Goal: Transaction & Acquisition: Purchase product/service

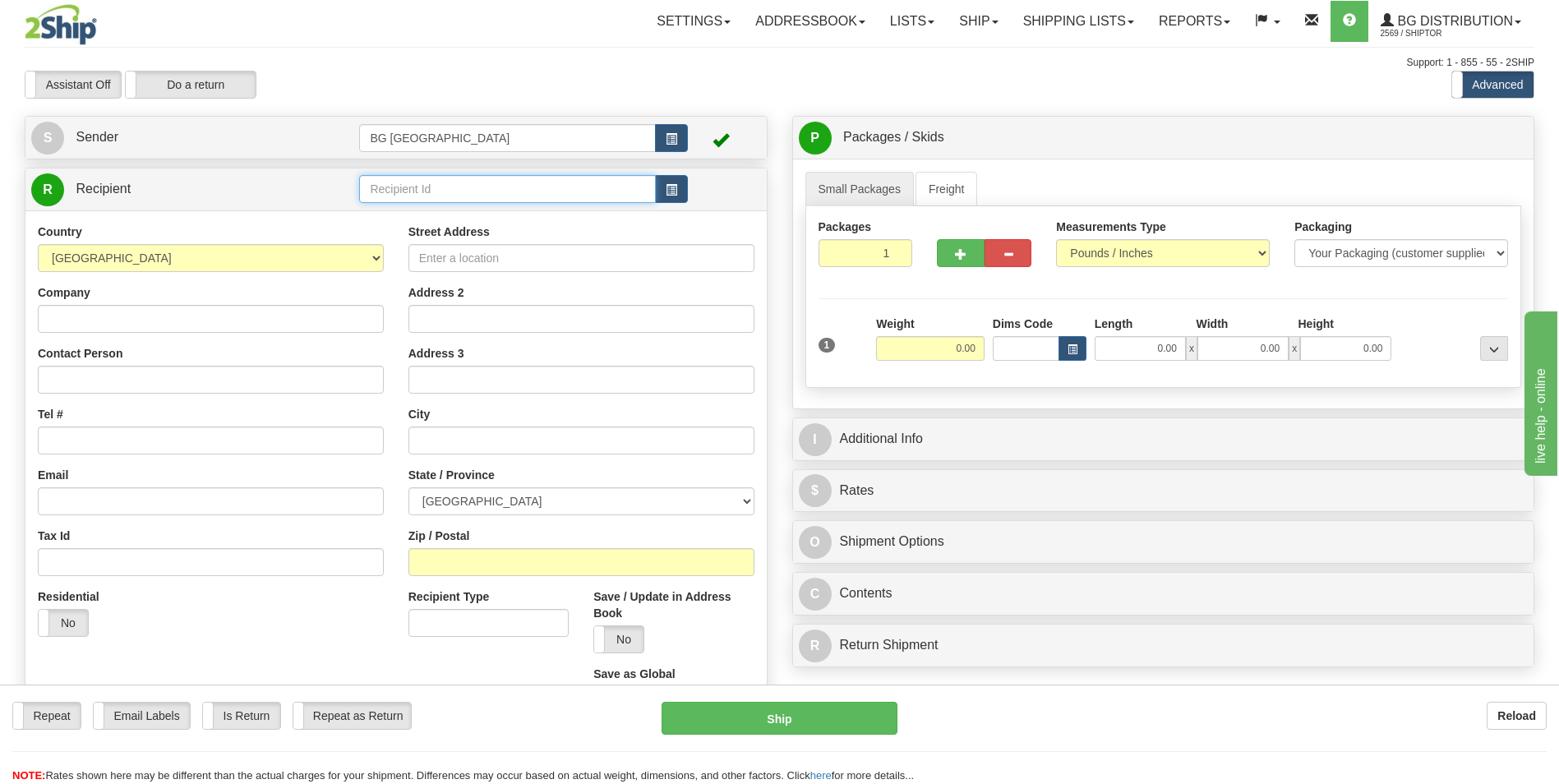
click at [445, 197] on input "text" at bounding box center [507, 188] width 296 height 28
click at [429, 205] on div "1225" at bounding box center [504, 214] width 280 height 18
type input "1225"
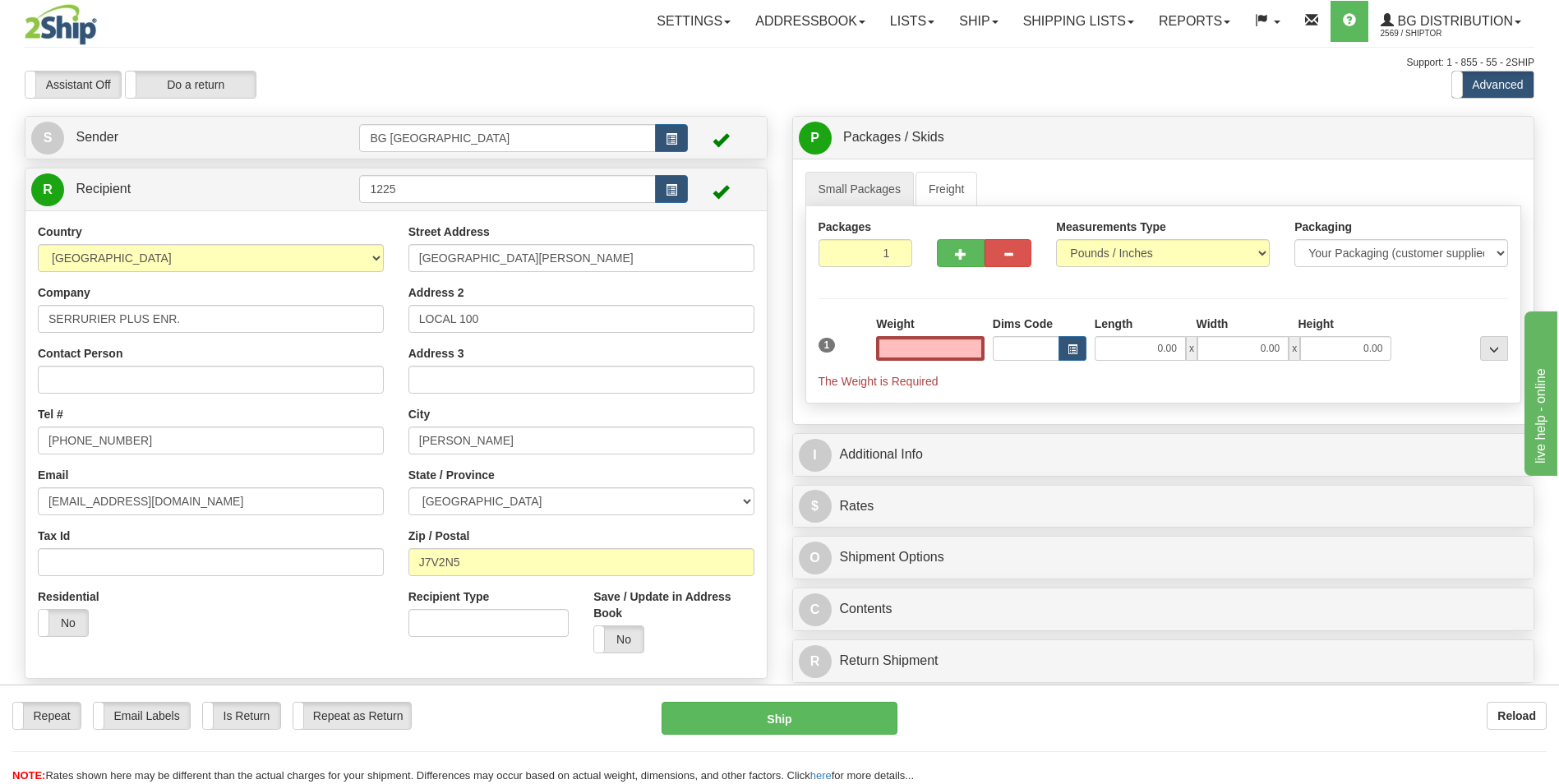
type input "0.00"
click at [958, 352] on input "0.00" at bounding box center [931, 348] width 108 height 24
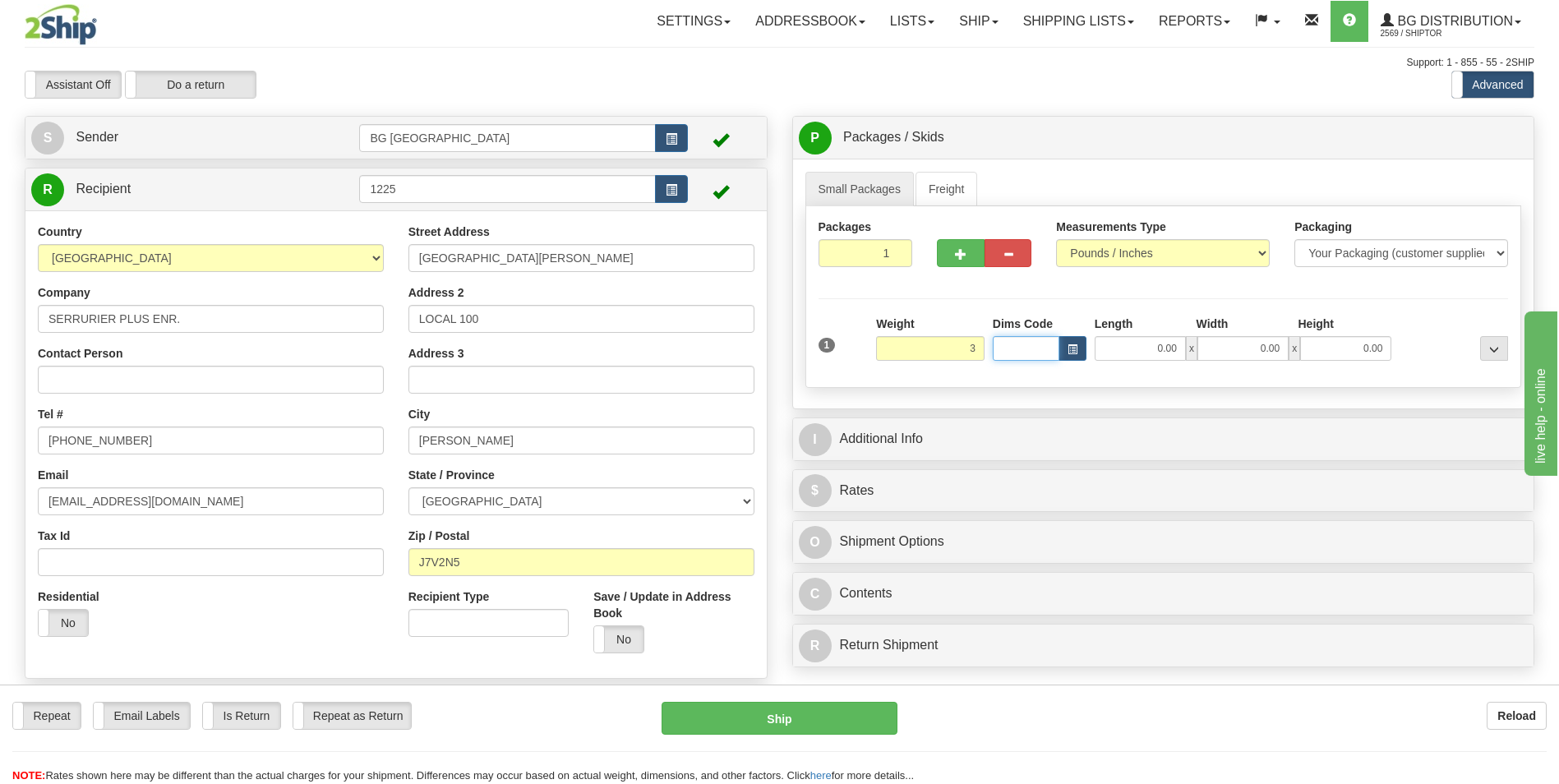
type input "3.00"
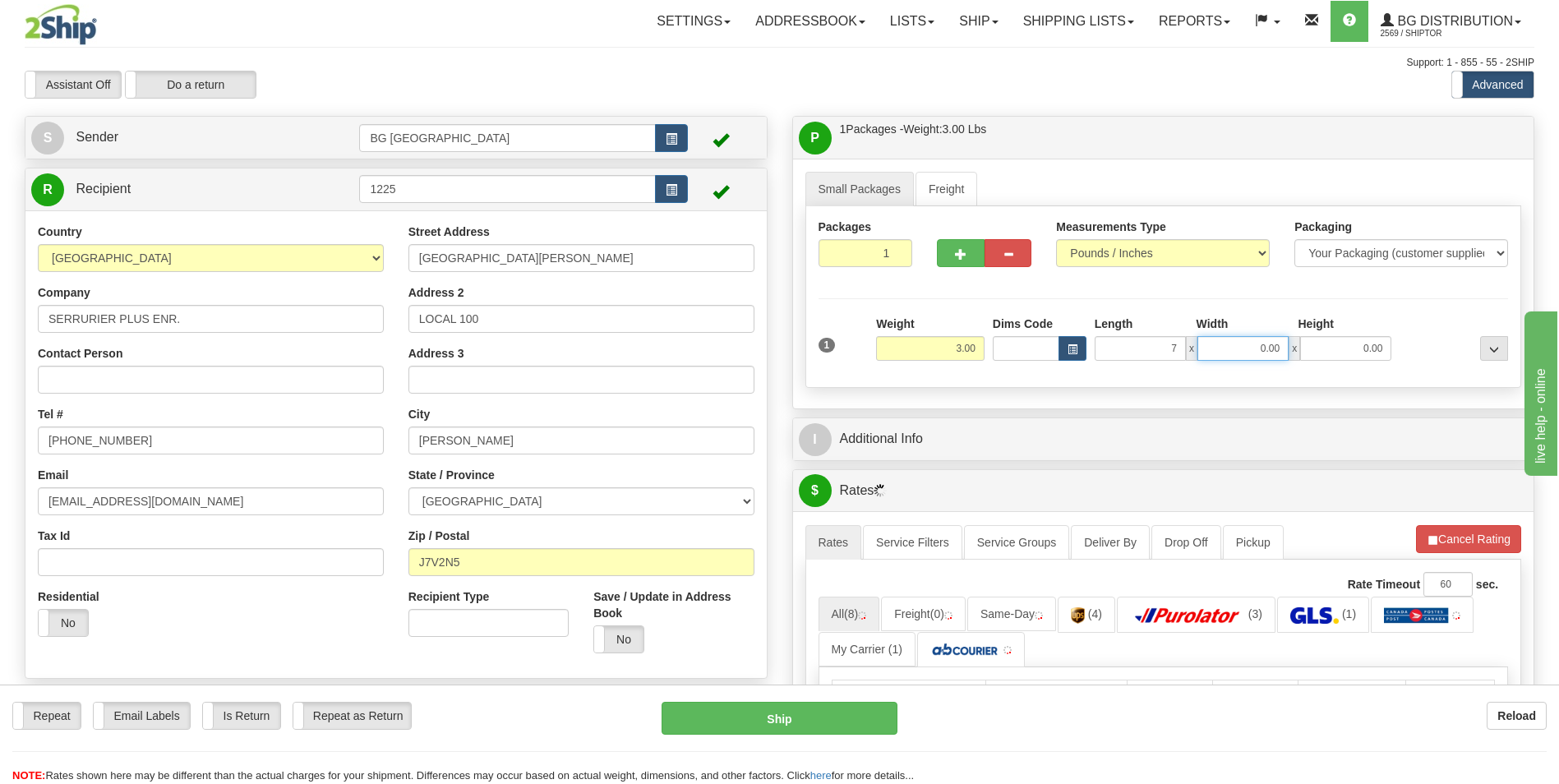
type input "7.00"
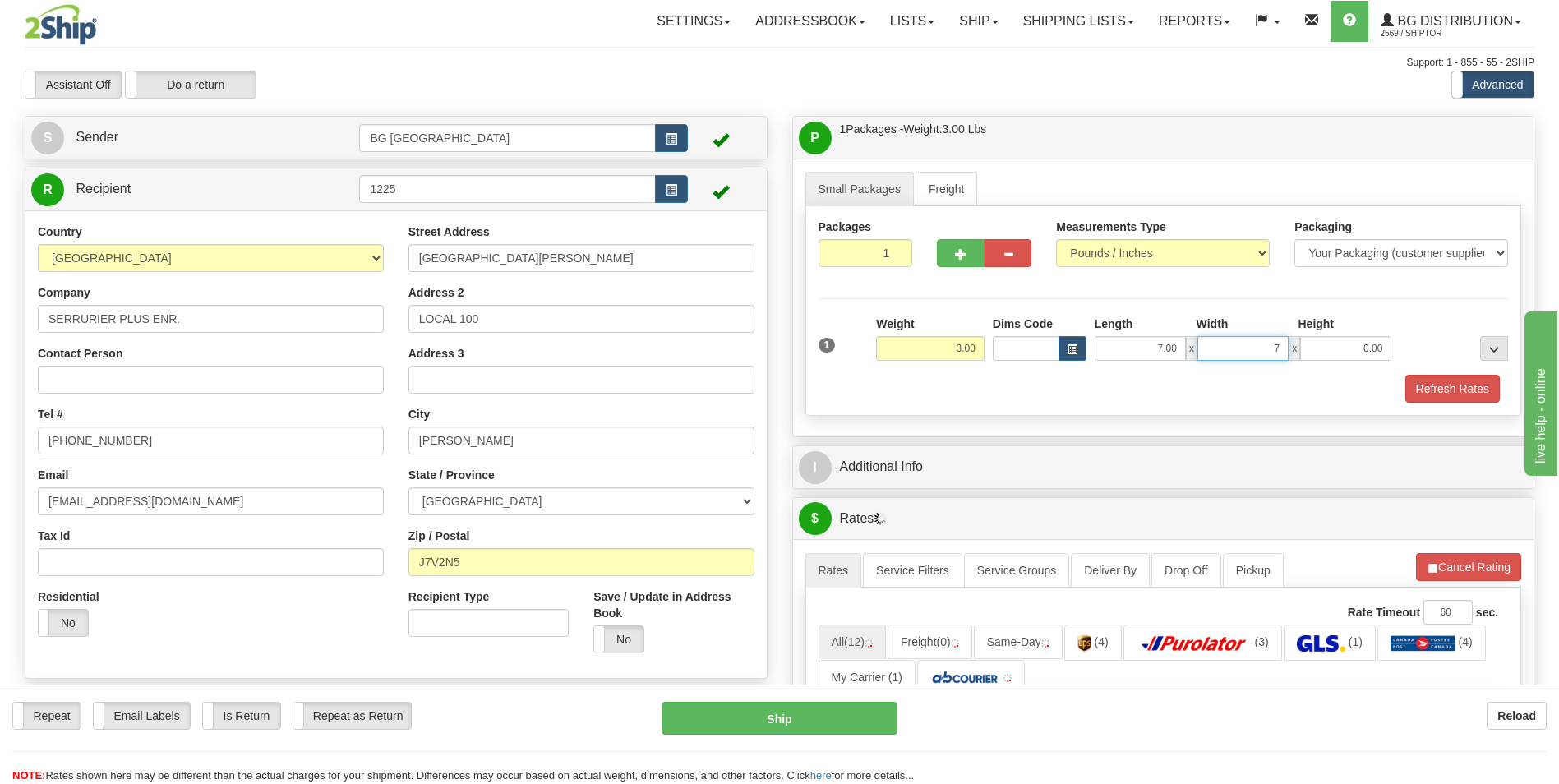
type input "7.00"
type input "5.00"
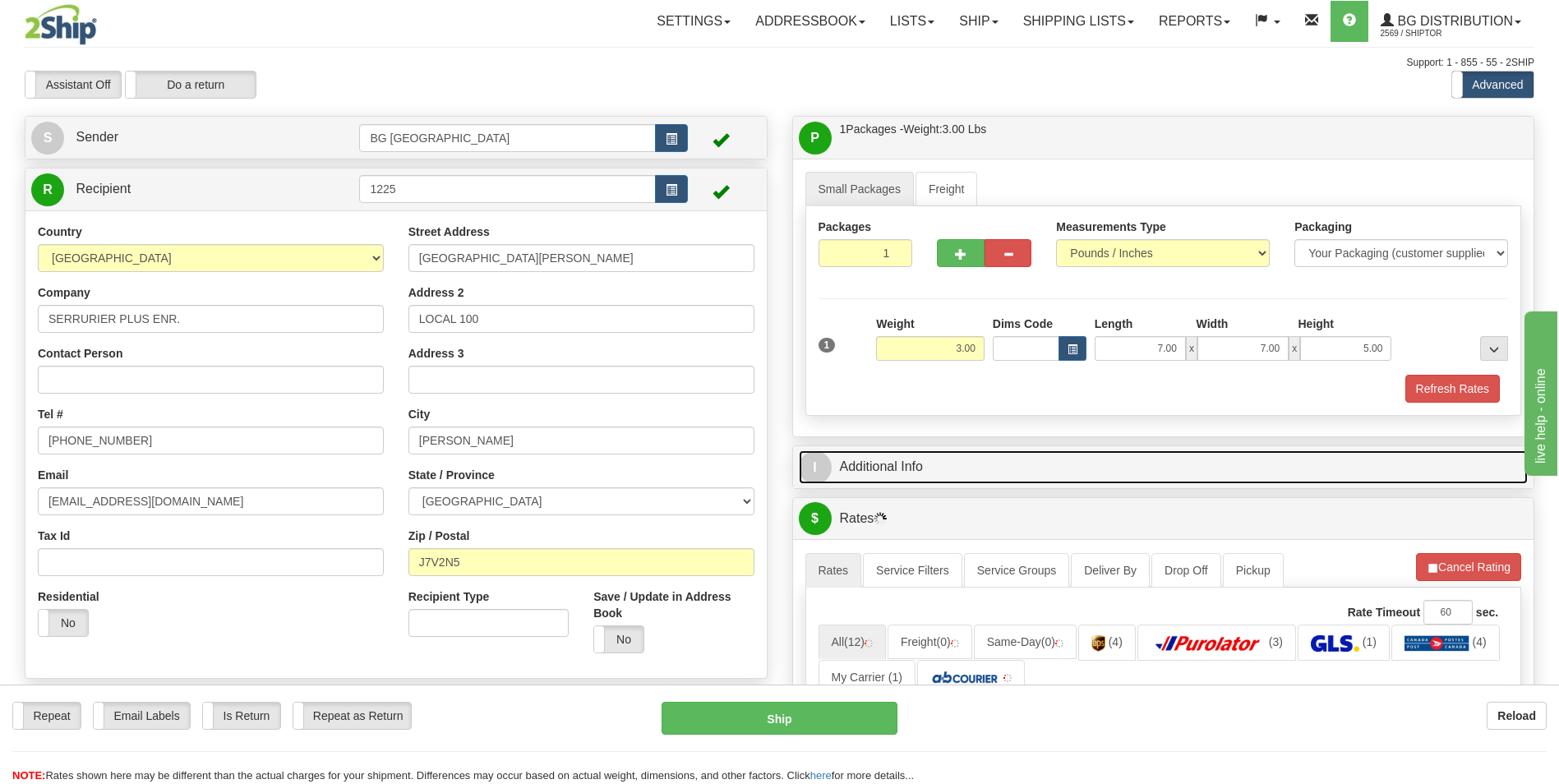
click at [945, 450] on link "I Additional Info" at bounding box center [1163, 466] width 729 height 33
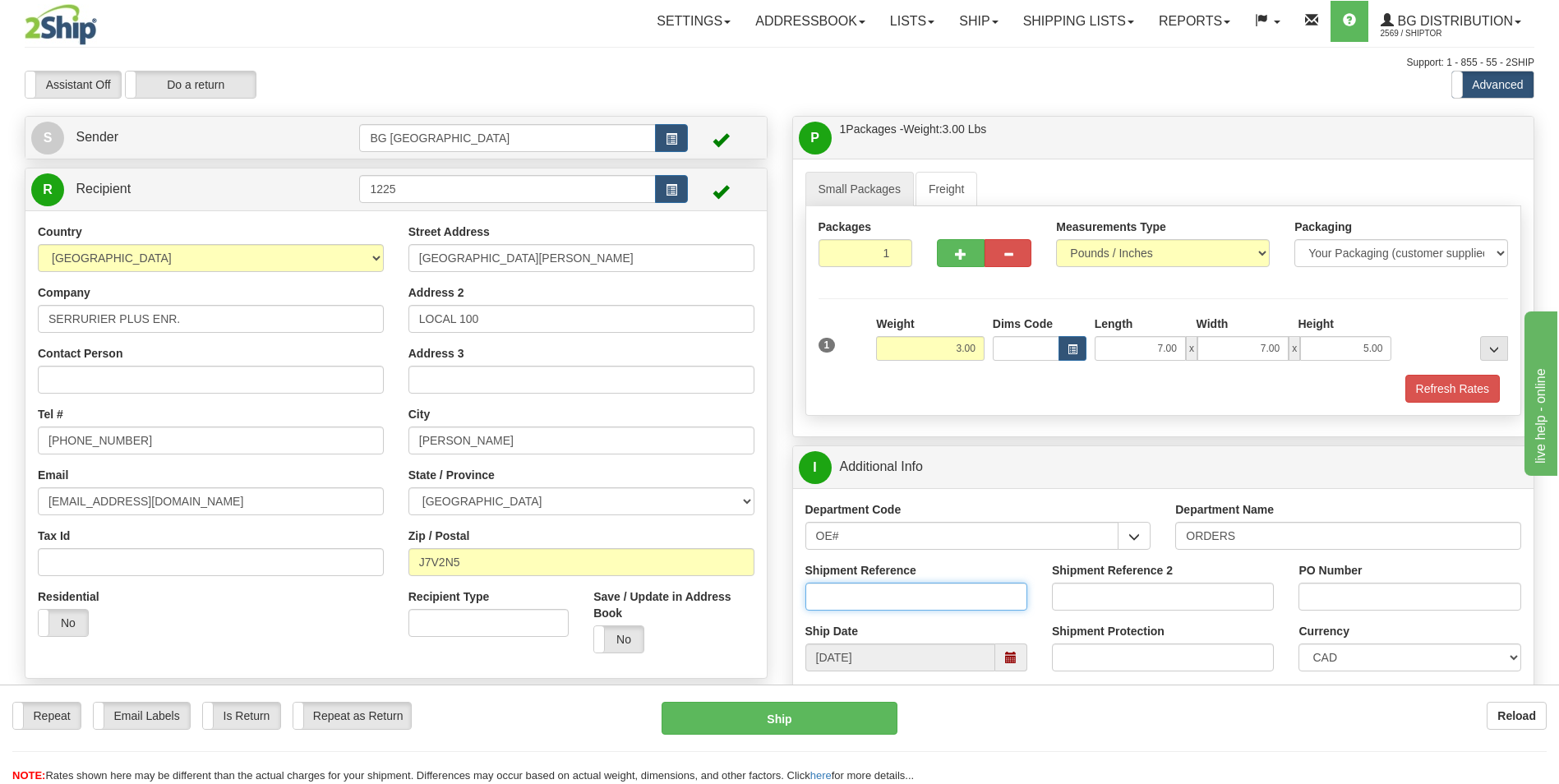
click at [959, 594] on input "Shipment Reference" at bounding box center [916, 596] width 222 height 28
type input "70184629-00"
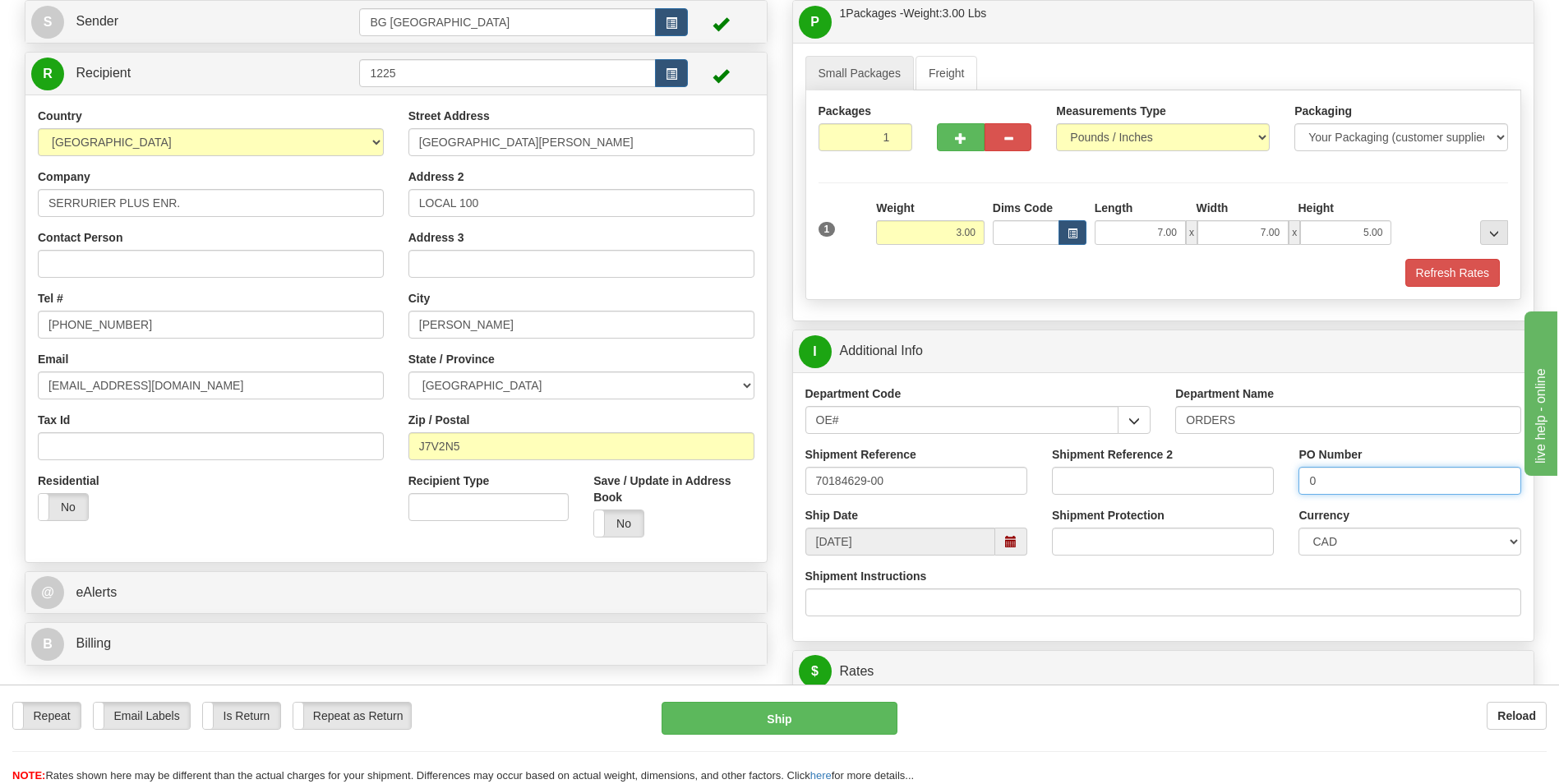
scroll to position [411, 0]
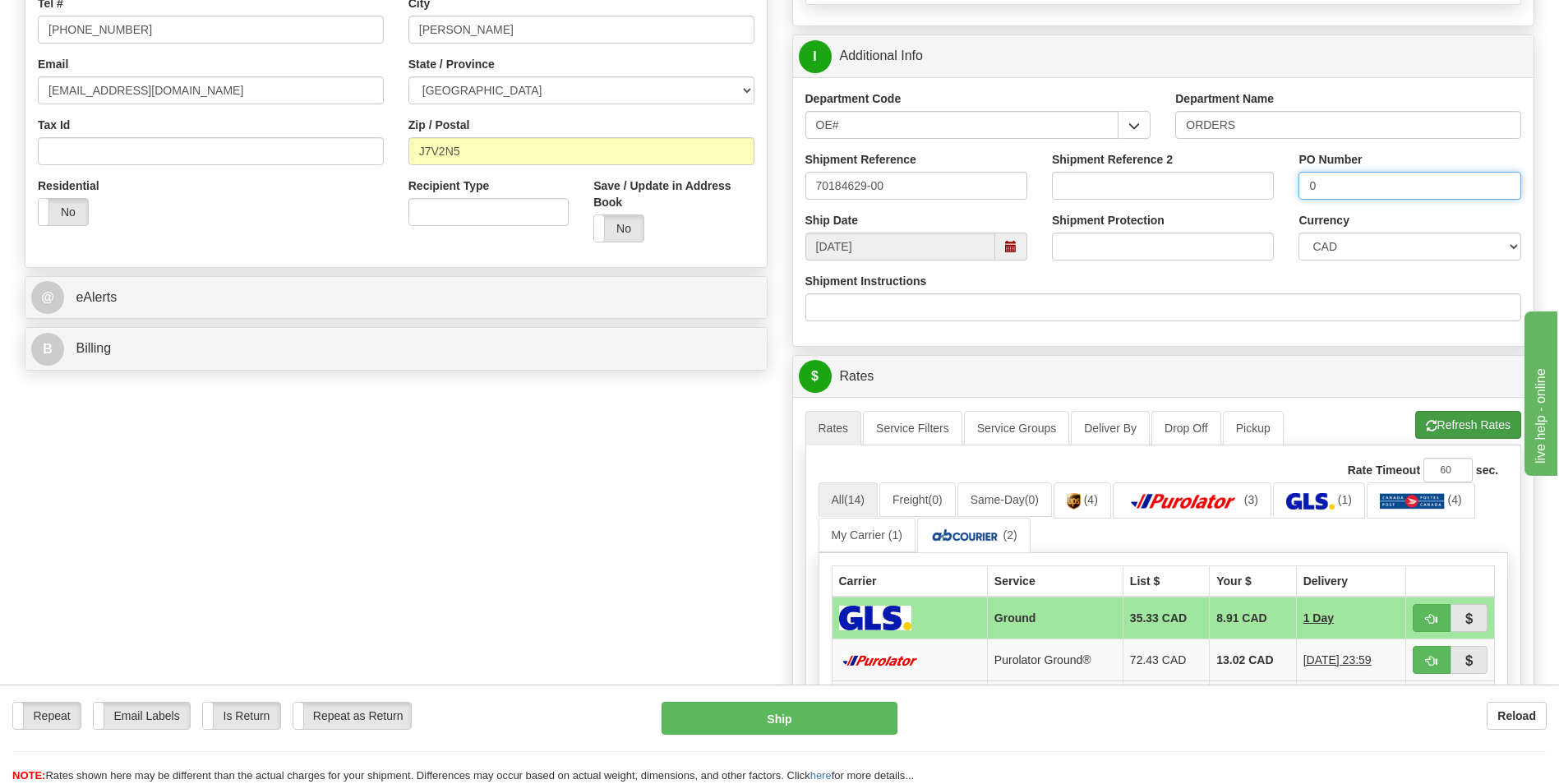
type input "0"
click at [1434, 424] on span "button" at bounding box center [1431, 426] width 12 height 11
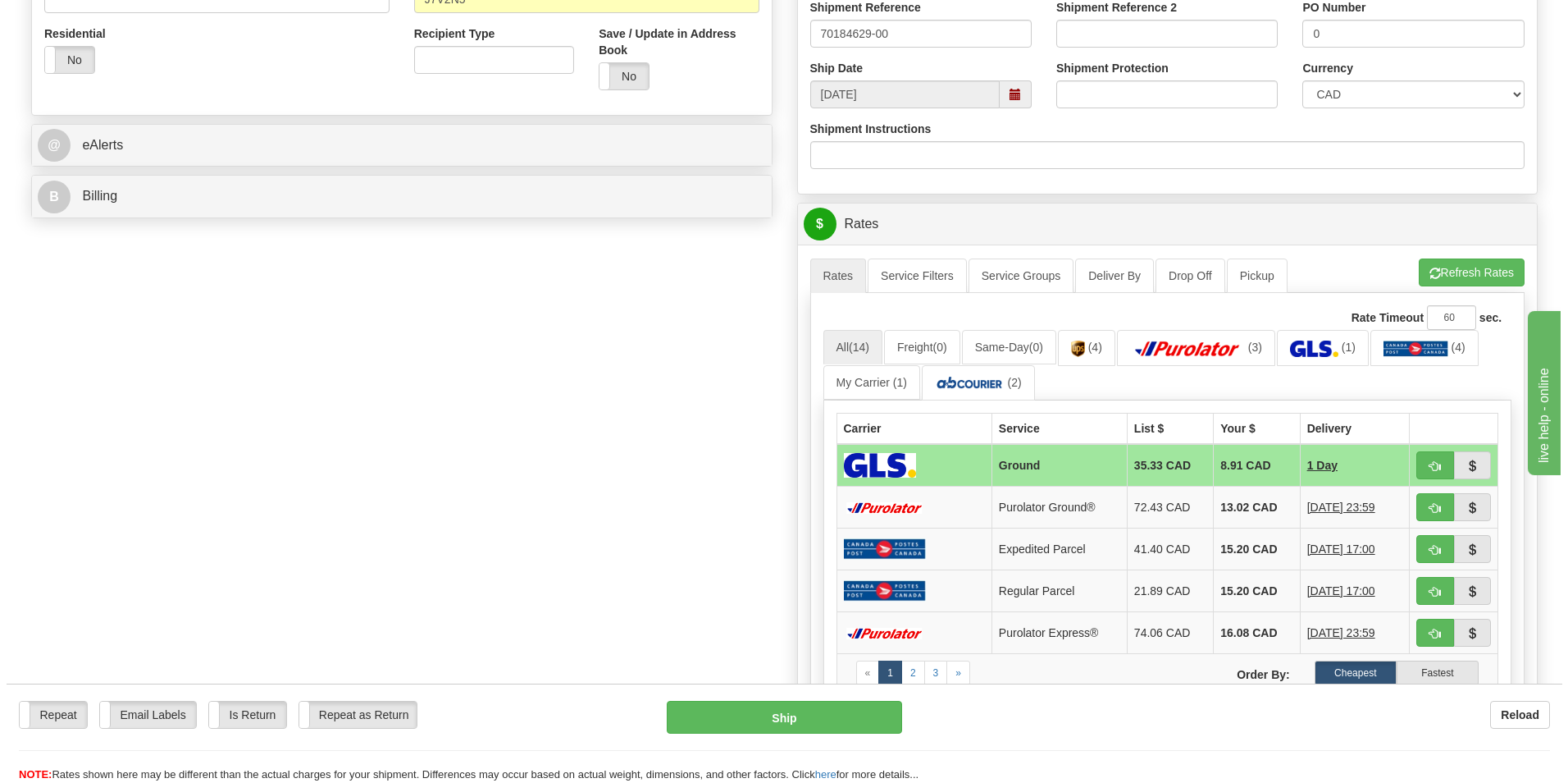
scroll to position [574, 0]
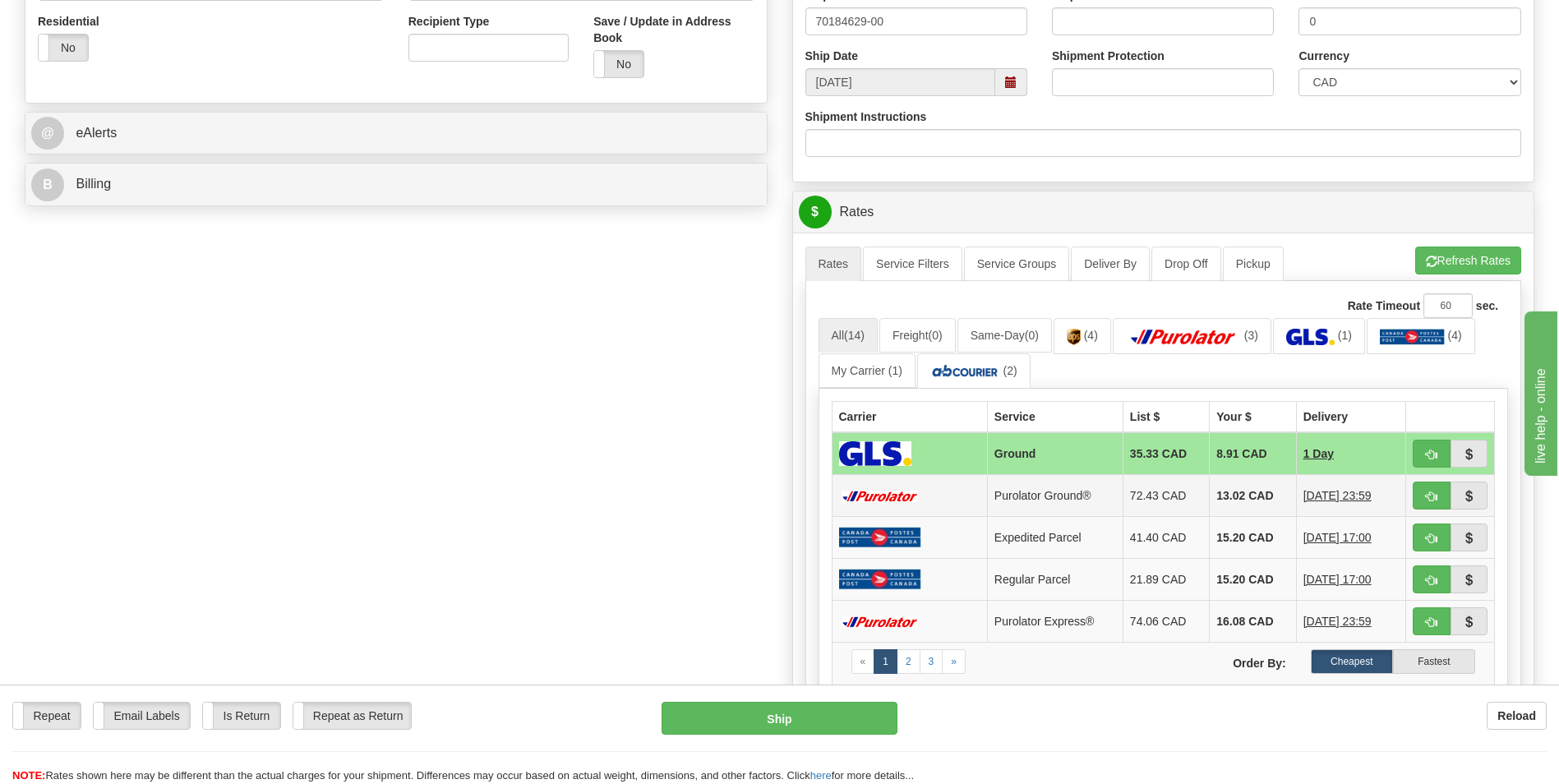
click at [1220, 487] on td "13.02 CAD" at bounding box center [1253, 496] width 87 height 41
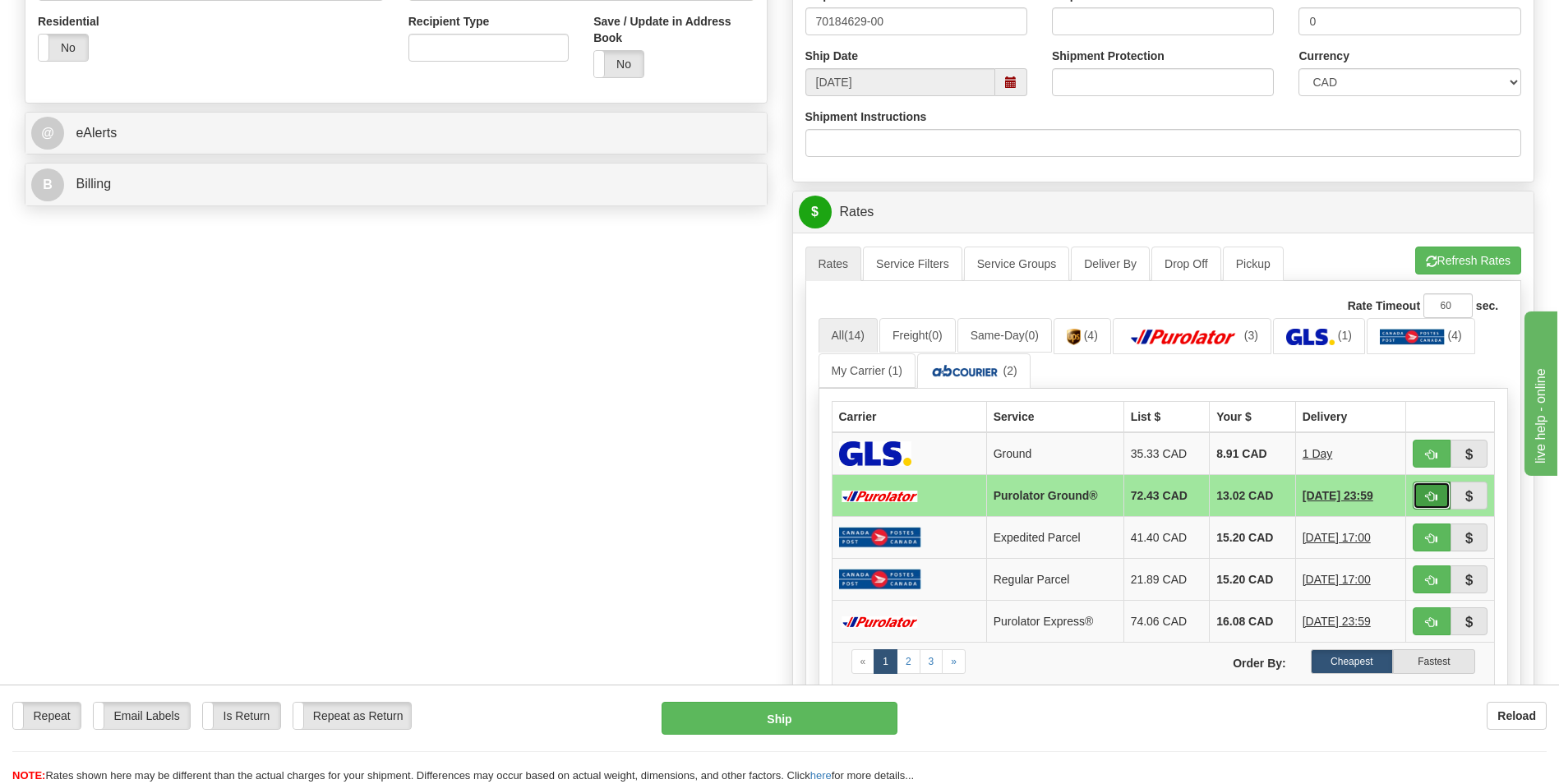
click at [1419, 489] on button "button" at bounding box center [1432, 495] width 38 height 28
type input "260"
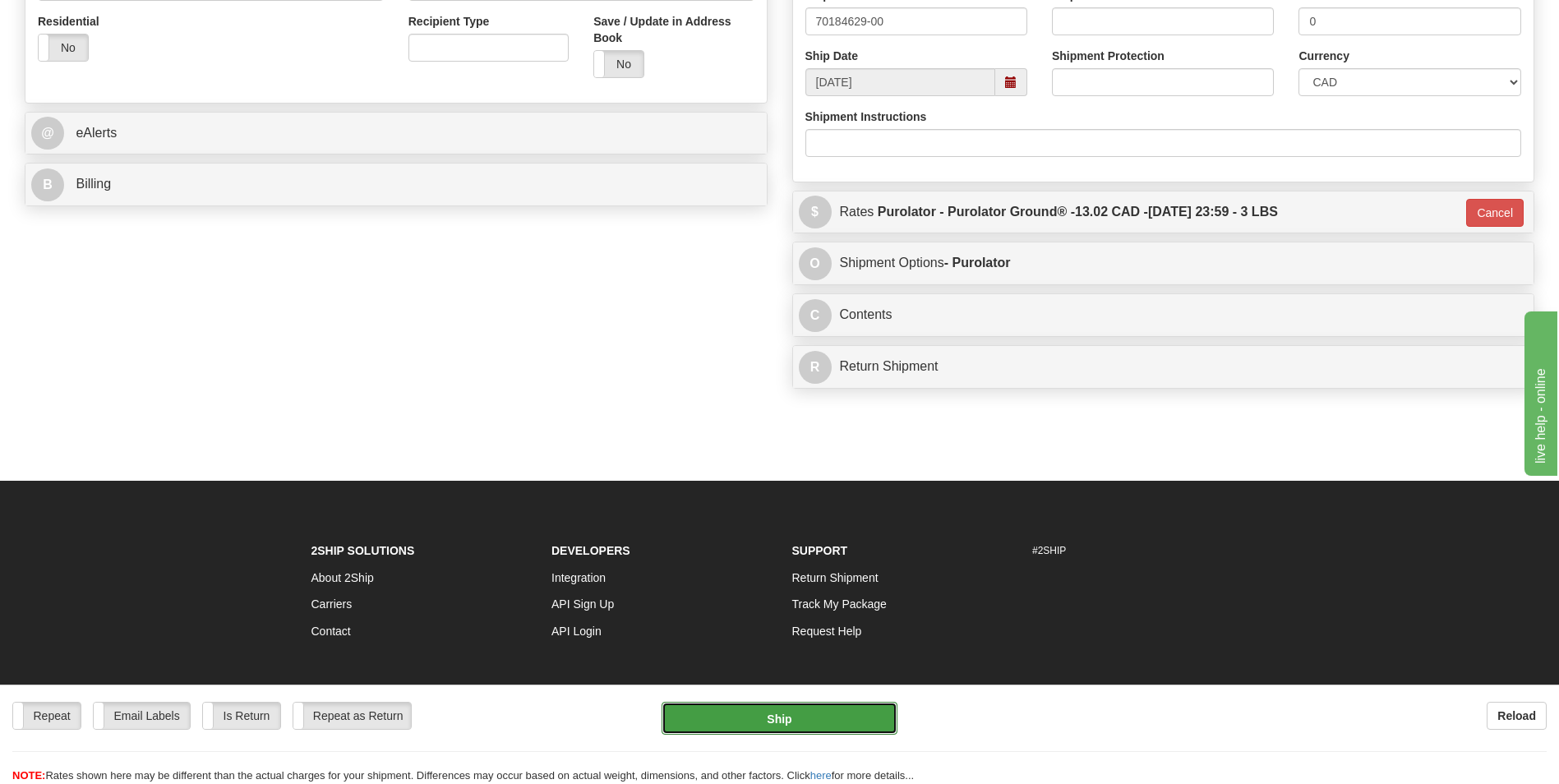
click at [676, 716] on button "Ship" at bounding box center [779, 717] width 235 height 32
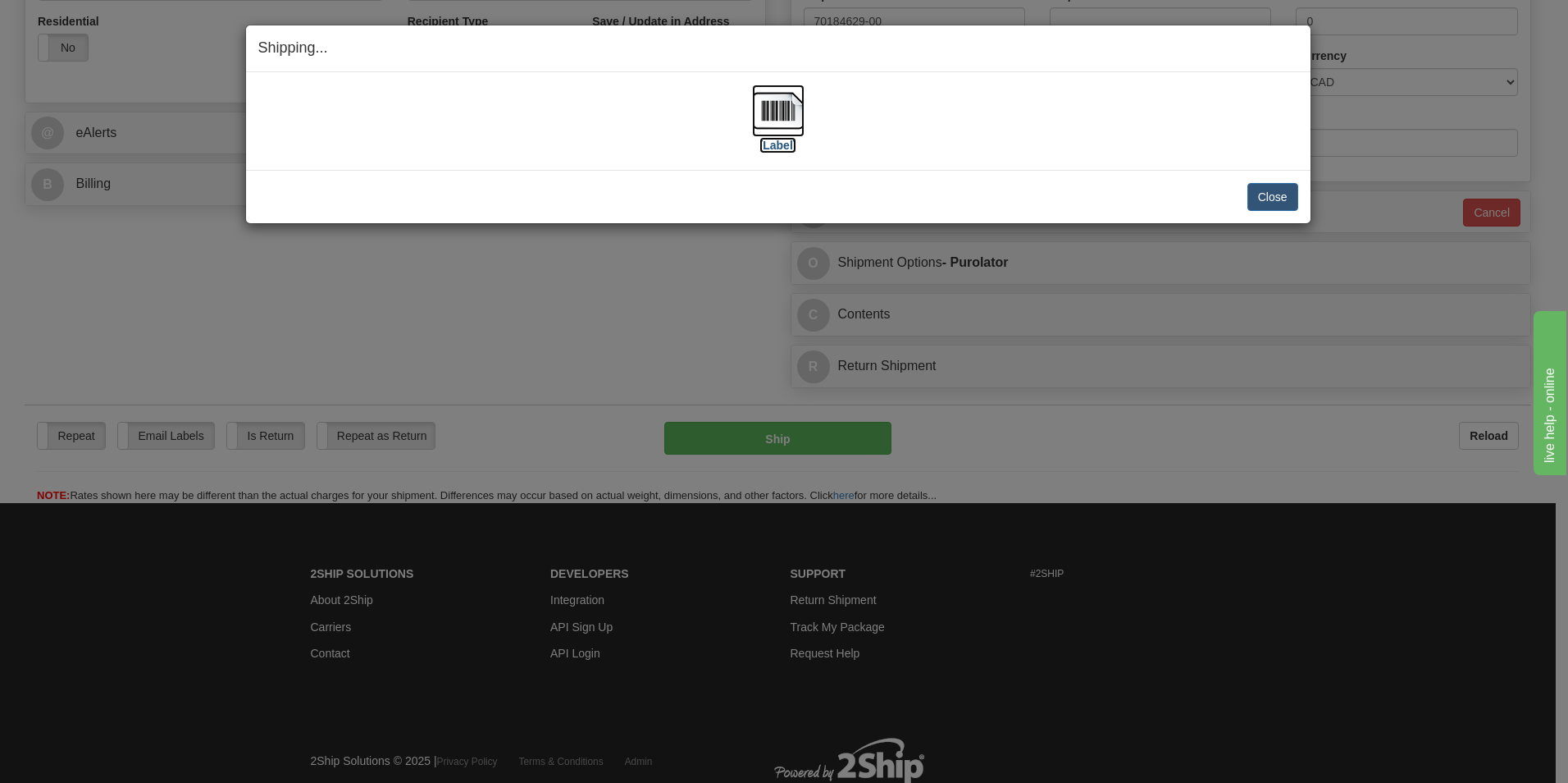
click at [760, 112] on img at bounding box center [778, 111] width 52 height 52
click at [1275, 197] on button "Close" at bounding box center [1272, 196] width 51 height 28
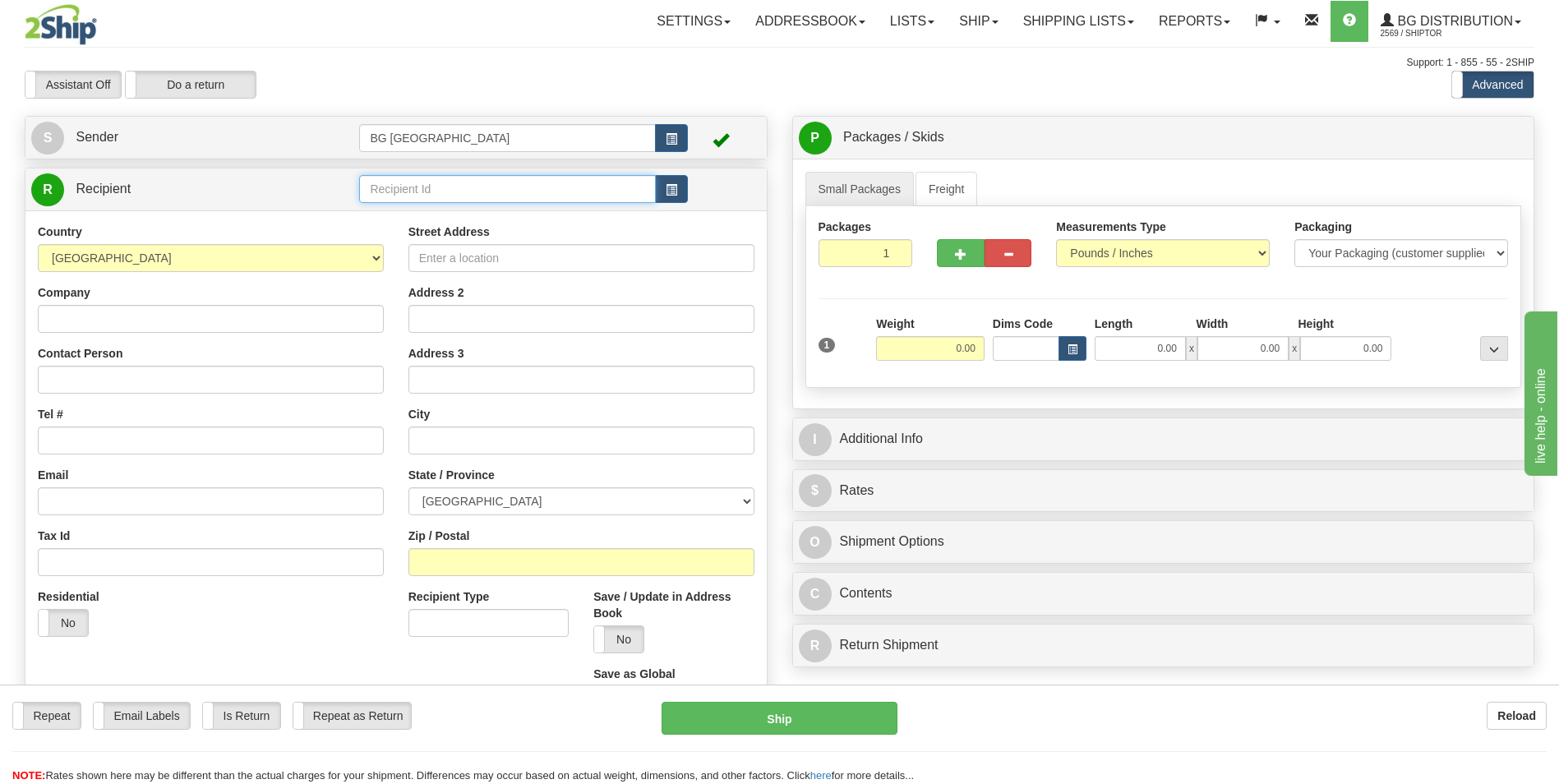
click at [385, 196] on input "text" at bounding box center [507, 188] width 296 height 28
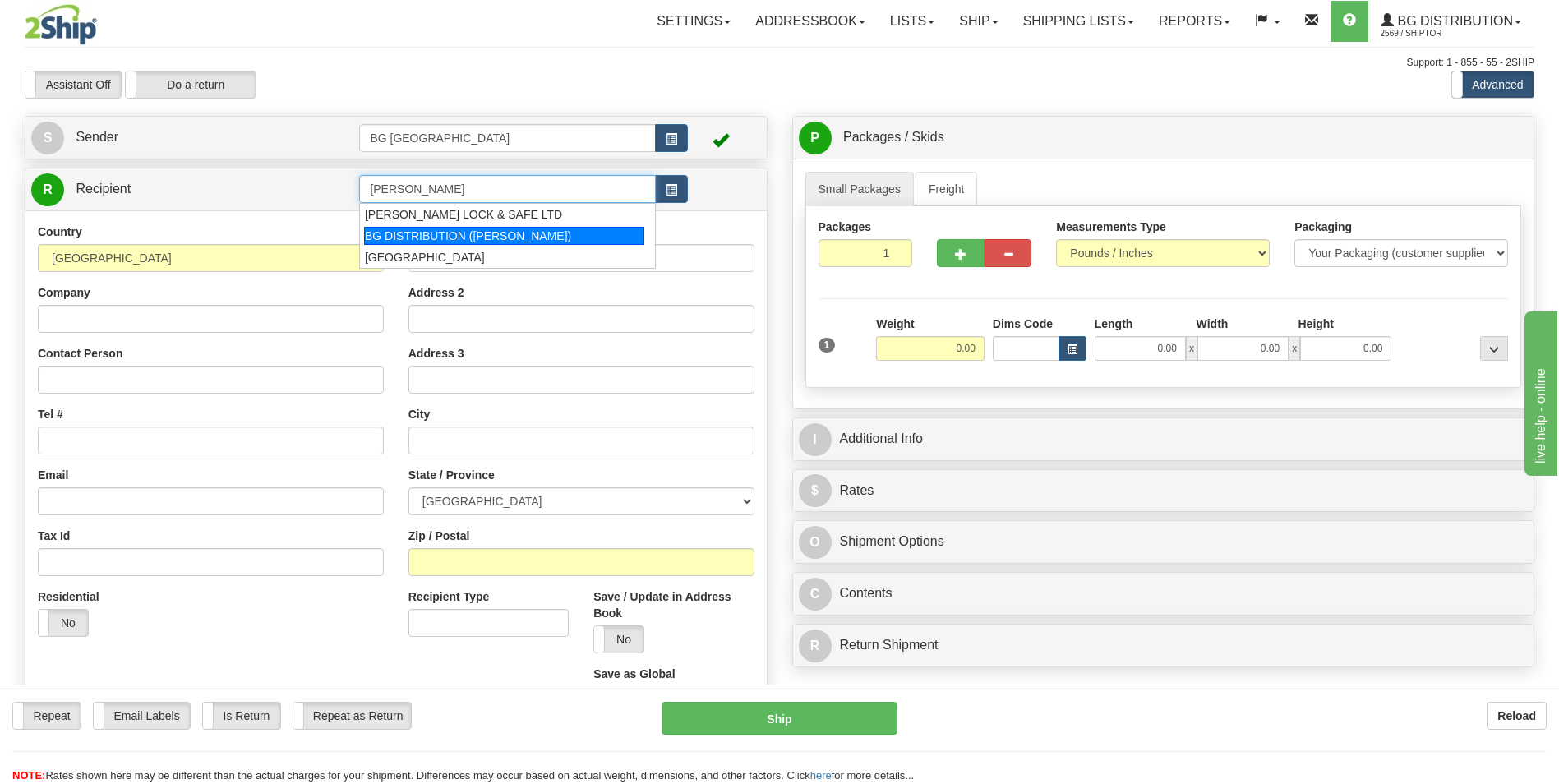
click at [404, 246] on li "BG DISTRIBUTION (OTT)" at bounding box center [507, 236] width 294 height 22
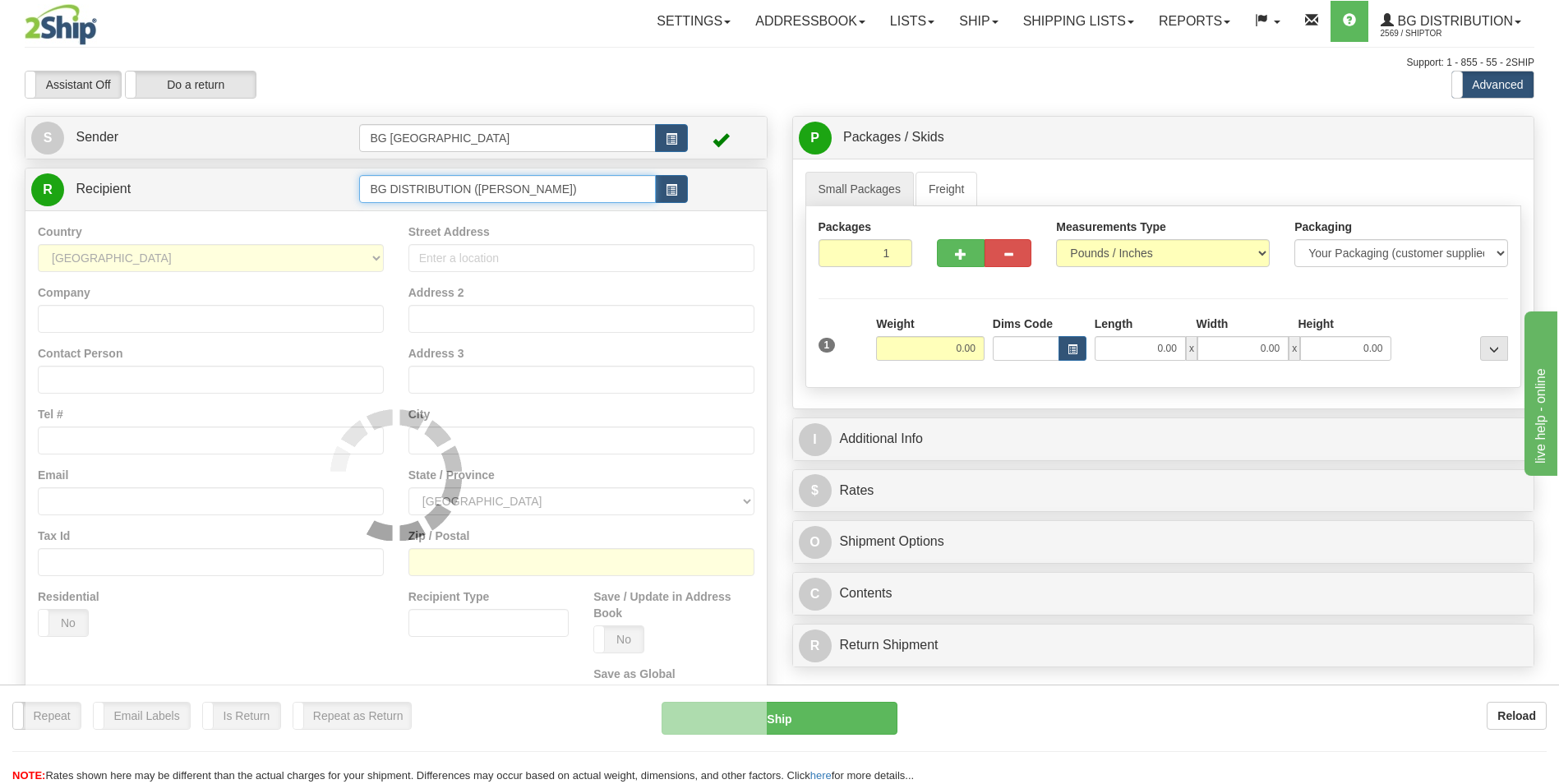
type input "BG DISTRIBUTION (OTT)"
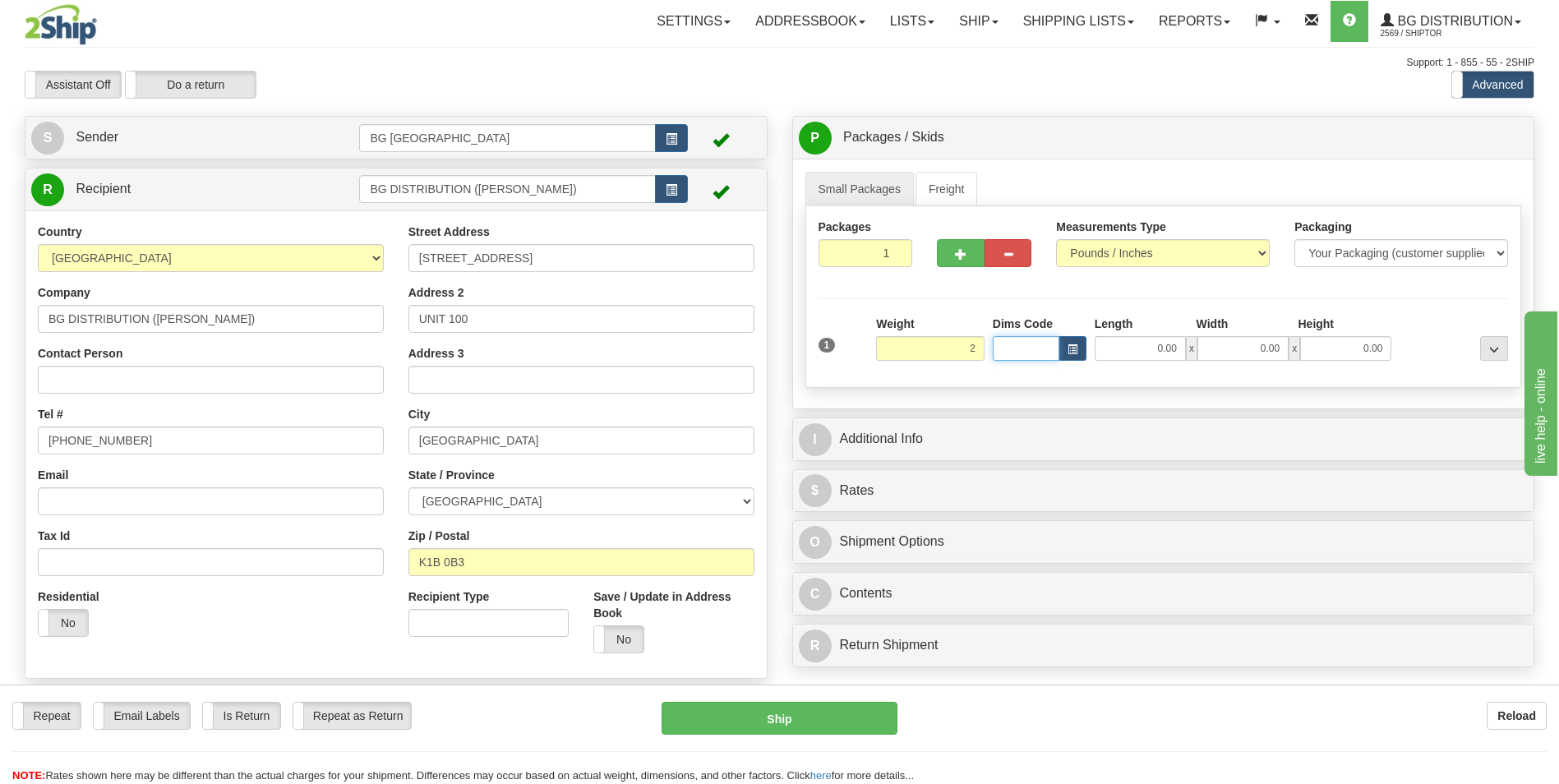
type input "2.00"
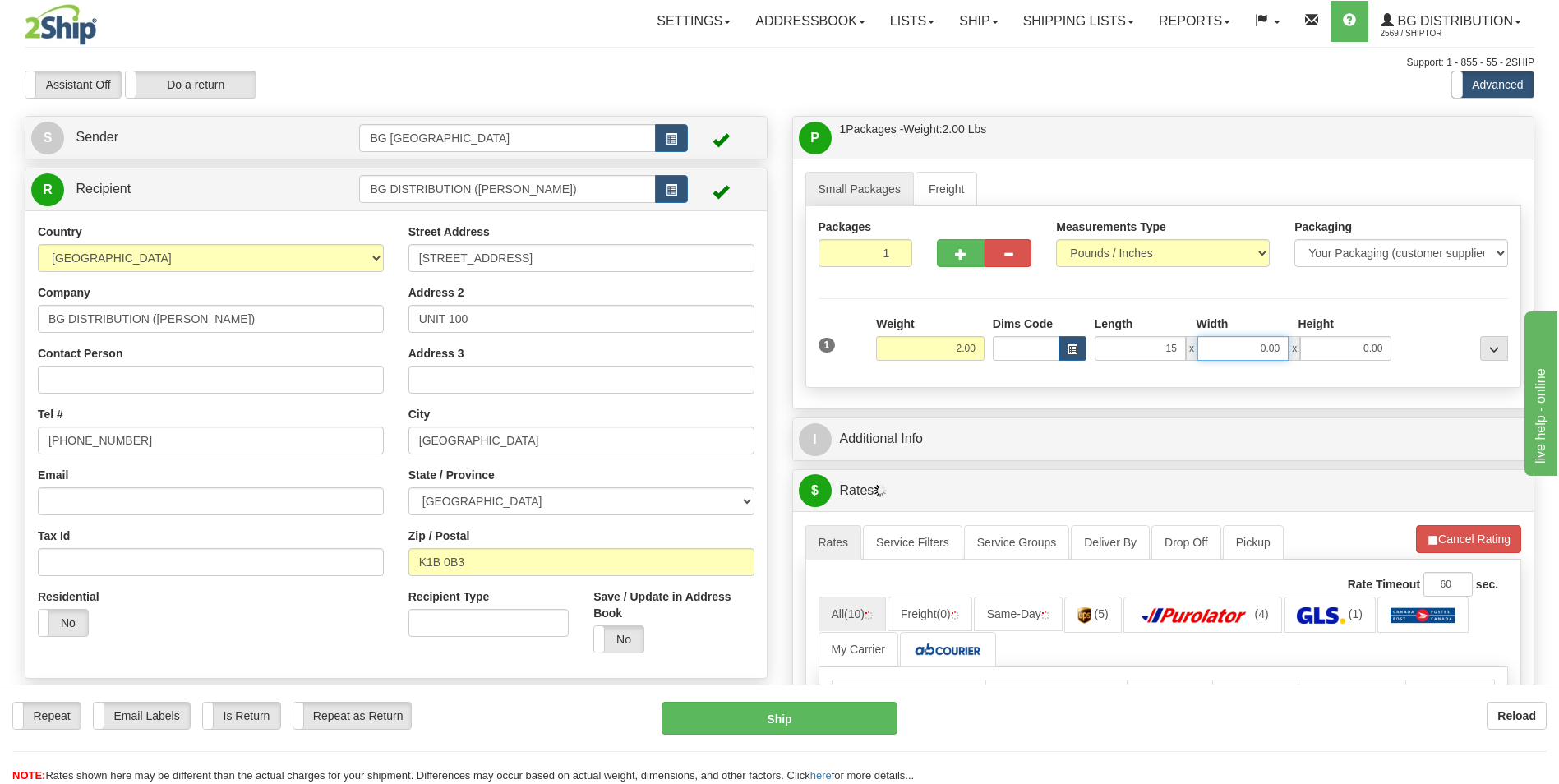
type input "15.00"
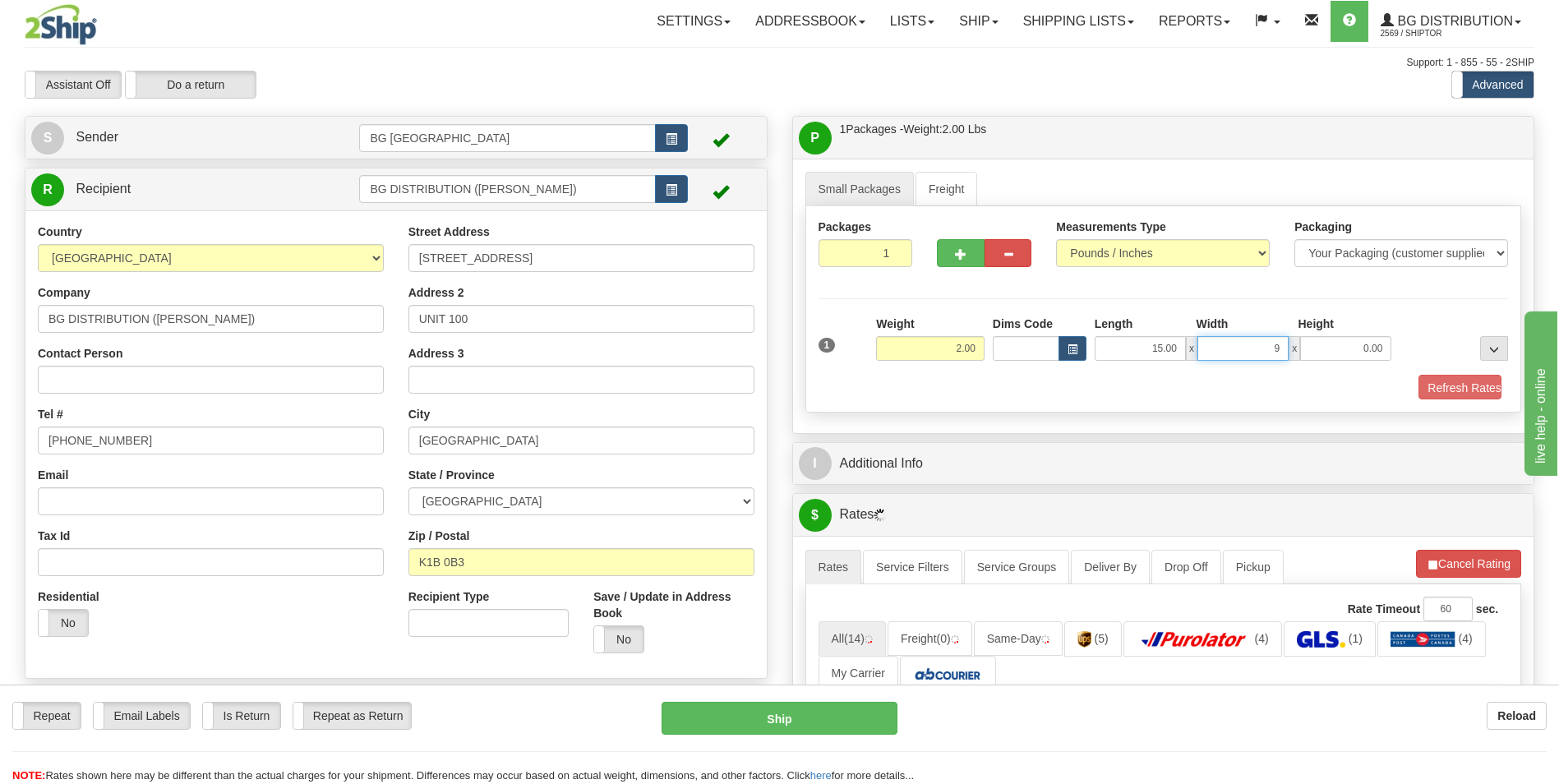
type input "9.00"
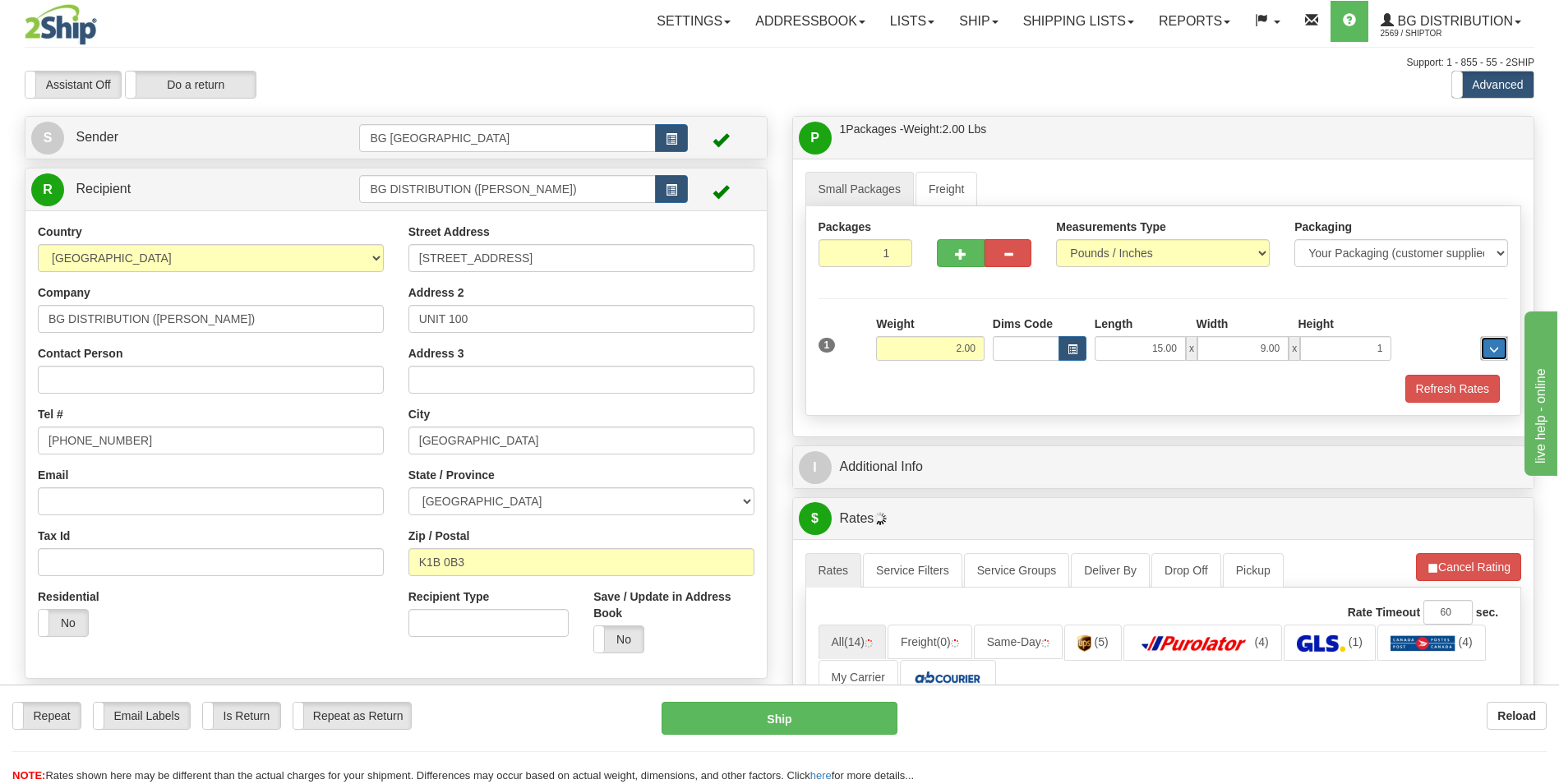
type input "1.00"
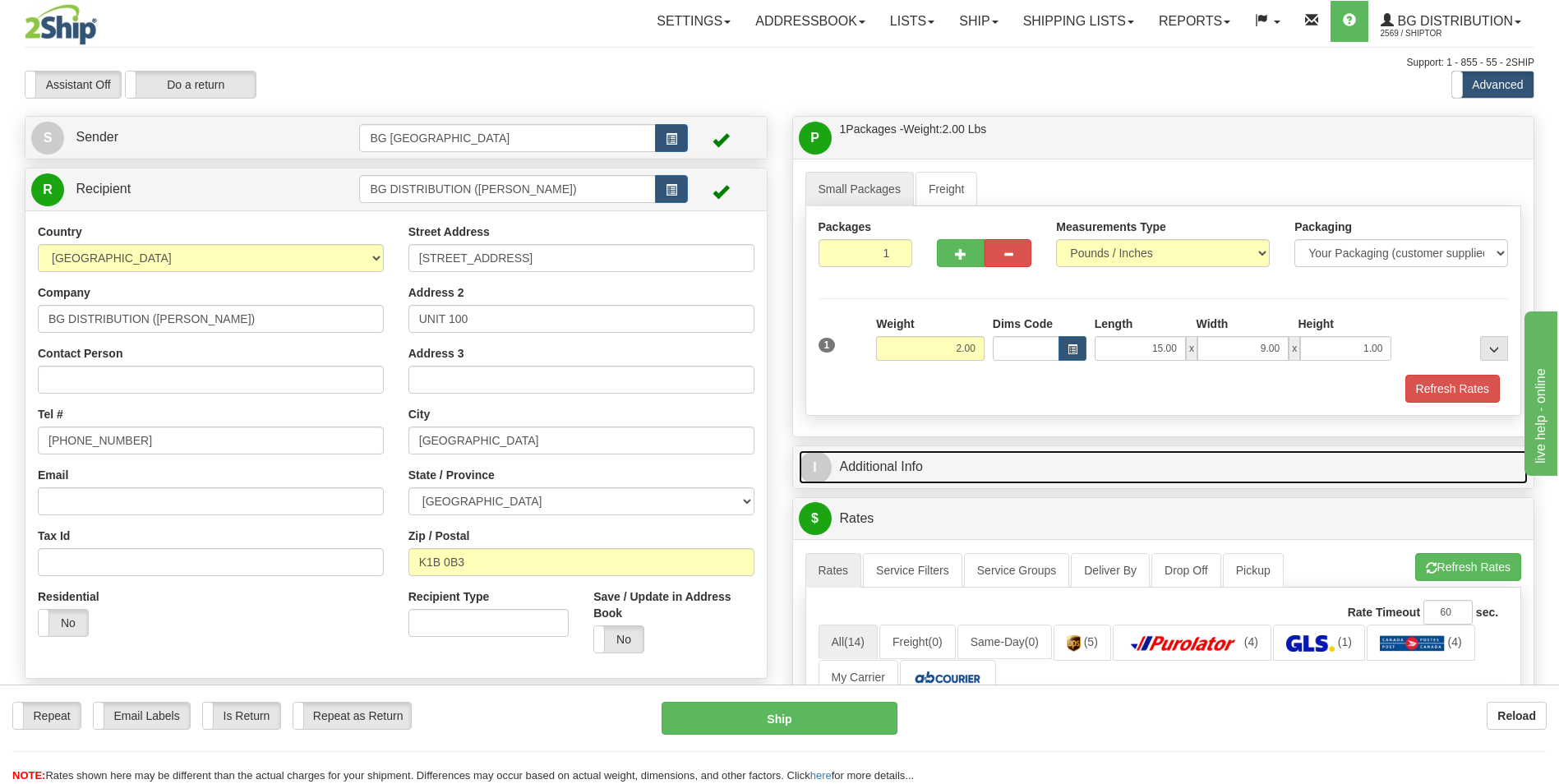
click at [886, 460] on link "I Additional Info" at bounding box center [1163, 466] width 729 height 33
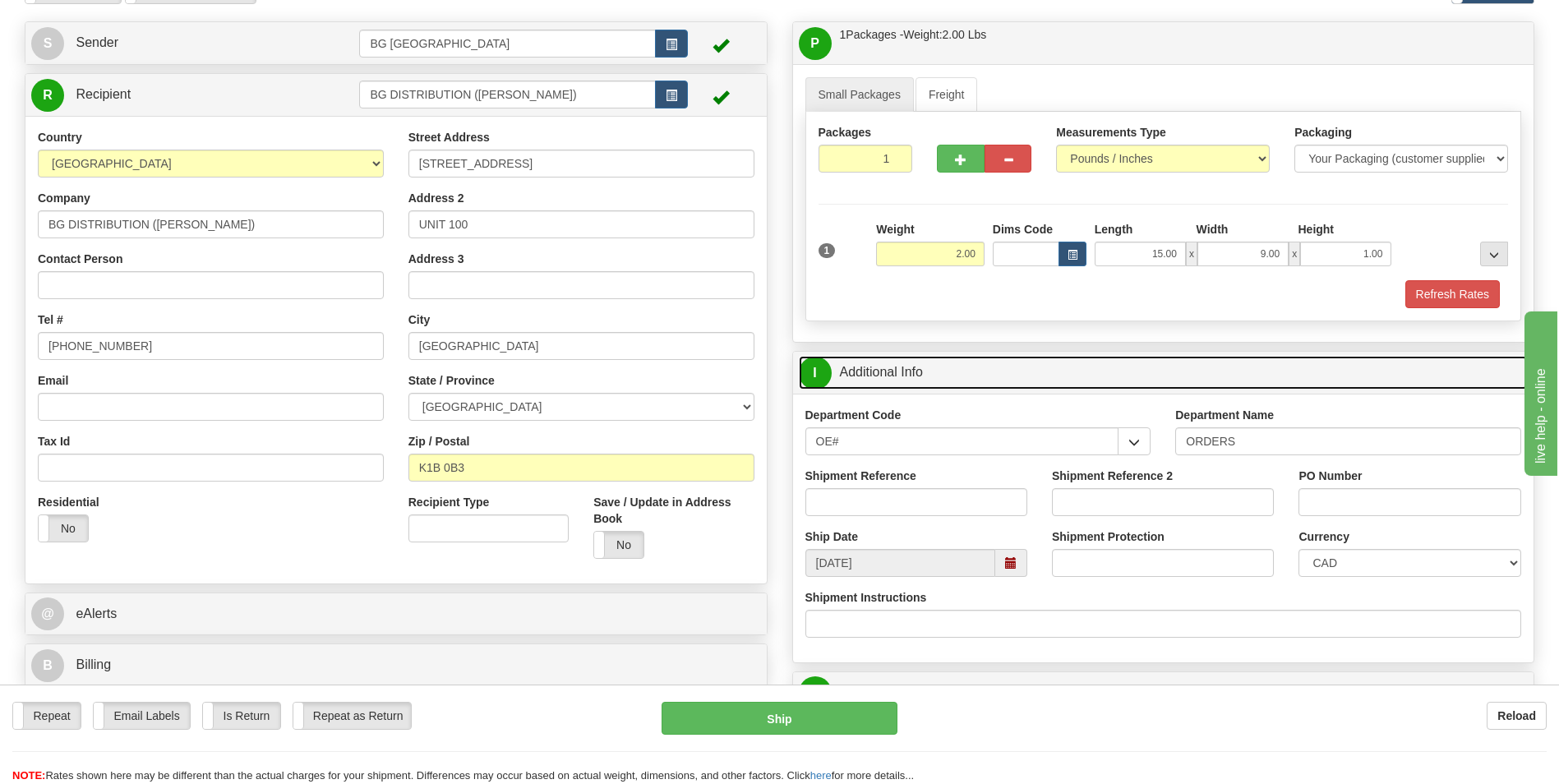
scroll to position [164, 0]
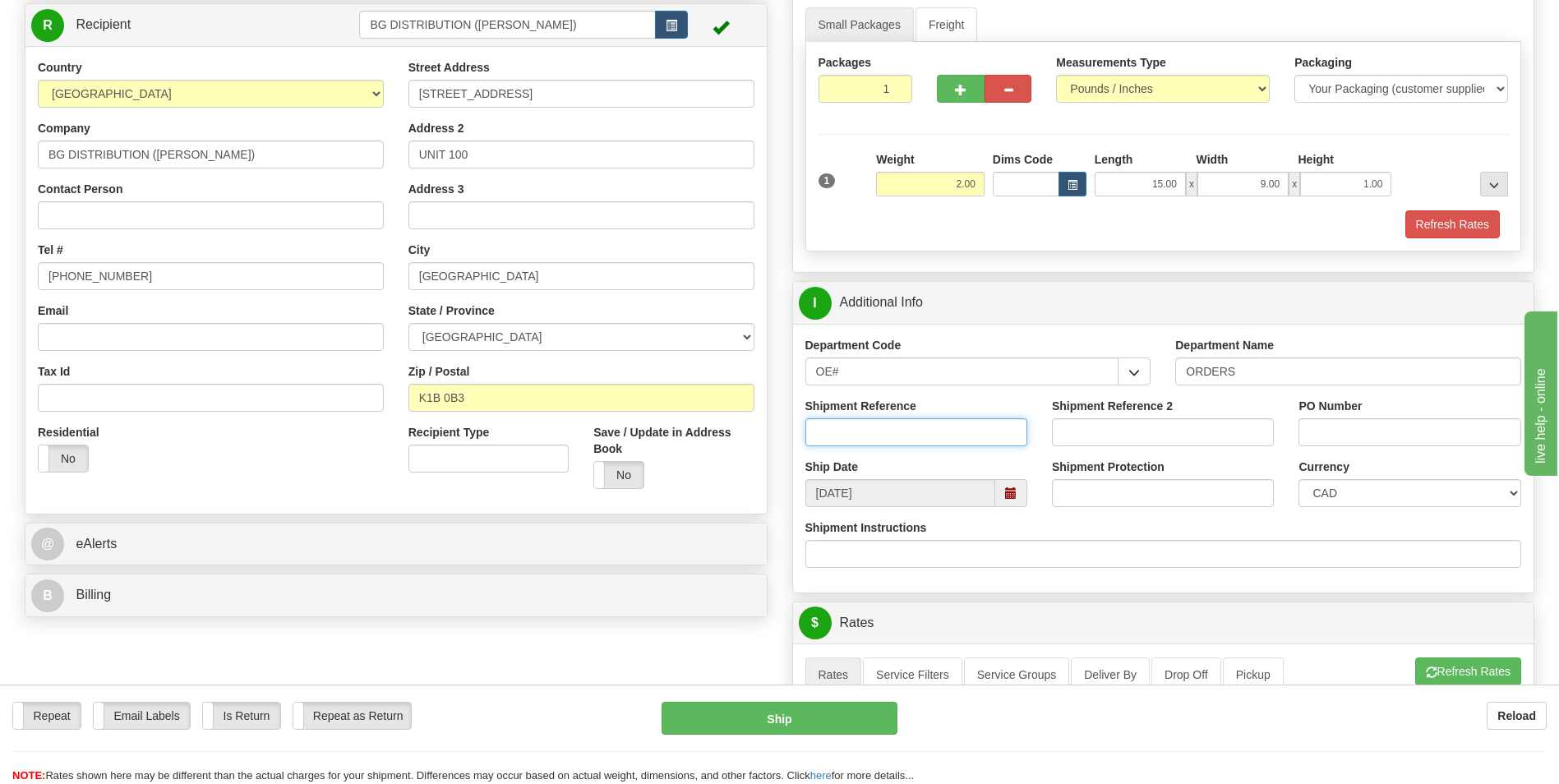
click at [925, 436] on input "Shipment Reference" at bounding box center [916, 432] width 222 height 28
type input "0"
click at [925, 436] on input "0" at bounding box center [916, 432] width 222 height 28
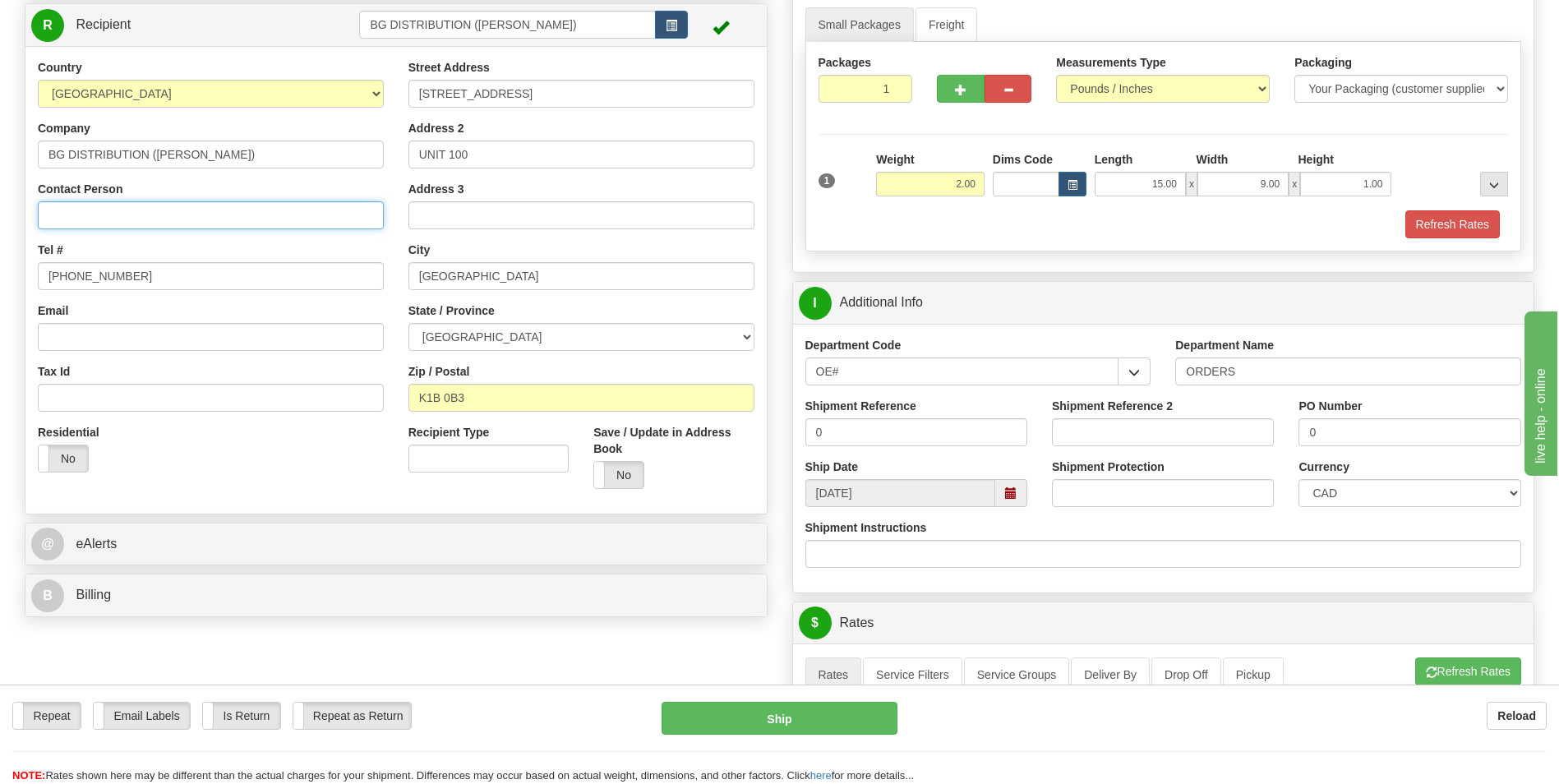
click at [160, 205] on input "Contact Person" at bounding box center [211, 214] width 346 height 28
click at [160, 205] on input "ATTN: TRACY" at bounding box center [211, 214] width 346 height 28
type input "ATTN: TRACY"
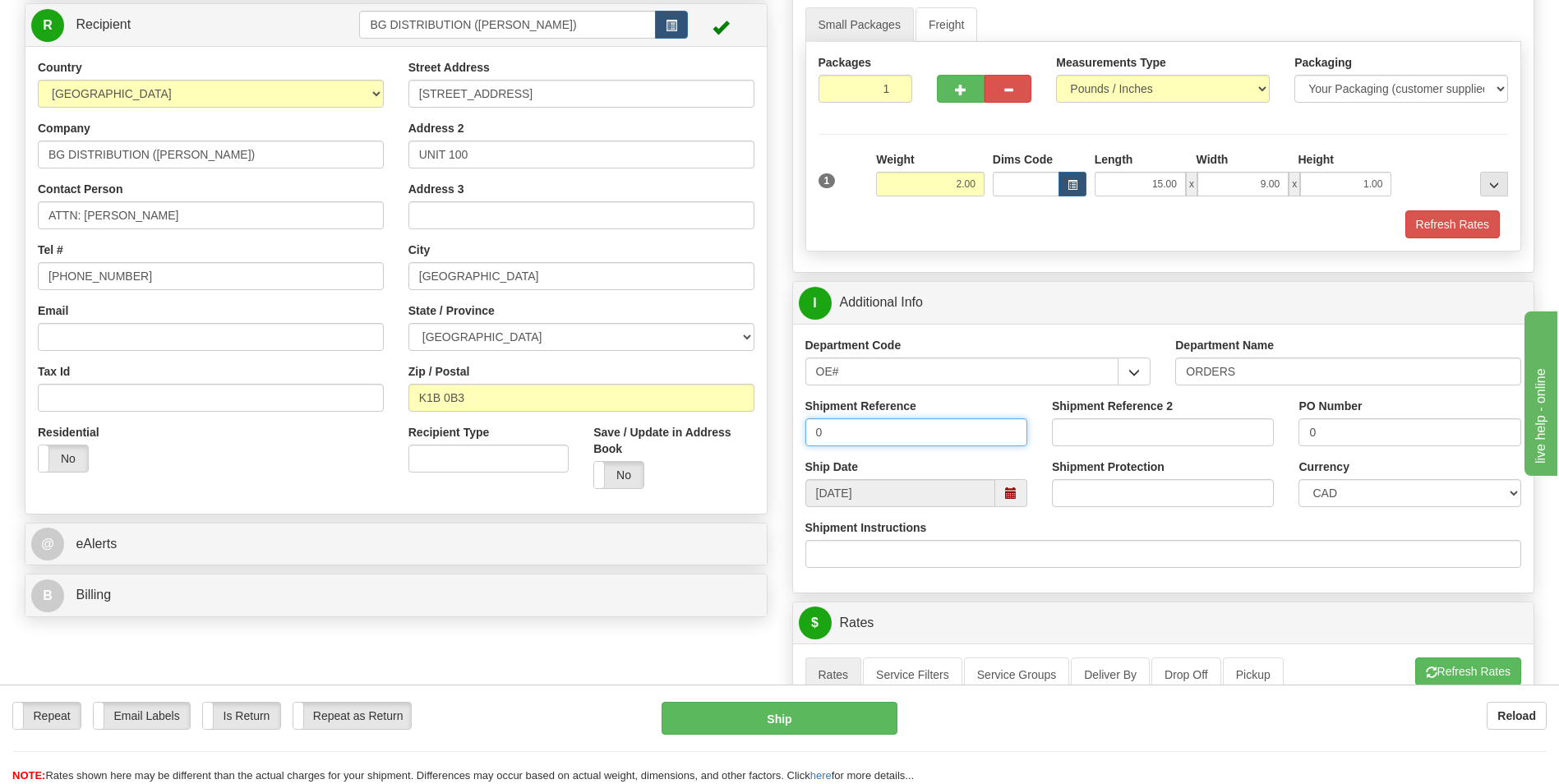
click at [872, 431] on input "0" at bounding box center [916, 432] width 222 height 28
paste input "ATTN: TRACY"
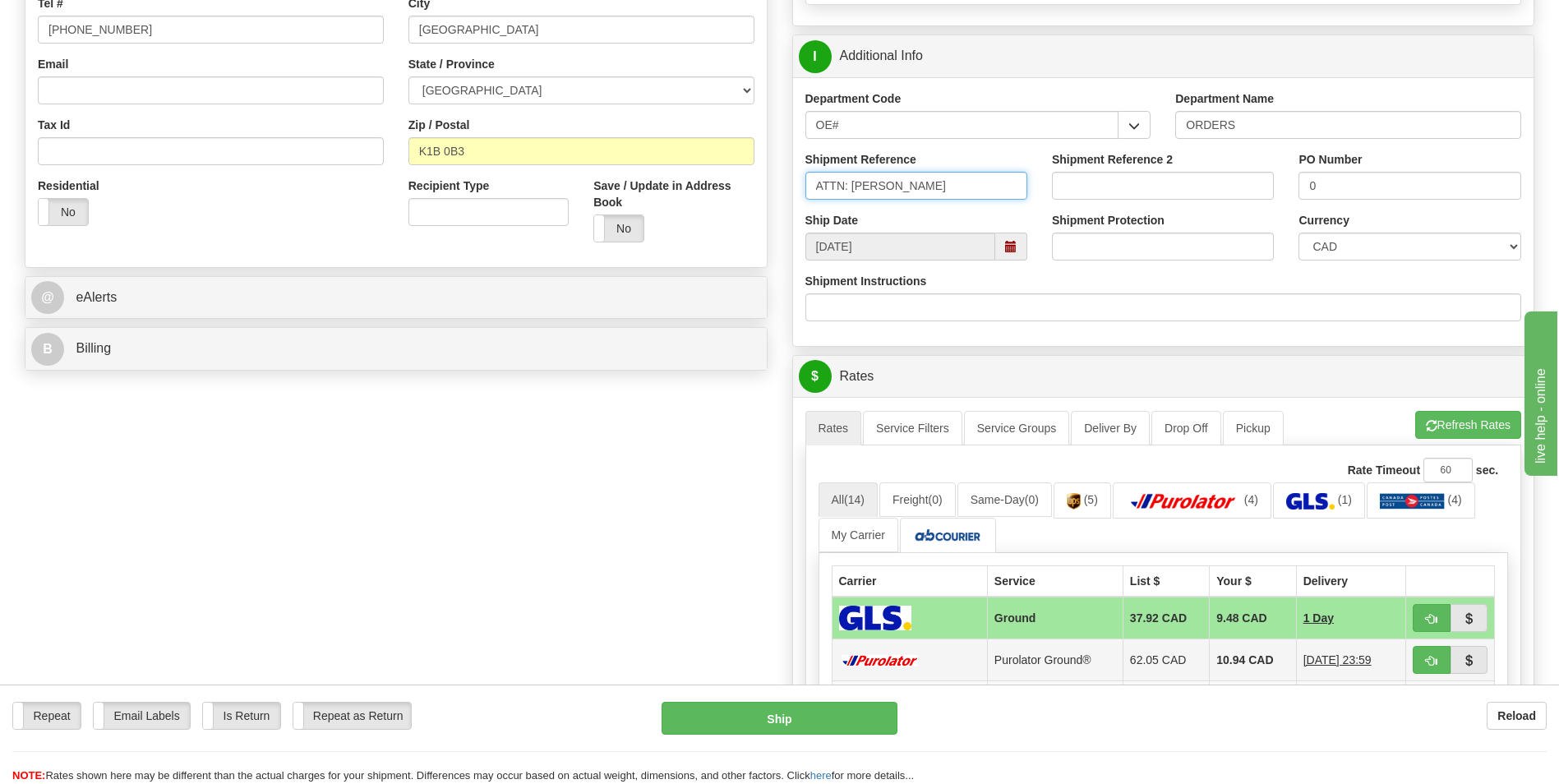
scroll to position [657, 0]
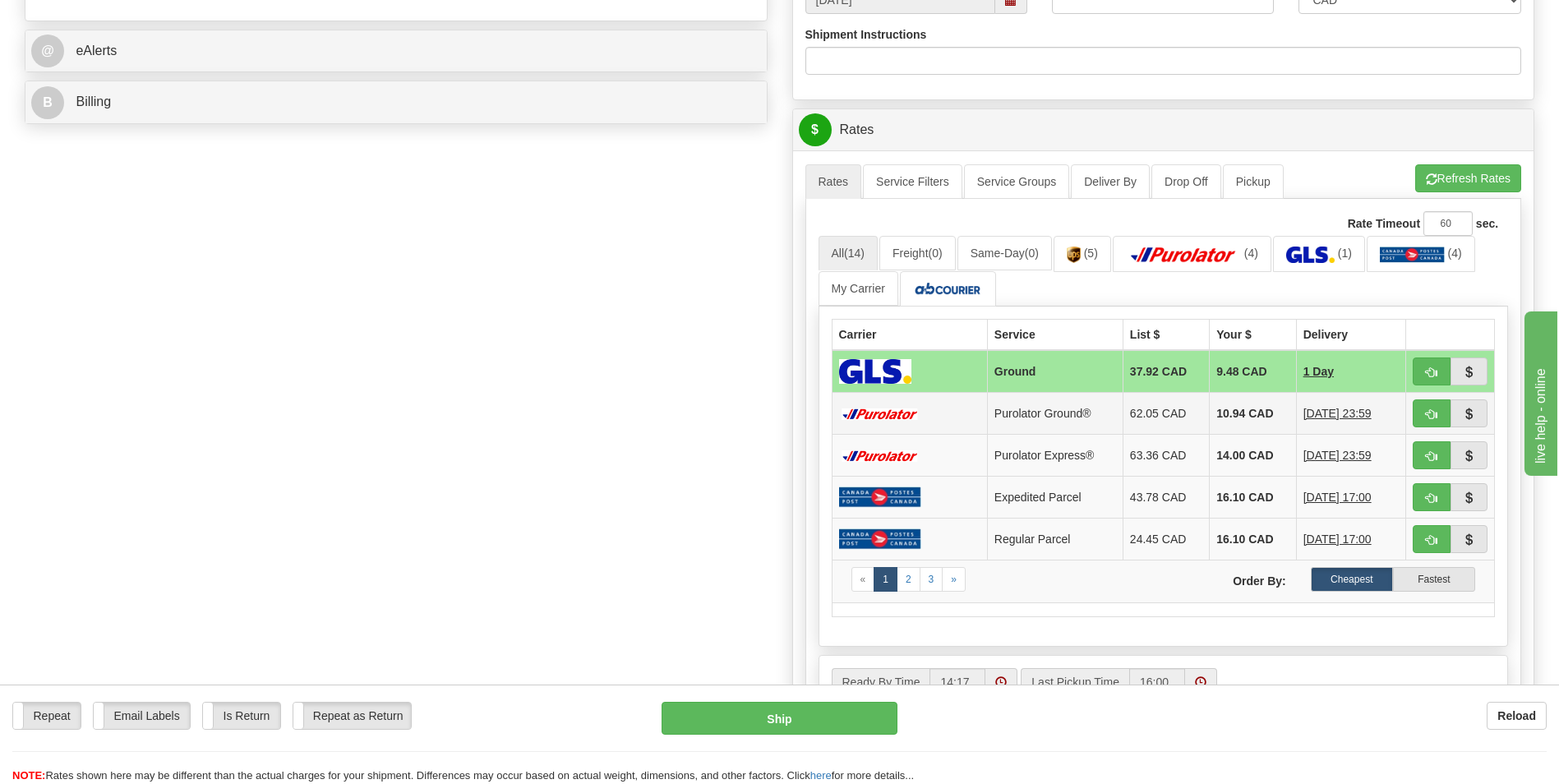
type input "ATTN: TRACY"
click at [1210, 408] on td "10.94 CAD" at bounding box center [1253, 414] width 87 height 41
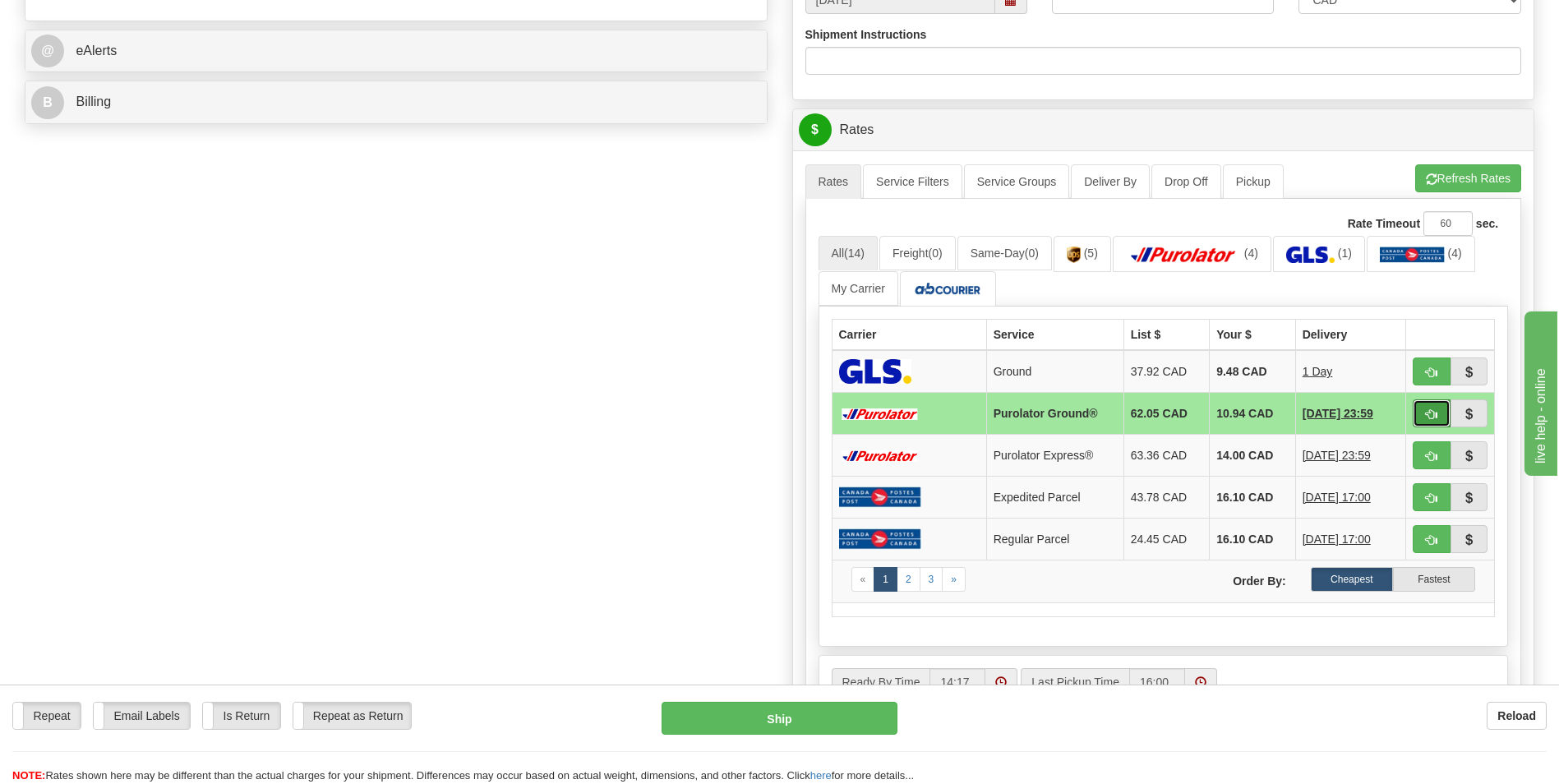
click at [1430, 415] on span "button" at bounding box center [1431, 415] width 12 height 11
type input "260"
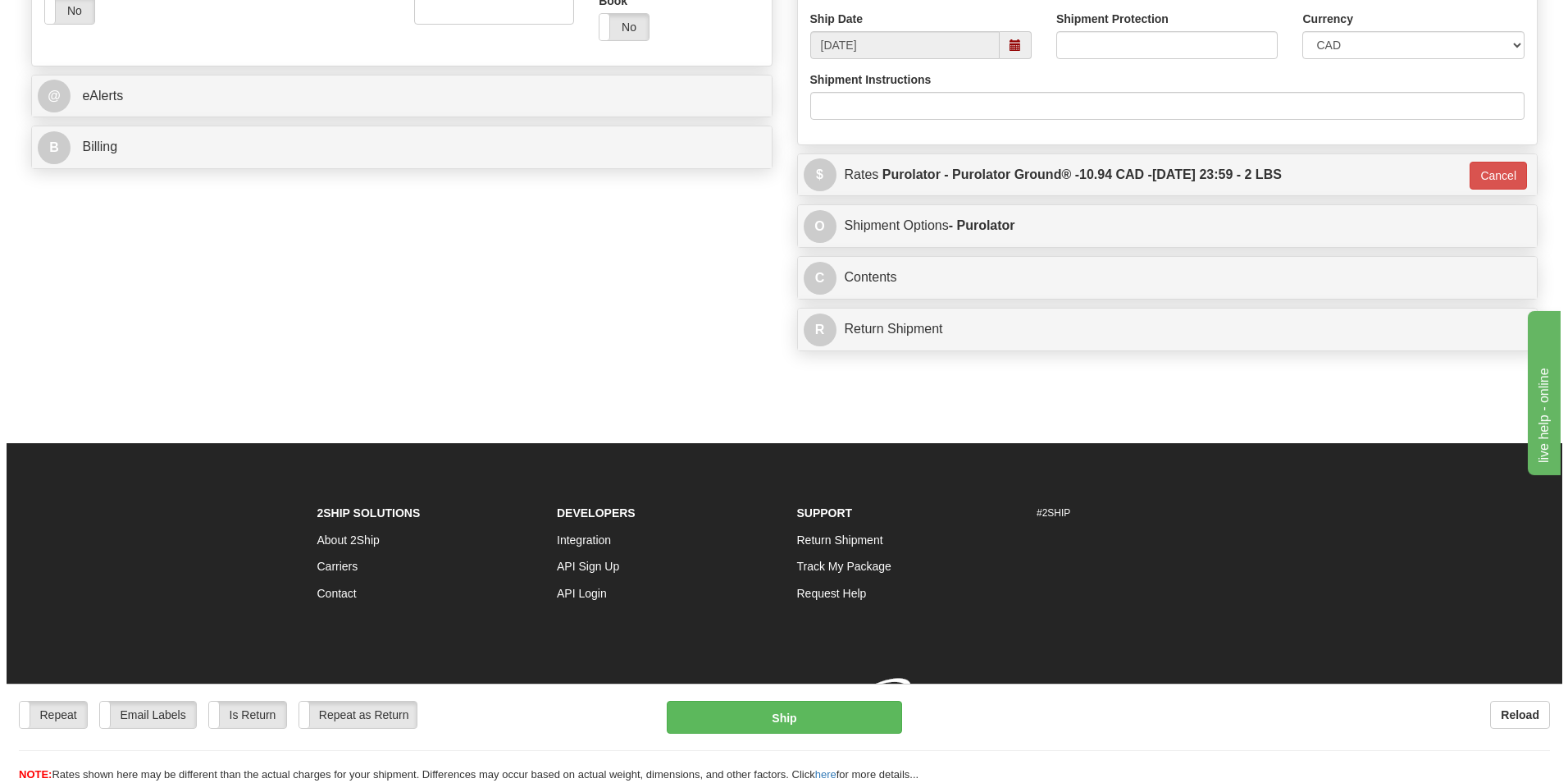
scroll to position [634, 0]
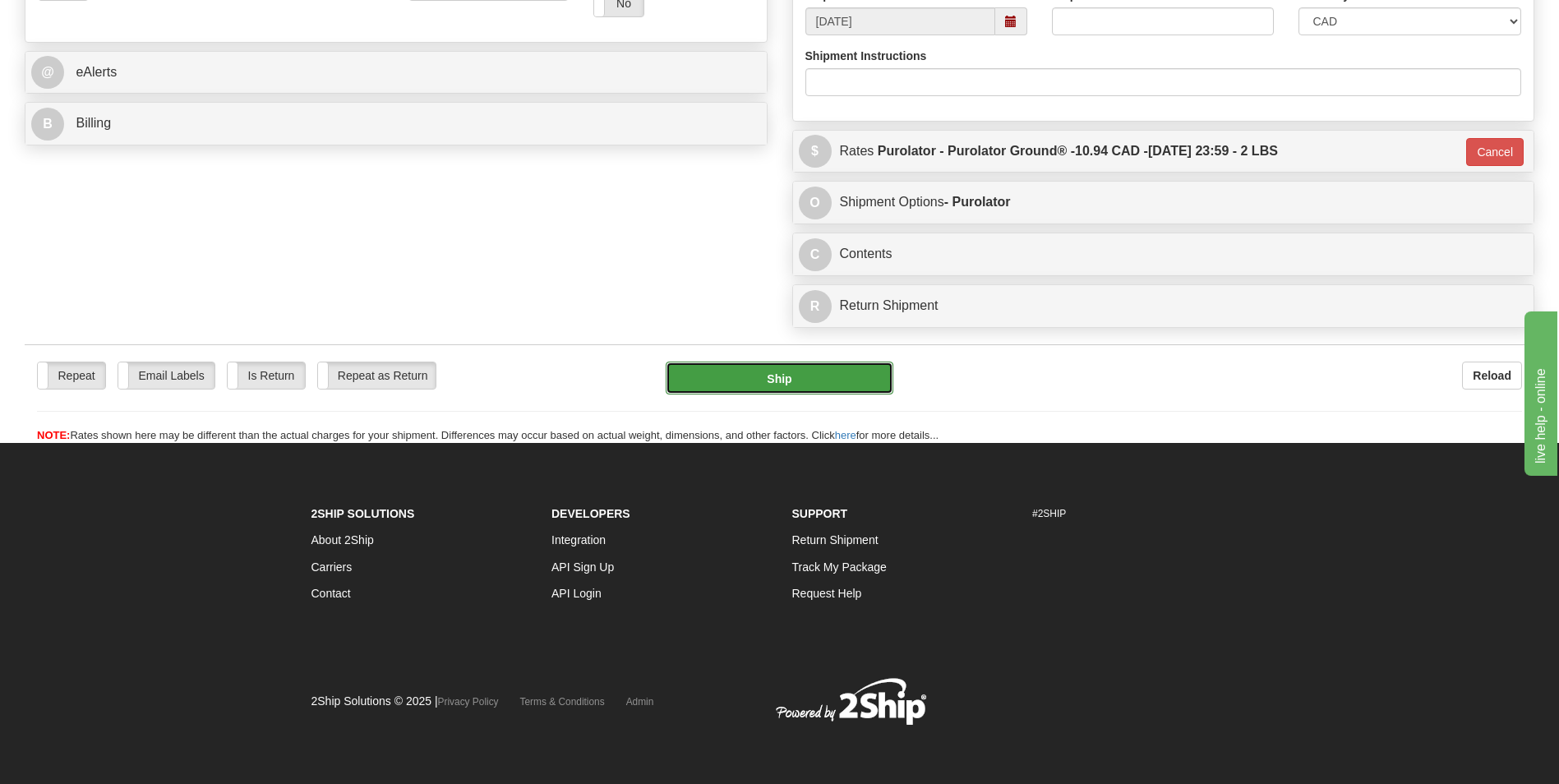
click at [802, 377] on button "Ship" at bounding box center [779, 378] width 227 height 32
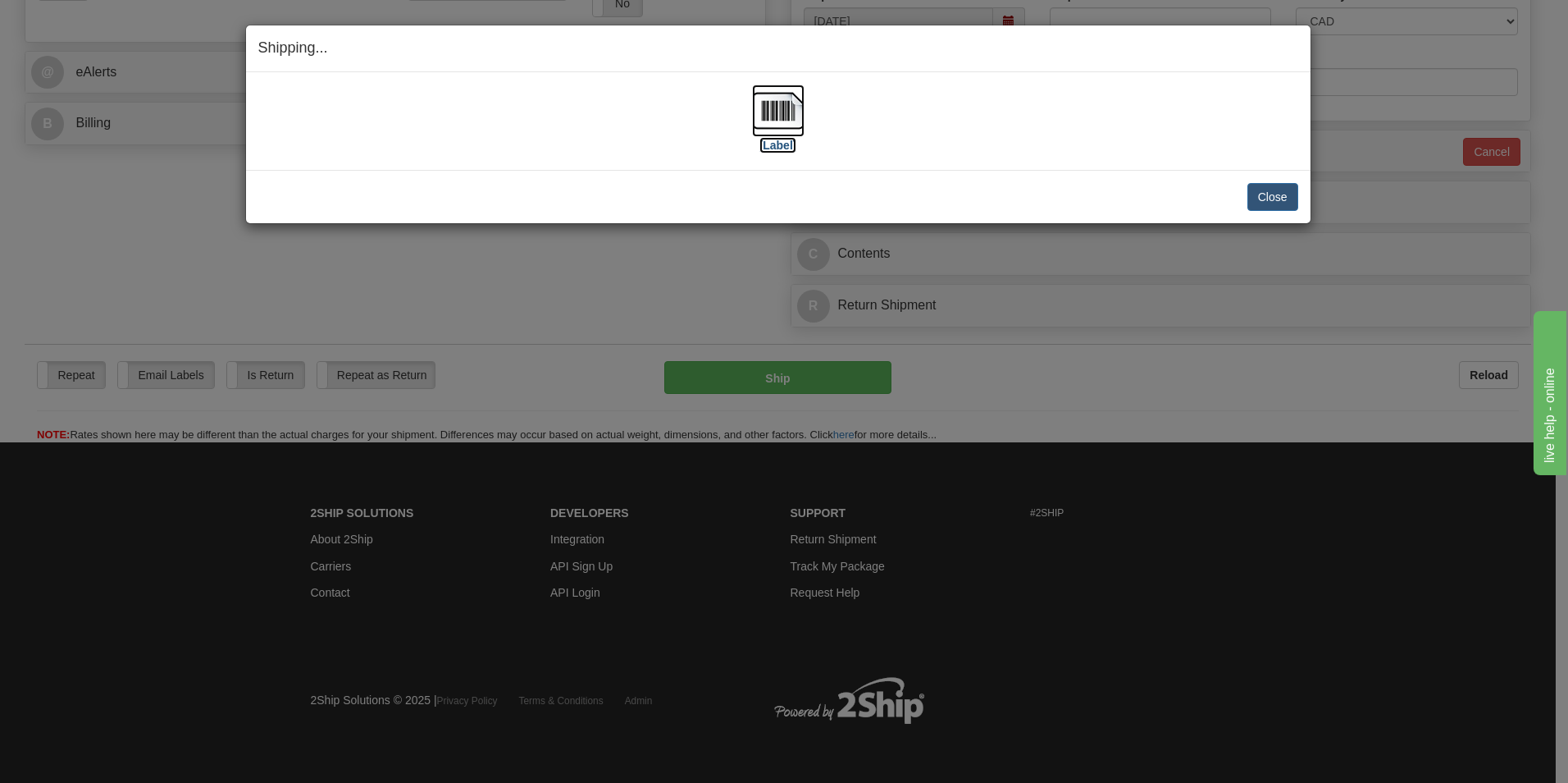
click at [787, 101] on img at bounding box center [778, 111] width 52 height 52
click at [1261, 186] on button "Close" at bounding box center [1272, 196] width 51 height 28
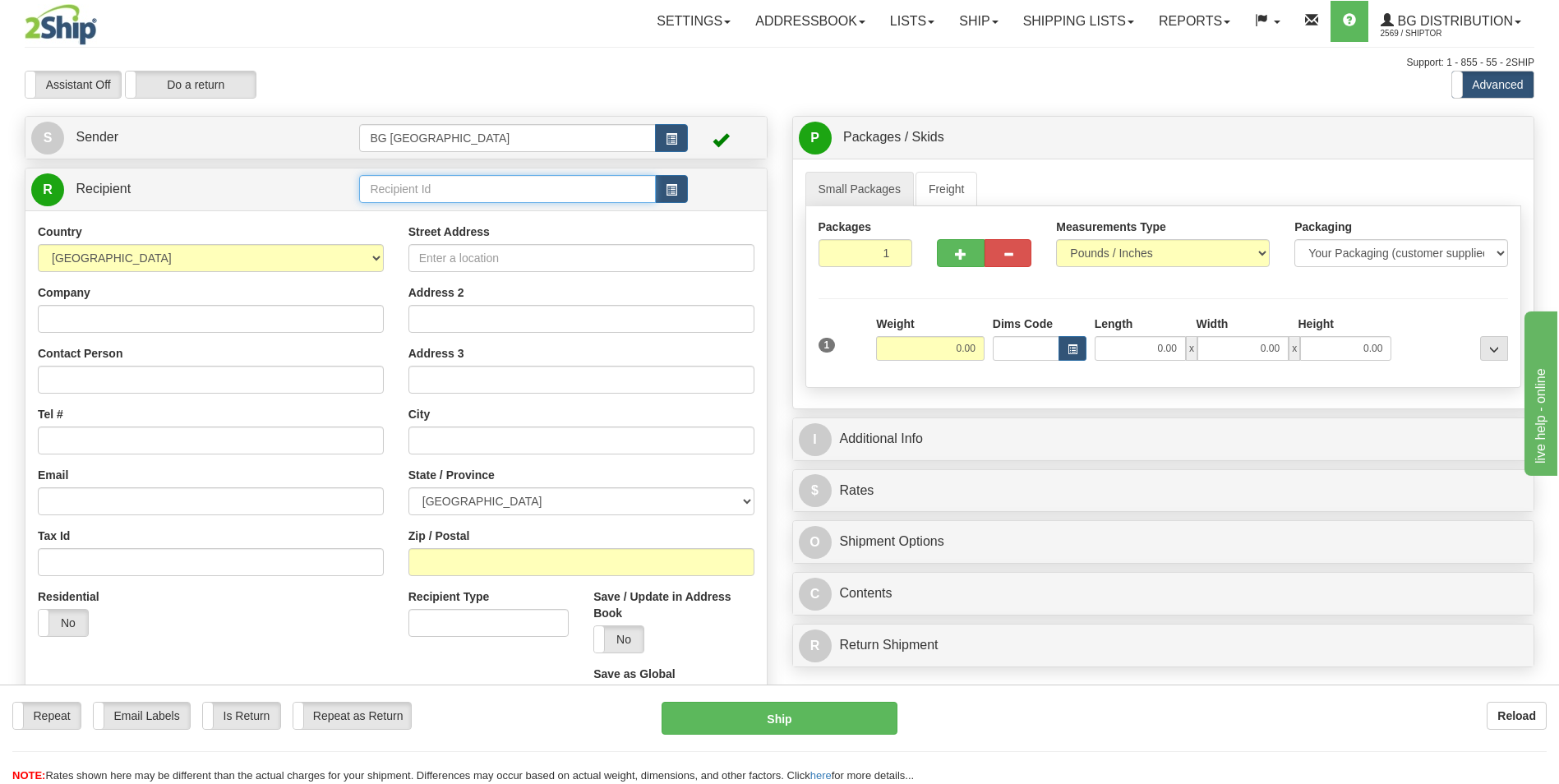
click at [404, 175] on input "text" at bounding box center [507, 188] width 296 height 28
click at [419, 206] on div "BG DISTRIBUTION (WIN)" at bounding box center [504, 214] width 280 height 18
type input "BG DISTRIBUTION (WIN)"
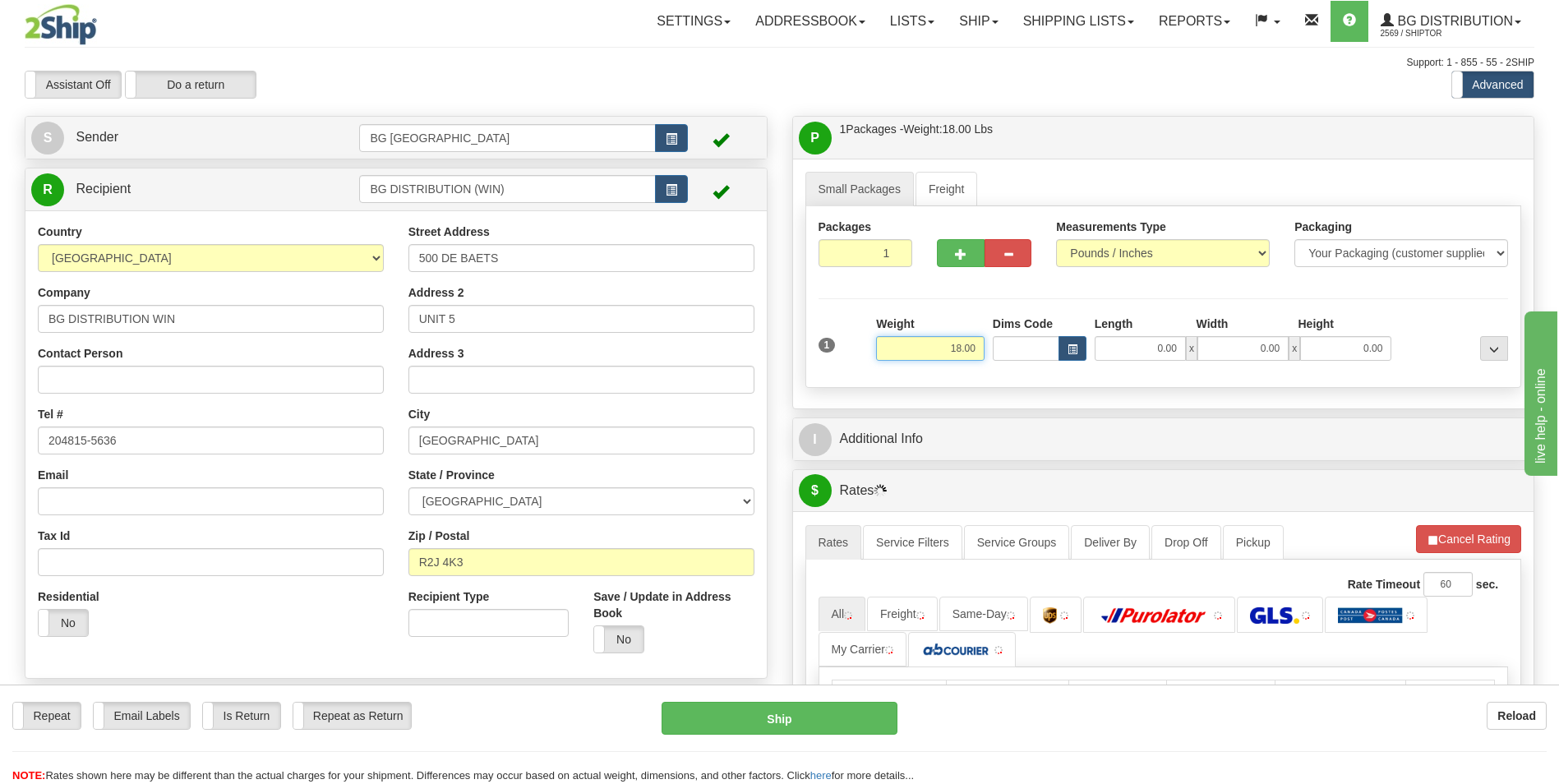
click at [906, 353] on input "18.00" at bounding box center [931, 348] width 108 height 24
type input "20.00"
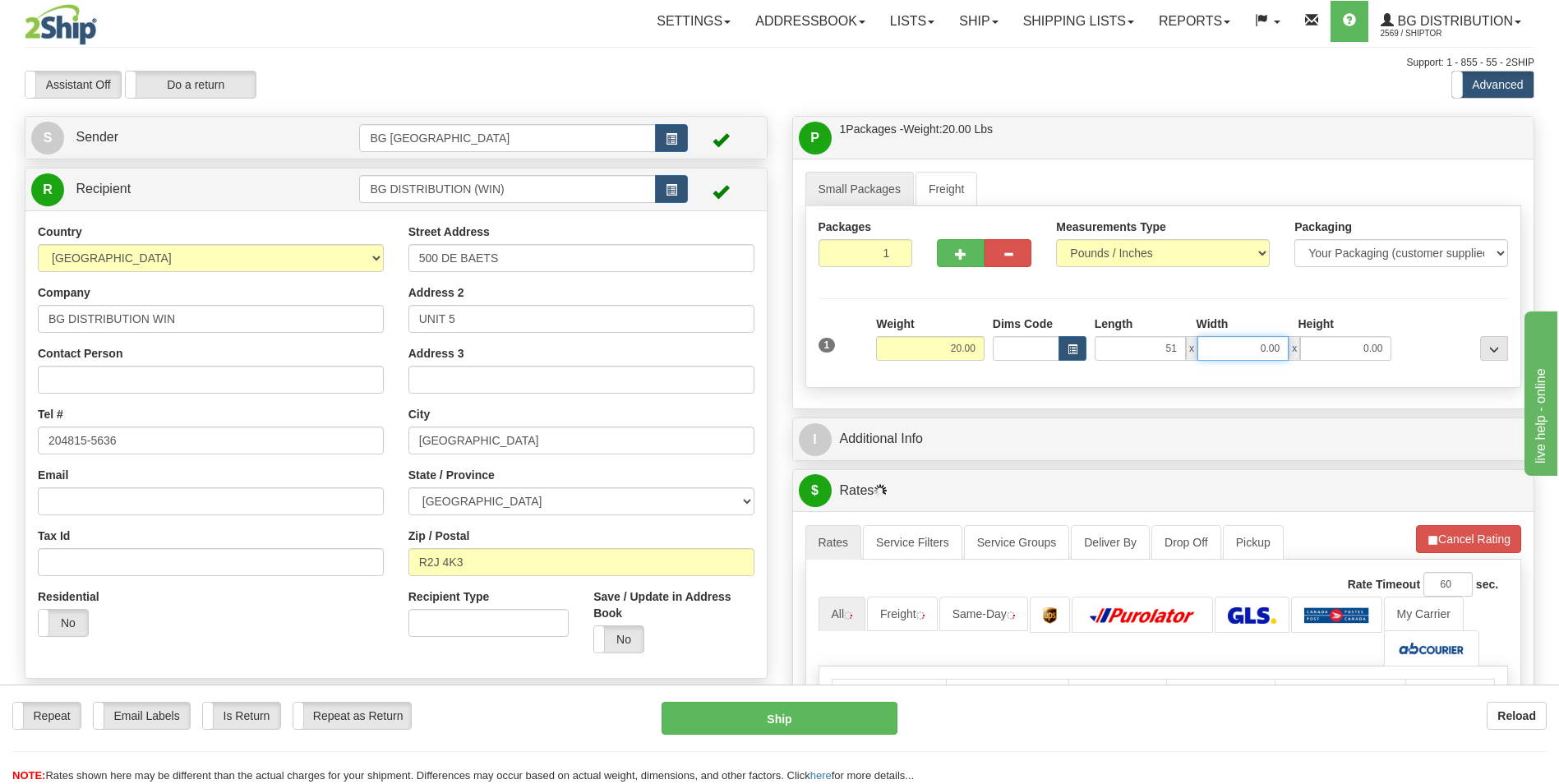
type input "51.00"
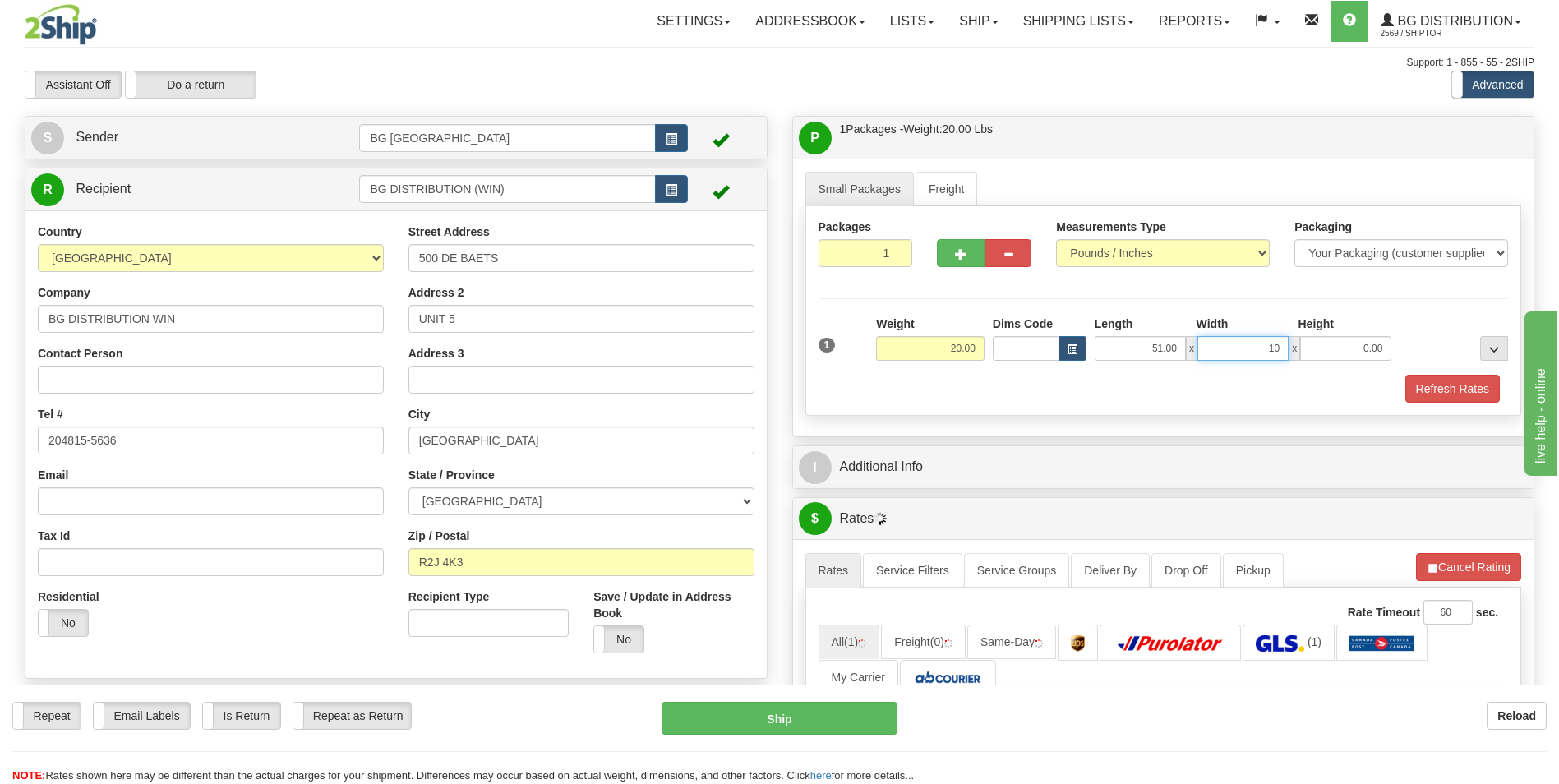
type input "10.00"
type input "5.00"
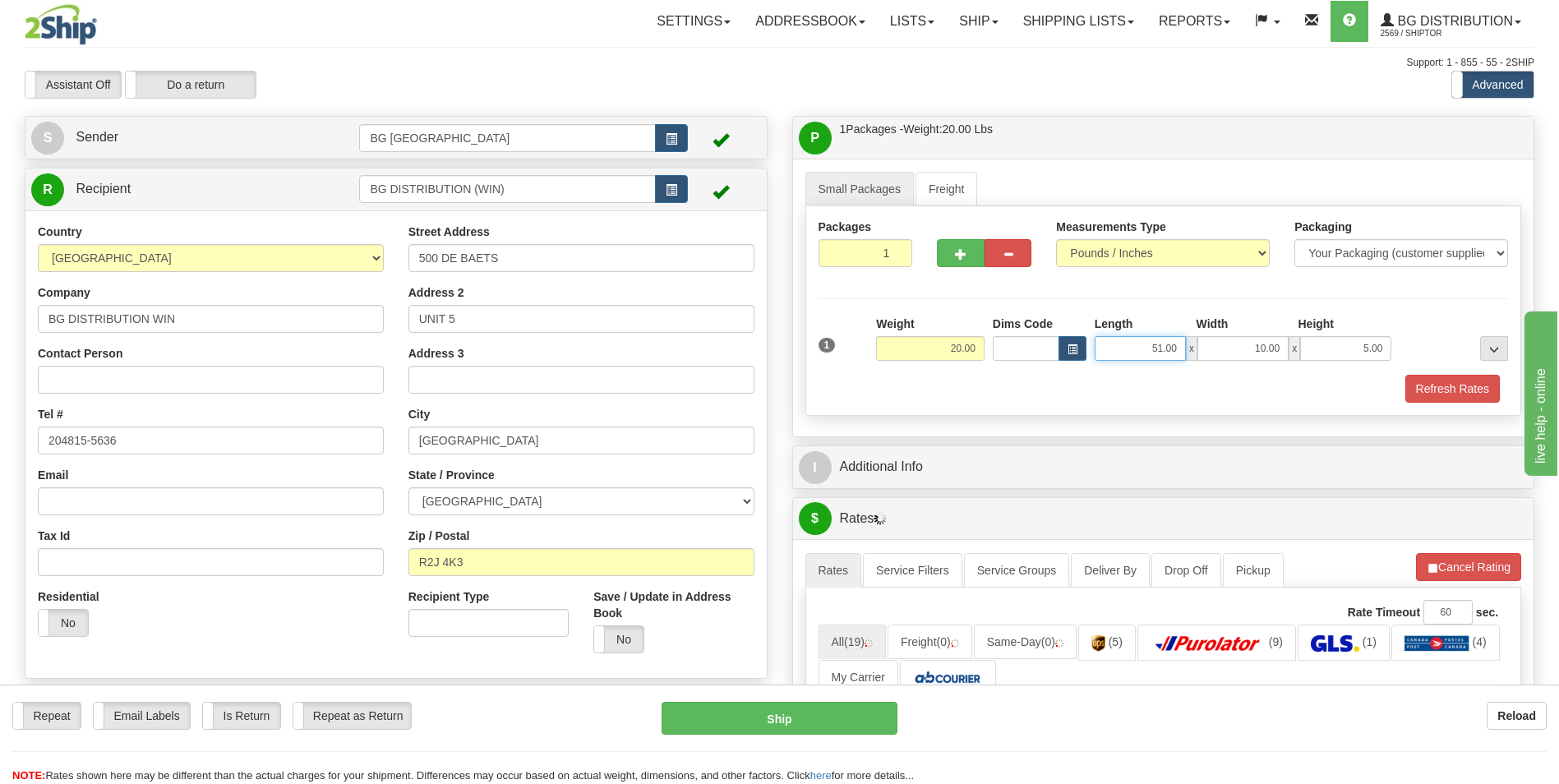
click at [1138, 346] on input "51.00" at bounding box center [1140, 348] width 91 height 24
click at [1124, 398] on div "Refresh Rates" at bounding box center [1163, 388] width 699 height 28
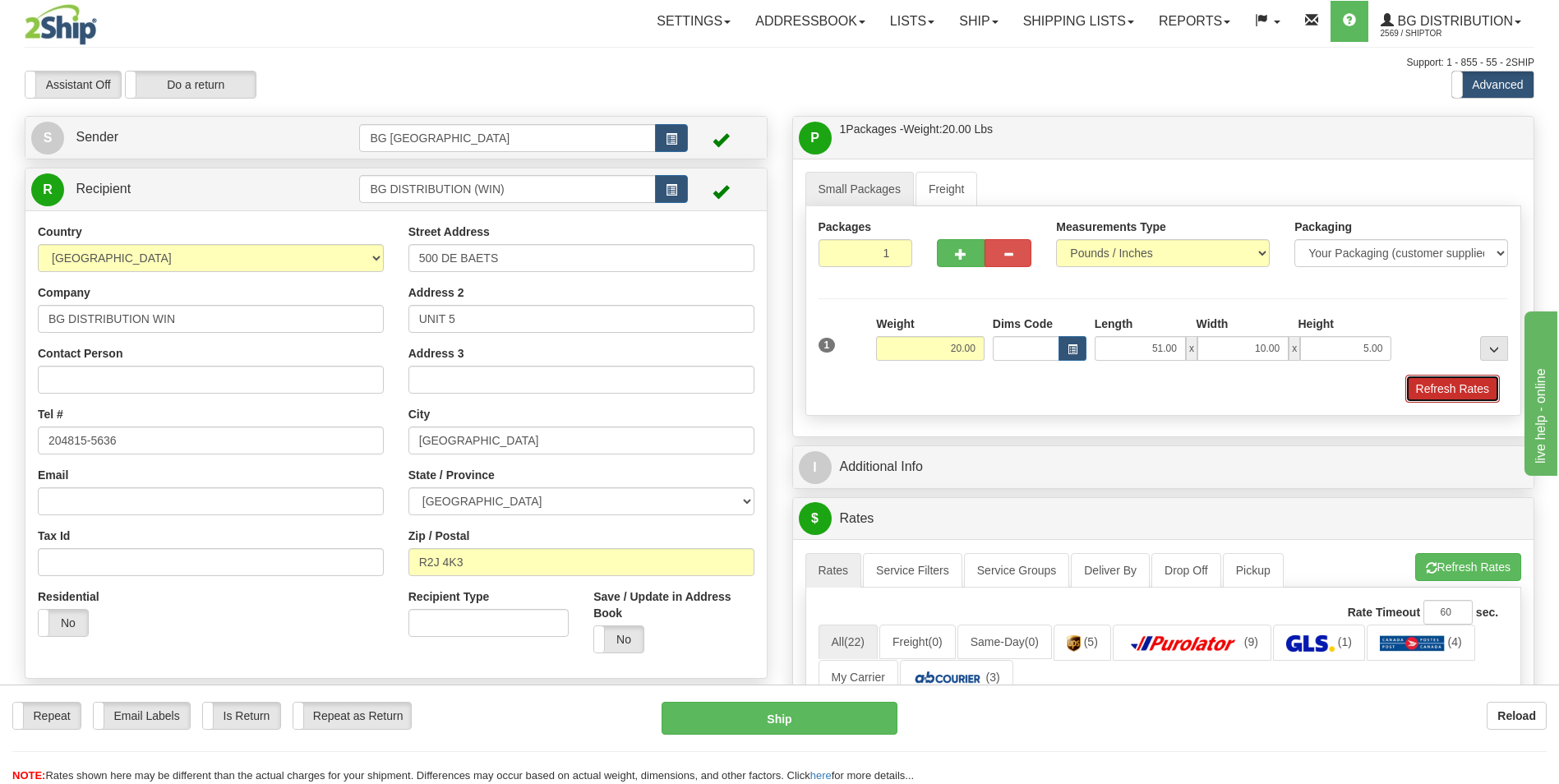
click at [1427, 386] on button "Refresh Rates" at bounding box center [1453, 388] width 95 height 28
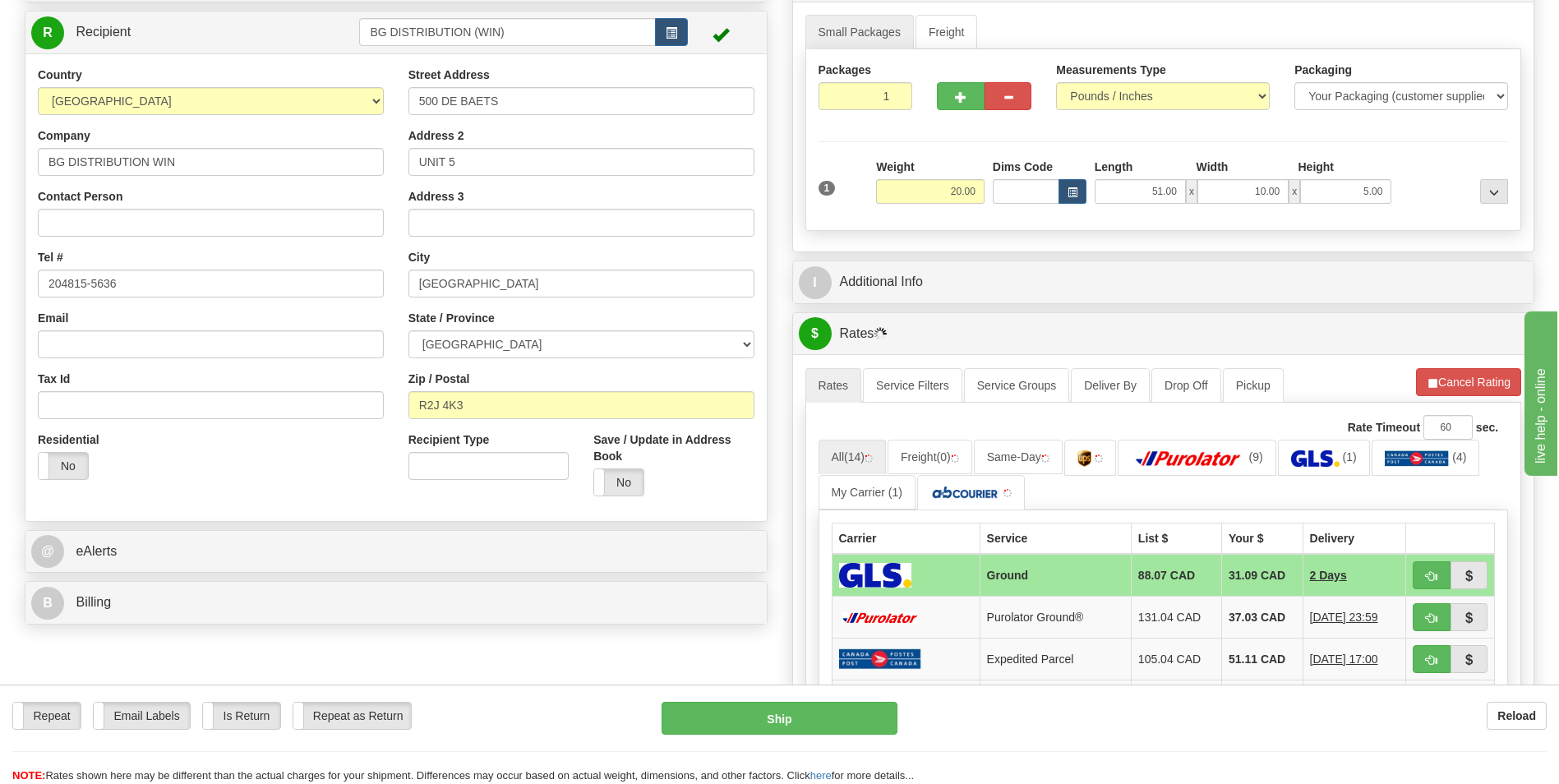
scroll to position [164, 0]
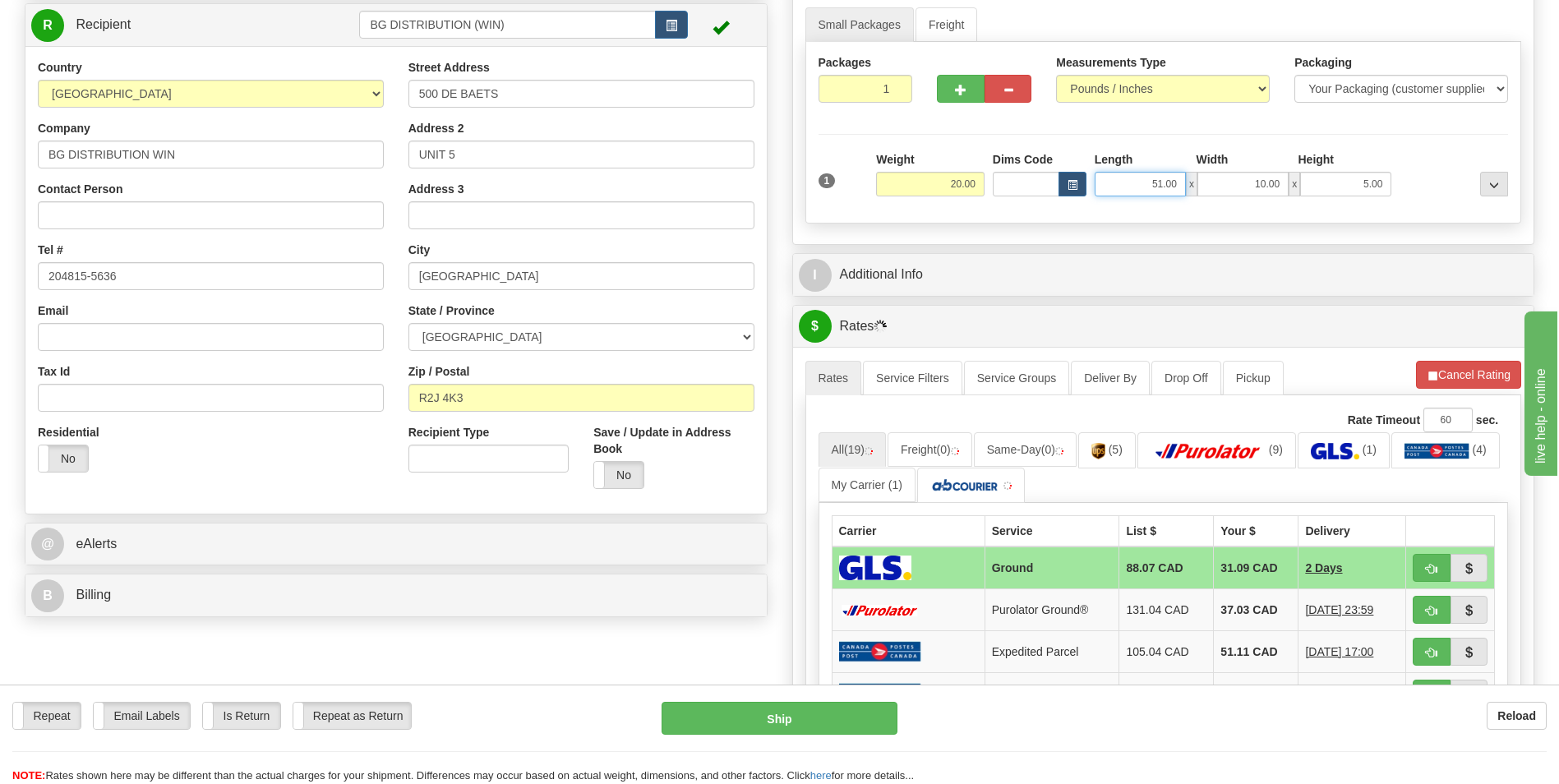
click at [1109, 177] on input "51.00" at bounding box center [1140, 184] width 91 height 24
type input "48.00"
click at [1115, 247] on div "P Packages / Skids 1 Packages - Weight: 20.00 Lbs 1 Skids - Weight: NaN Lbs Shi…" at bounding box center [1163, 531] width 767 height 1159
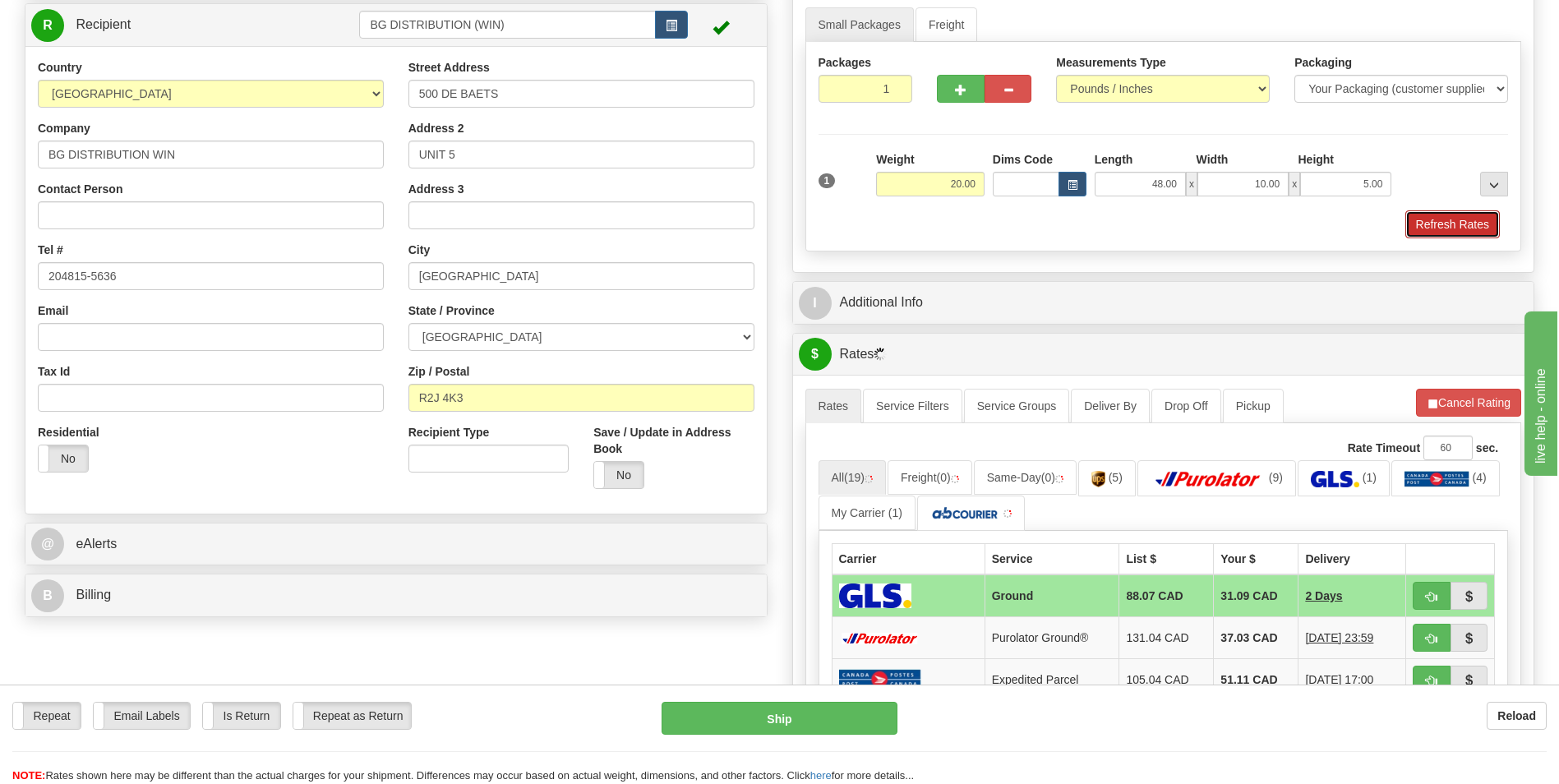
click at [1454, 227] on button "Refresh Rates" at bounding box center [1453, 223] width 95 height 28
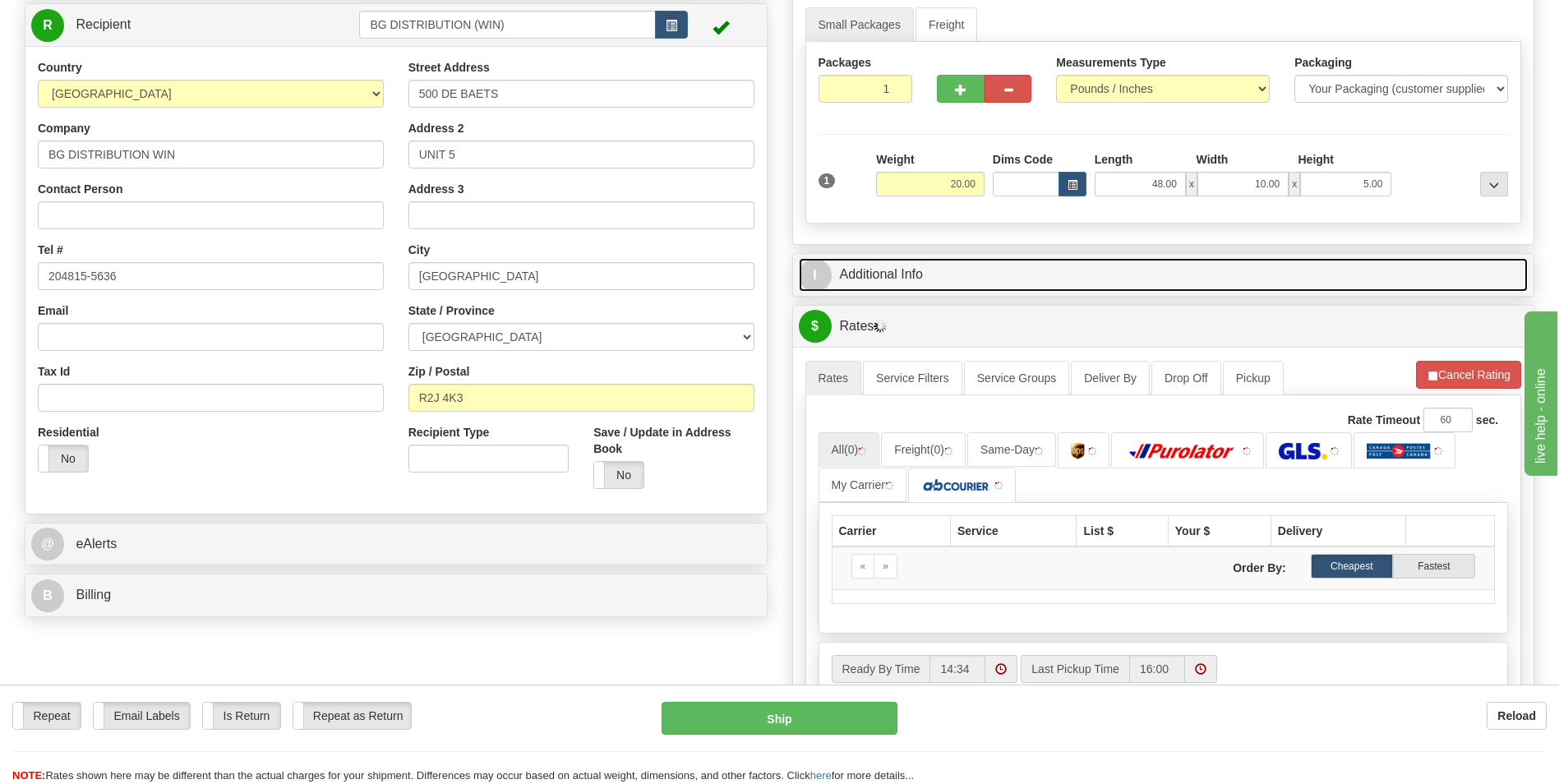
click at [903, 267] on link "I Additional Info" at bounding box center [1163, 274] width 729 height 33
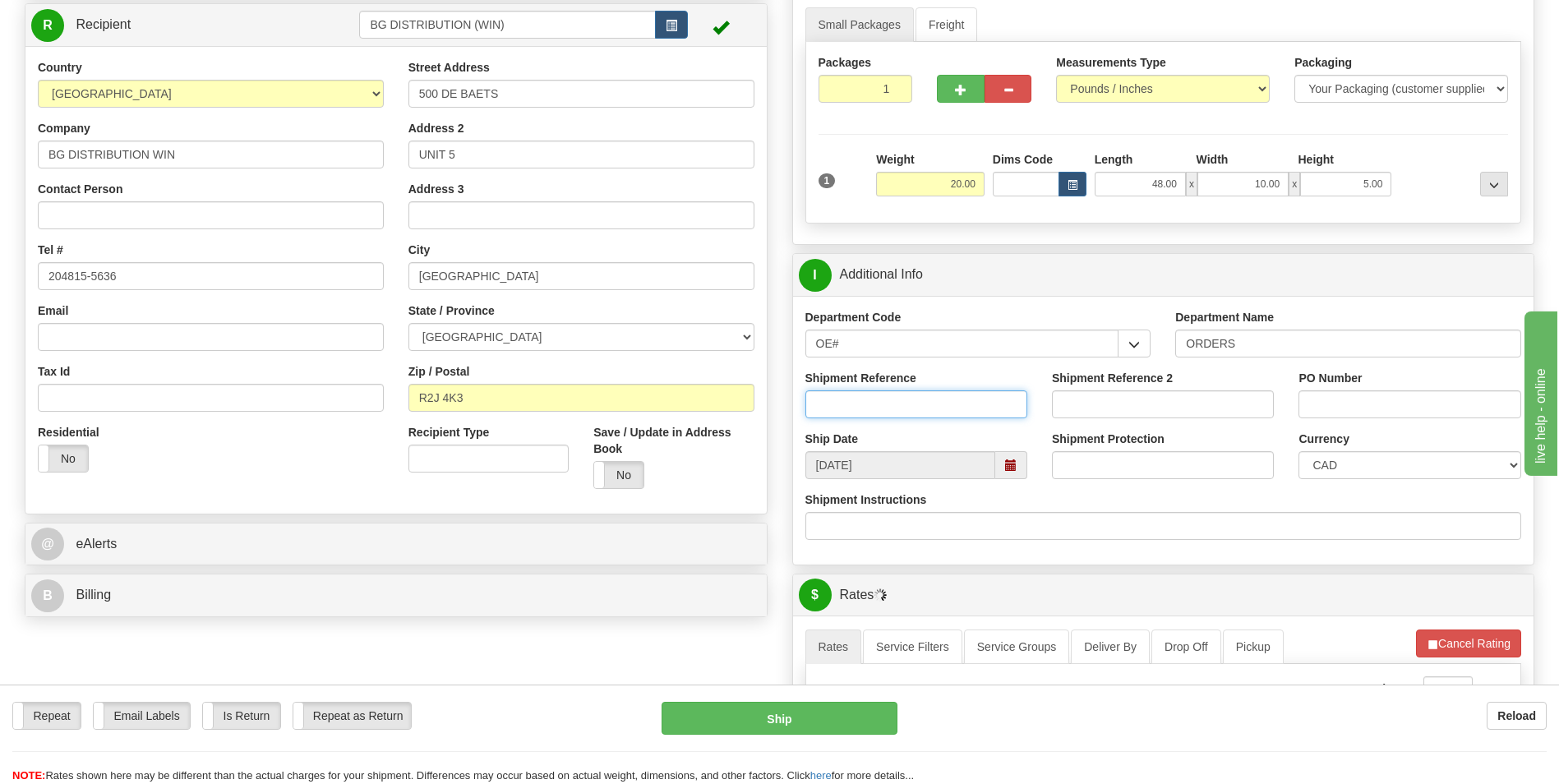
click at [862, 407] on input "Shipment Reference" at bounding box center [916, 404] width 222 height 28
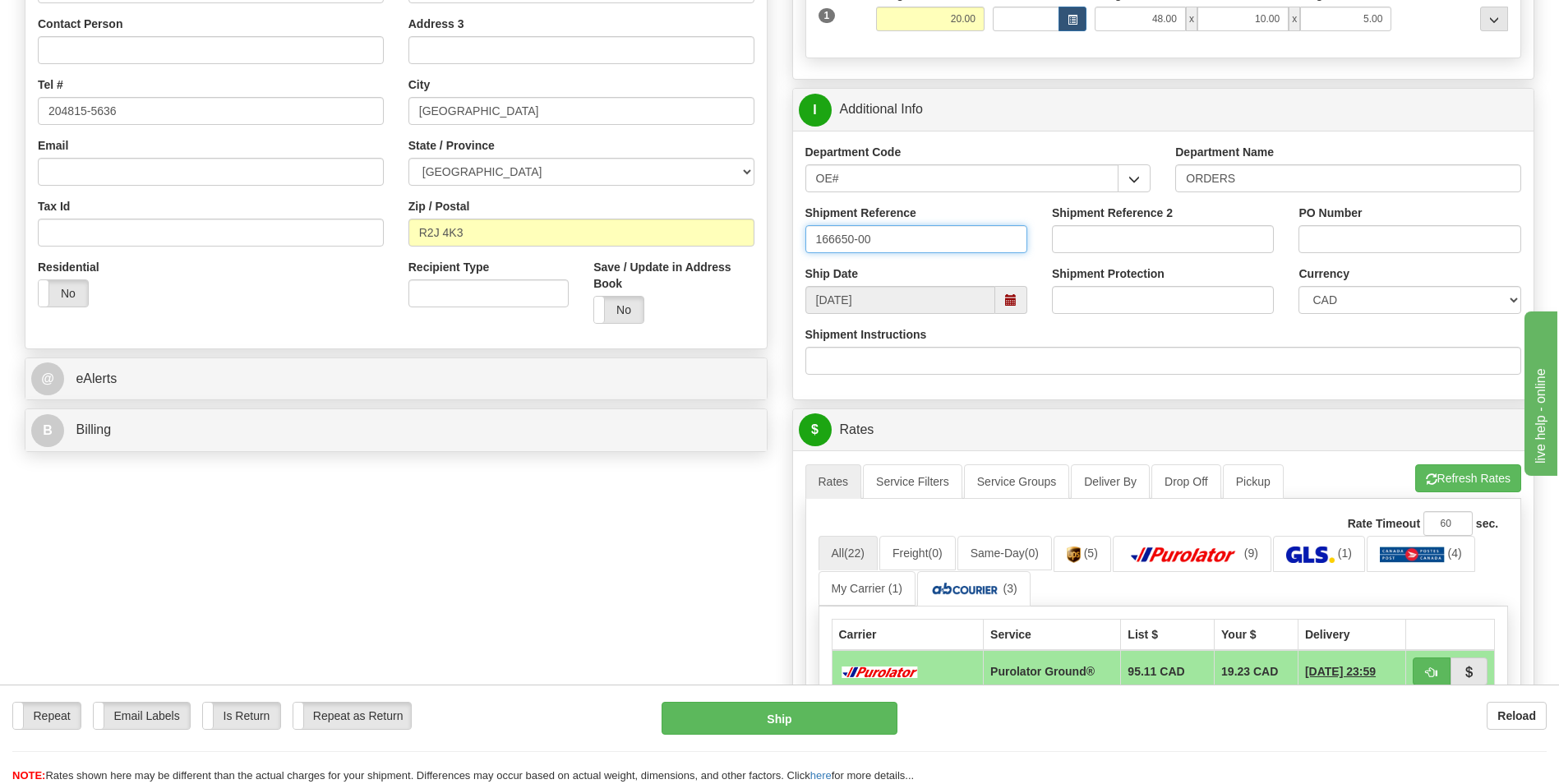
scroll to position [329, 0]
type input "166650-00"
click at [1337, 246] on input "PO Number" at bounding box center [1409, 240] width 222 height 28
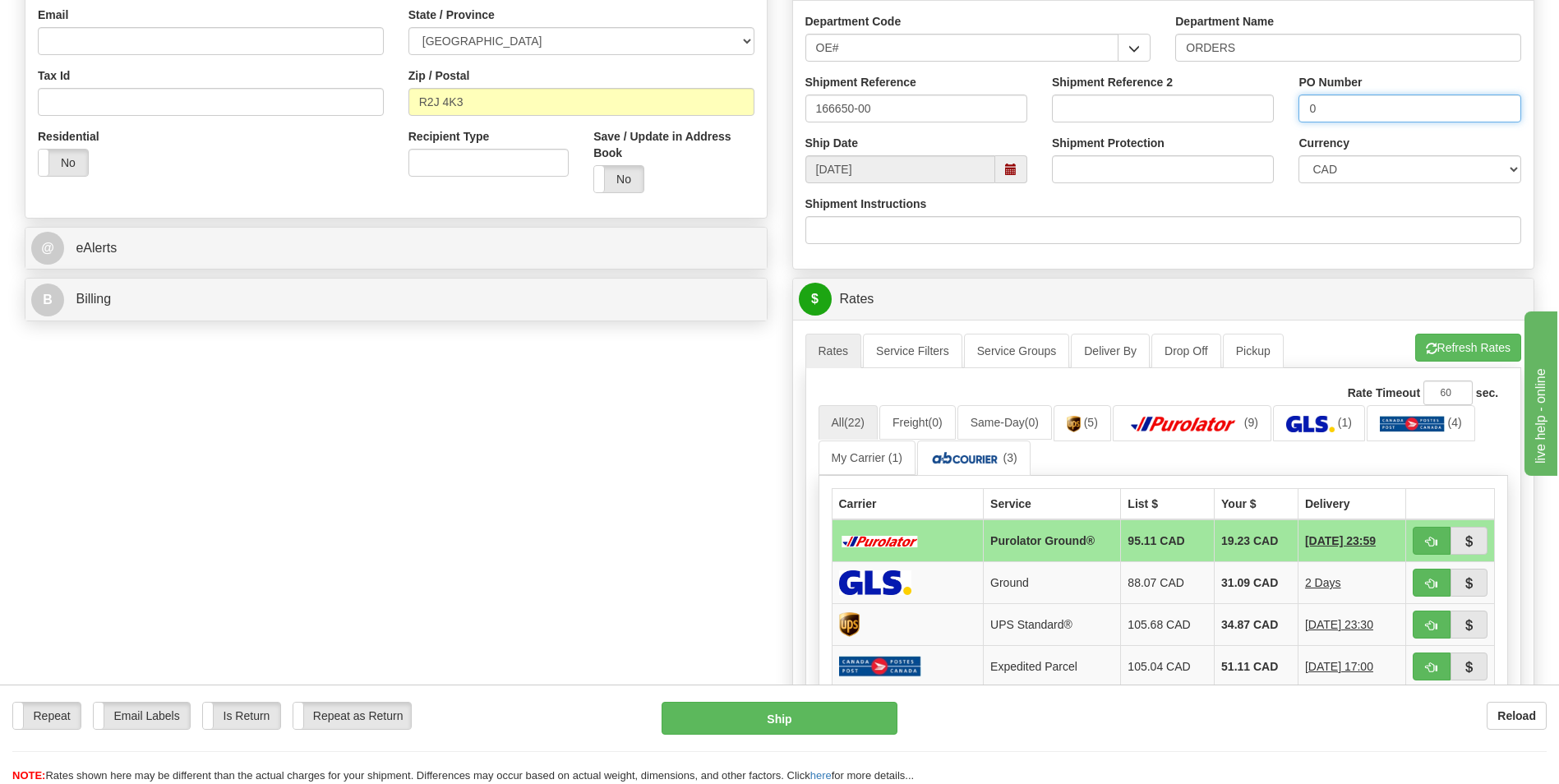
scroll to position [739, 0]
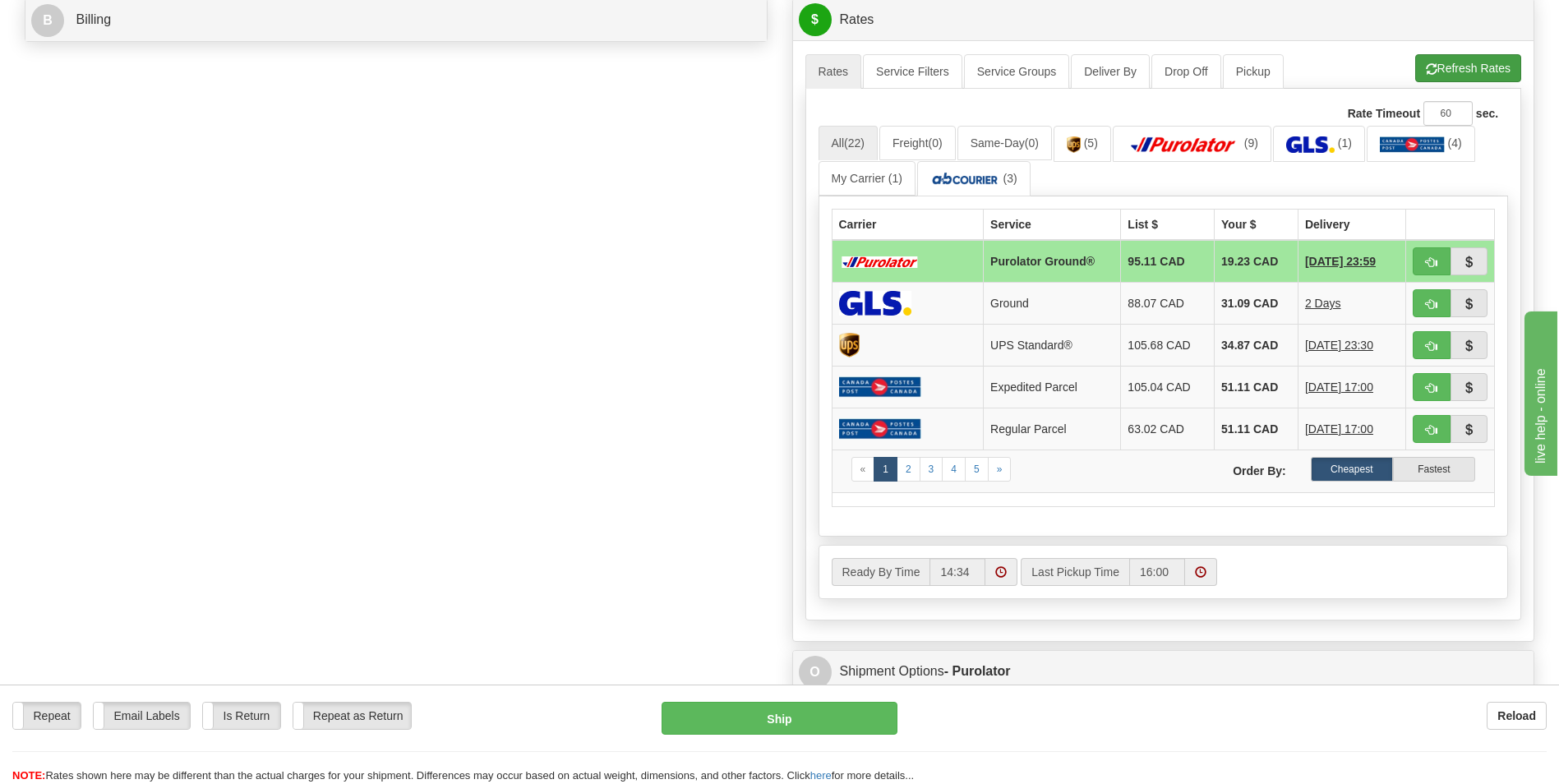
type input "0"
click at [1454, 62] on button "Refresh Rates" at bounding box center [1469, 68] width 106 height 28
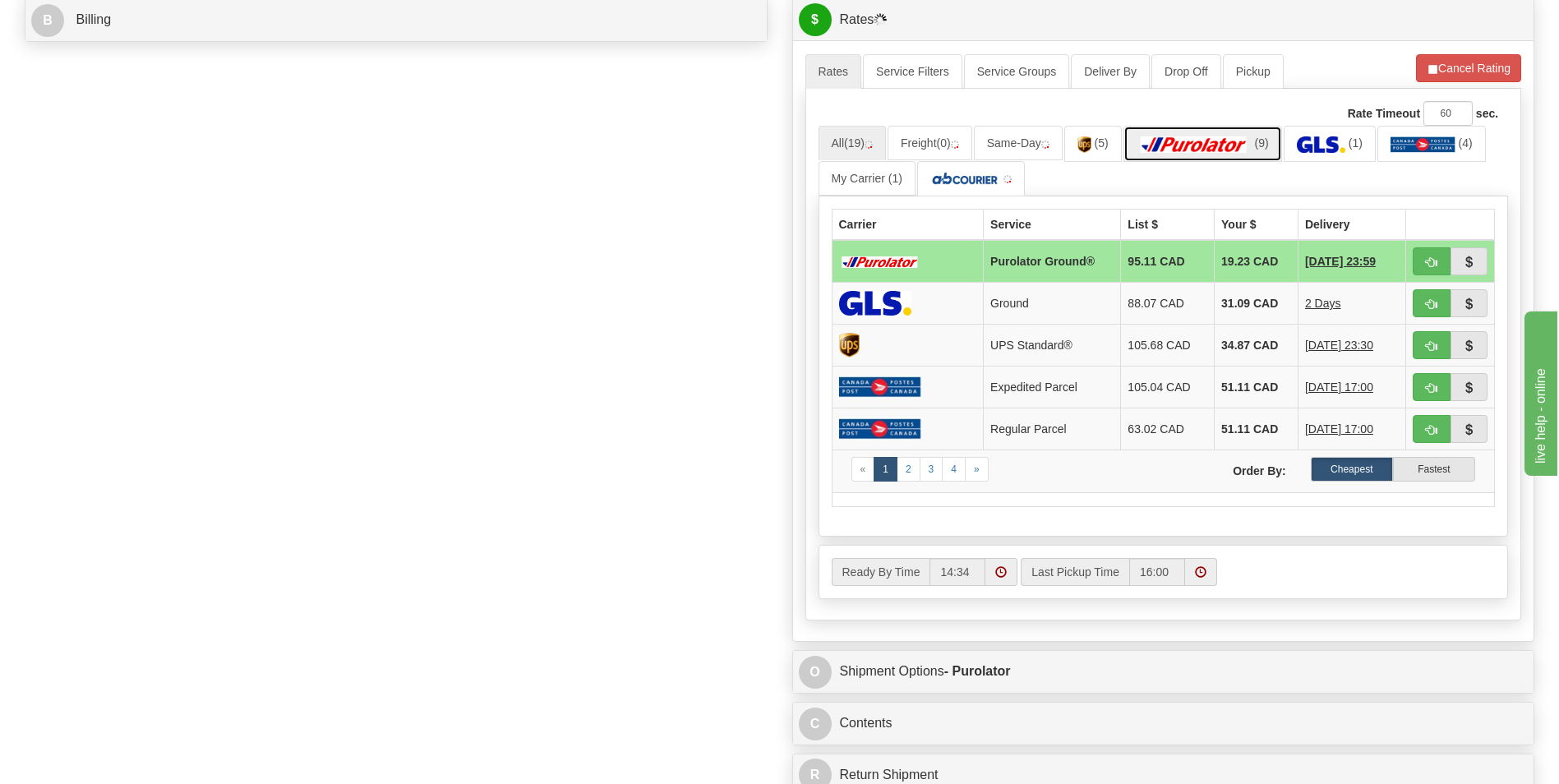
click at [1240, 154] on link "(9)" at bounding box center [1203, 142] width 159 height 35
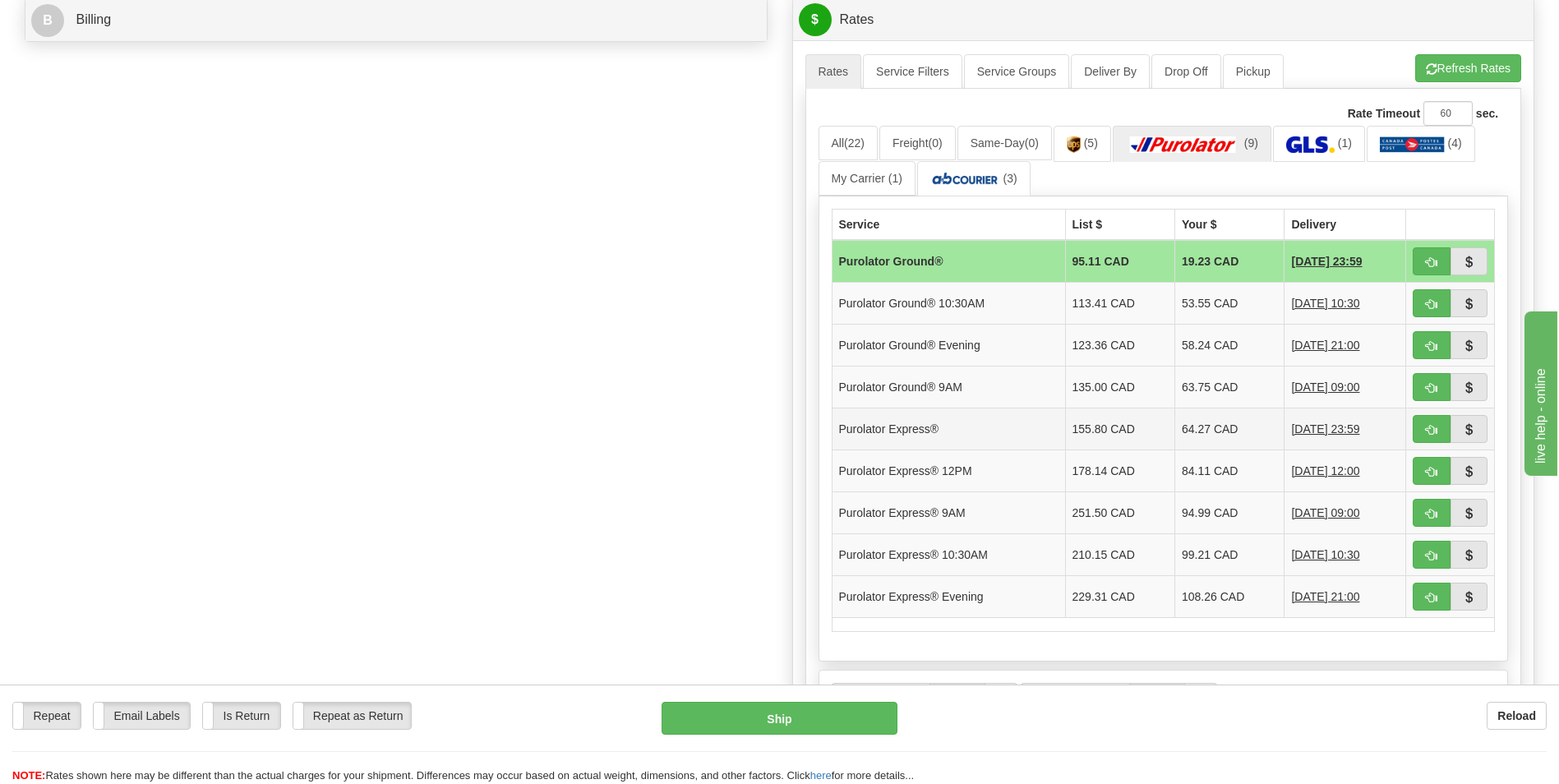
click at [1240, 430] on td "64.27 CAD" at bounding box center [1229, 429] width 109 height 41
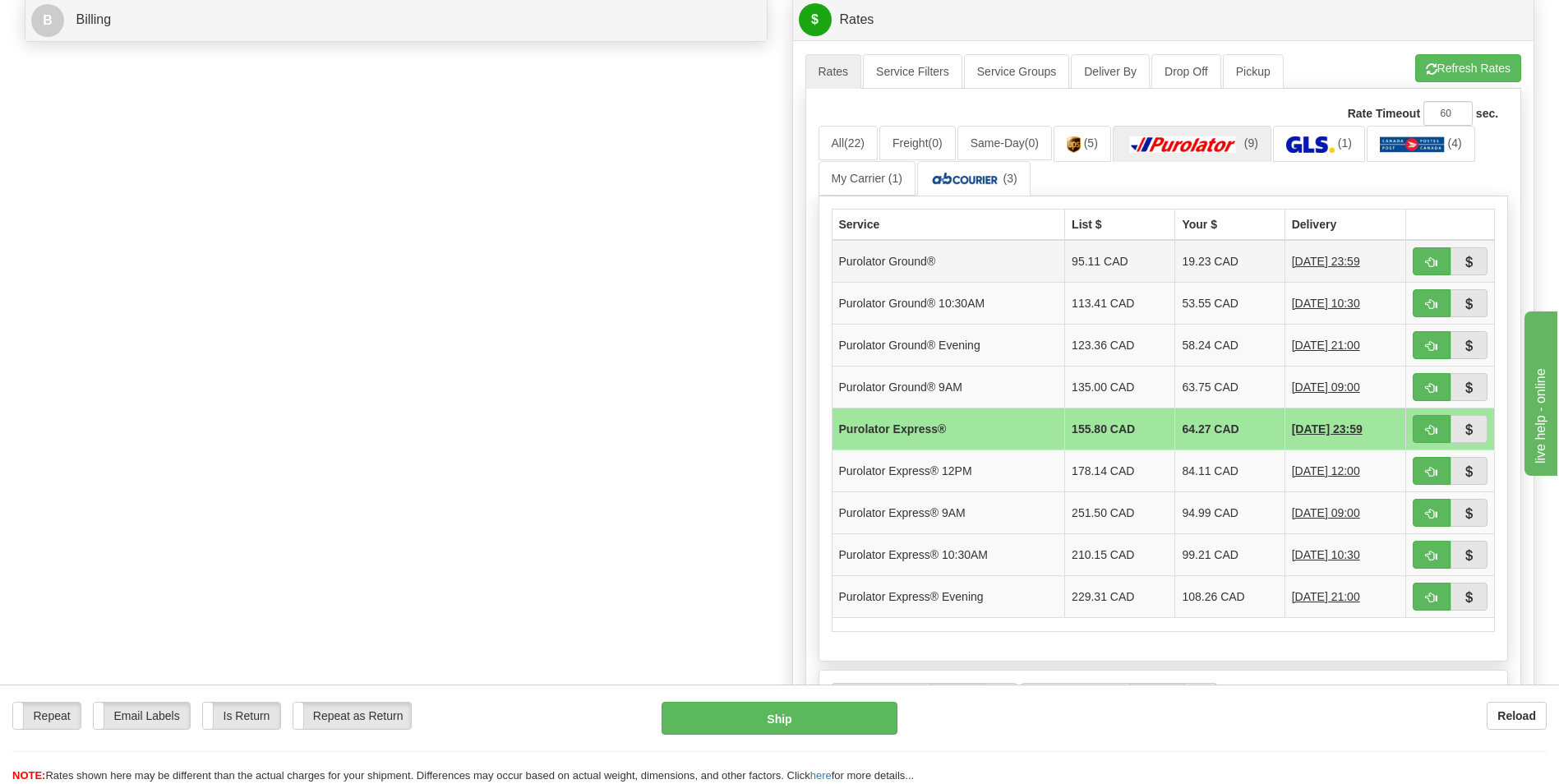
click at [1219, 264] on td "19.23 CAD" at bounding box center [1229, 260] width 109 height 42
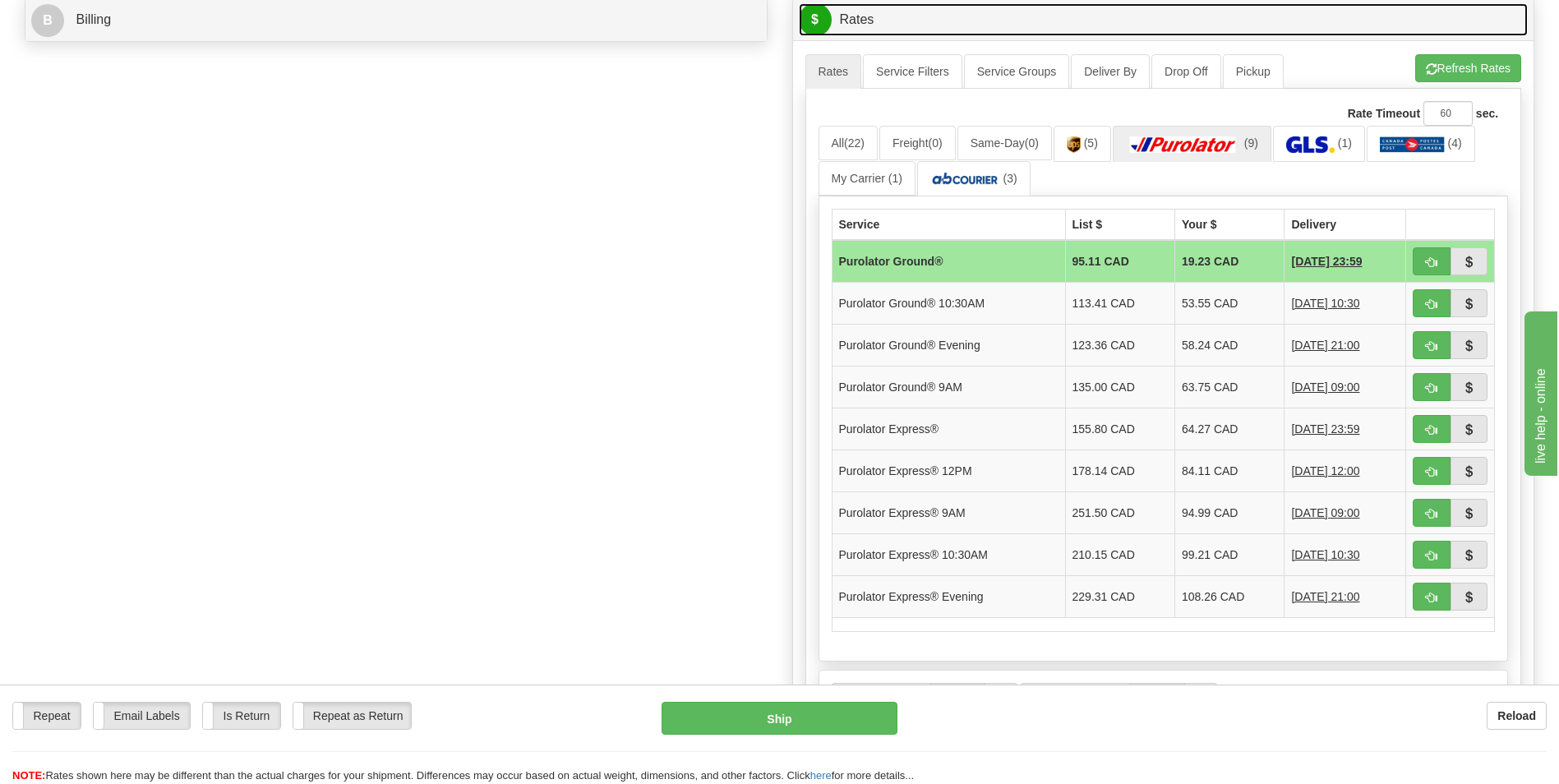
click at [931, 19] on link "$ Rates" at bounding box center [1163, 20] width 729 height 33
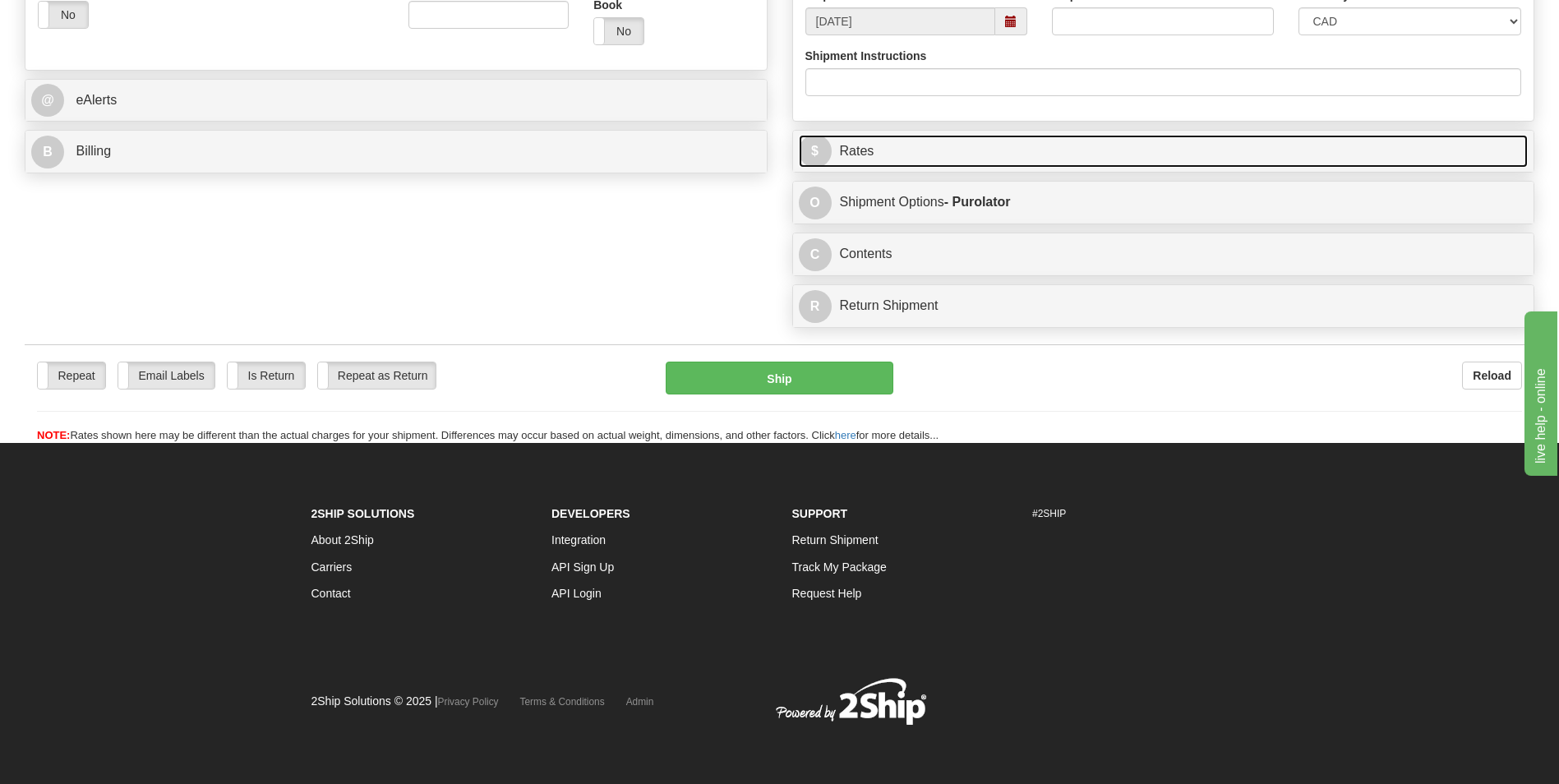
click at [1082, 158] on link "$ Rates" at bounding box center [1163, 150] width 729 height 33
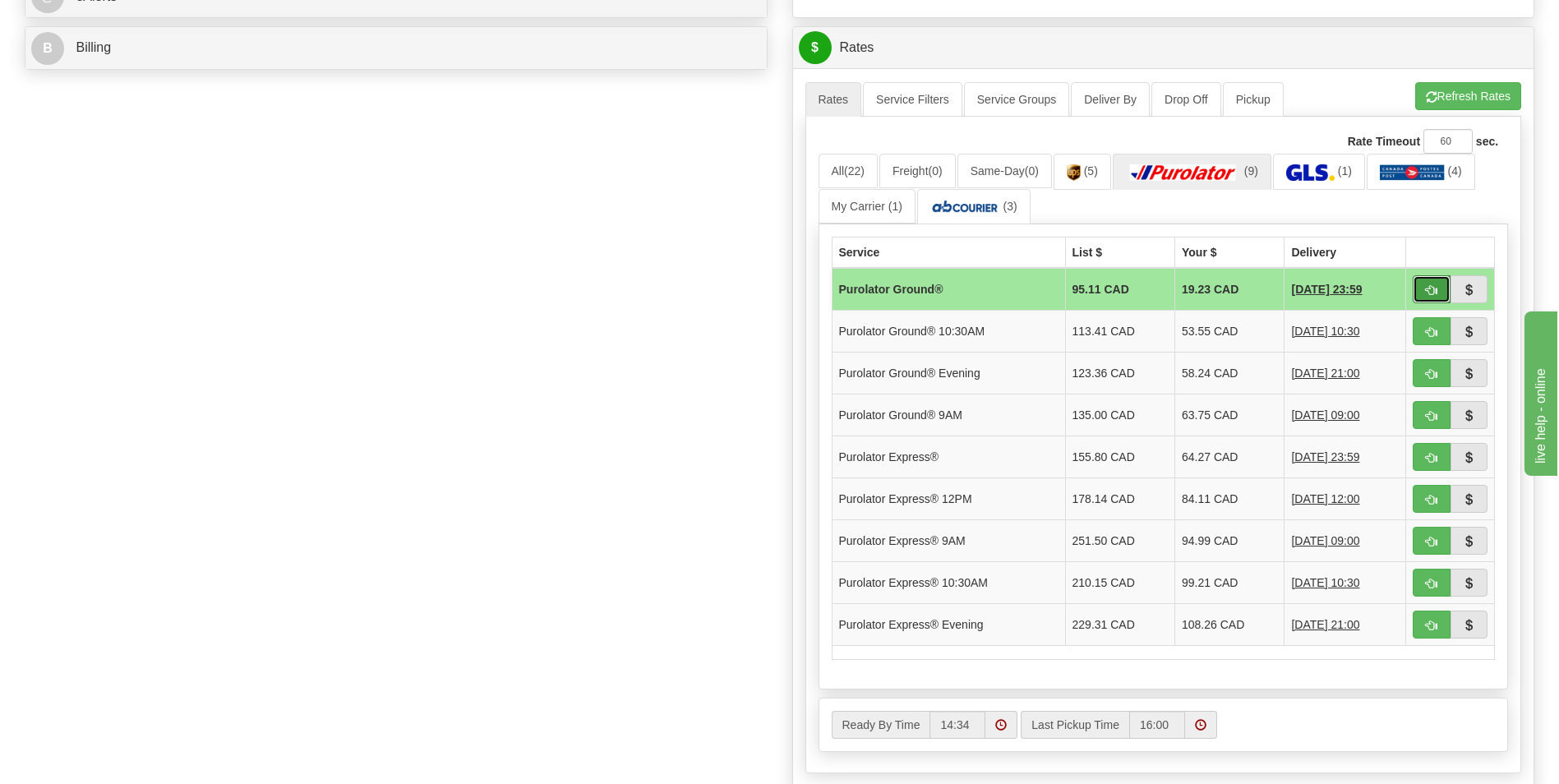
click at [1427, 281] on button "button" at bounding box center [1432, 288] width 38 height 28
type input "260"
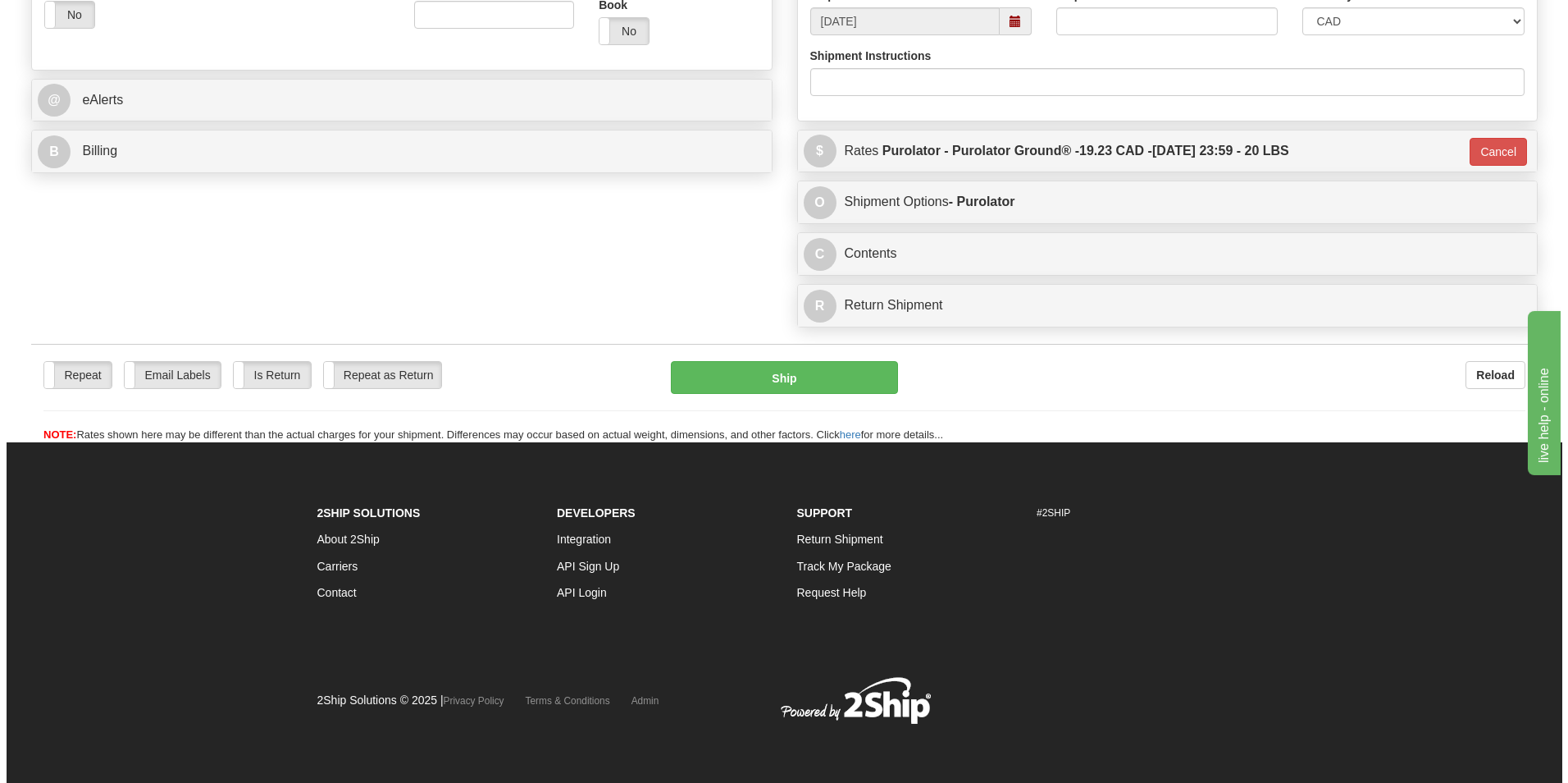
scroll to position [608, 0]
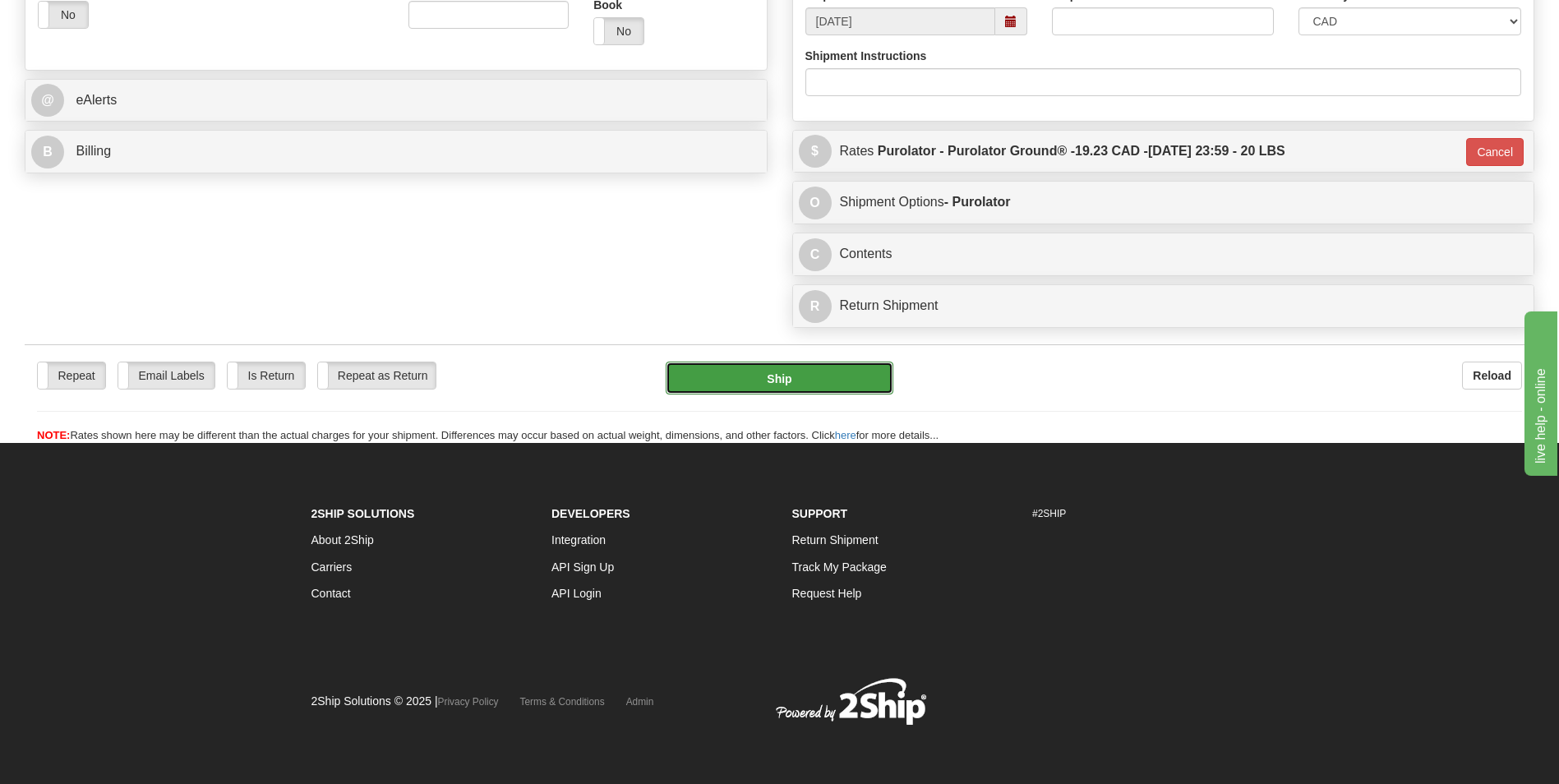
click at [874, 367] on button "Ship" at bounding box center [779, 378] width 227 height 32
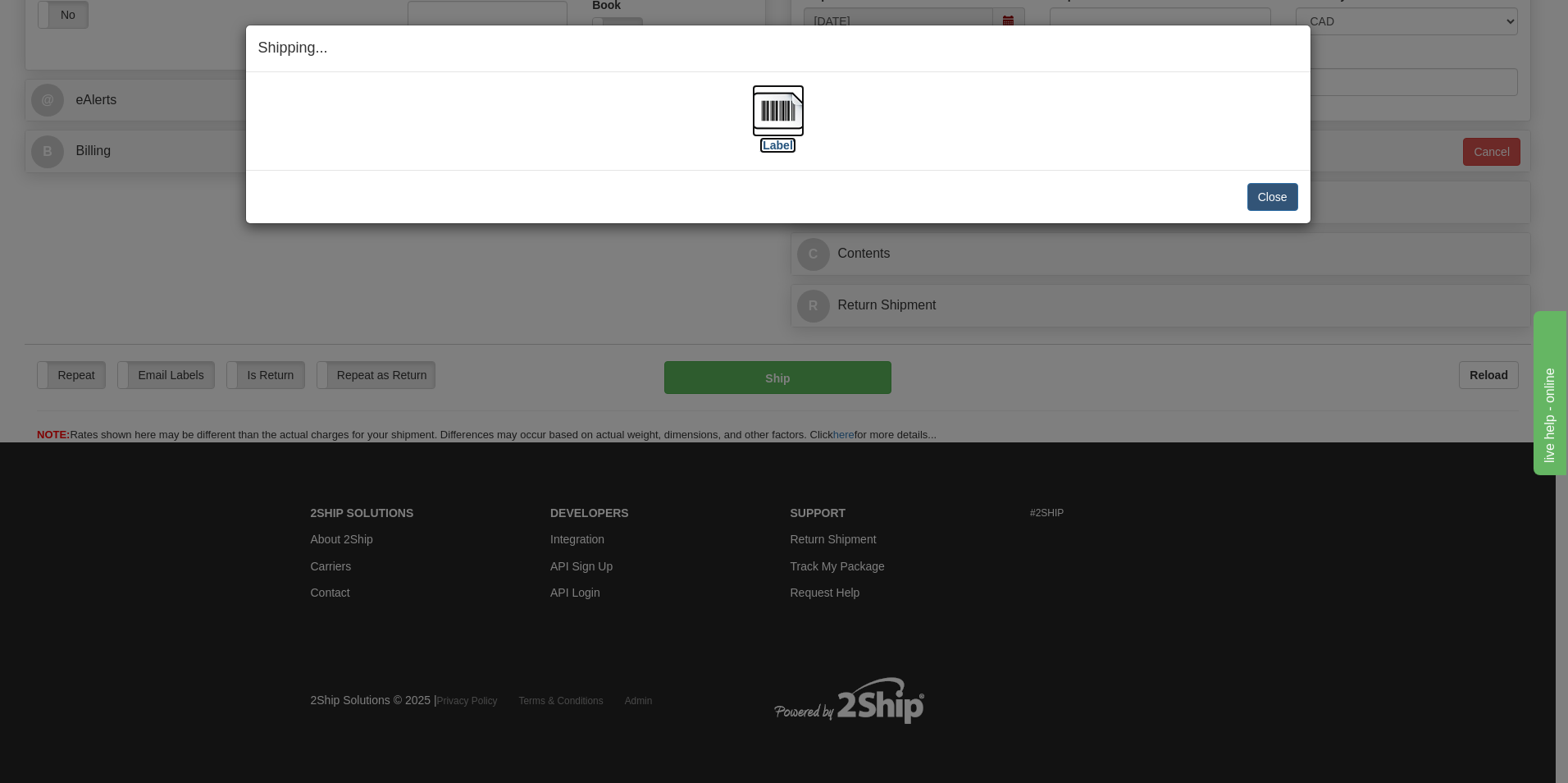
click at [777, 106] on img at bounding box center [778, 111] width 52 height 52
click at [186, 280] on div "Shipping... Your SHIPMENT will EXPIRE in [Label] IMPORTANT NOTICE Embassy / Con…" at bounding box center [784, 392] width 1568 height 783
click at [1283, 191] on button "Close" at bounding box center [1272, 196] width 51 height 28
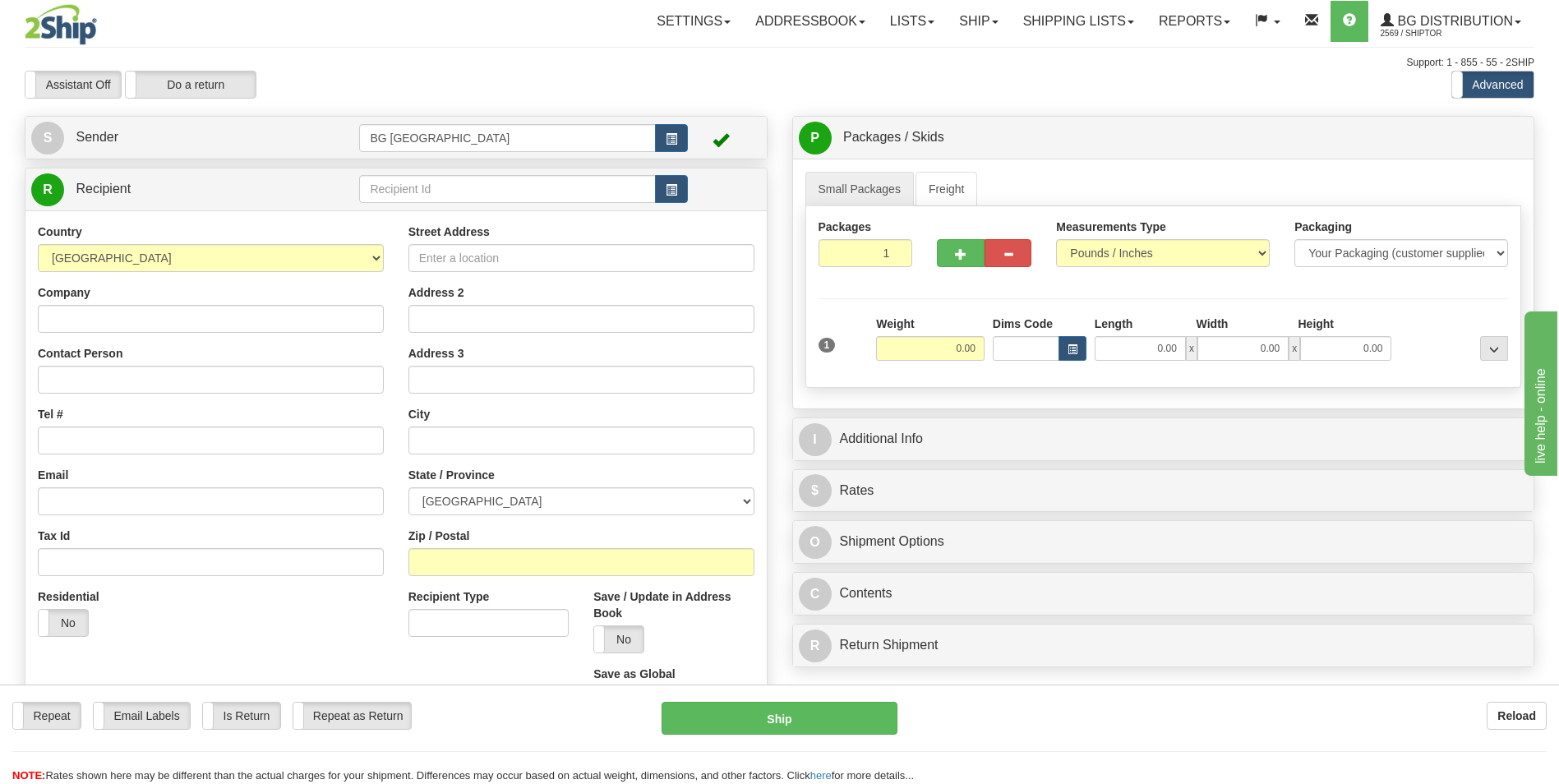
click at [512, 204] on td at bounding box center [523, 188] width 328 height 33
click at [512, 189] on input "text" at bounding box center [507, 188] width 296 height 28
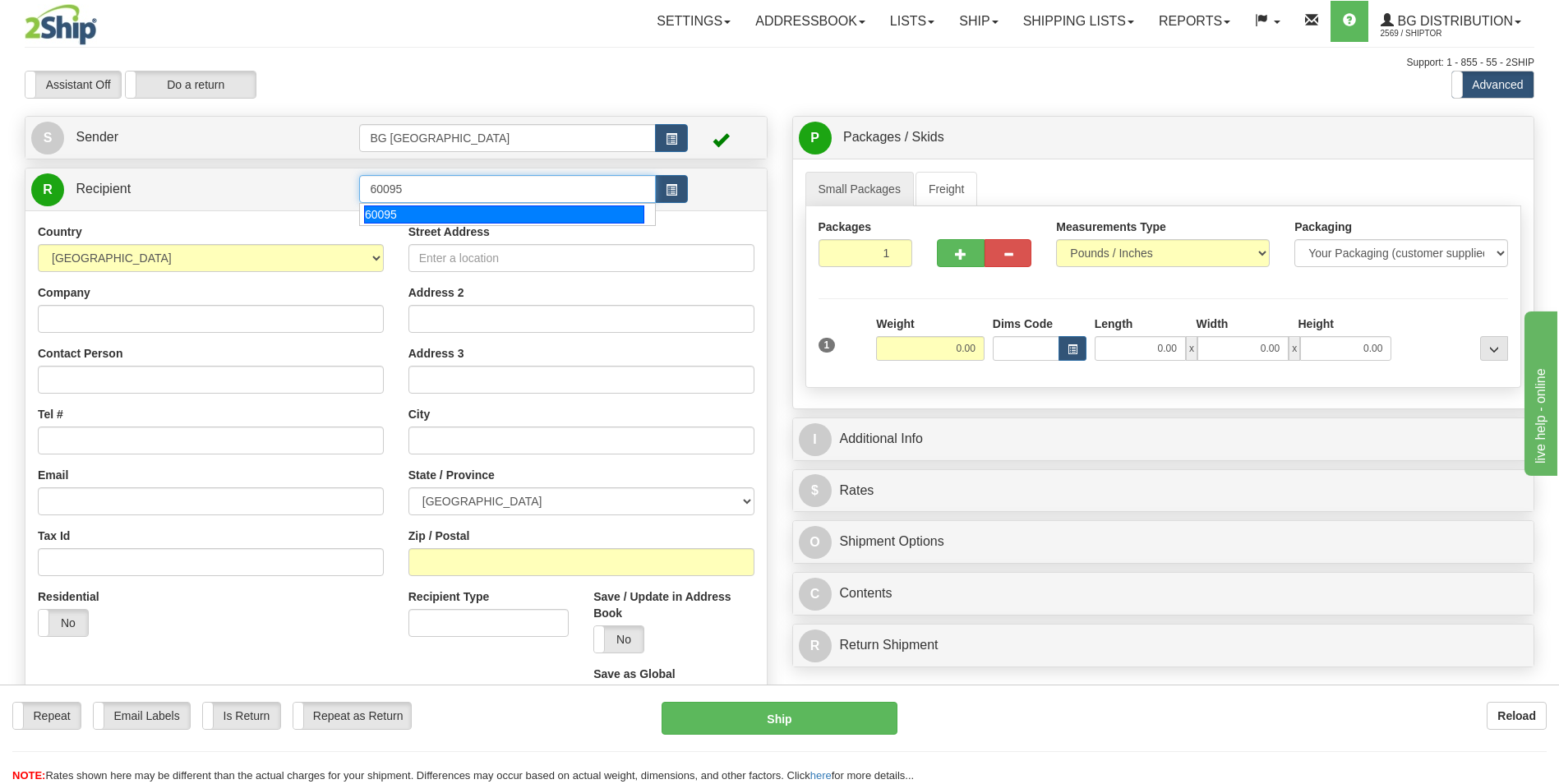
click at [486, 220] on div "60095" at bounding box center [504, 214] width 280 height 18
type input "60095"
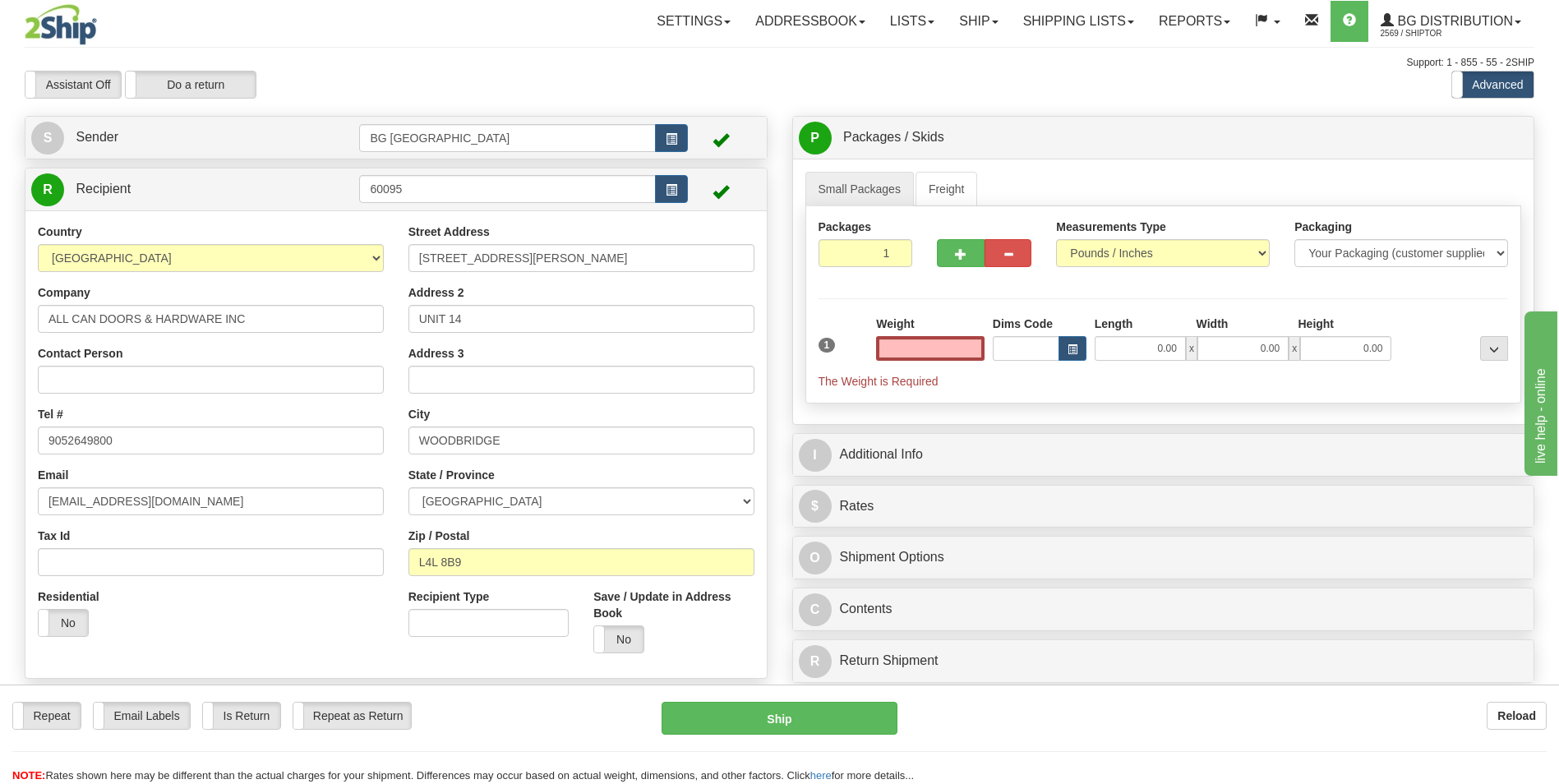
type input "0.00"
click at [912, 351] on input "0.00" at bounding box center [931, 348] width 108 height 24
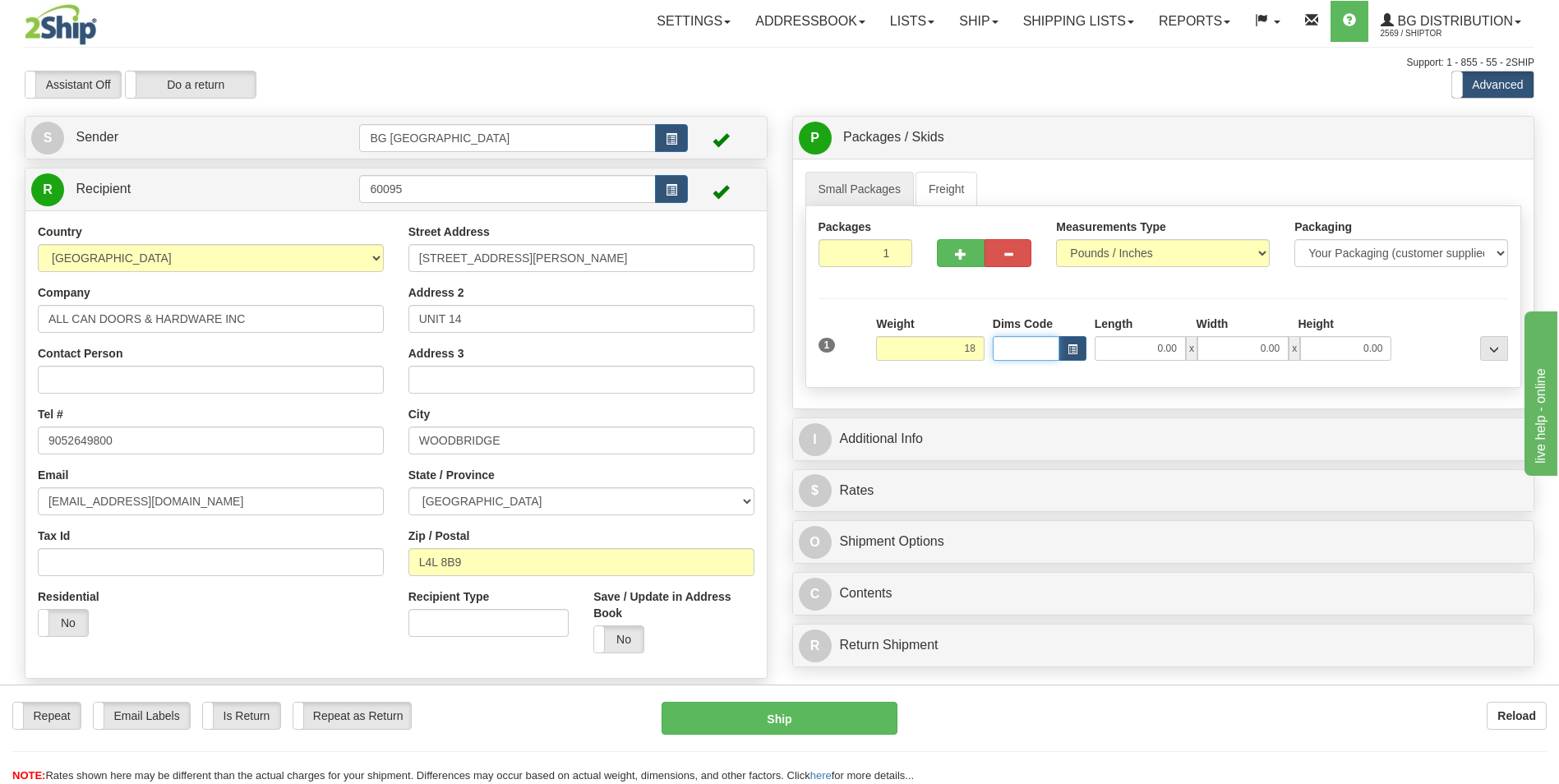
type input "18.00"
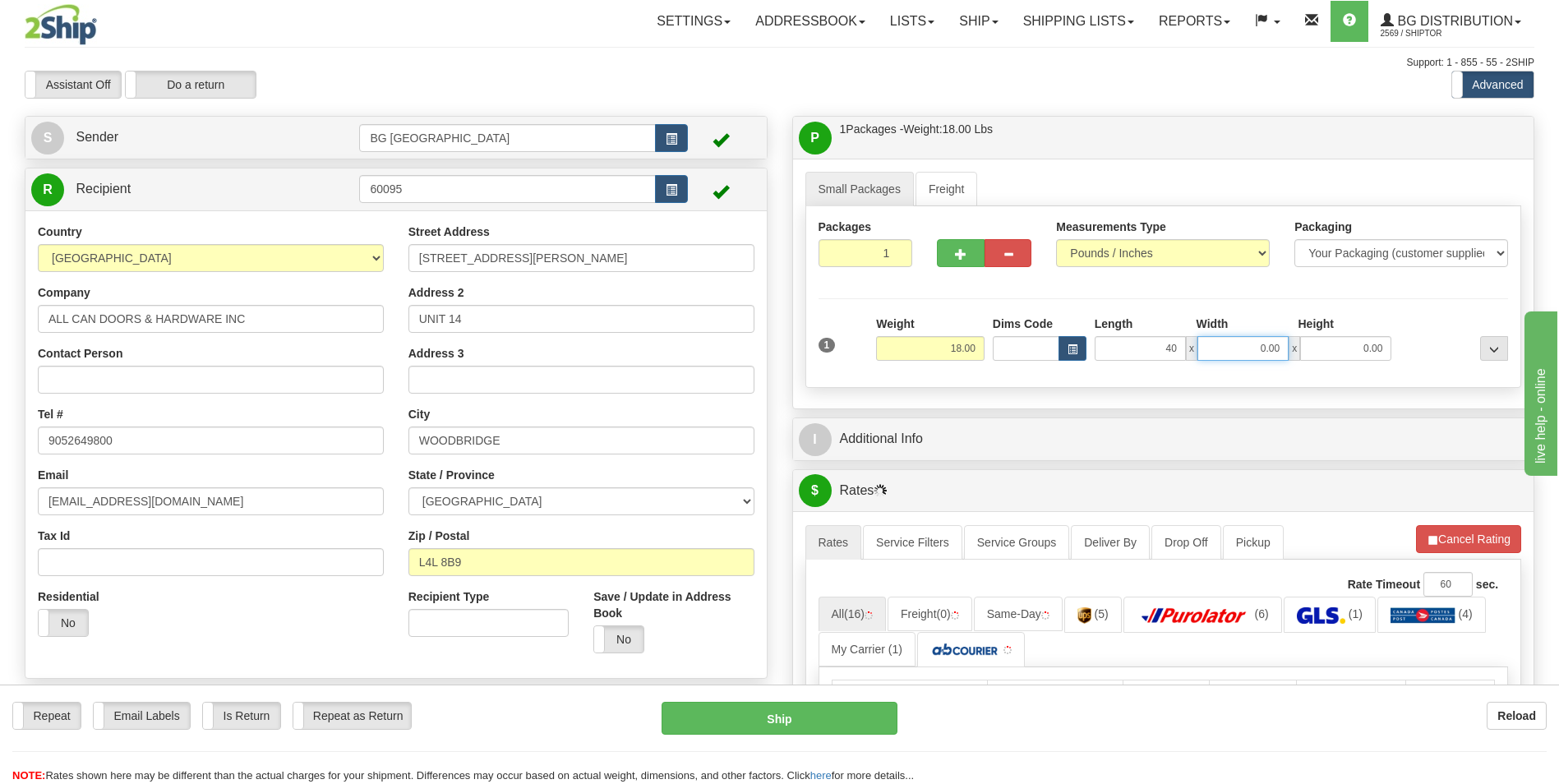
type input "40.00"
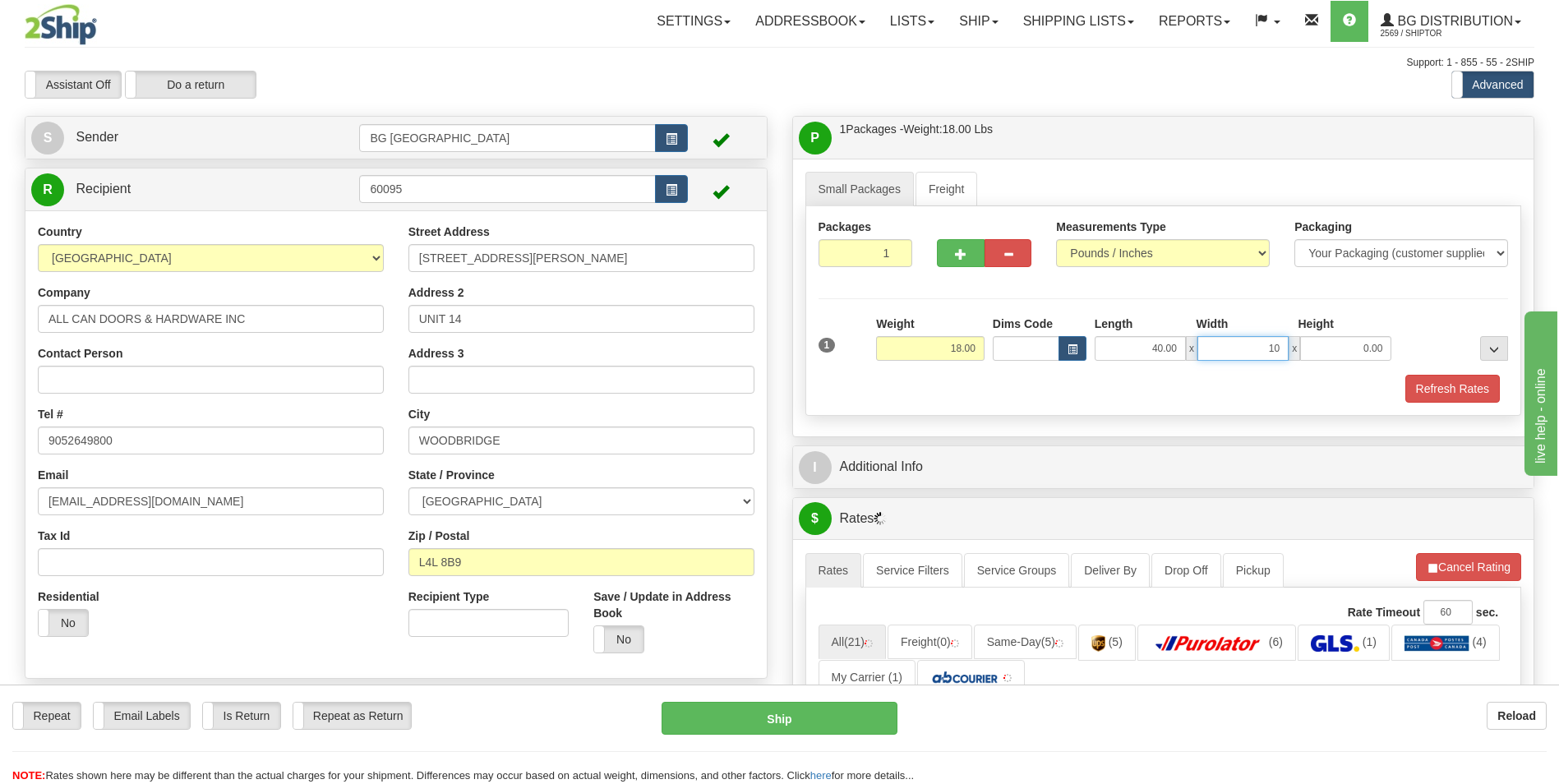
type input "10.00"
type input "5.00"
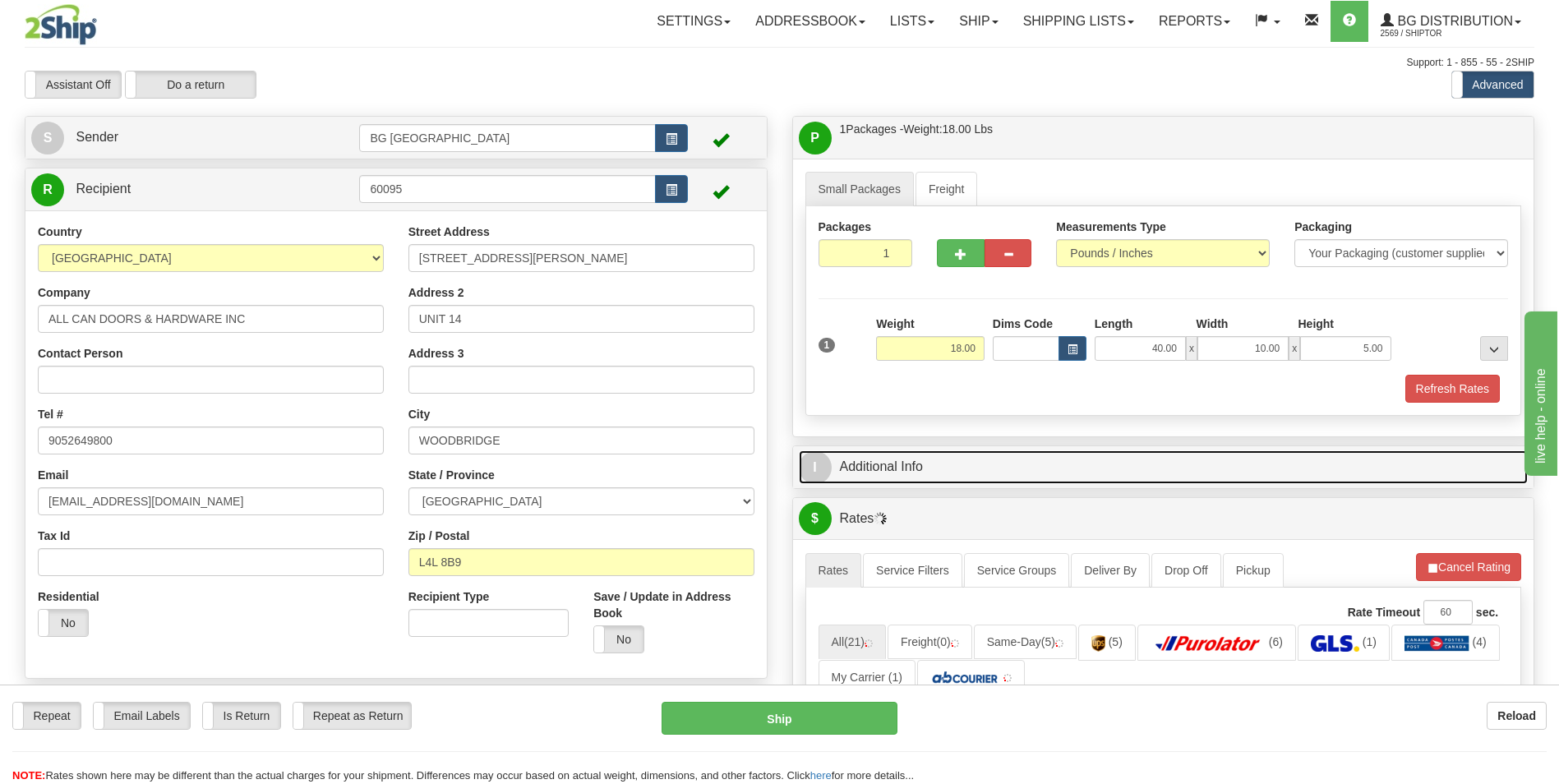
click at [917, 460] on link "I Additional Info" at bounding box center [1163, 466] width 729 height 33
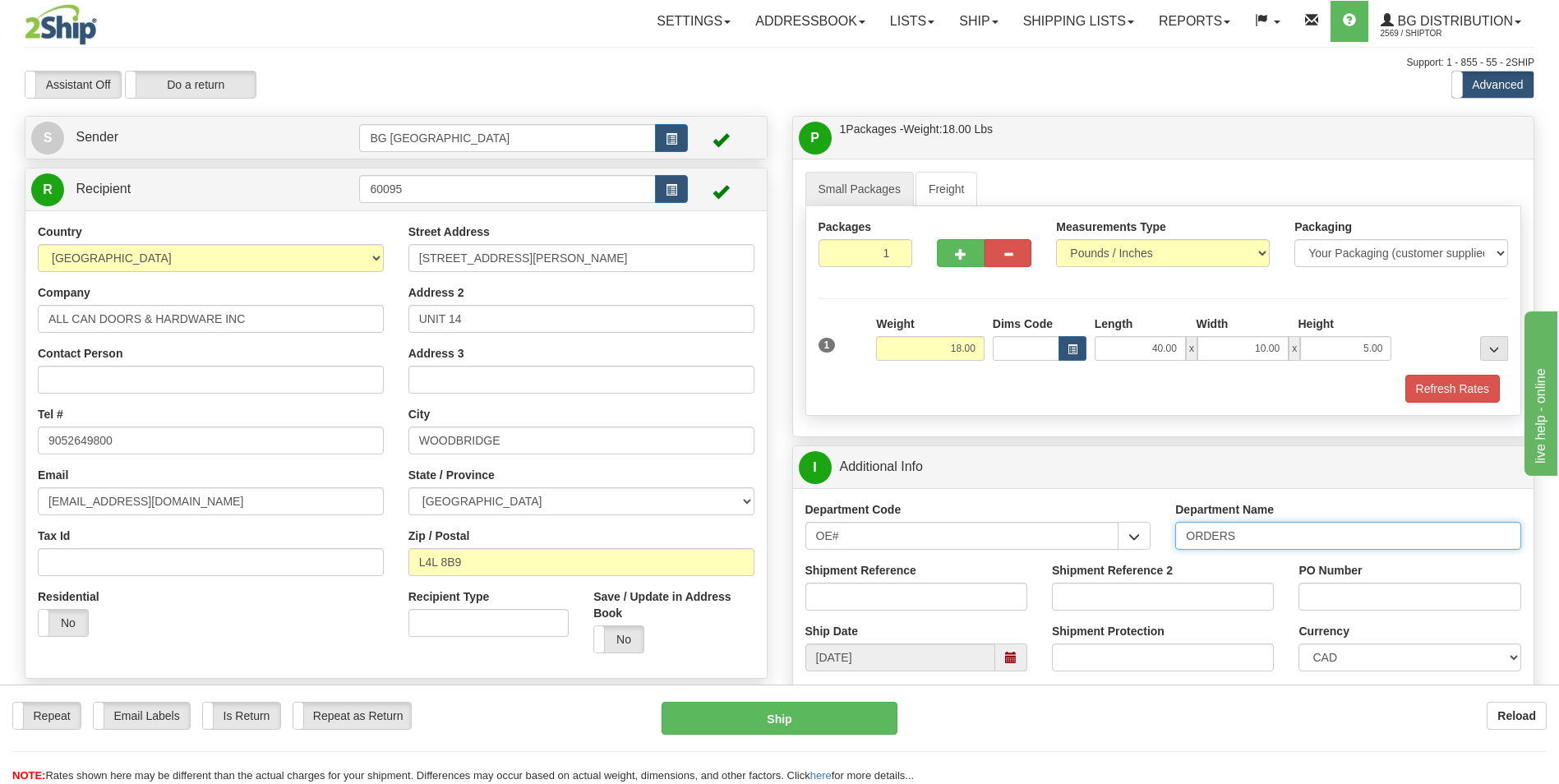
click at [1316, 538] on input "ORDERS" at bounding box center [1348, 535] width 346 height 28
type input "70184618-00"
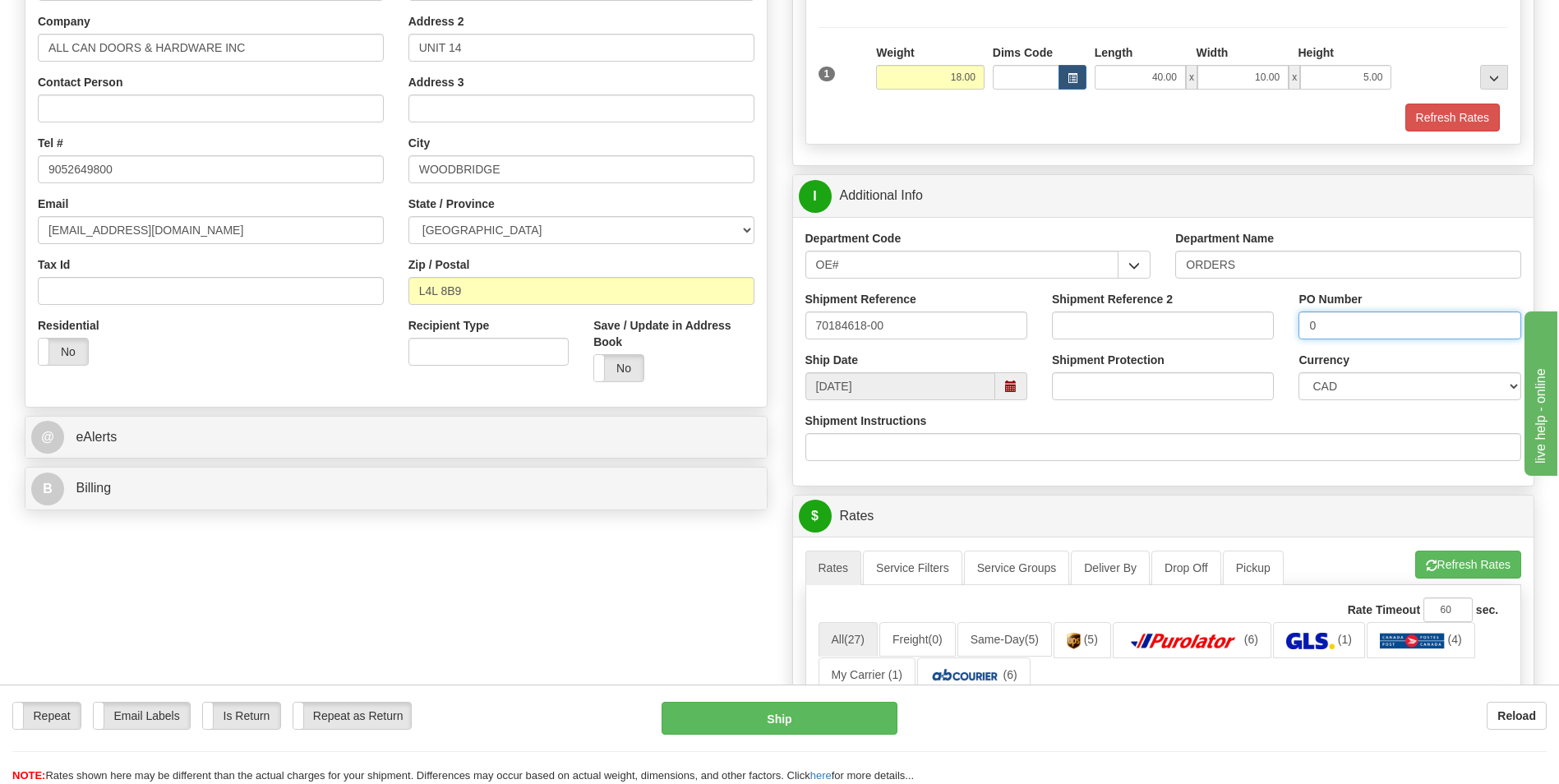
scroll to position [329, 0]
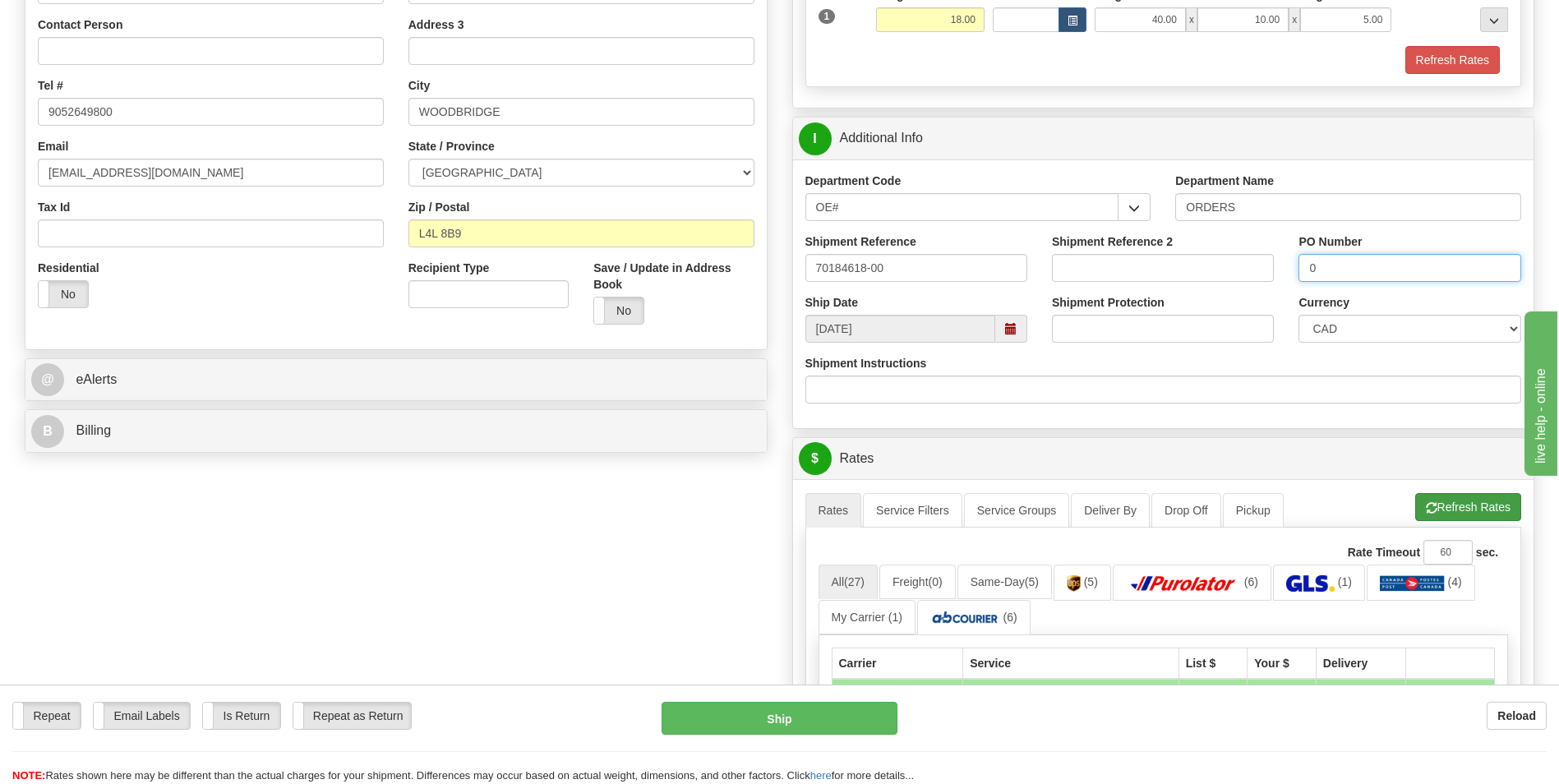
type input "0"
click at [1429, 506] on span "button" at bounding box center [1431, 508] width 12 height 11
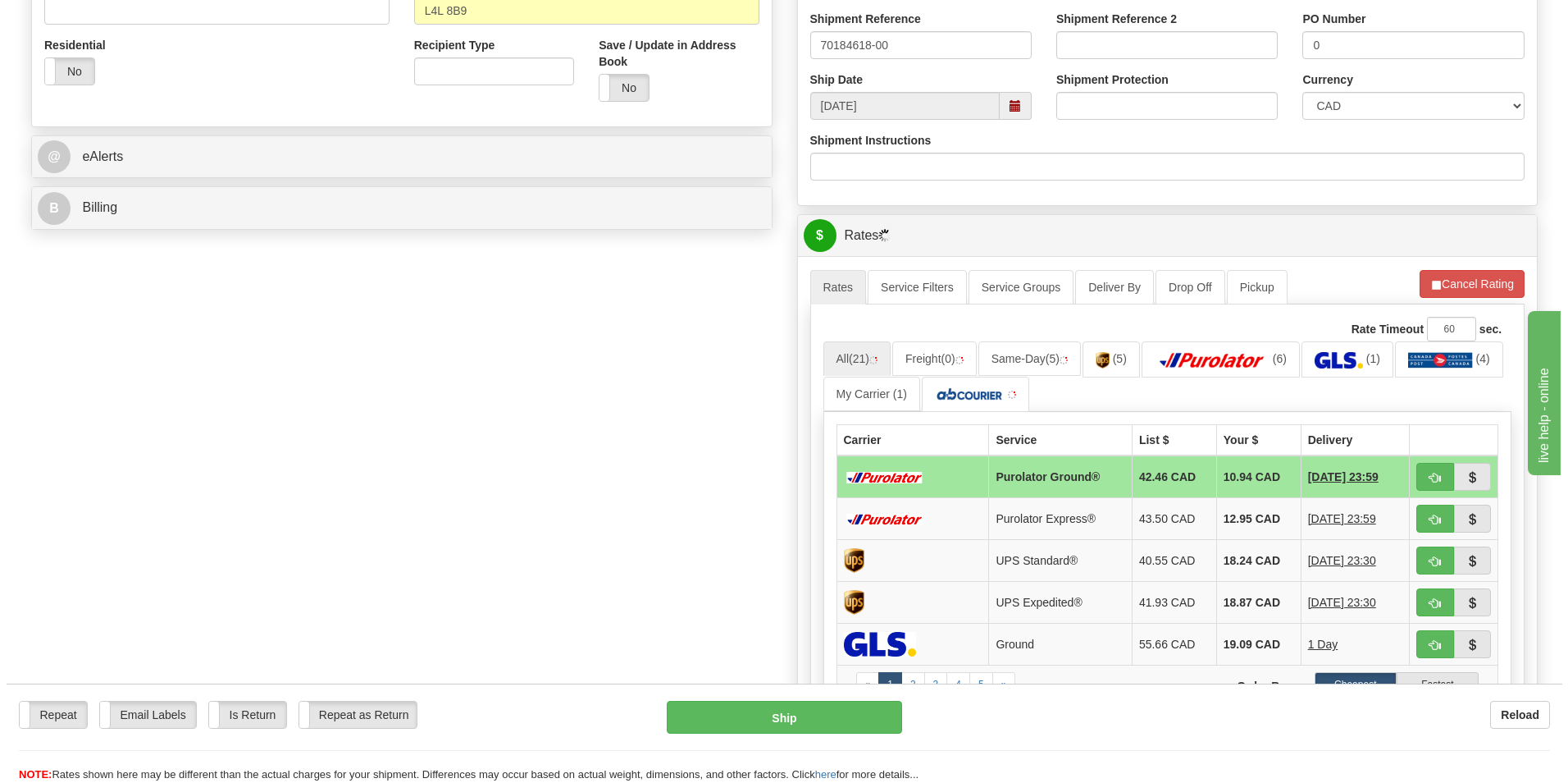
scroll to position [574, 0]
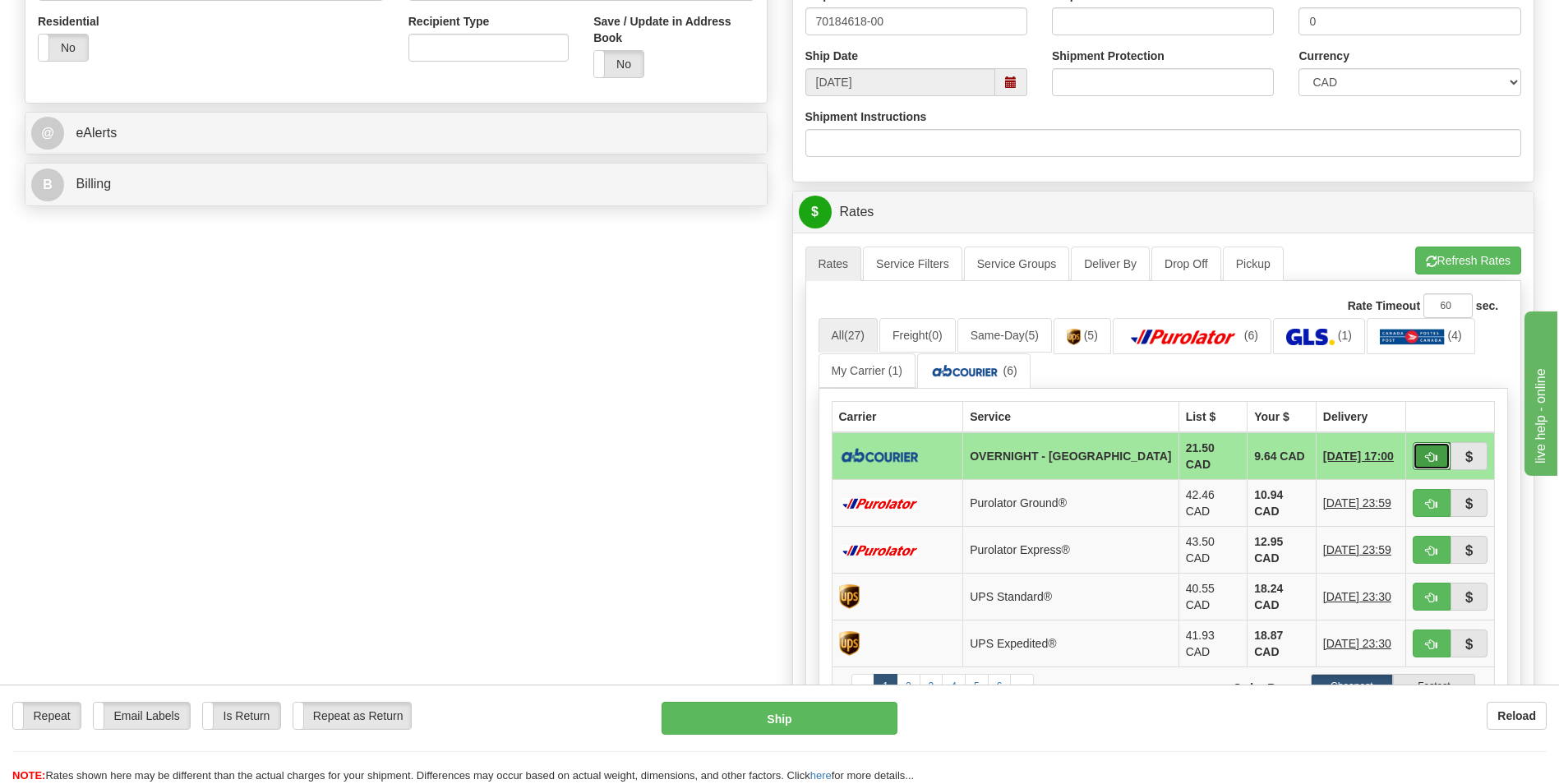
click at [1416, 447] on button "button" at bounding box center [1432, 455] width 38 height 28
type input "4"
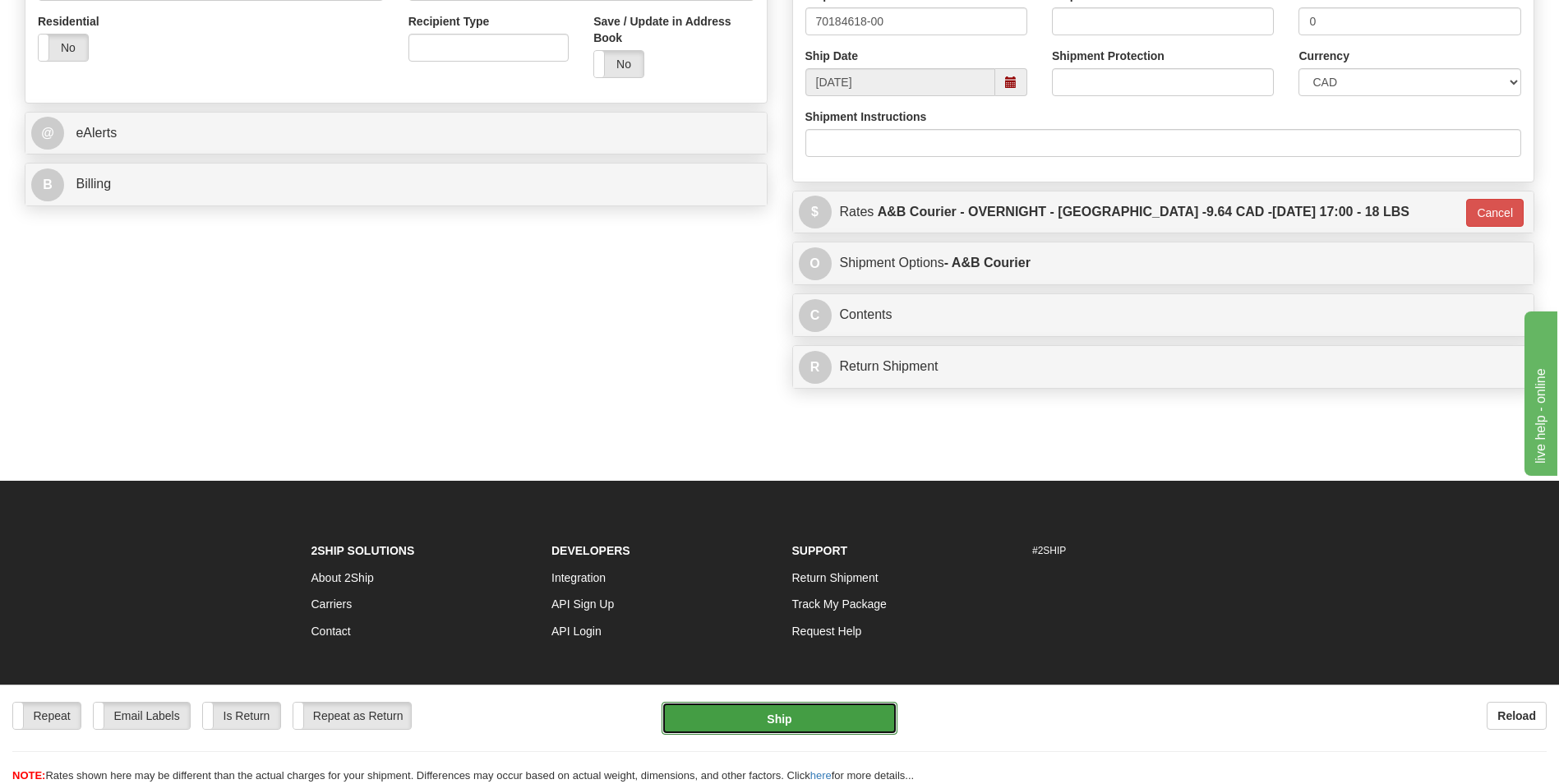
click at [775, 733] on button "Ship" at bounding box center [779, 717] width 235 height 32
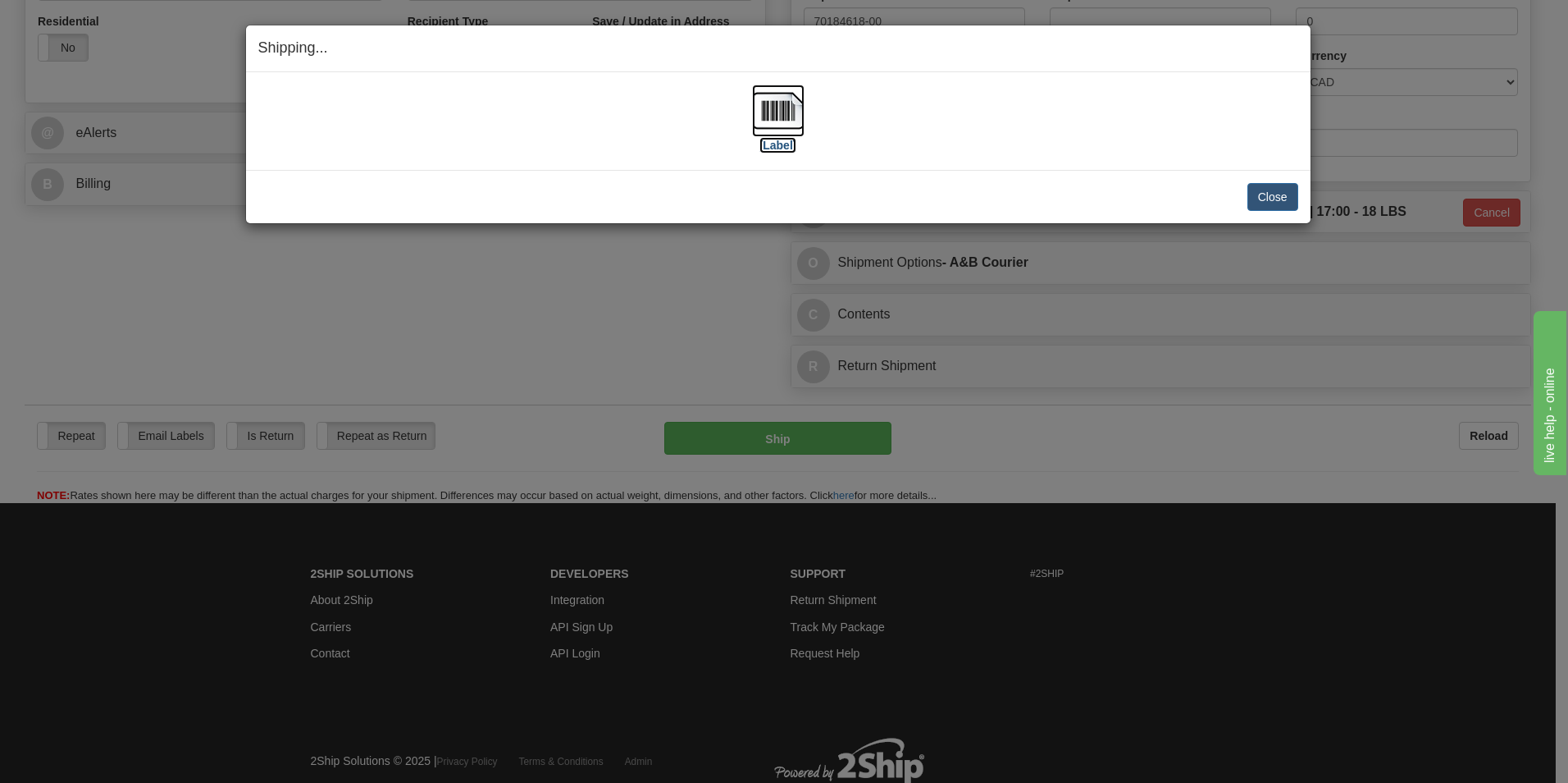
click at [774, 119] on img at bounding box center [778, 111] width 52 height 52
click at [1280, 190] on button "Close" at bounding box center [1272, 196] width 51 height 28
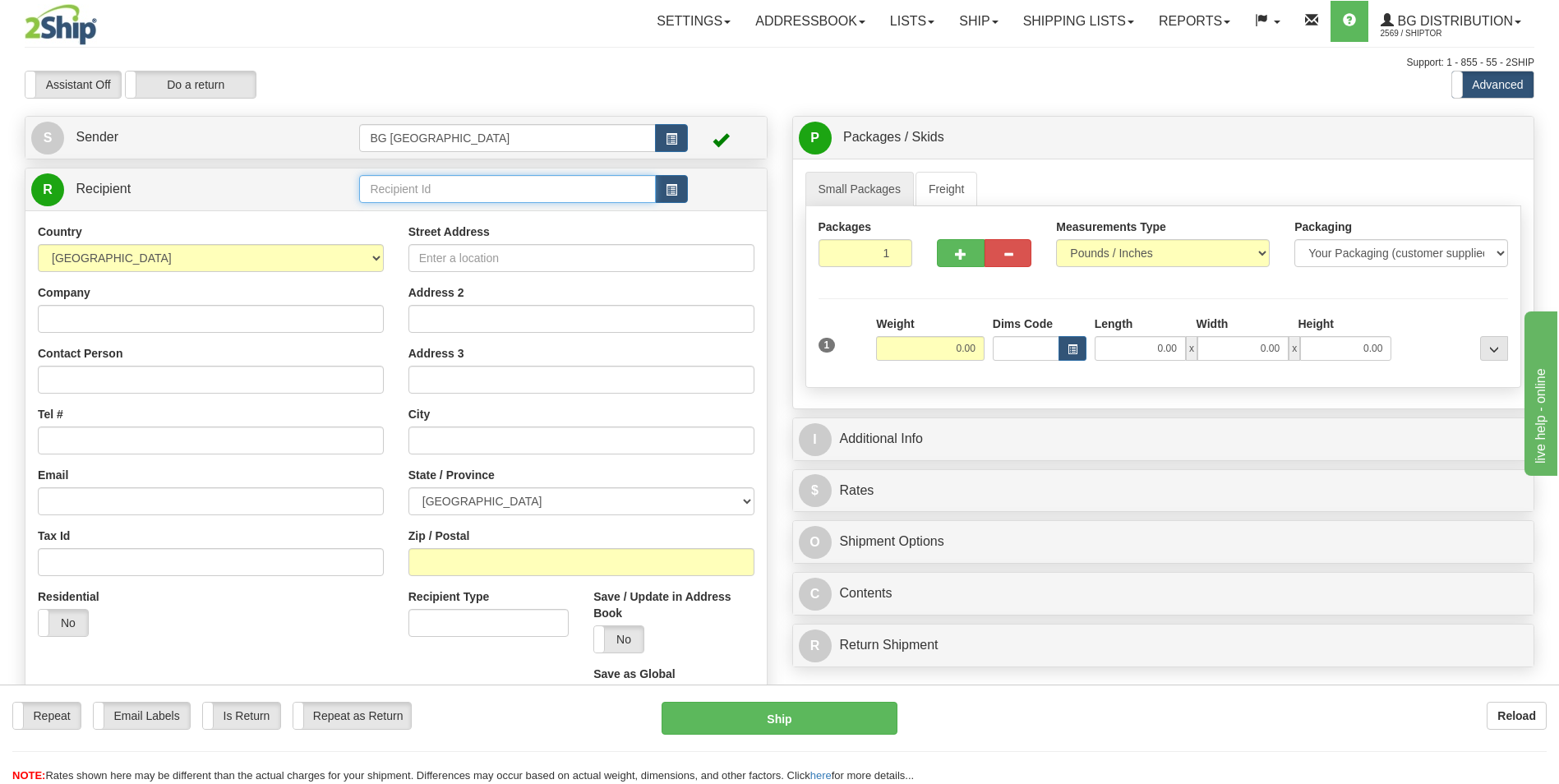
click at [515, 185] on input "text" at bounding box center [507, 188] width 296 height 28
click at [490, 205] on div "60635" at bounding box center [504, 214] width 280 height 18
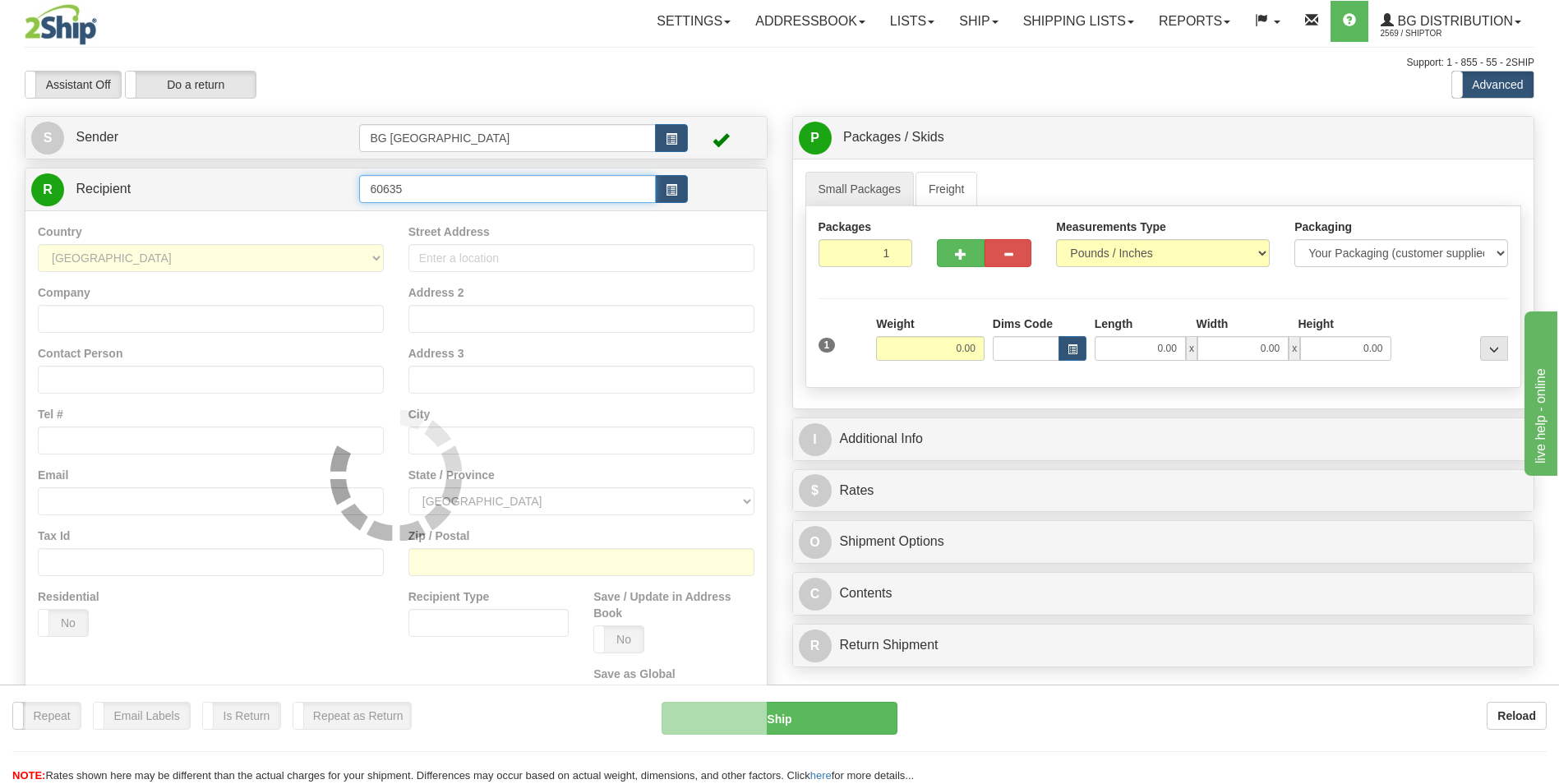
type input "60635"
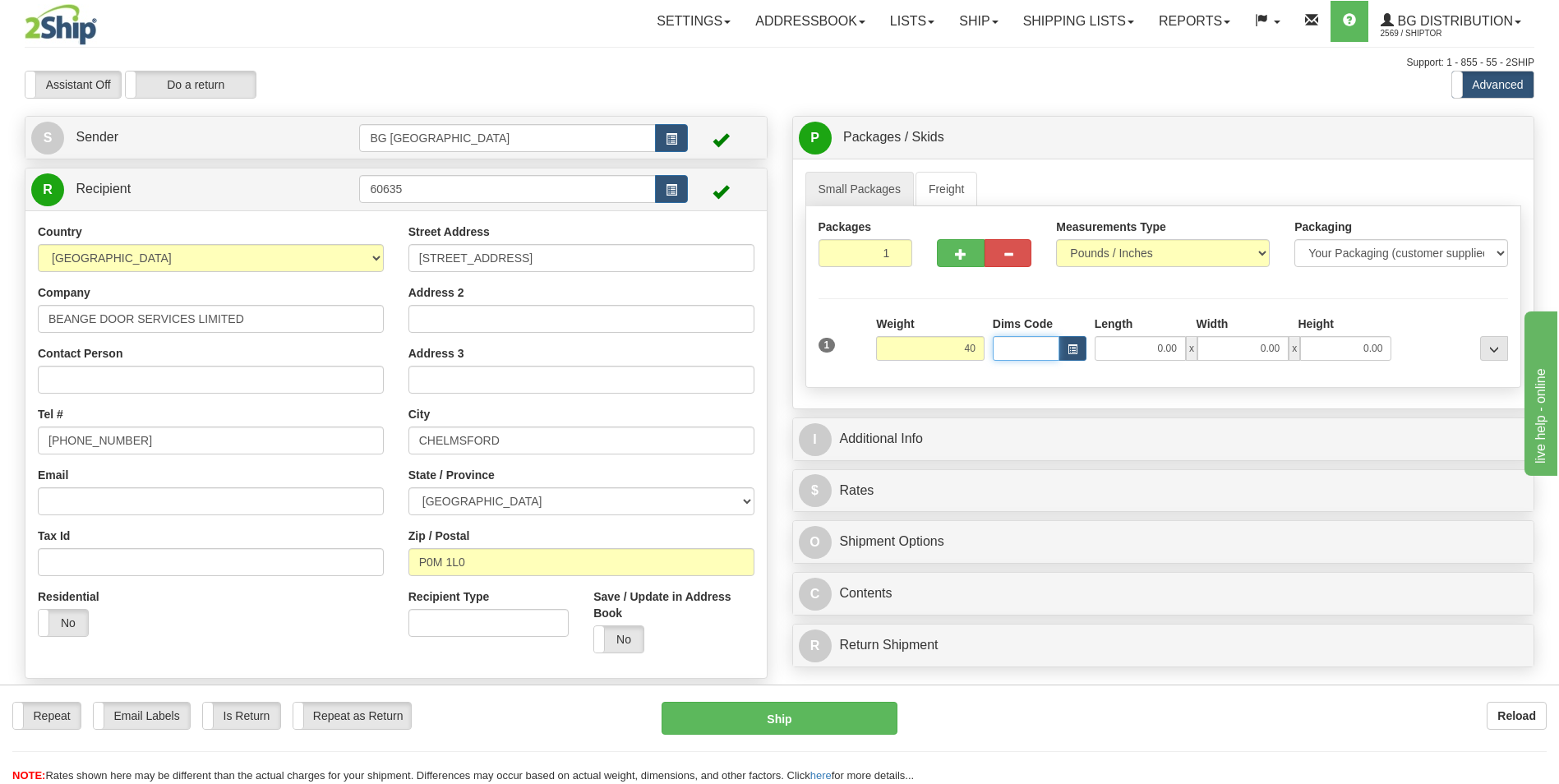
type input "40.00"
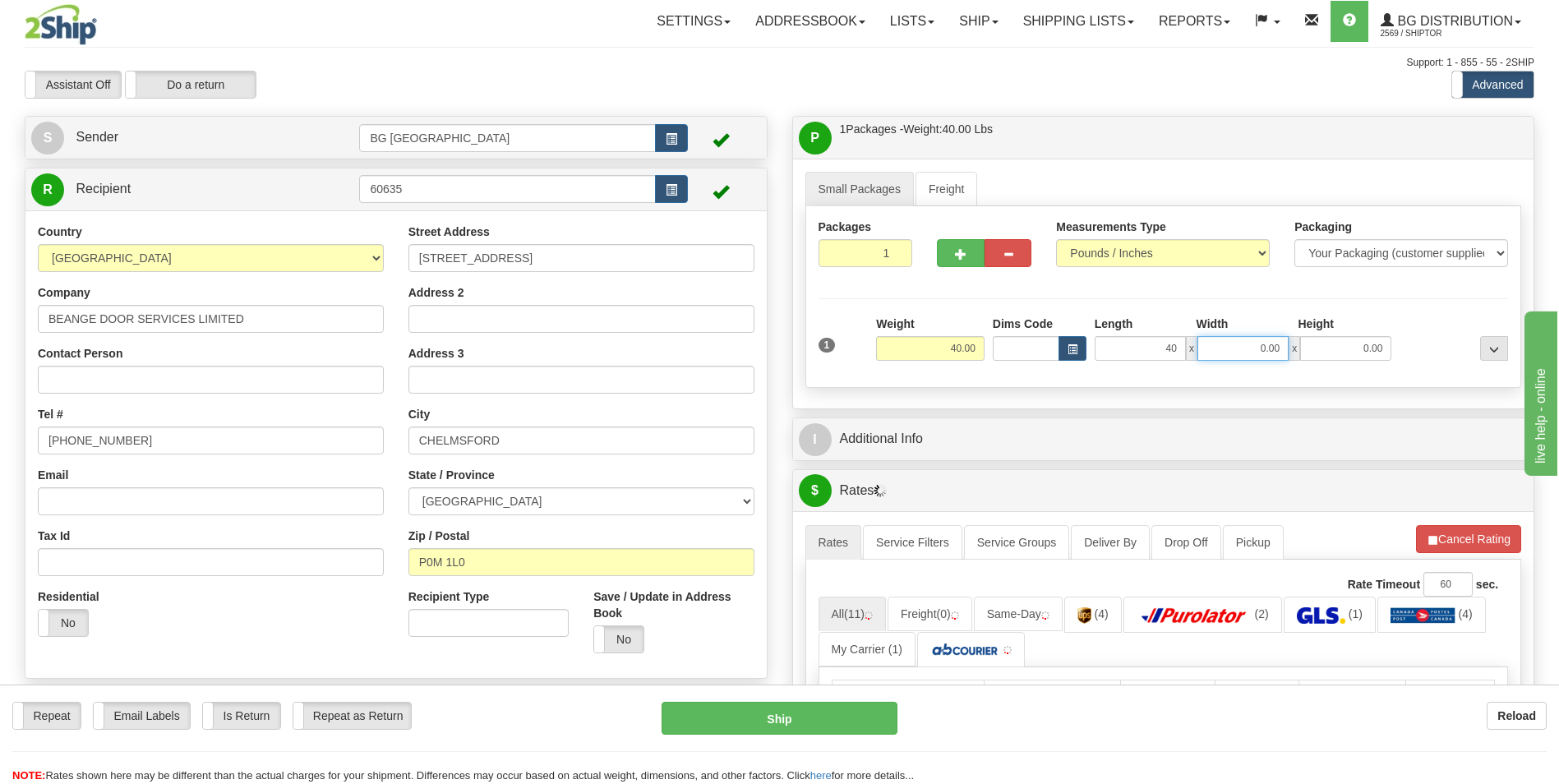
type input "40.00"
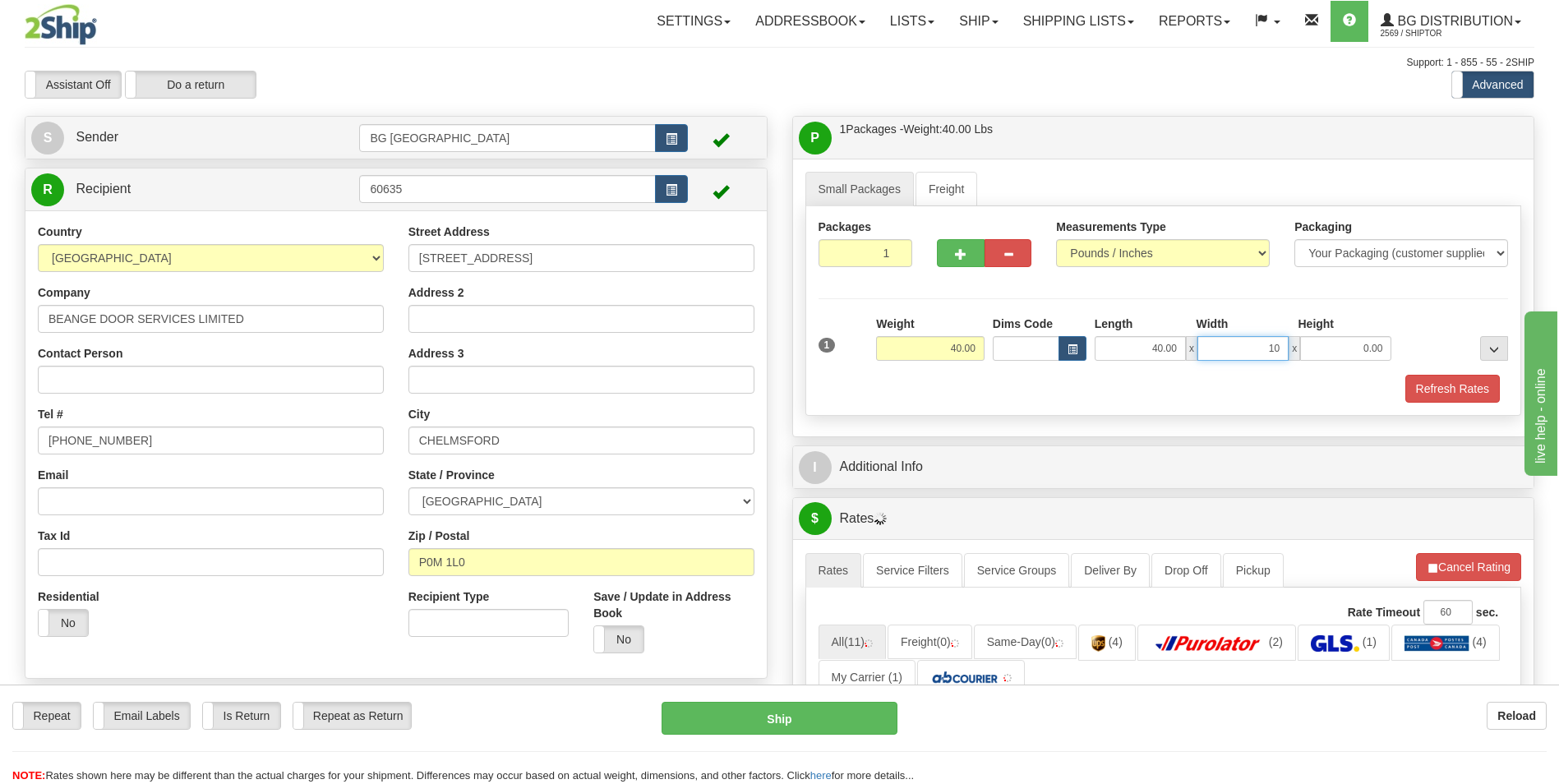
type input "10.00"
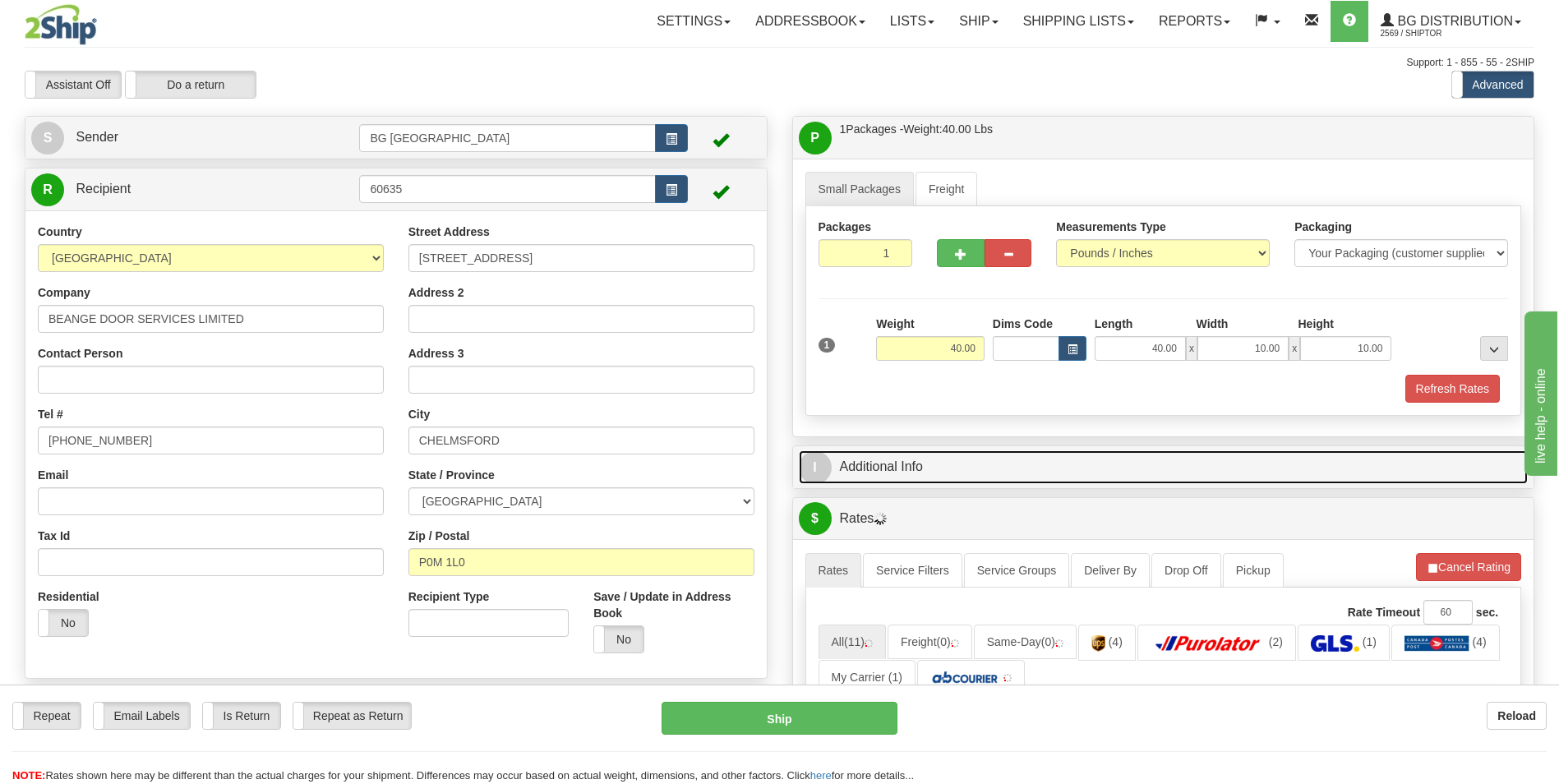
click at [891, 460] on link "I Additional Info" at bounding box center [1163, 466] width 729 height 33
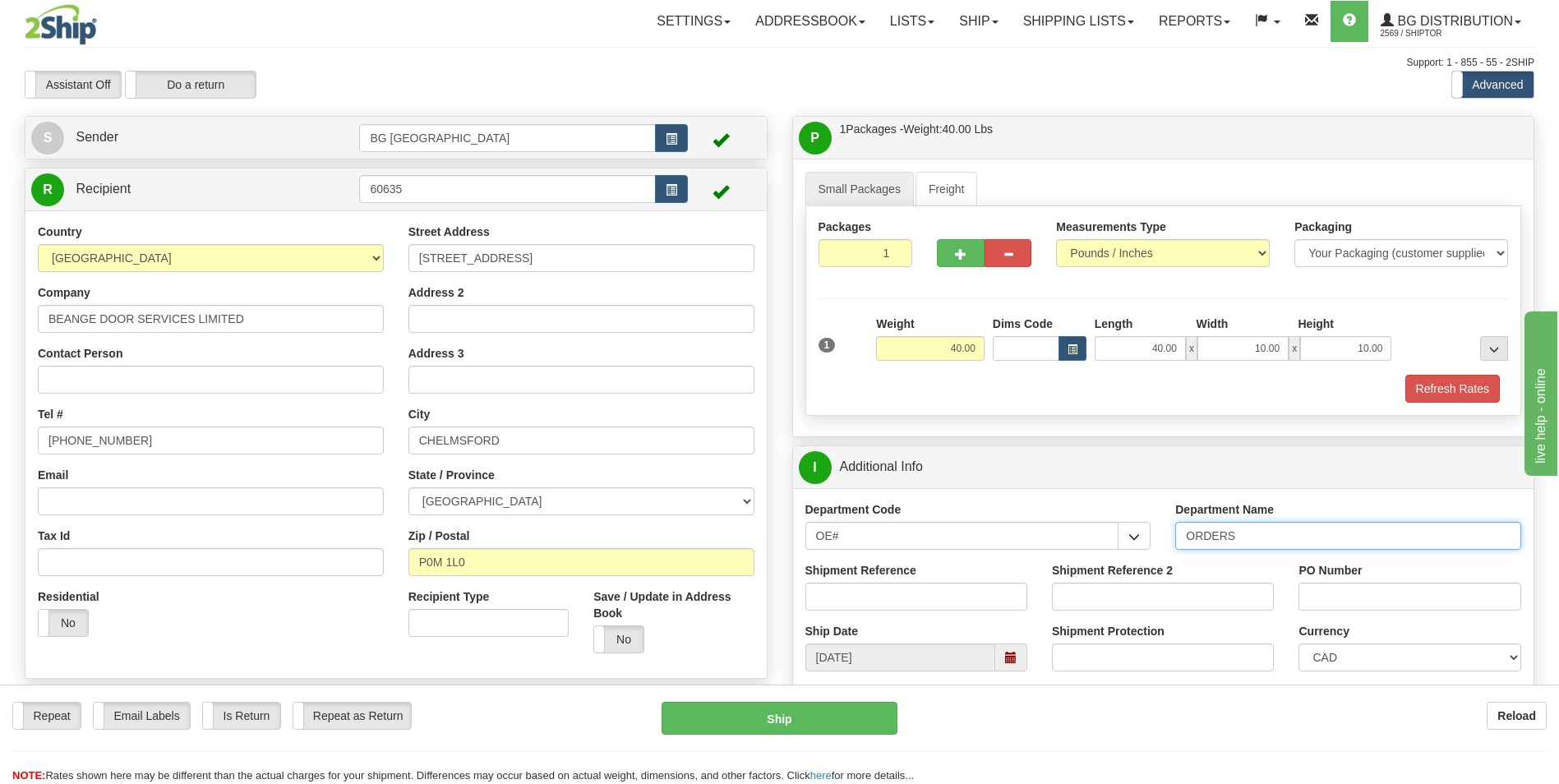
click at [1267, 531] on input "ORDERS" at bounding box center [1348, 535] width 346 height 28
type input "70184619-00"
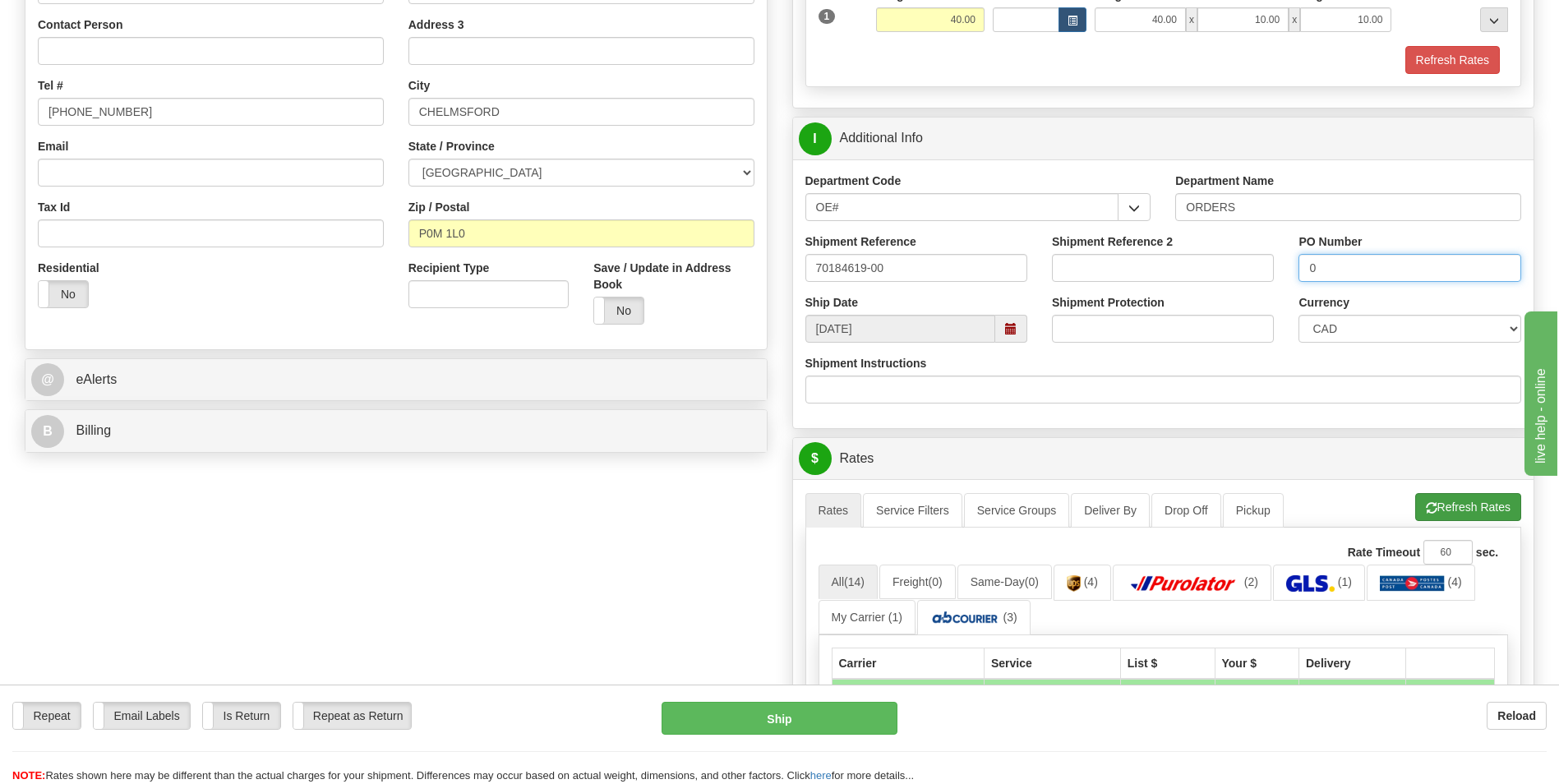
type input "0"
click at [1444, 500] on button "Refresh Rates" at bounding box center [1469, 506] width 106 height 28
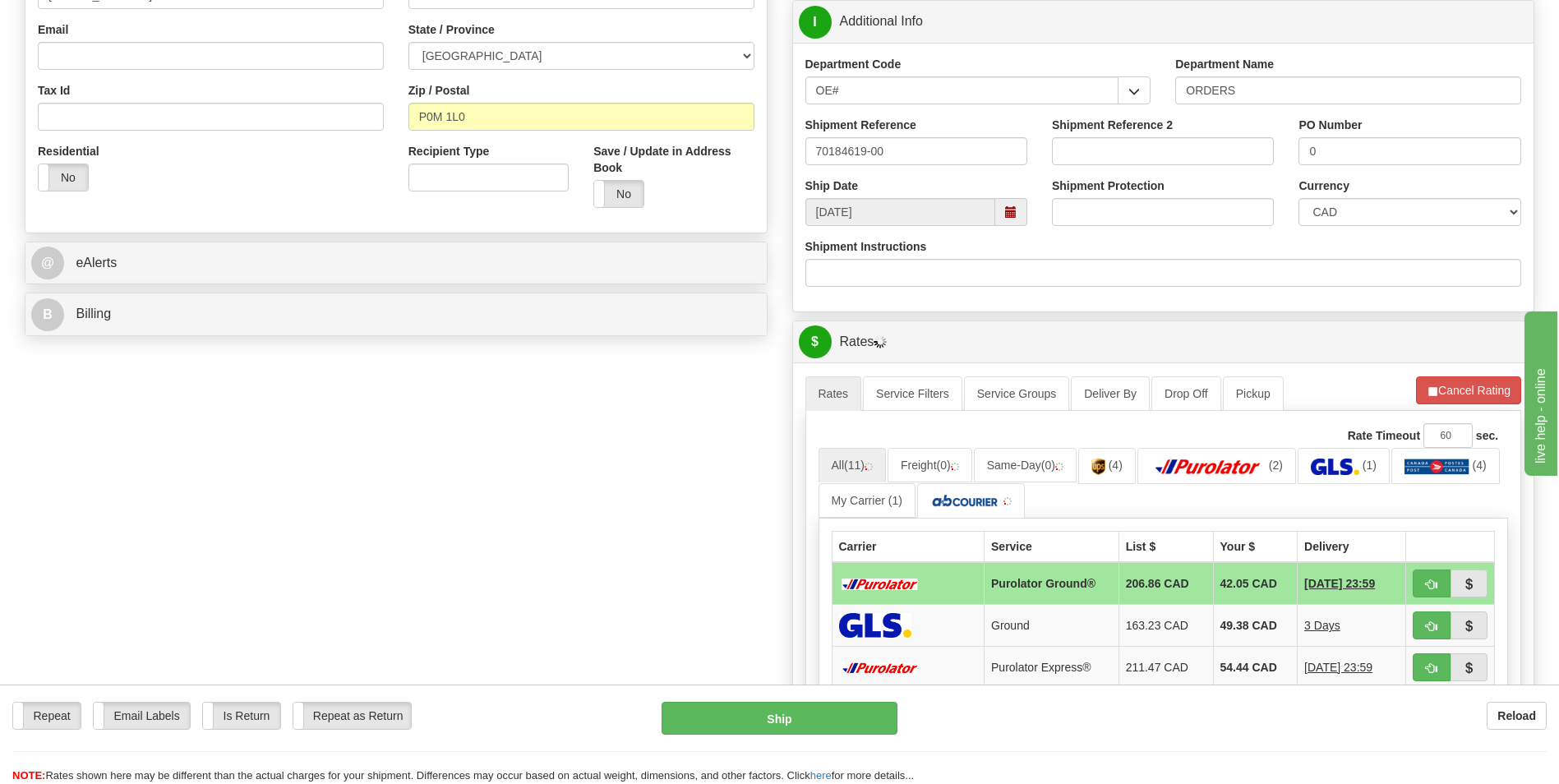
scroll to position [657, 0]
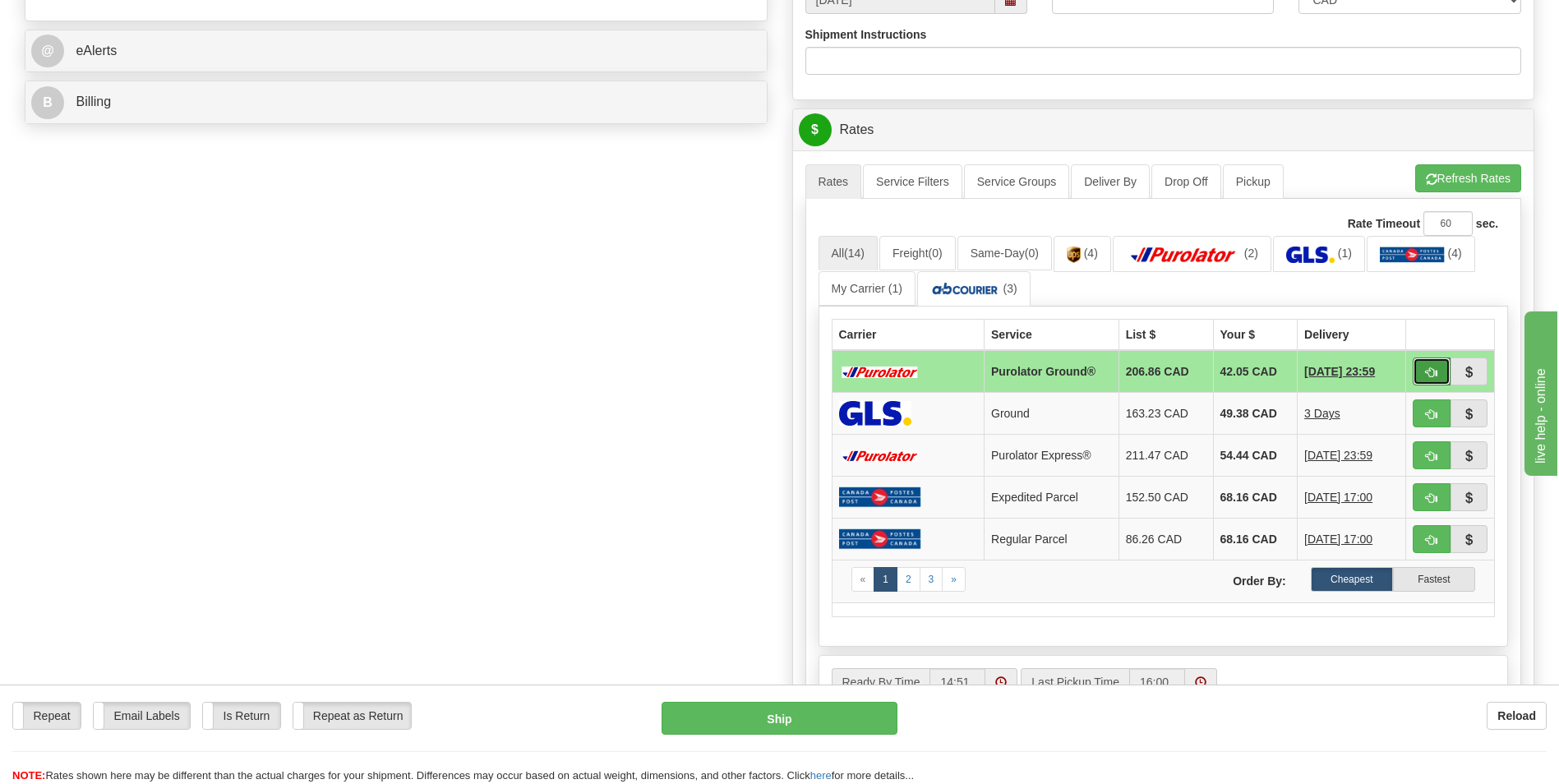
click at [1416, 369] on button "button" at bounding box center [1432, 370] width 38 height 28
type input "260"
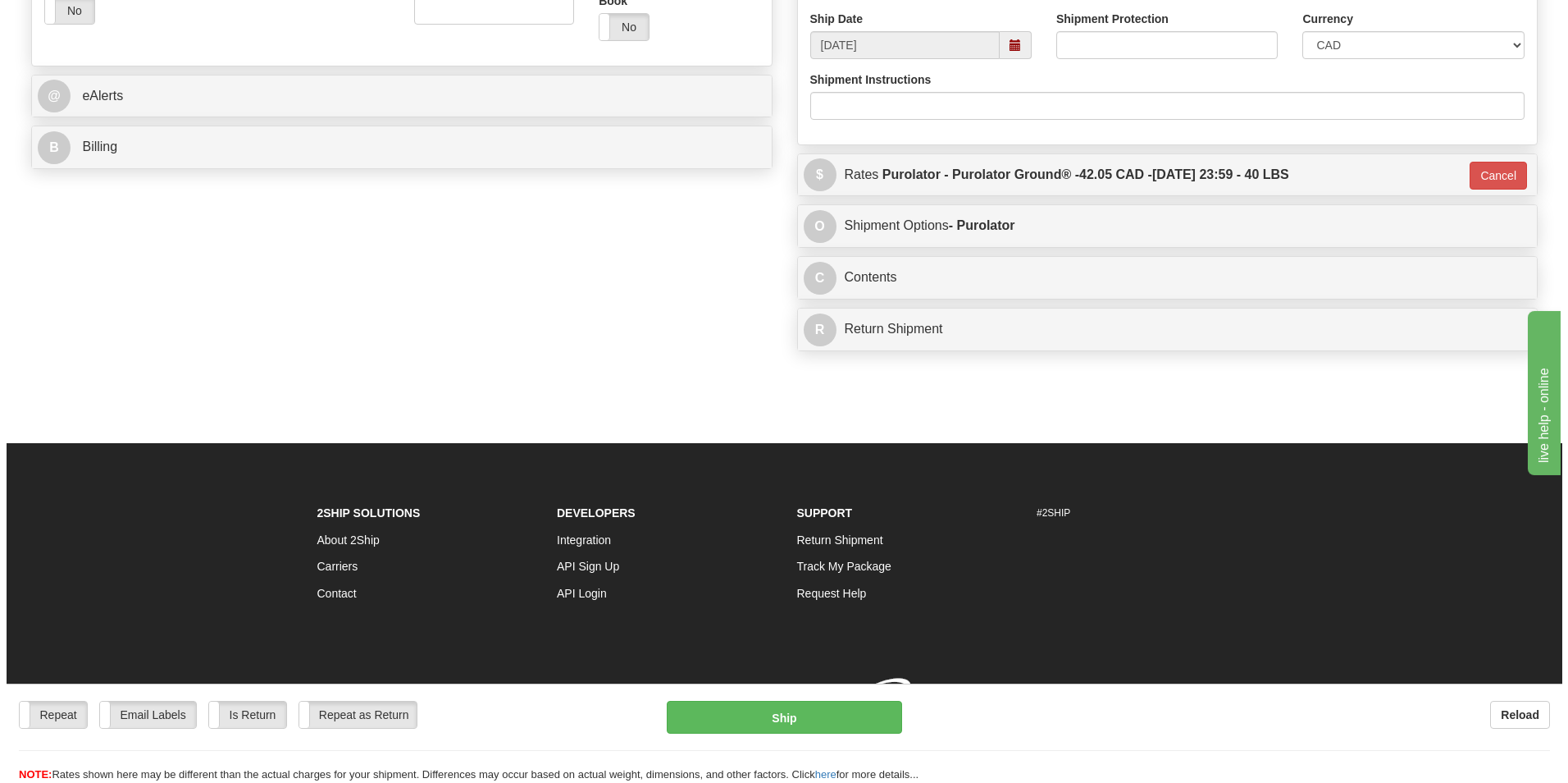
scroll to position [634, 0]
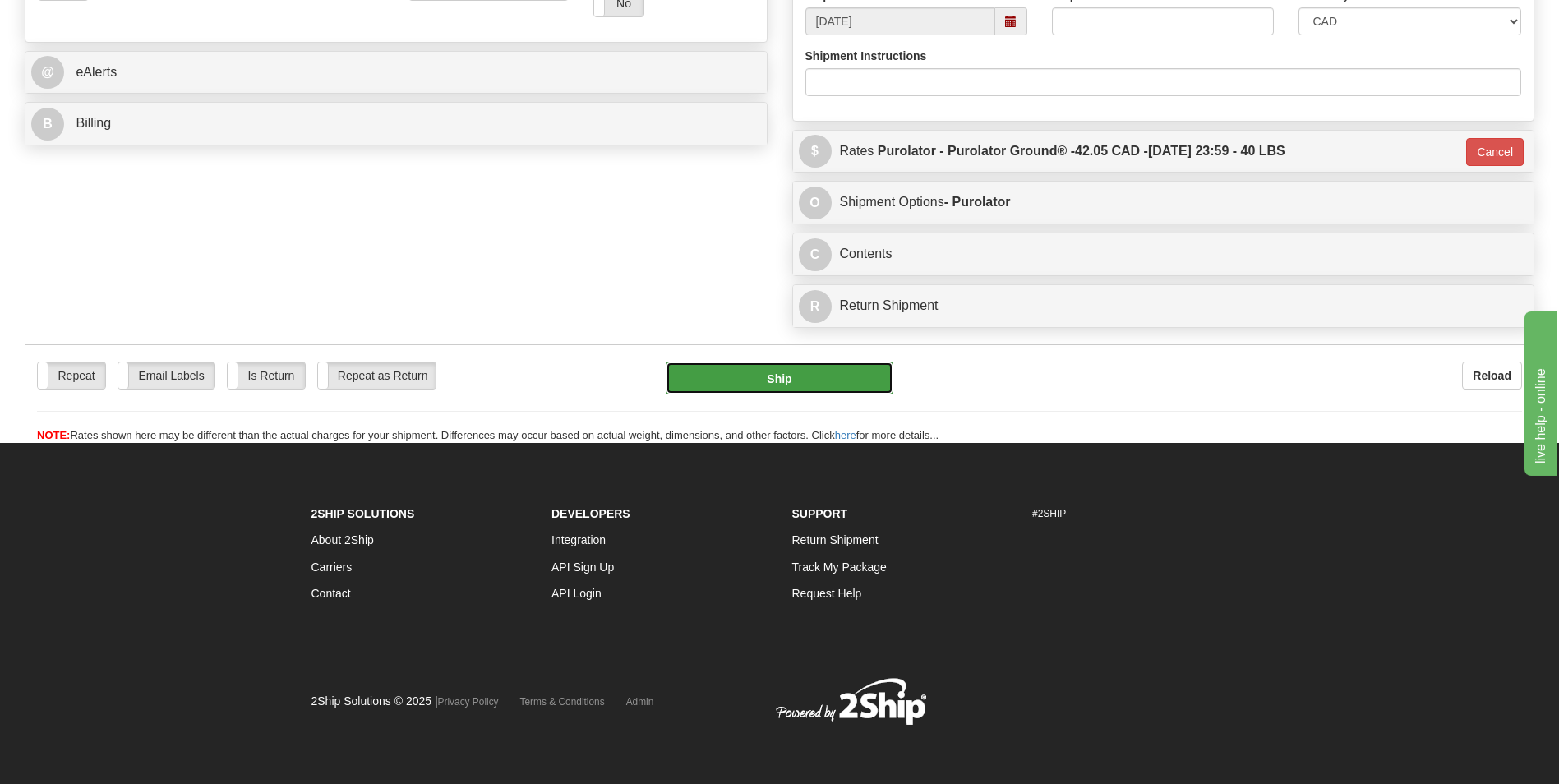
click at [737, 387] on button "Ship" at bounding box center [779, 378] width 227 height 32
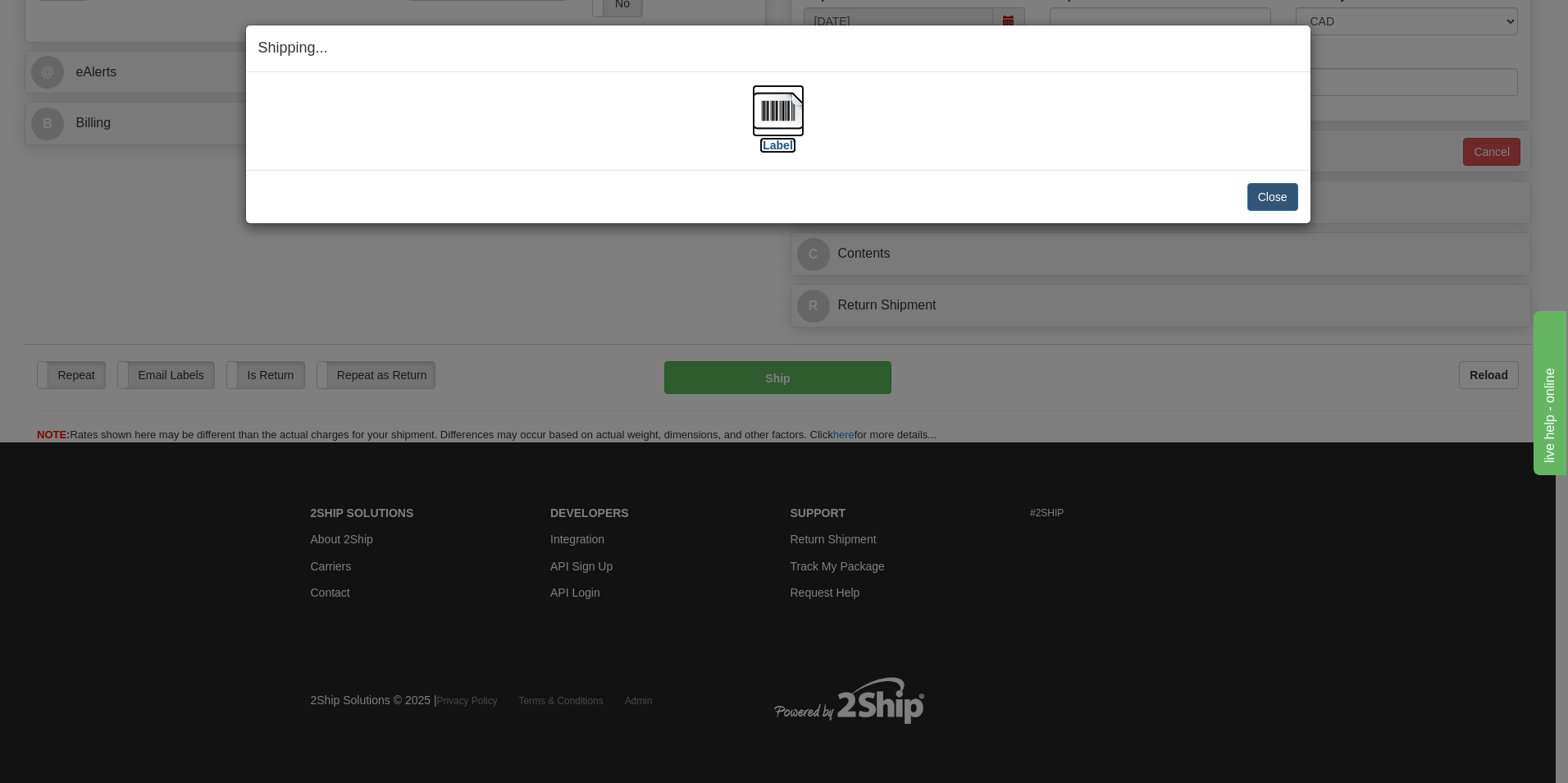
click at [798, 127] on img at bounding box center [778, 111] width 52 height 52
drag, startPoint x: 1266, startPoint y: 199, endPoint x: 1225, endPoint y: 193, distance: 41.4
click at [1266, 199] on button "Close" at bounding box center [1272, 196] width 51 height 28
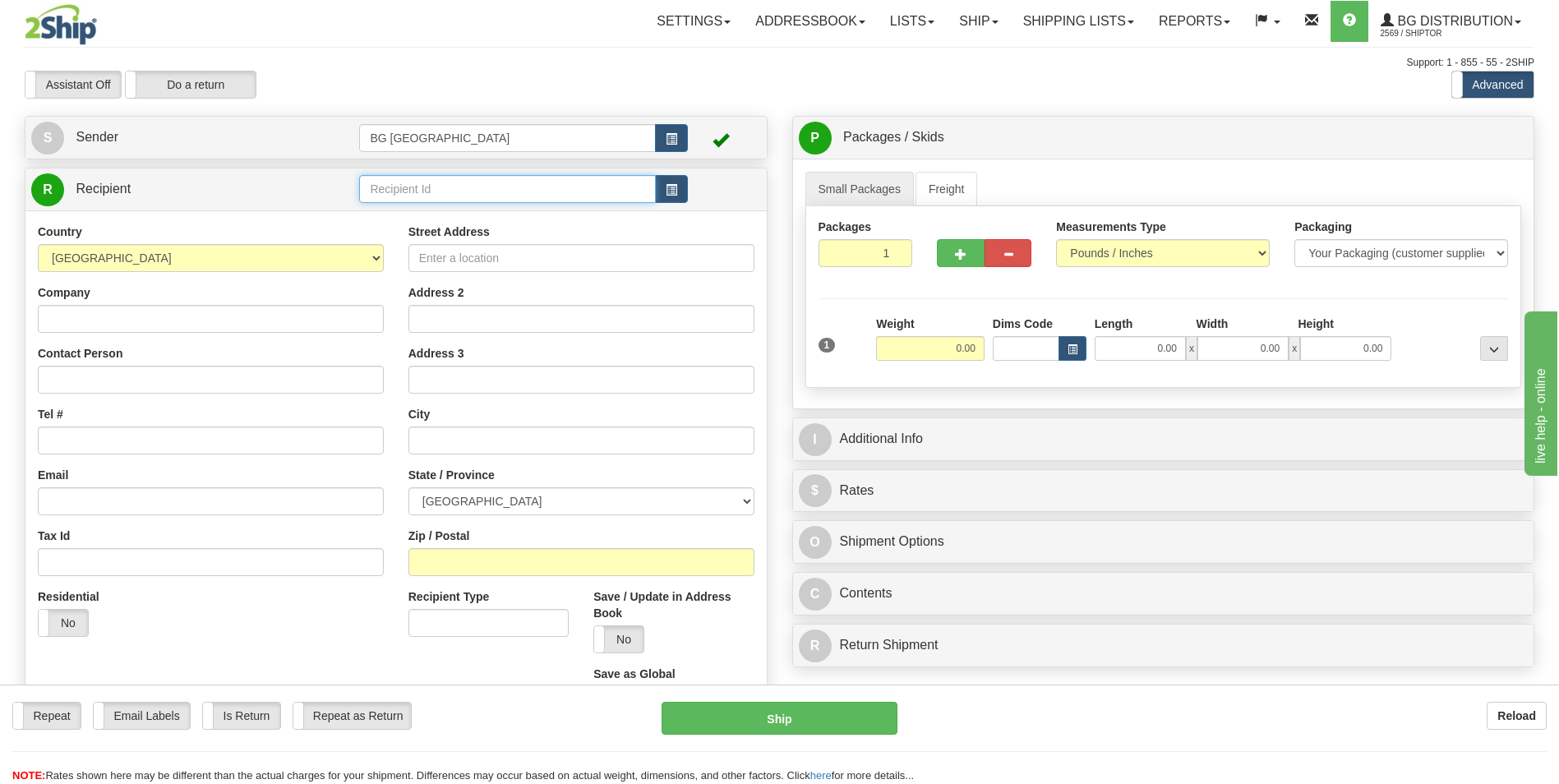
click at [399, 190] on input "text" at bounding box center [507, 188] width 296 height 28
click at [397, 208] on div "60185" at bounding box center [504, 214] width 280 height 18
type input "60185"
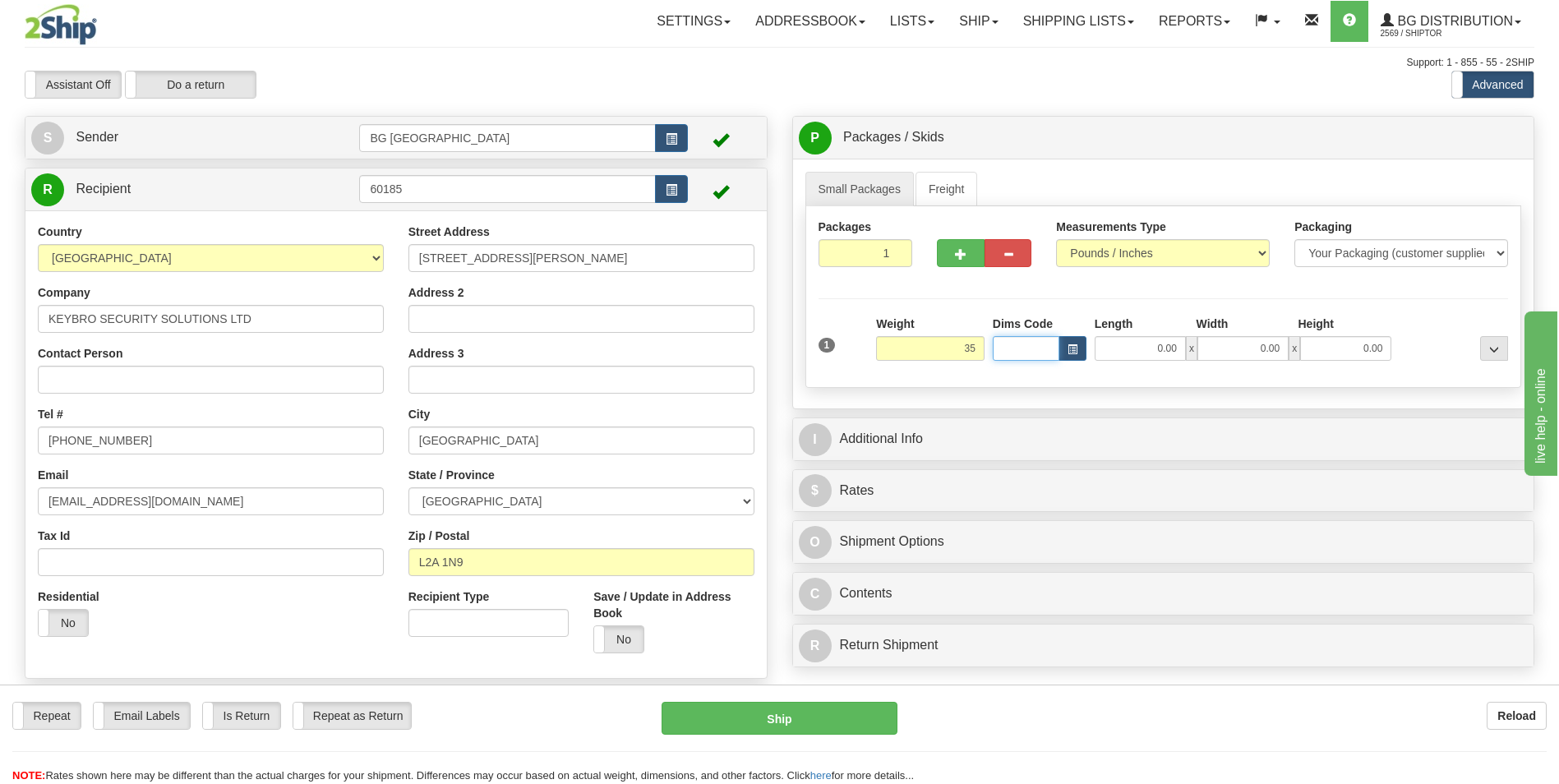
type input "35.00"
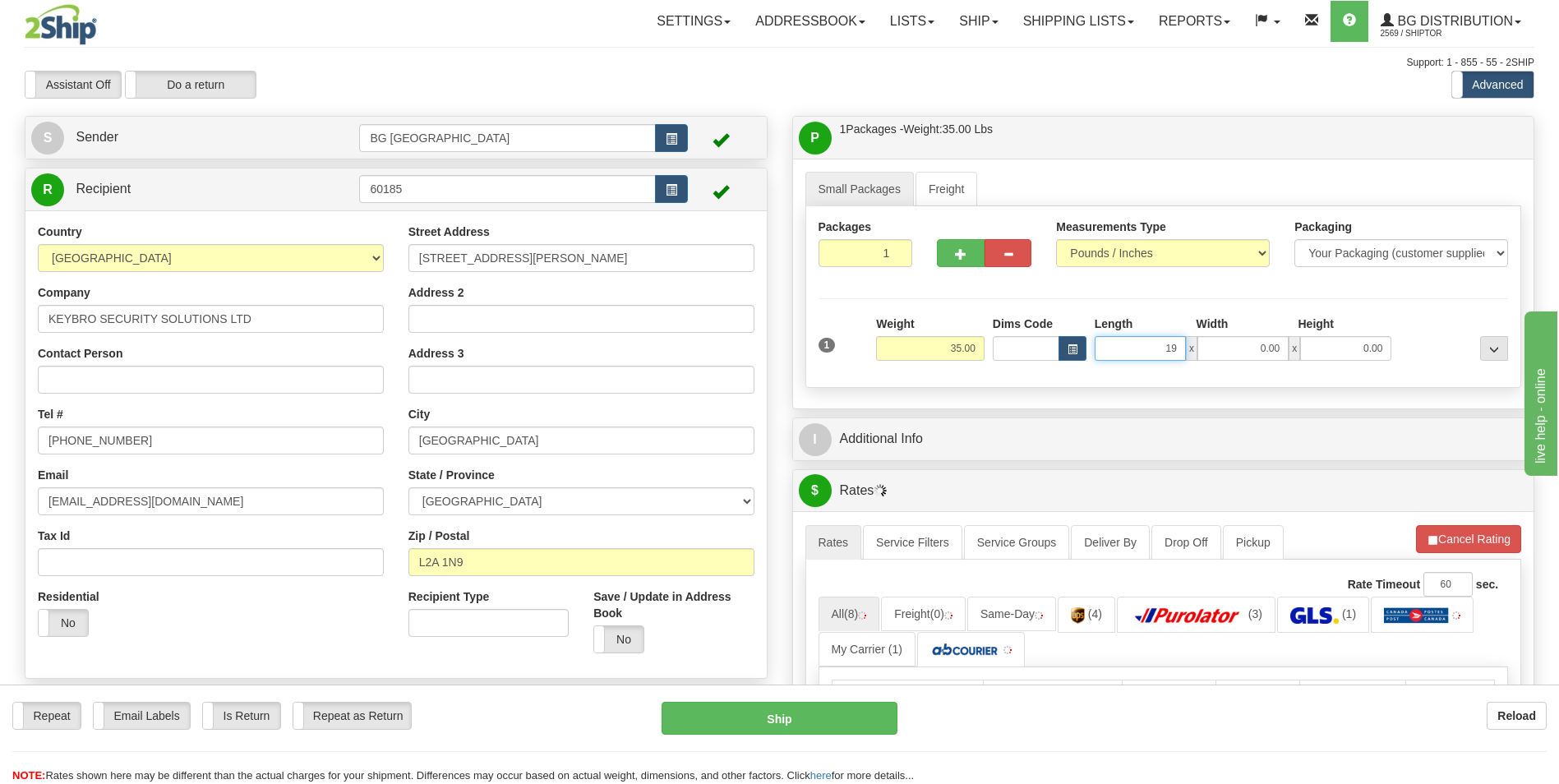
type input "19.00"
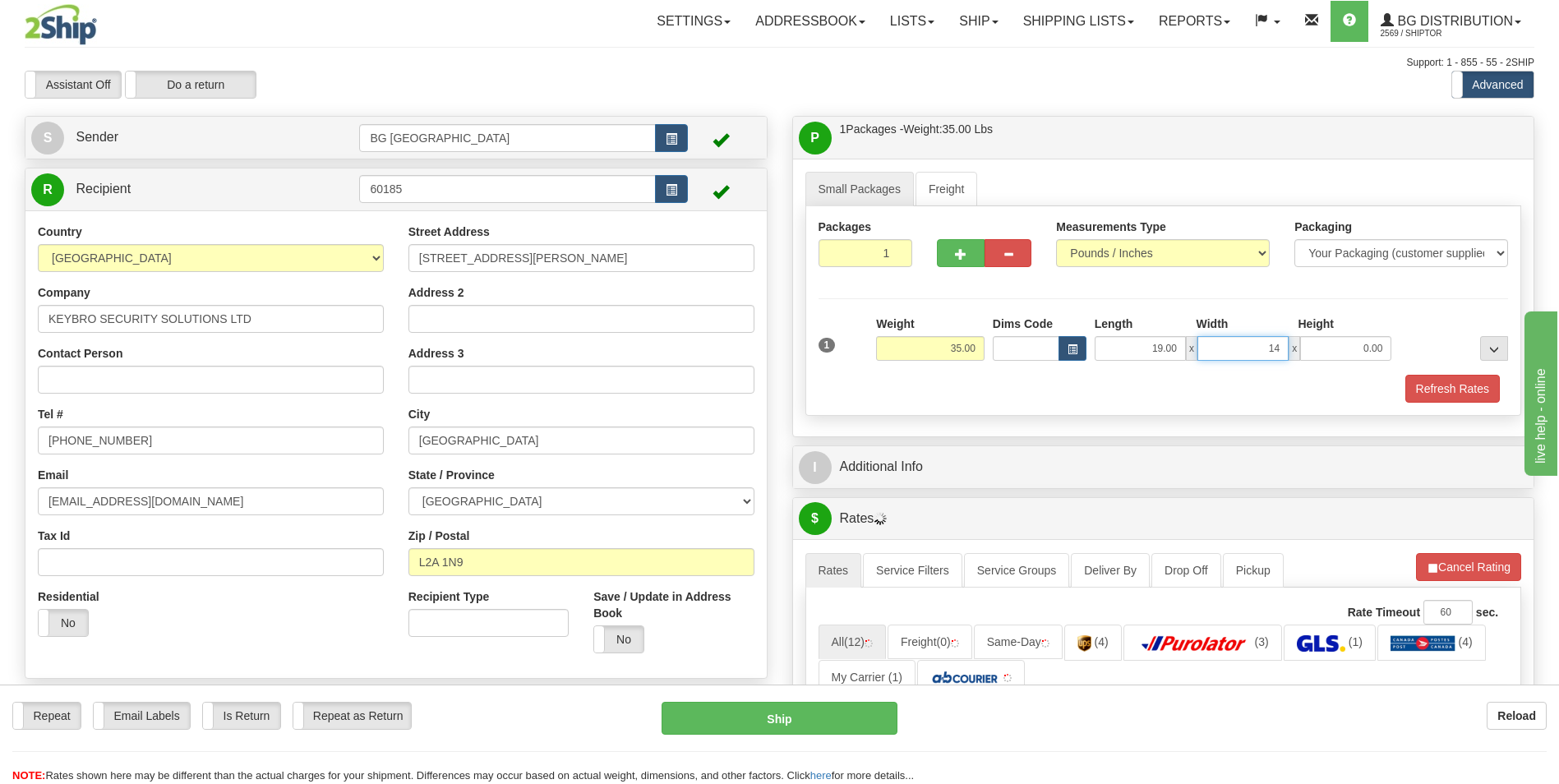
type input "14.00"
type input "8.00"
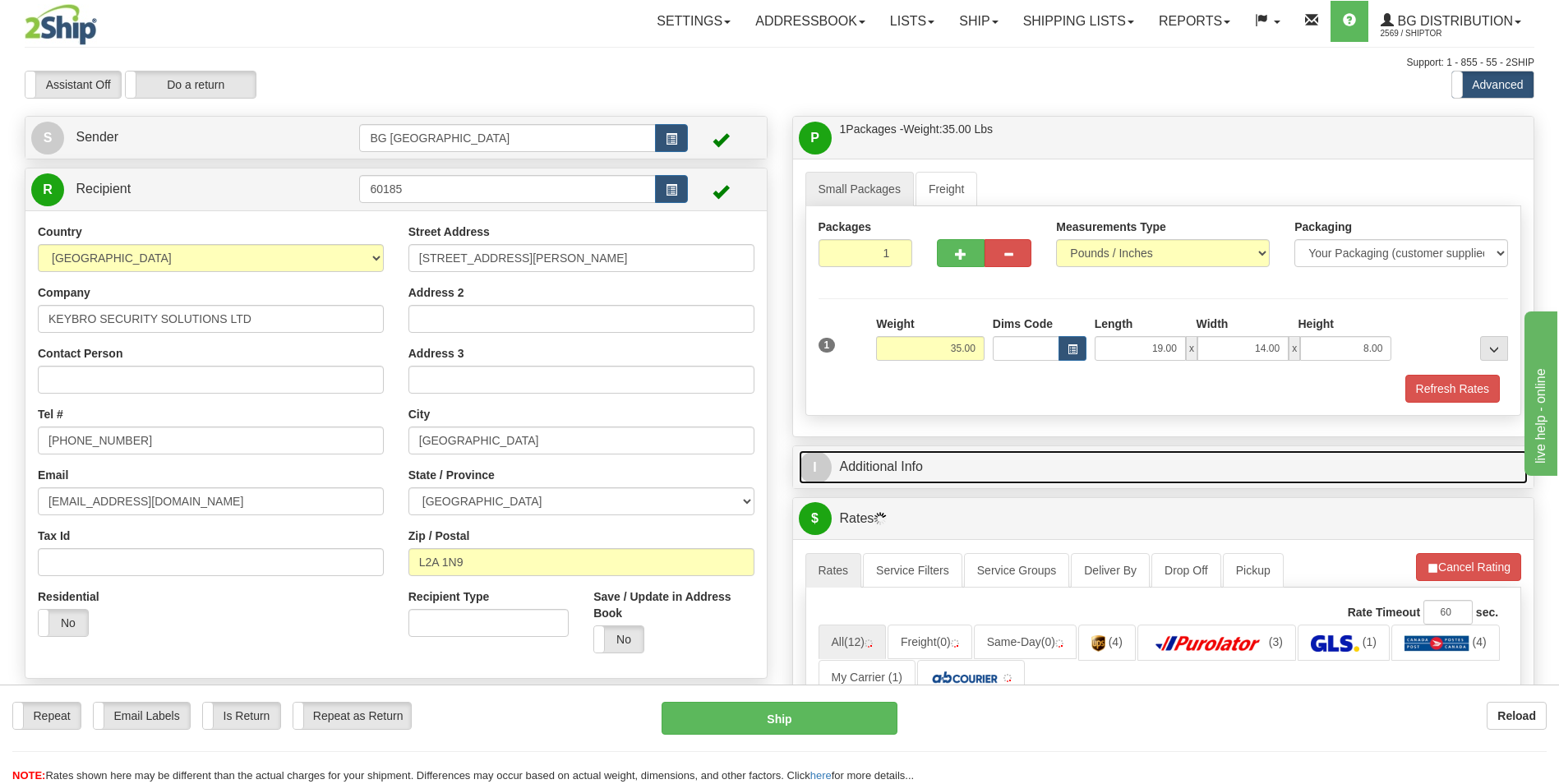
click at [862, 469] on link "I Additional Info" at bounding box center [1163, 466] width 729 height 33
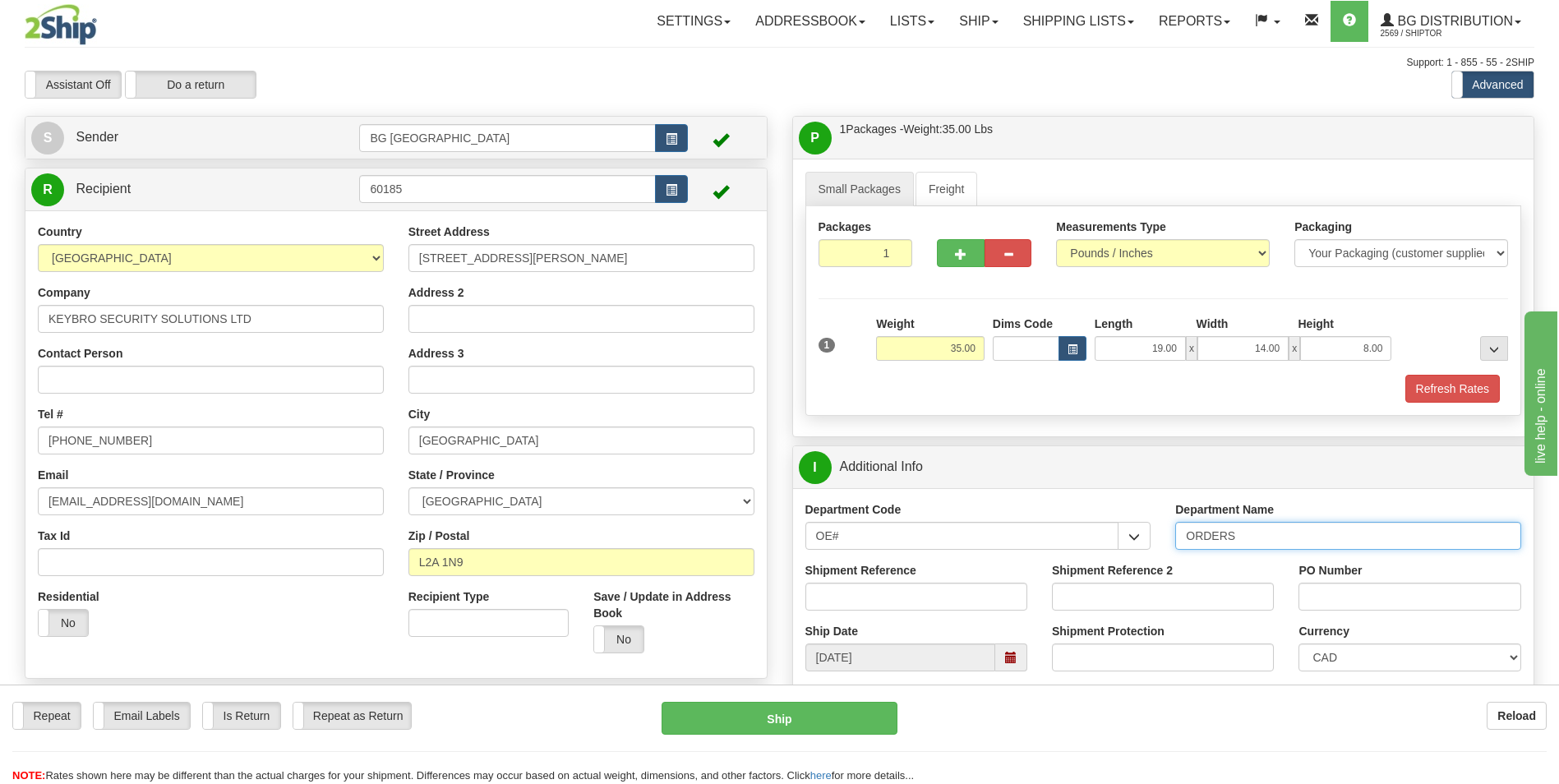
click at [1296, 527] on input "ORDERS" at bounding box center [1348, 535] width 346 height 28
type input "70184612-00"
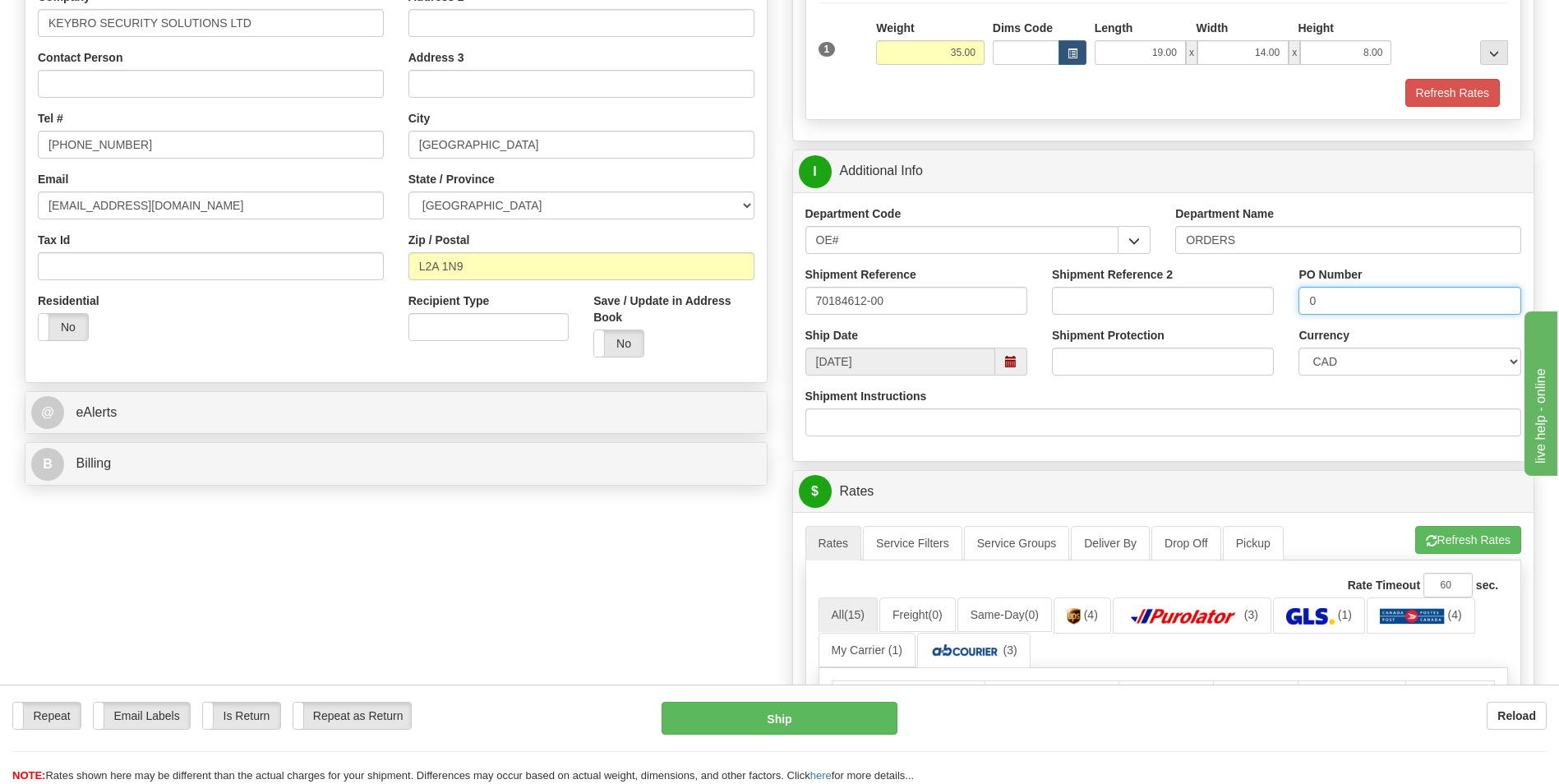
scroll to position [329, 0]
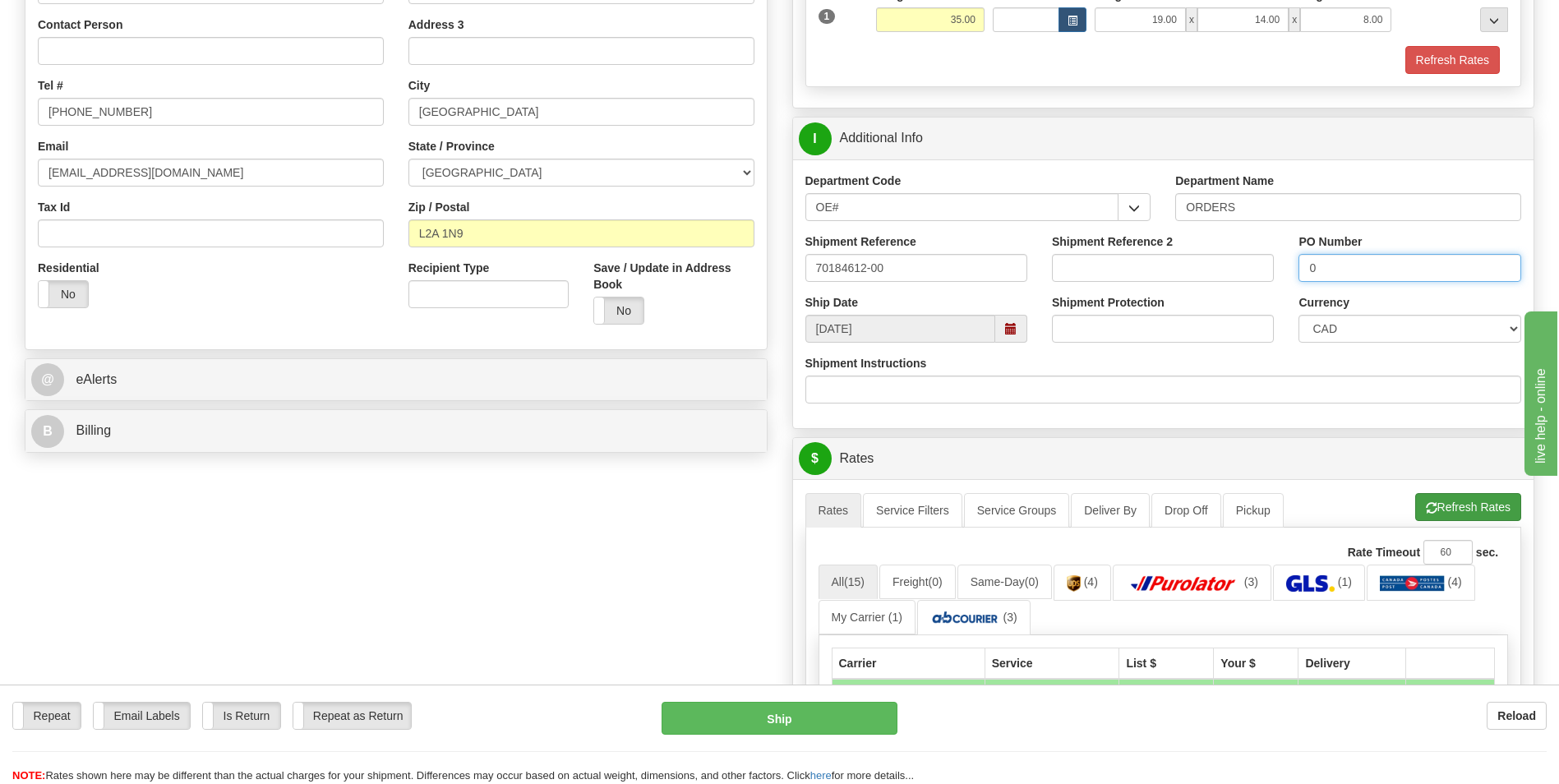
type input "0"
click at [1463, 517] on button "Refresh Rates" at bounding box center [1469, 506] width 106 height 28
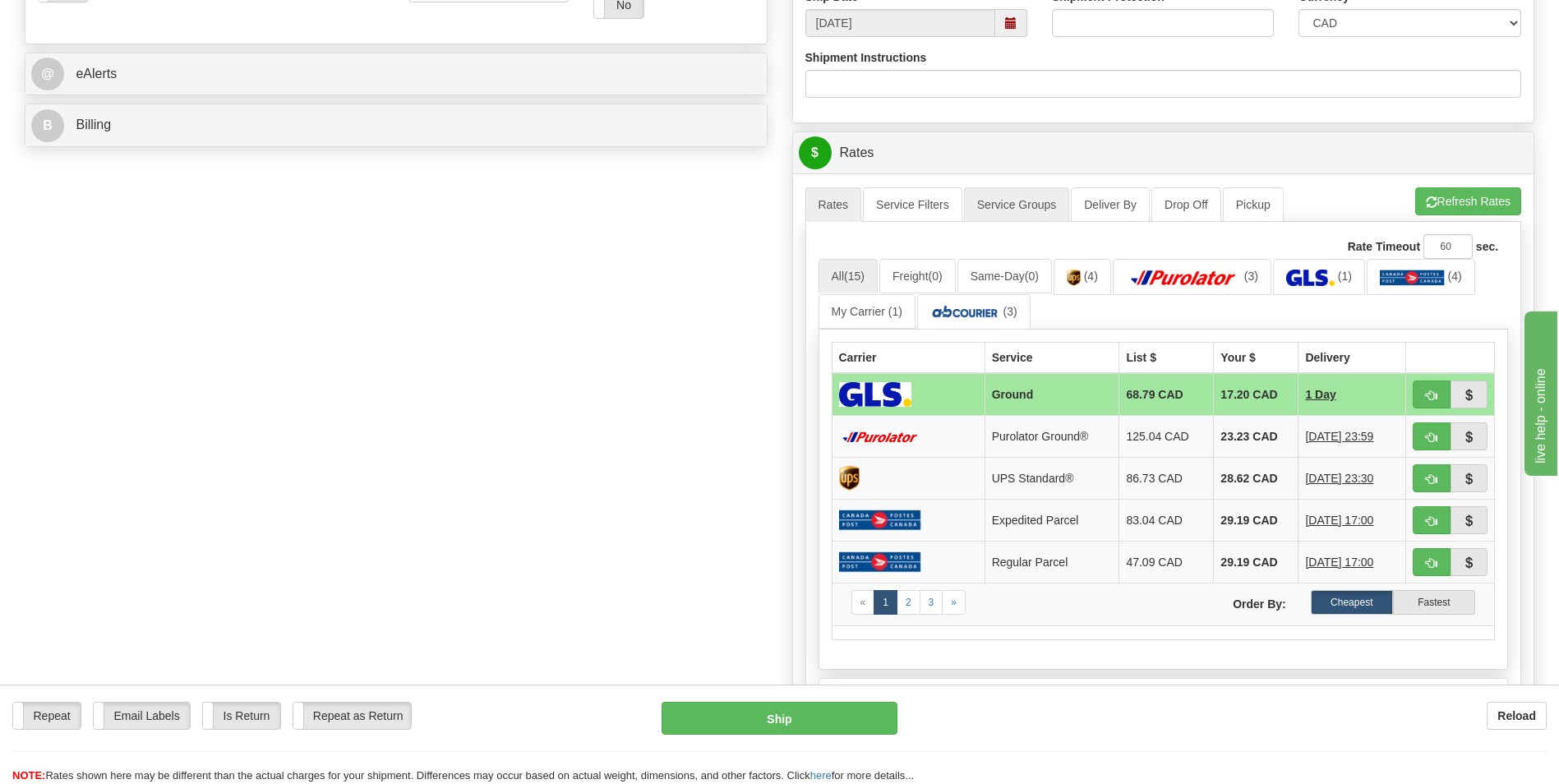
scroll to position [657, 0]
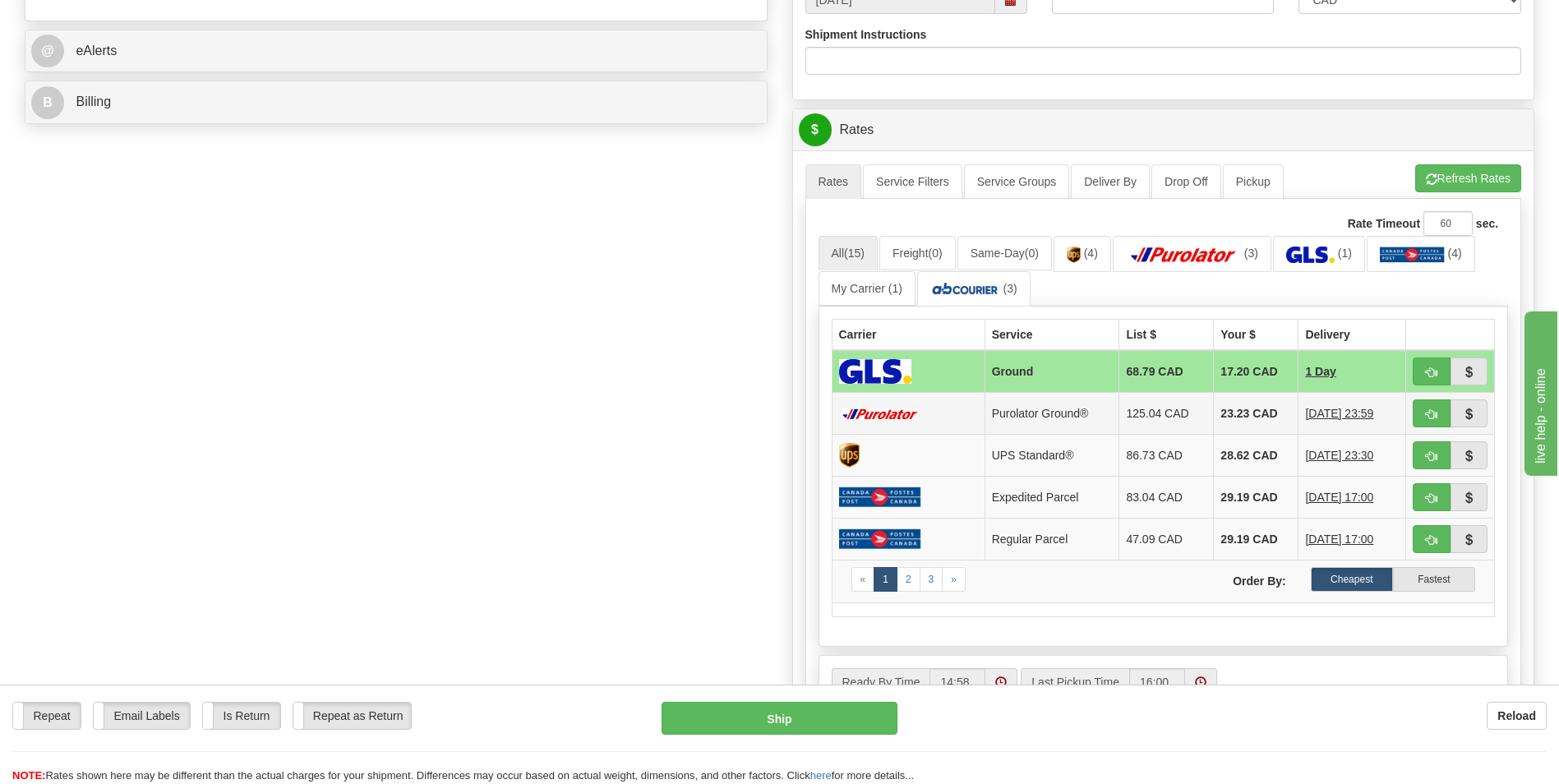
click at [1234, 396] on td "23.23 CAD" at bounding box center [1256, 414] width 85 height 41
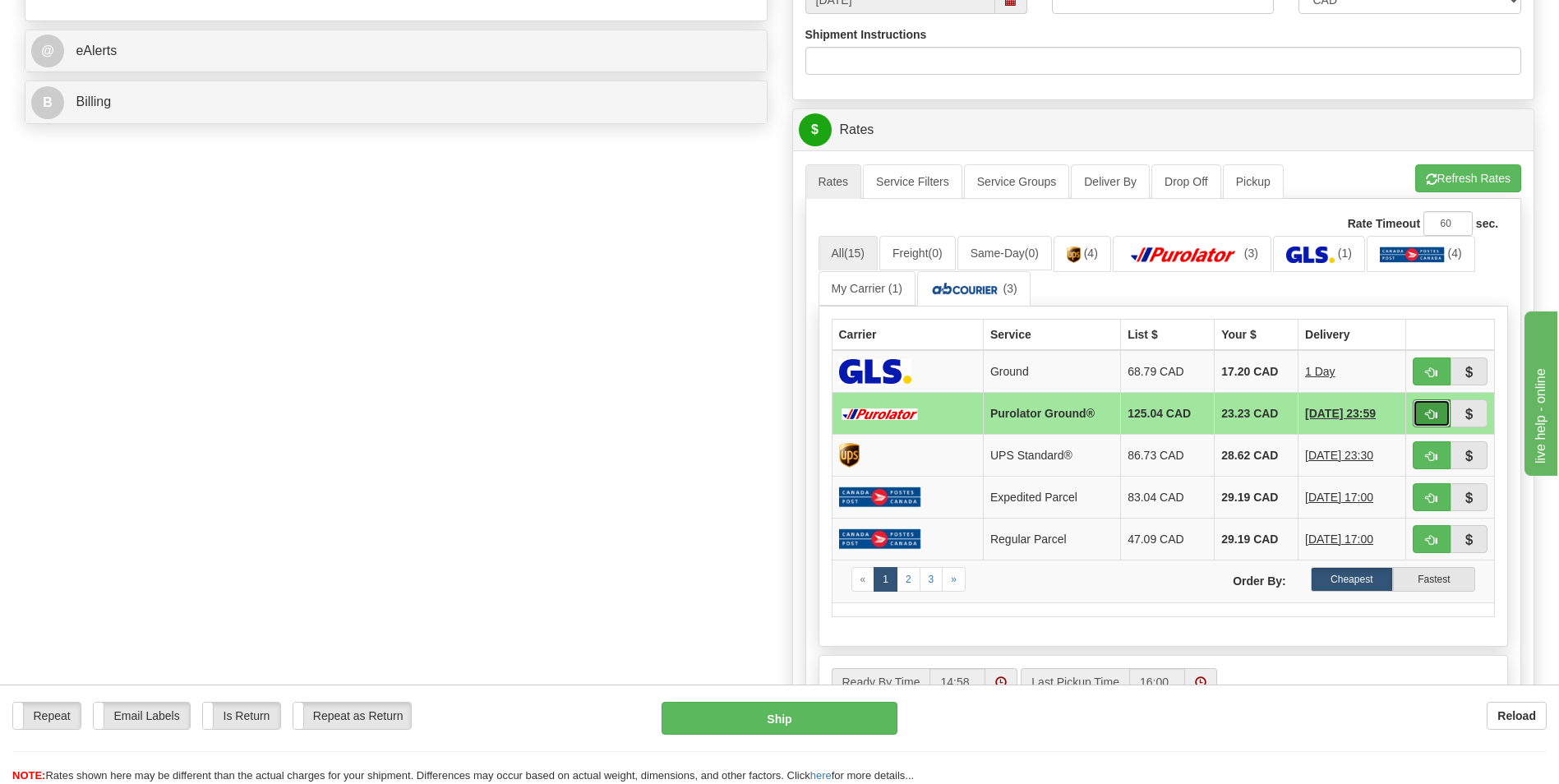
click at [1422, 410] on button "button" at bounding box center [1432, 413] width 38 height 28
type input "260"
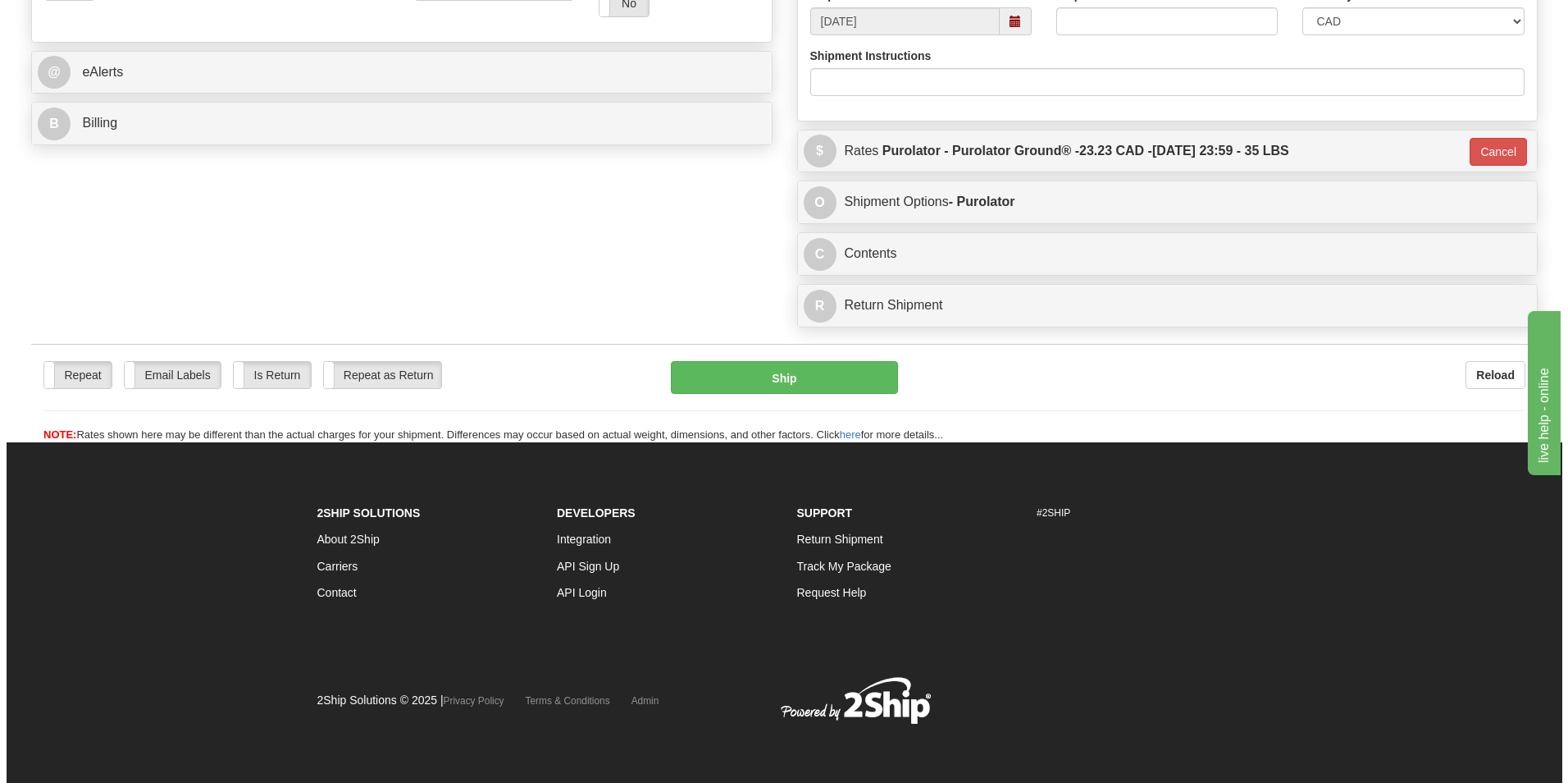
scroll to position [634, 0]
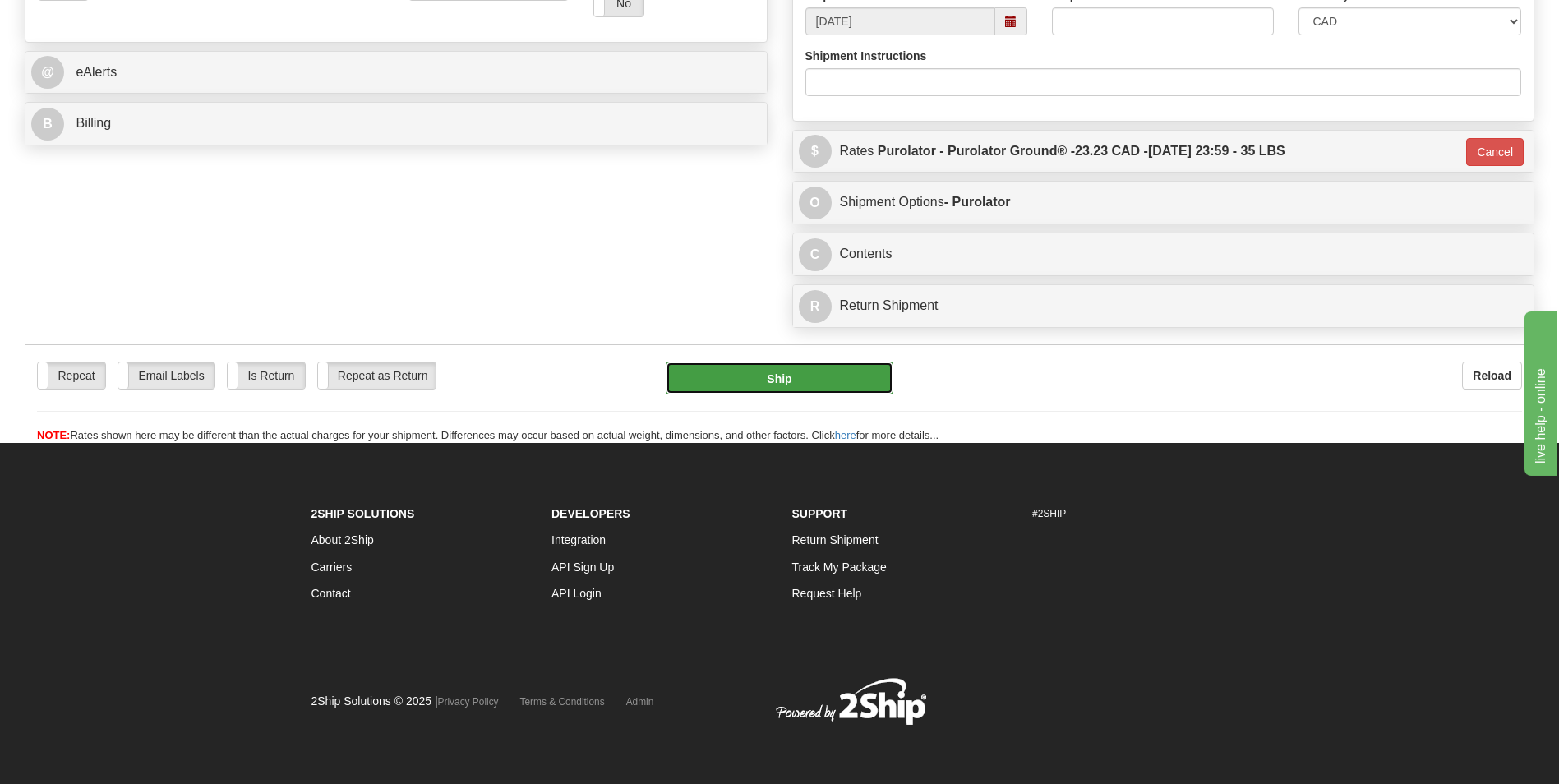
click at [761, 375] on button "Ship" at bounding box center [779, 378] width 227 height 32
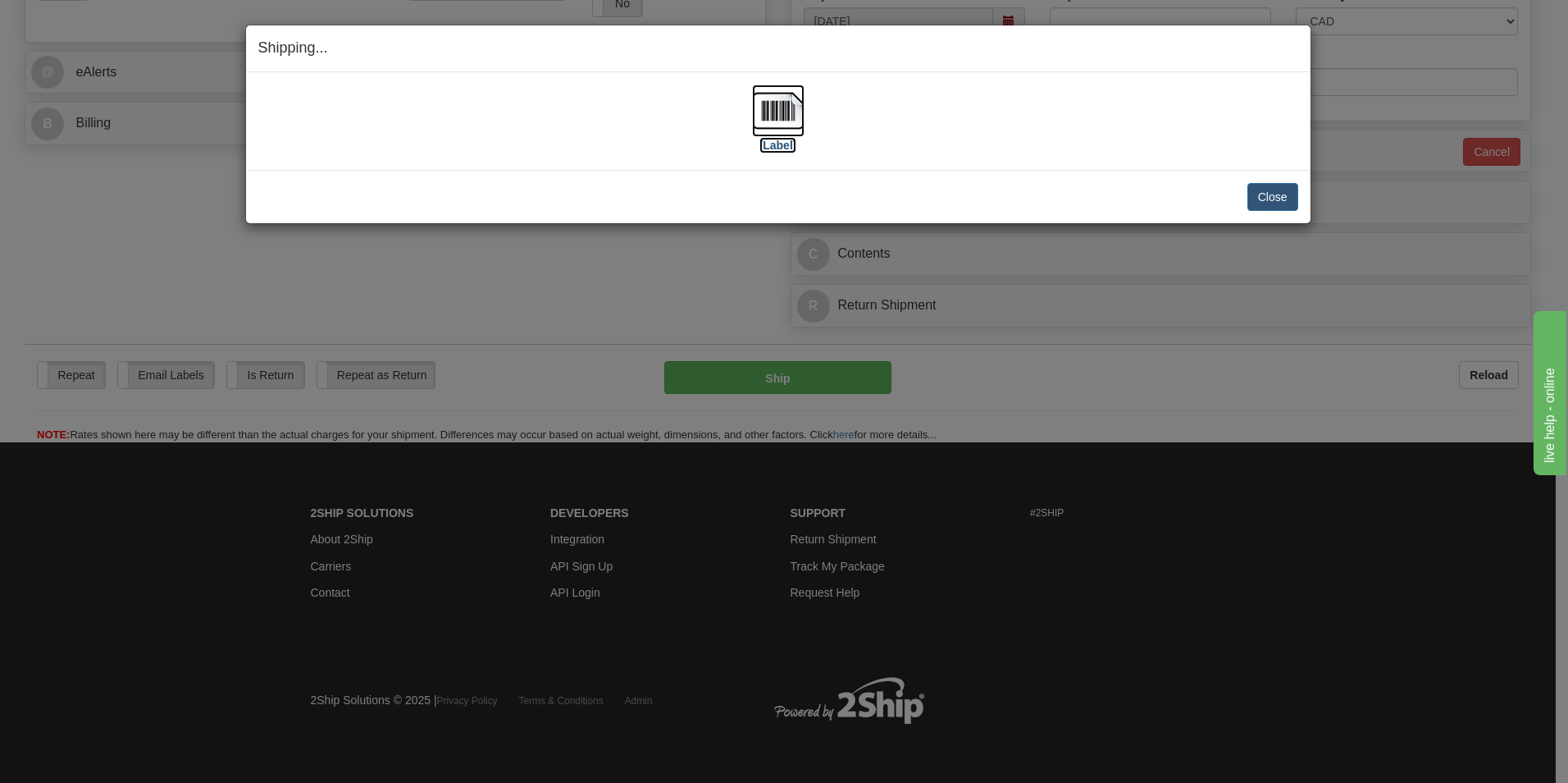
click at [786, 112] on img at bounding box center [778, 111] width 52 height 52
click at [1255, 193] on button "Close" at bounding box center [1272, 196] width 51 height 28
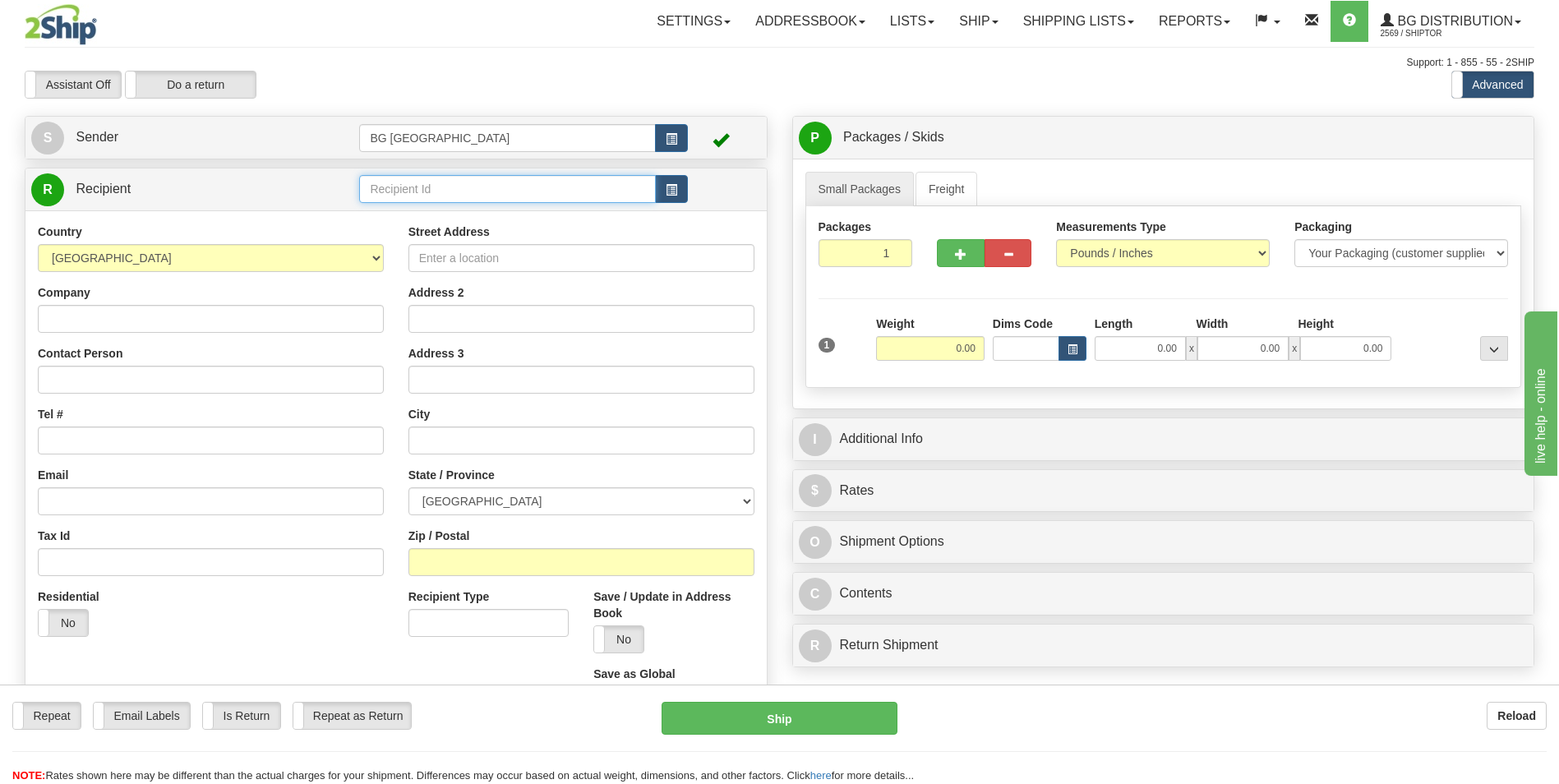
click at [397, 181] on input "text" at bounding box center [507, 188] width 296 height 28
click at [398, 211] on div "60682" at bounding box center [504, 214] width 280 height 18
type input "60682"
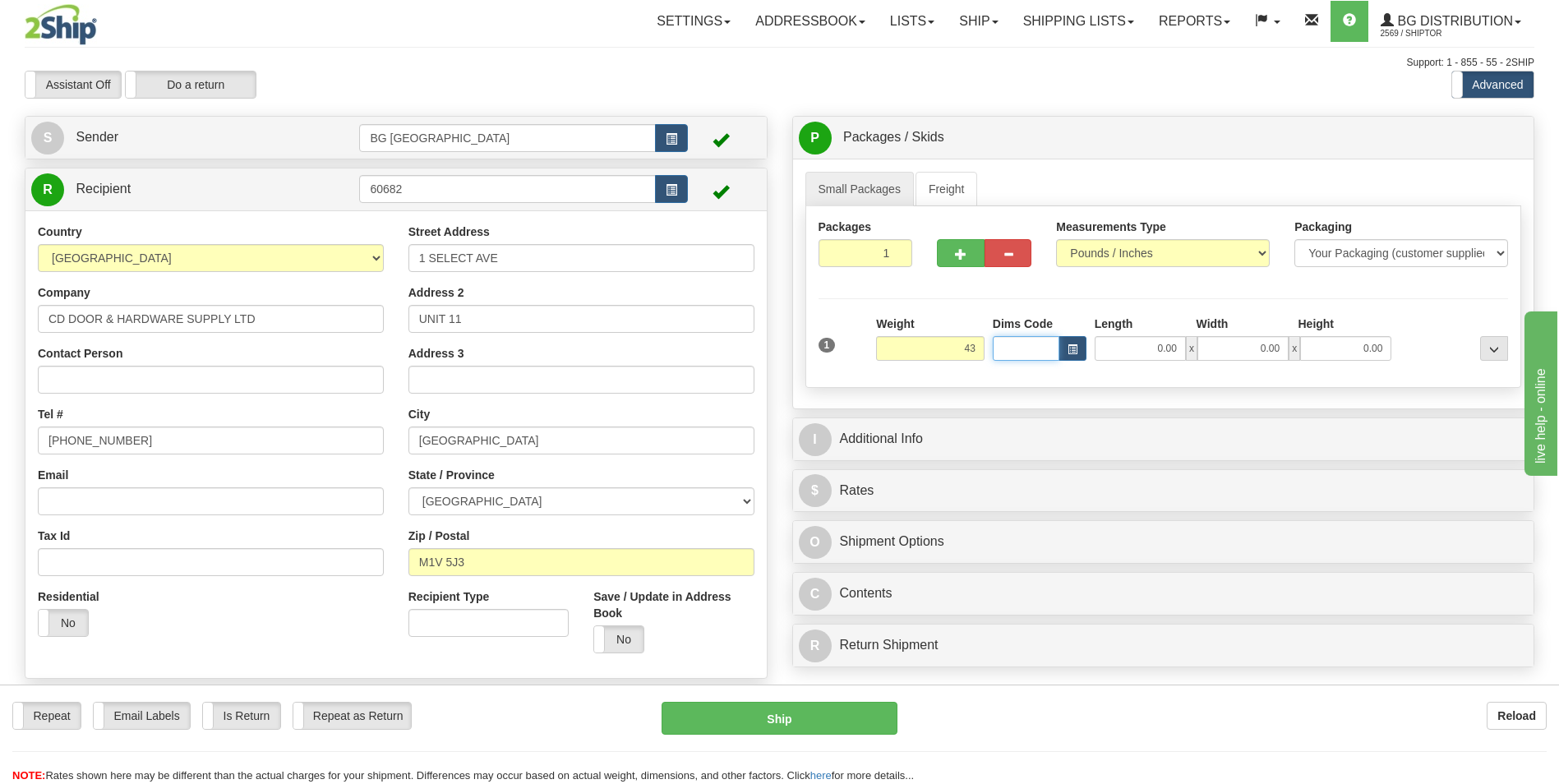
type input "43.00"
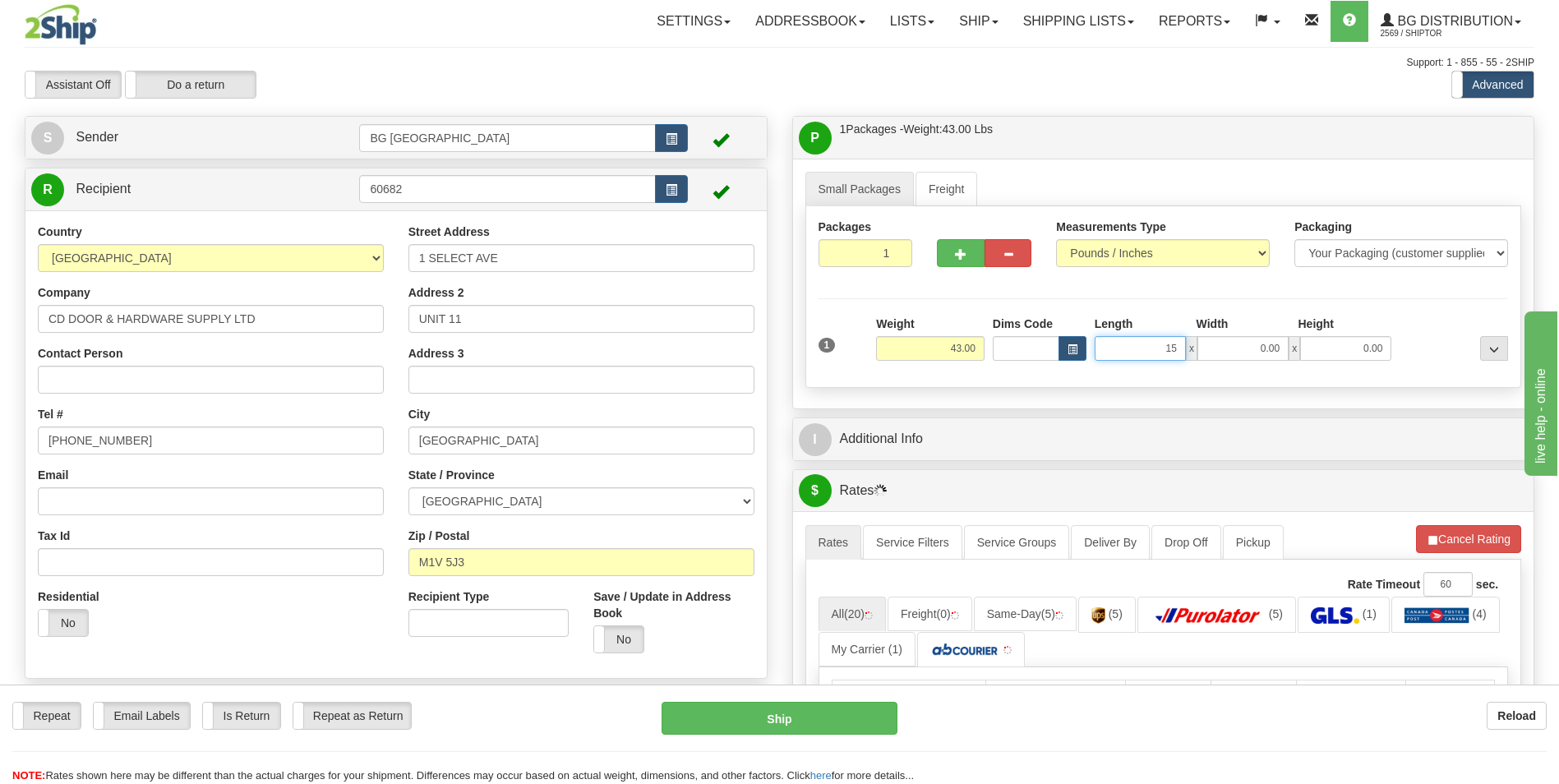
type input "15.00"
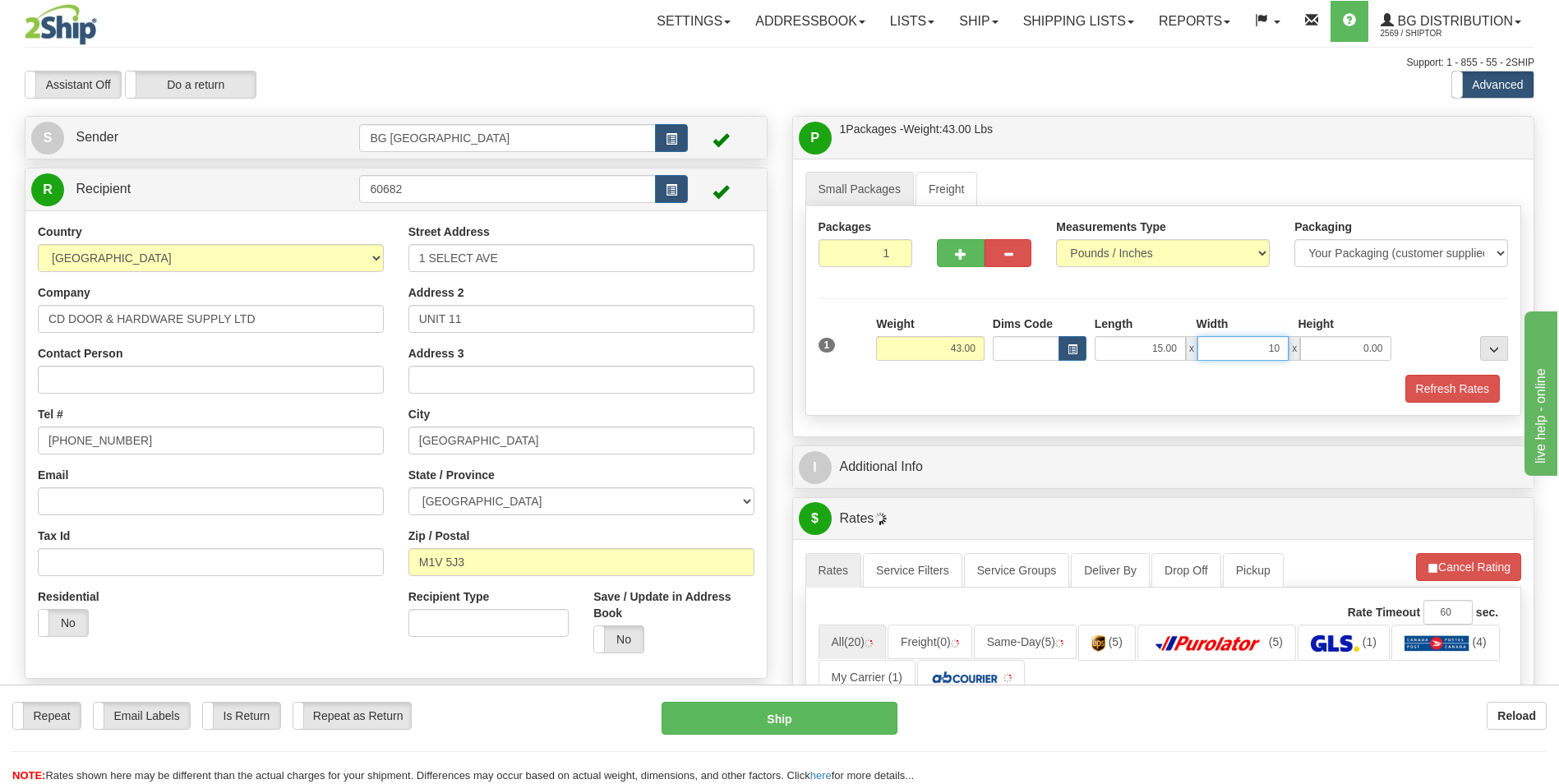
type input "10.00"
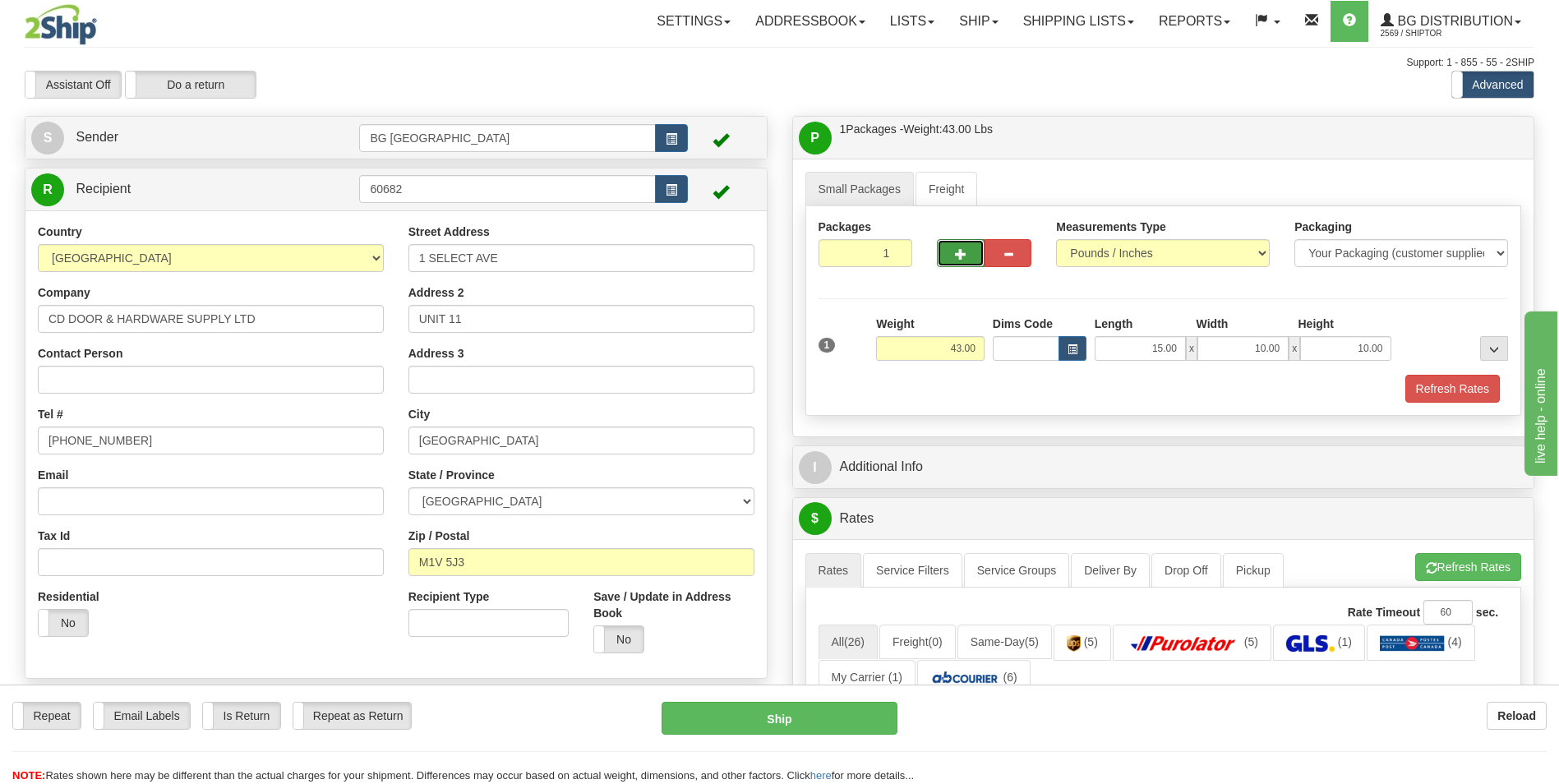
click at [948, 256] on button "button" at bounding box center [960, 252] width 47 height 28
type input "2"
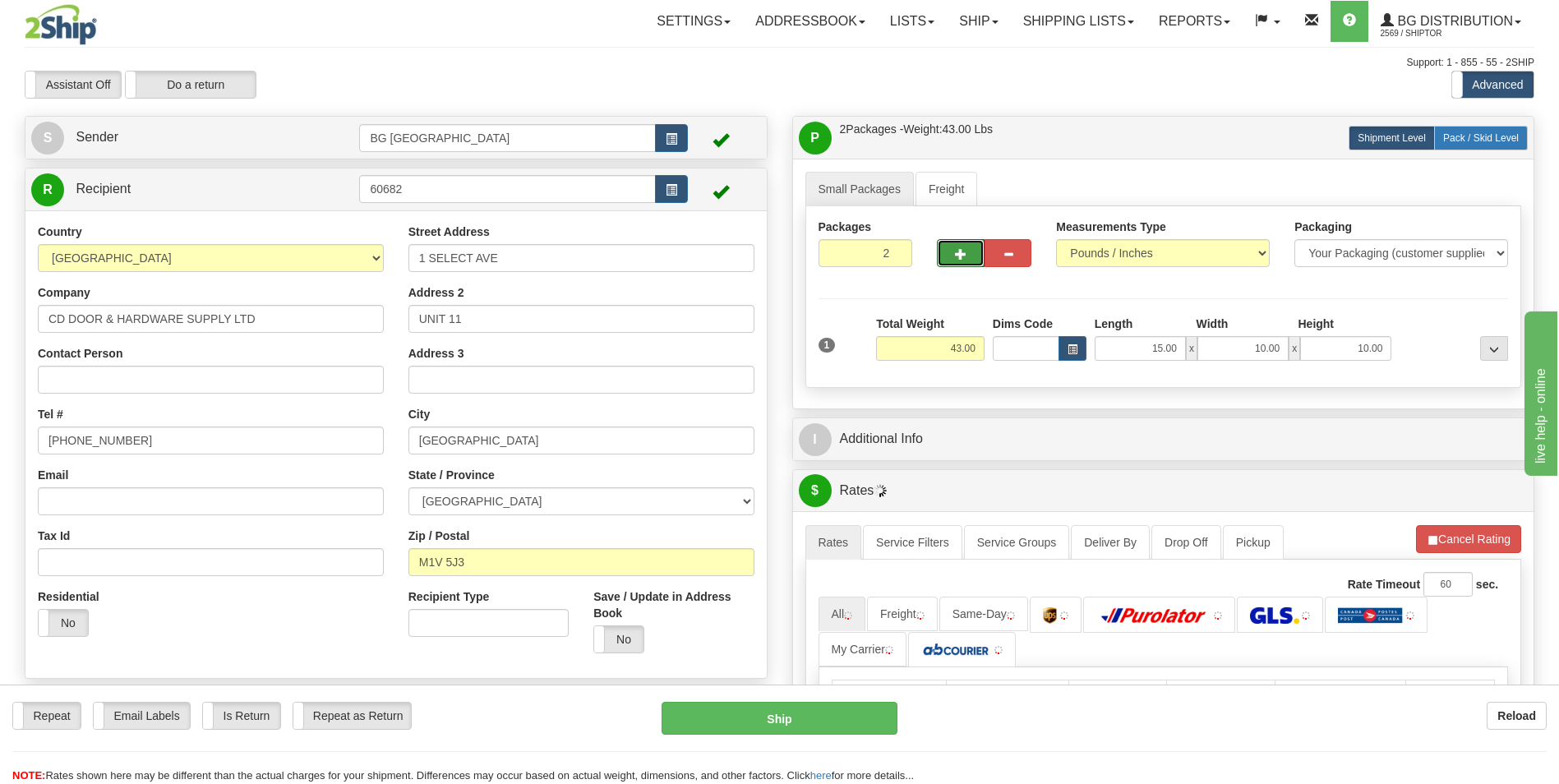
click at [1476, 137] on span "Pack / Skid Level" at bounding box center [1481, 138] width 76 height 12
radio input "true"
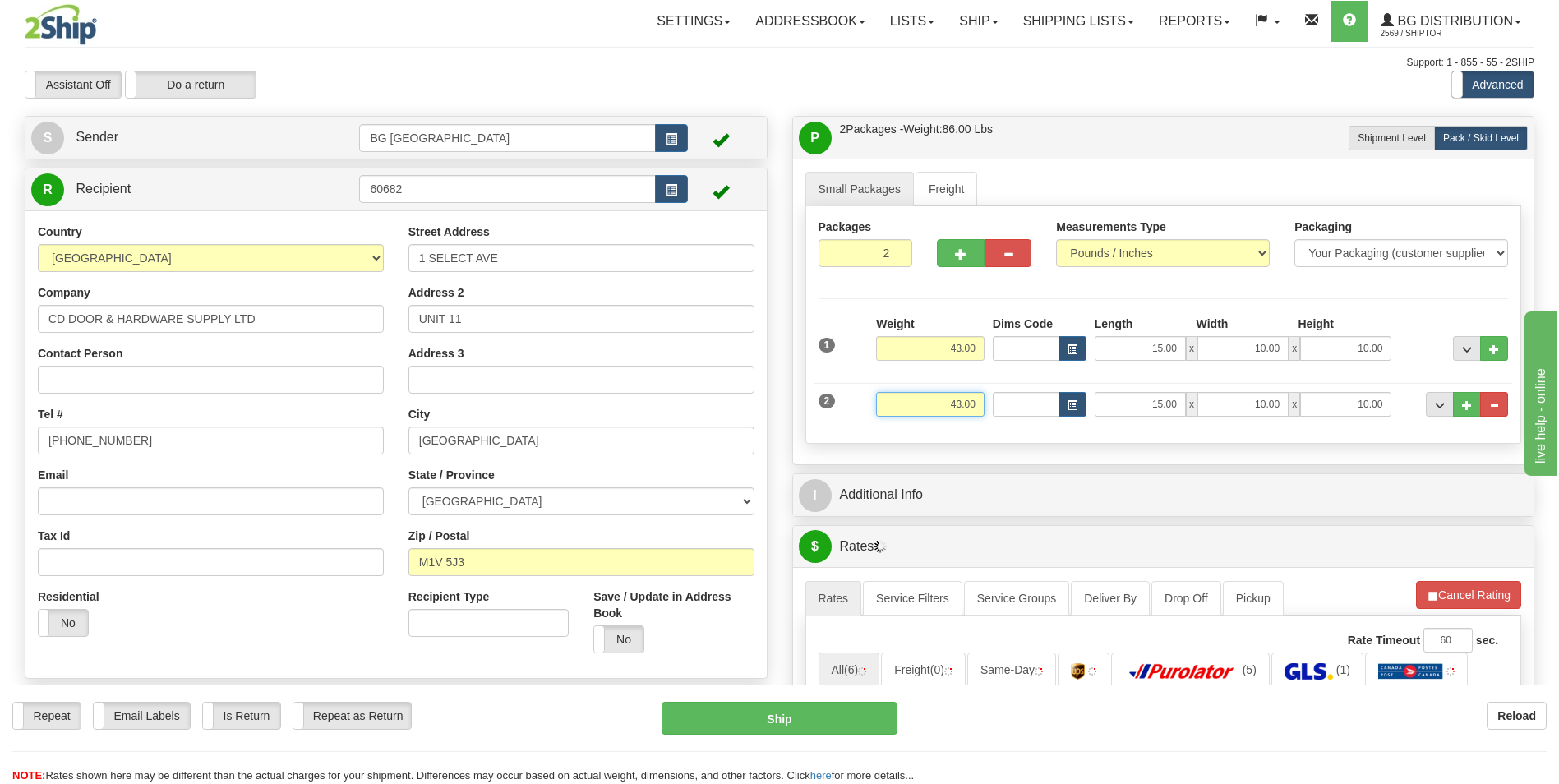
click at [935, 408] on input "43.00" at bounding box center [931, 404] width 108 height 24
type input "10.00"
type input "12.00"
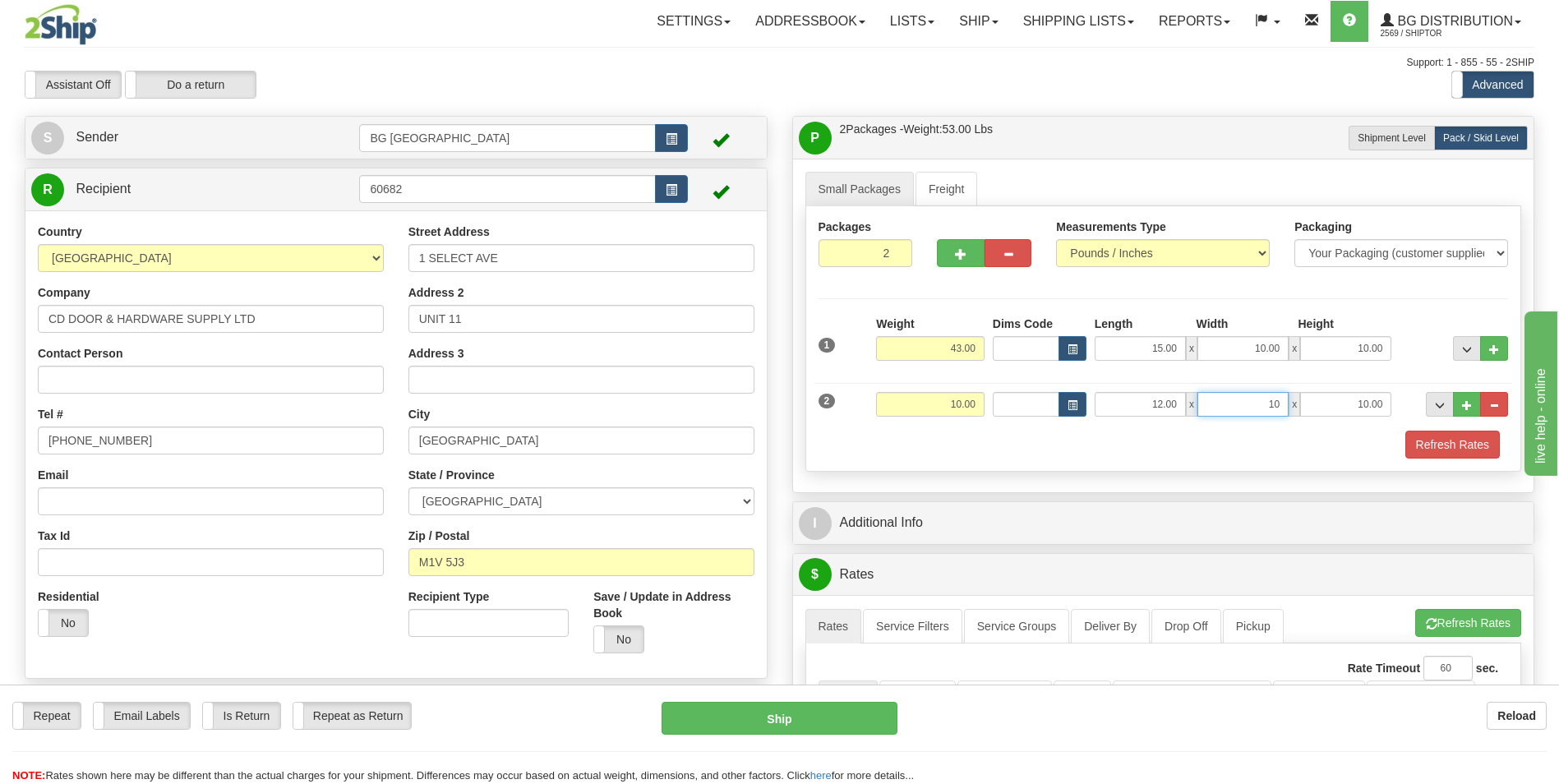
type input "10.00"
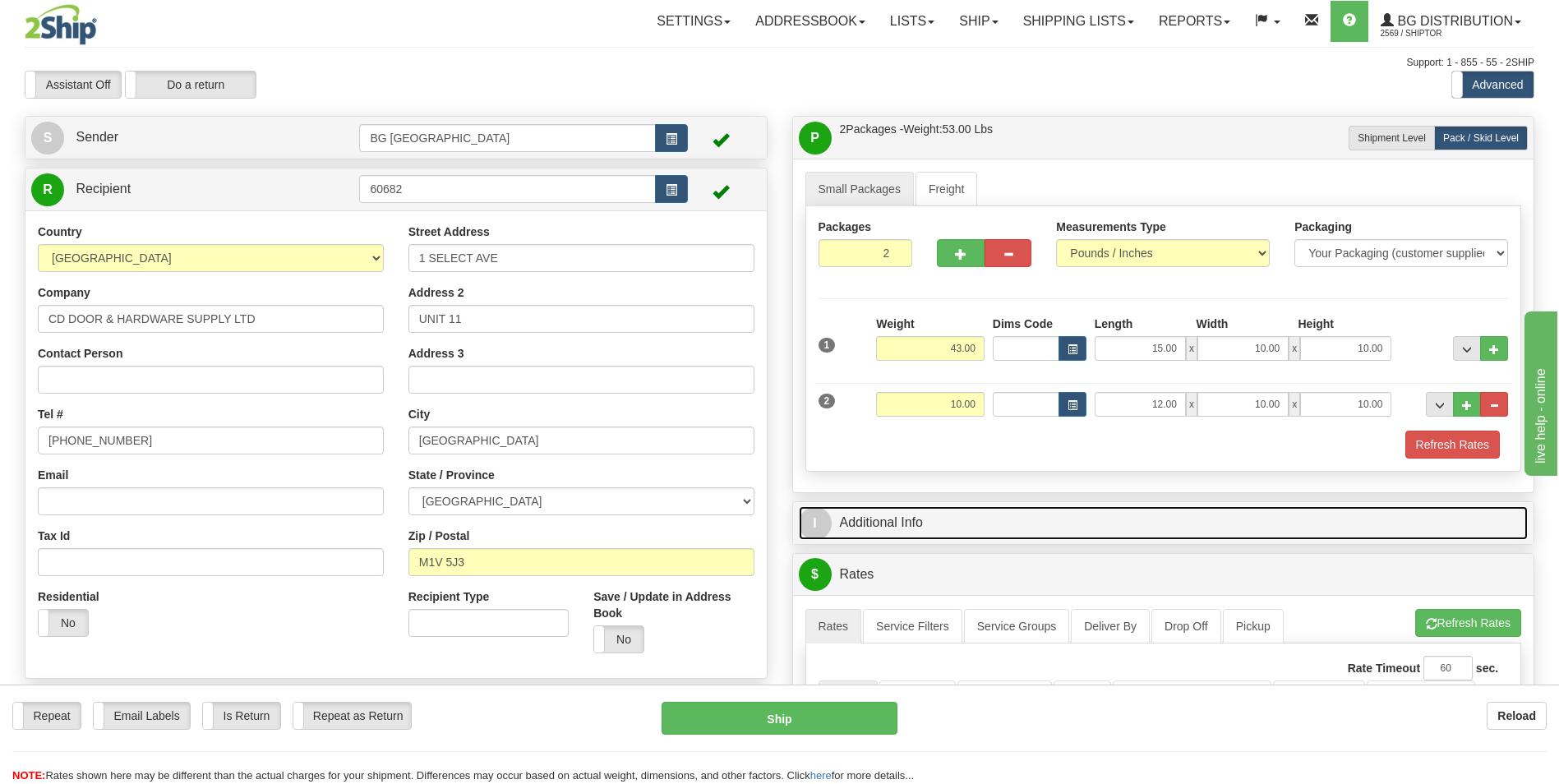
click at [905, 530] on link "I Additional Info" at bounding box center [1163, 522] width 729 height 33
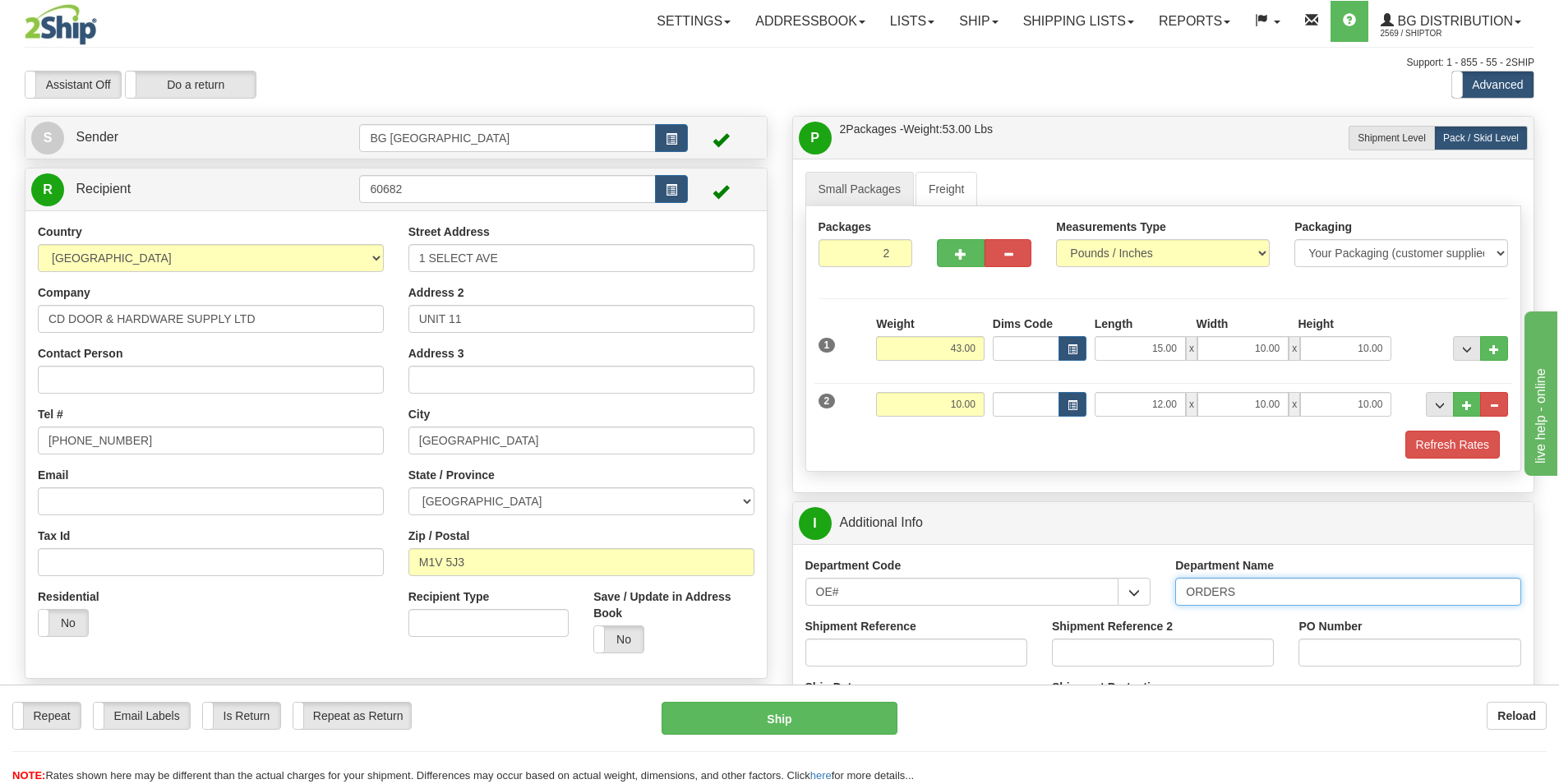
click at [1276, 597] on input "ORDERS" at bounding box center [1348, 591] width 346 height 28
type input "70184314-00"
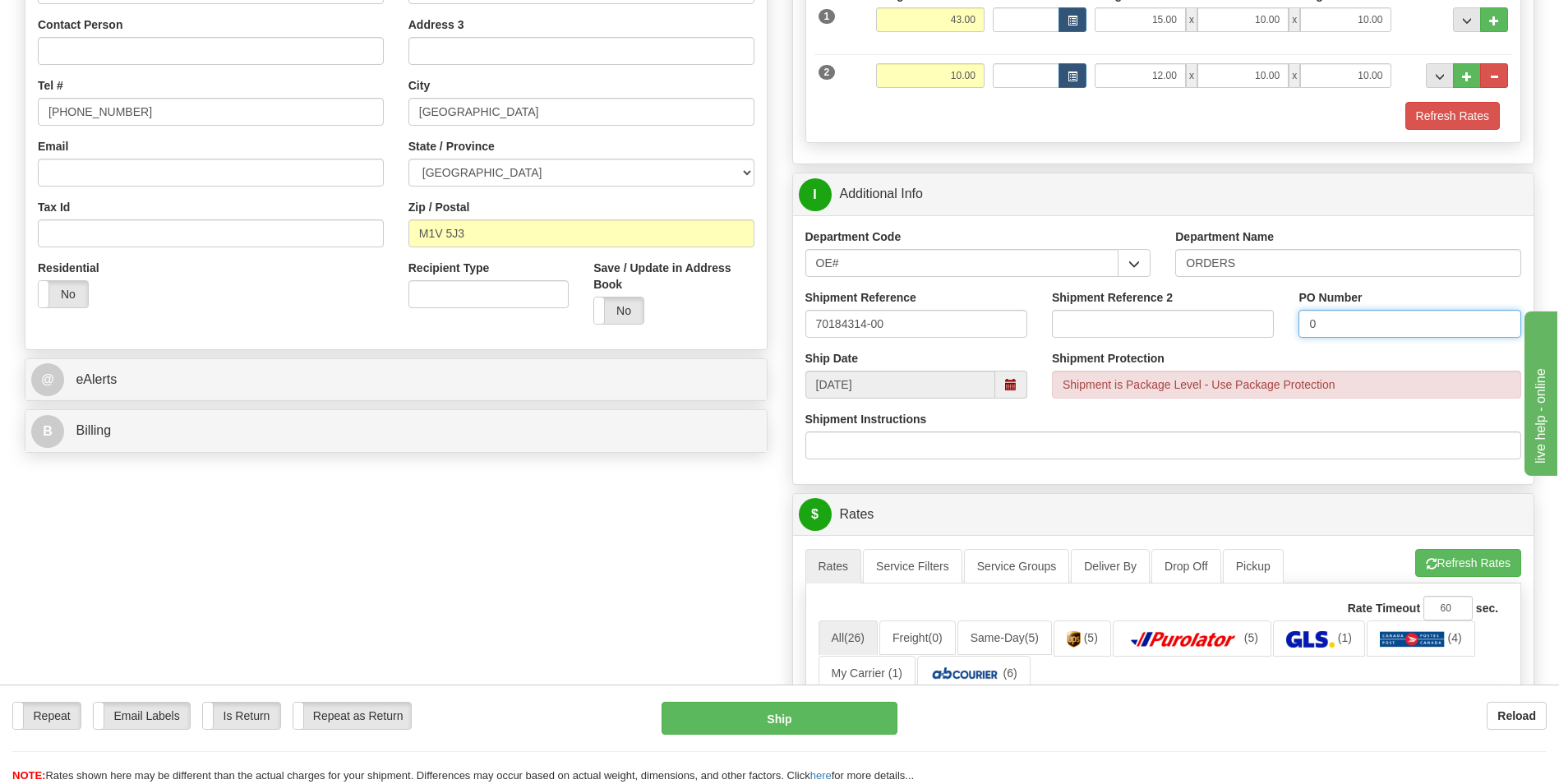
type input "0"
click at [1449, 570] on button "Refresh Rates" at bounding box center [1469, 562] width 106 height 28
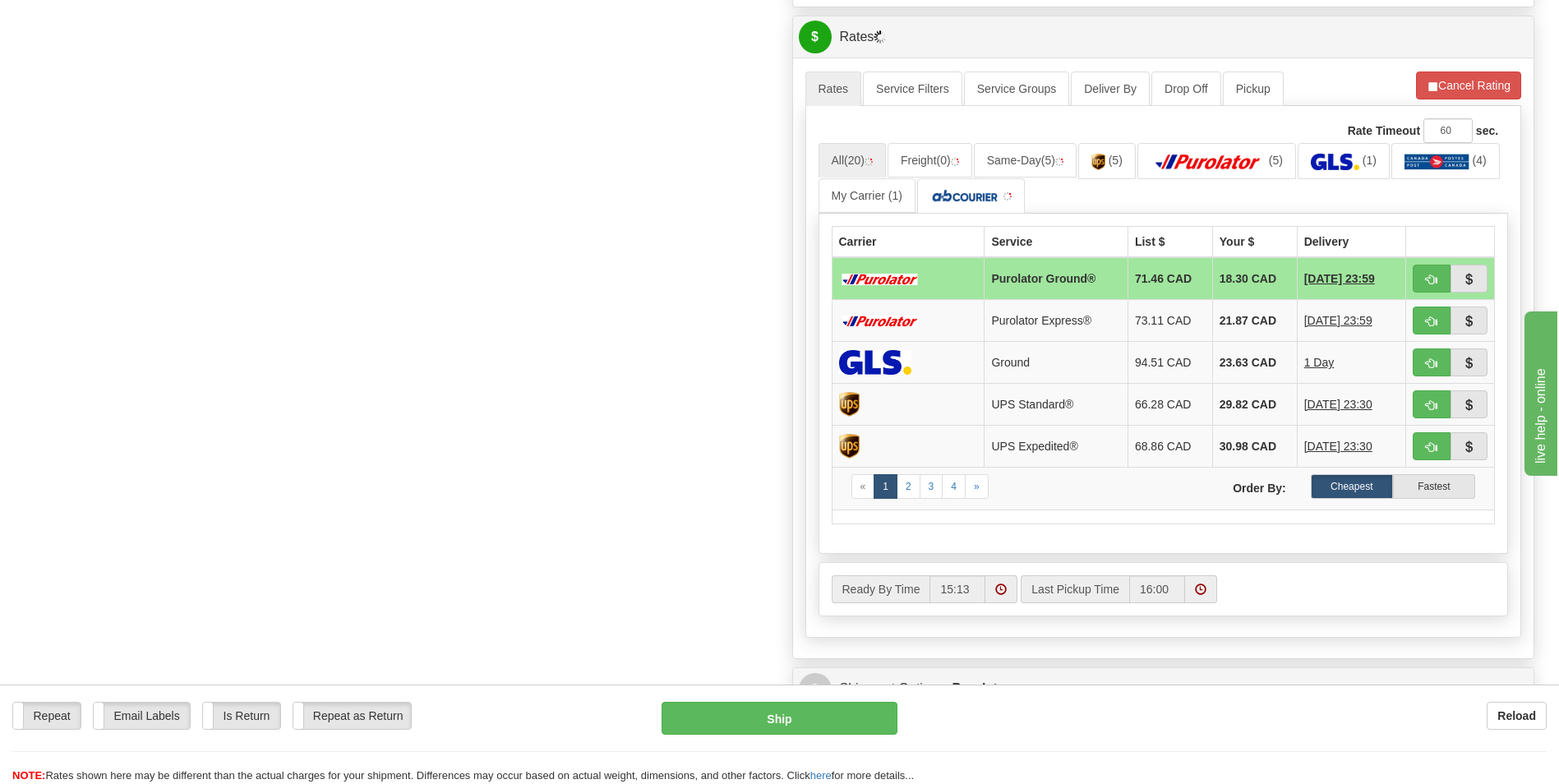
scroll to position [821, 0]
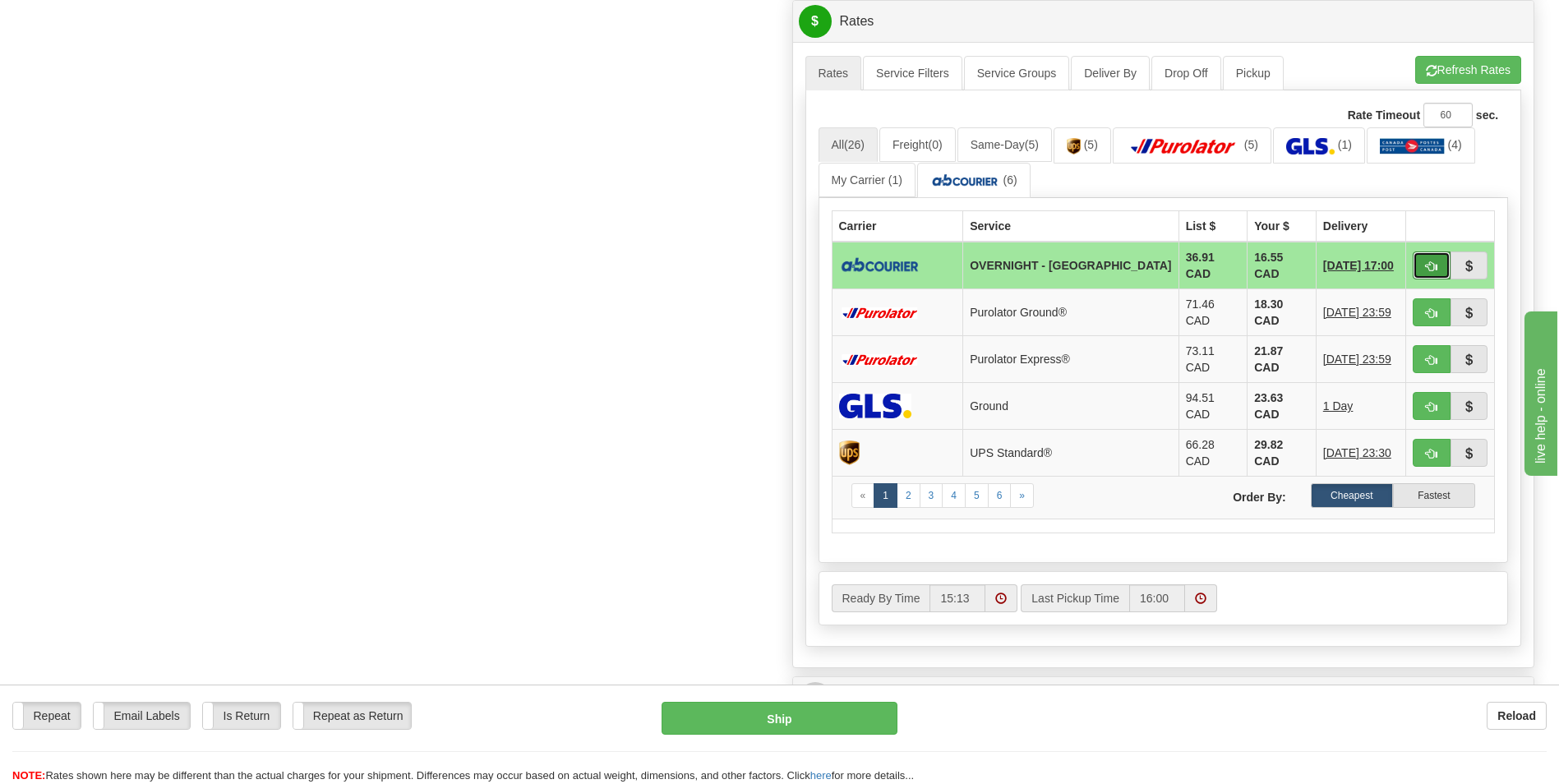
click at [1431, 264] on span "button" at bounding box center [1431, 267] width 12 height 11
type input "4"
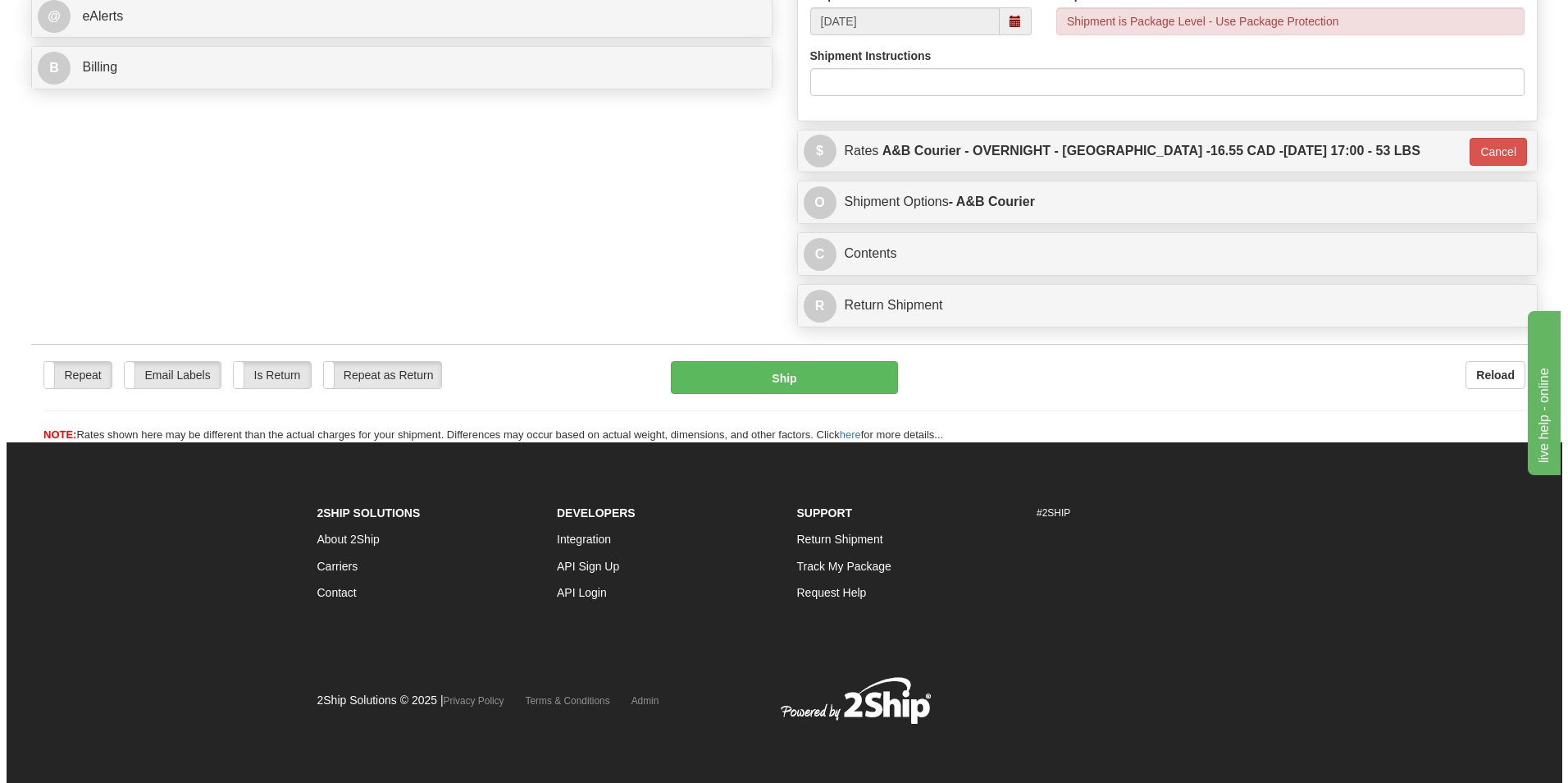
scroll to position [690, 0]
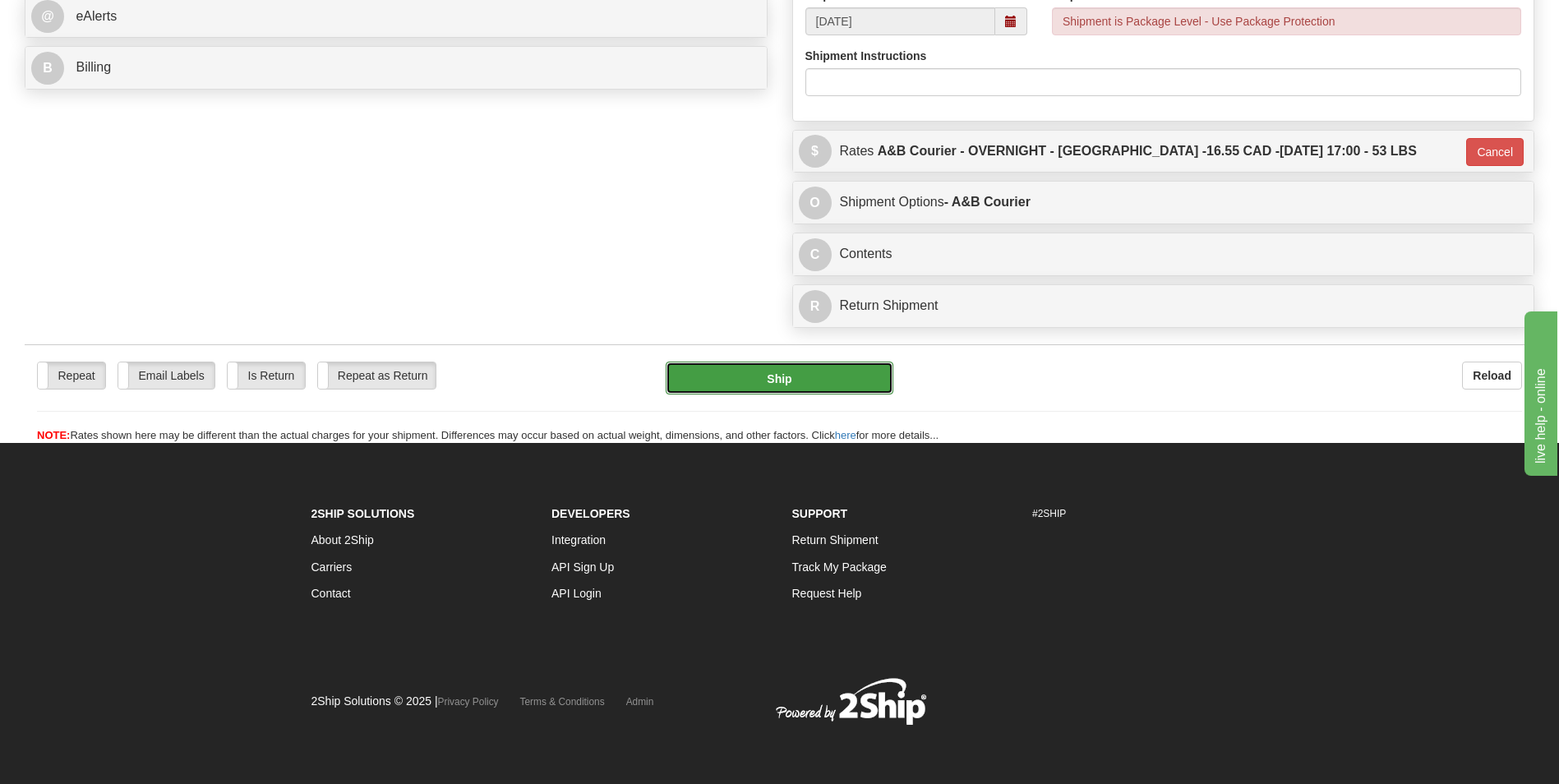
click at [801, 381] on button "Ship" at bounding box center [779, 378] width 227 height 32
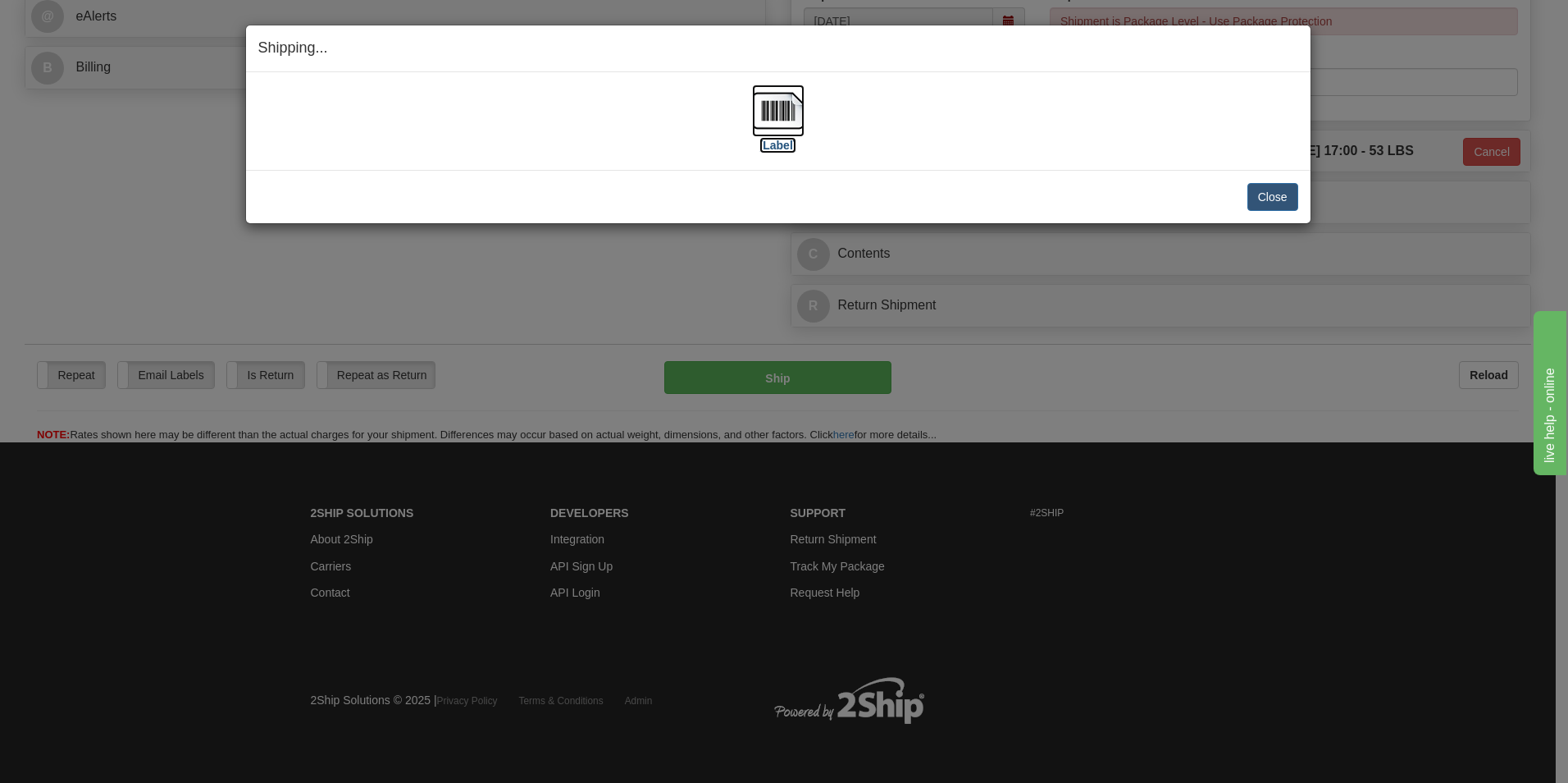
click at [802, 113] on img at bounding box center [778, 111] width 52 height 52
click at [1264, 193] on button "Close" at bounding box center [1272, 196] width 51 height 28
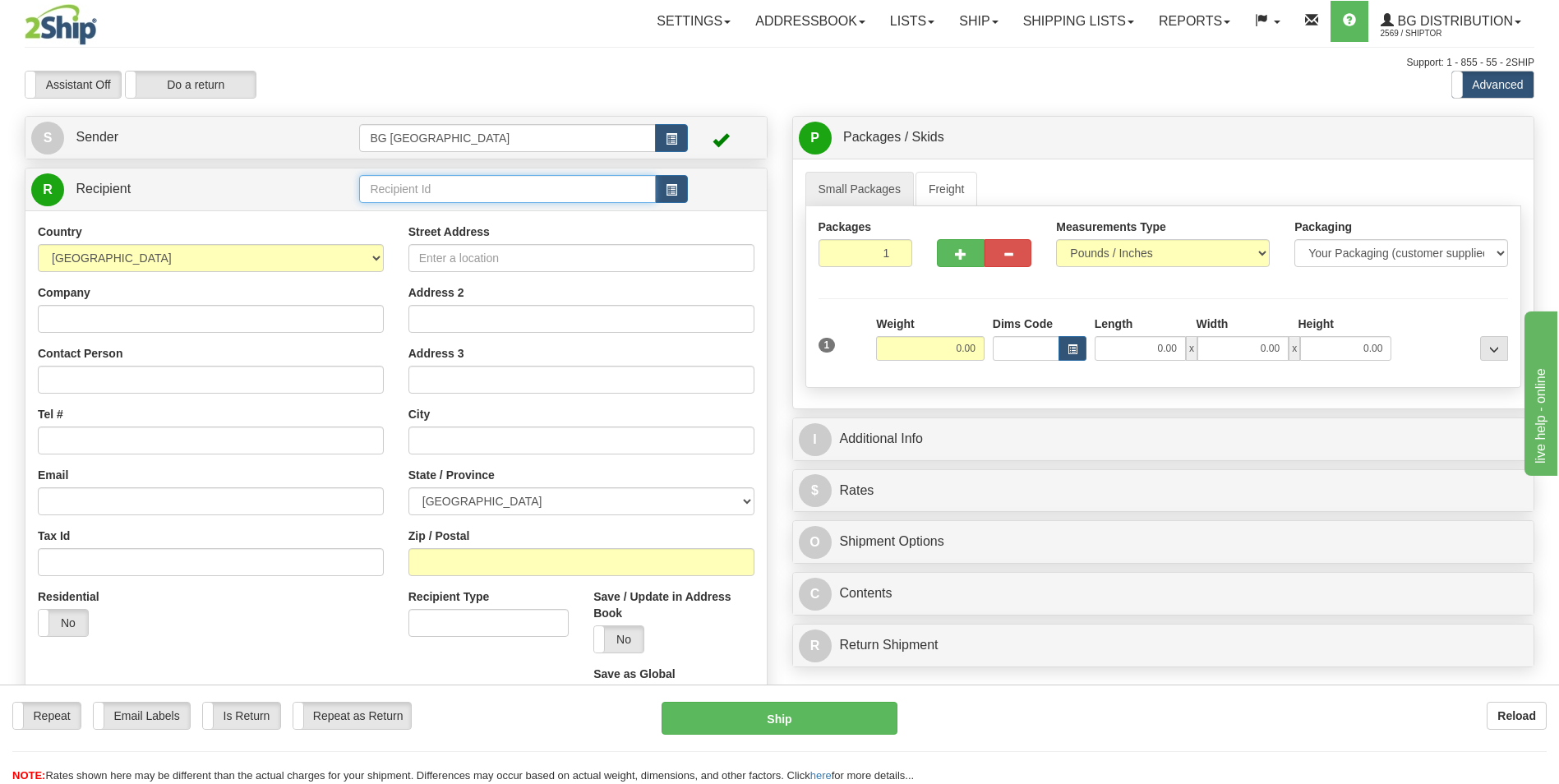
click at [398, 179] on input "text" at bounding box center [507, 188] width 296 height 28
click at [393, 208] on div "60035" at bounding box center [504, 214] width 280 height 18
type input "60035"
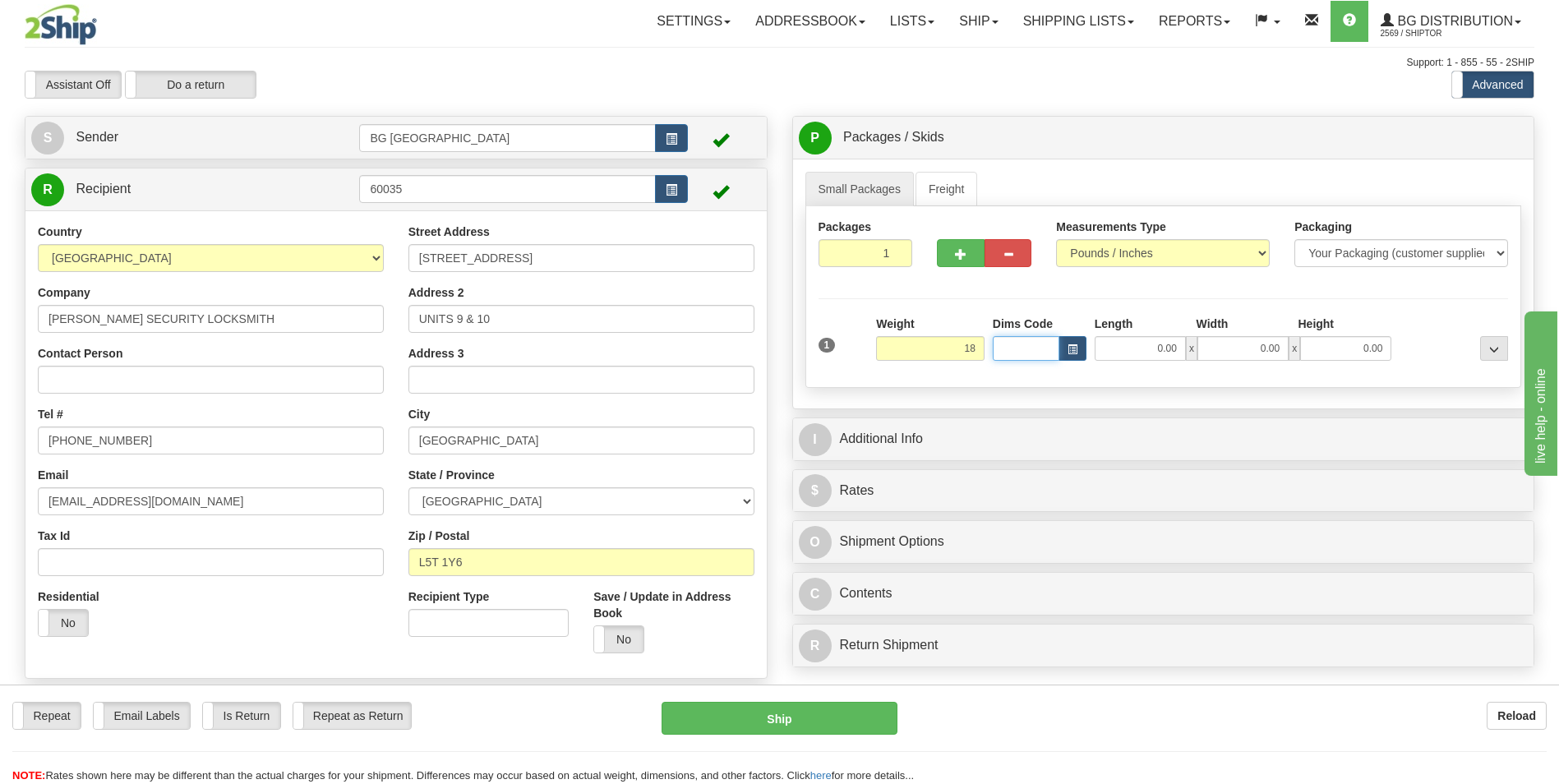
type input "18.00"
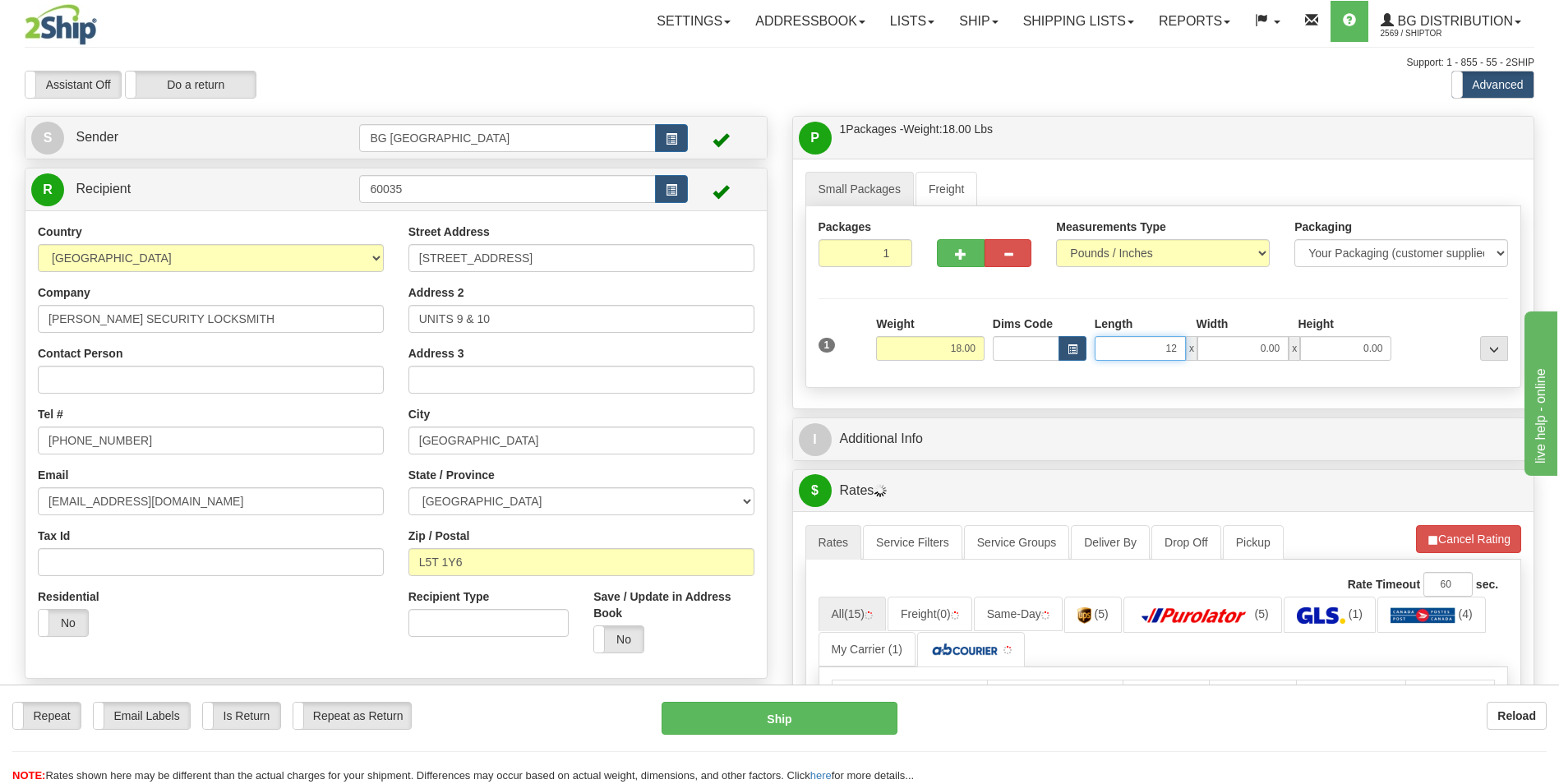
type input "12.00"
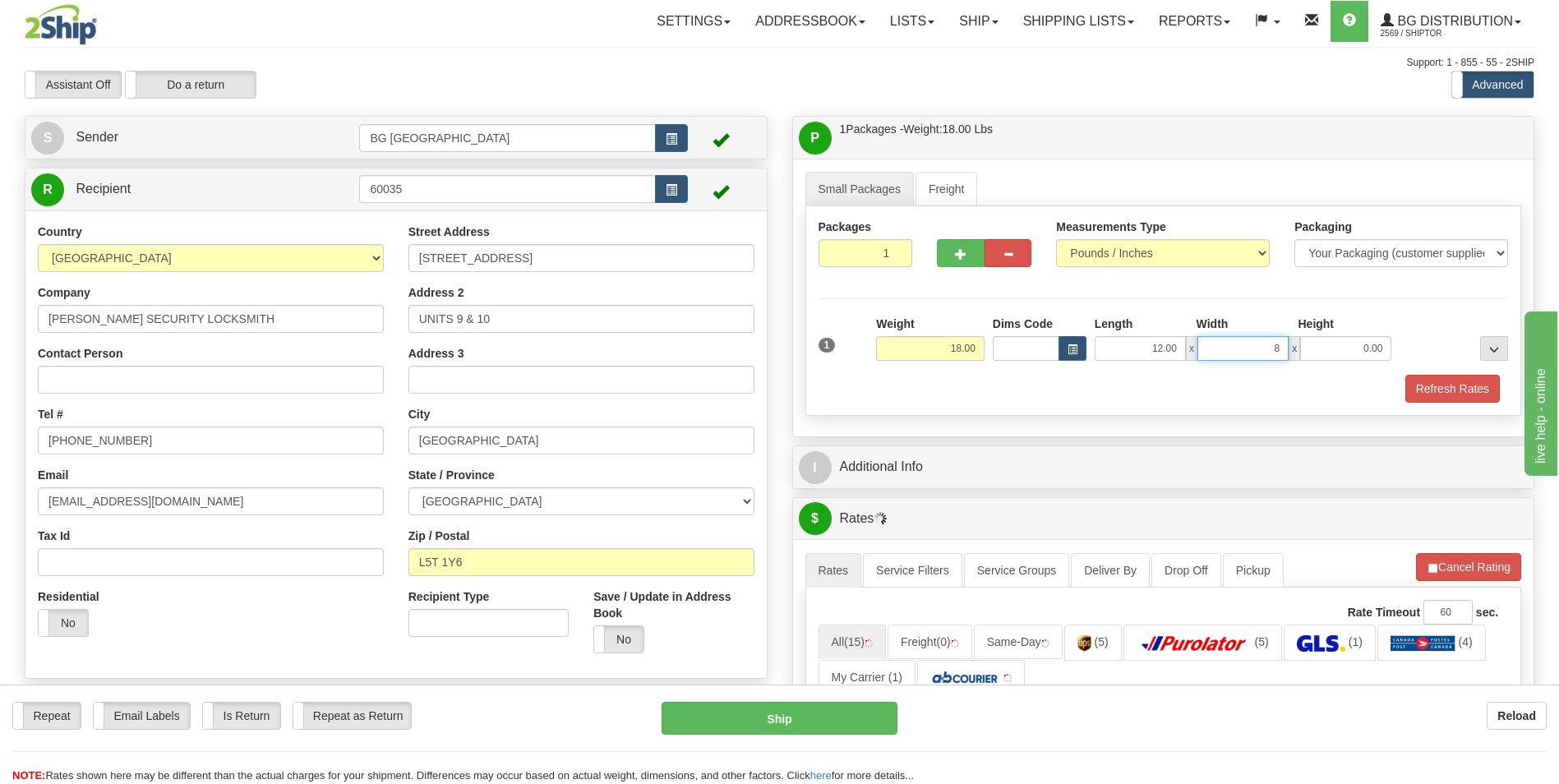
type input "8.00"
type input "6.00"
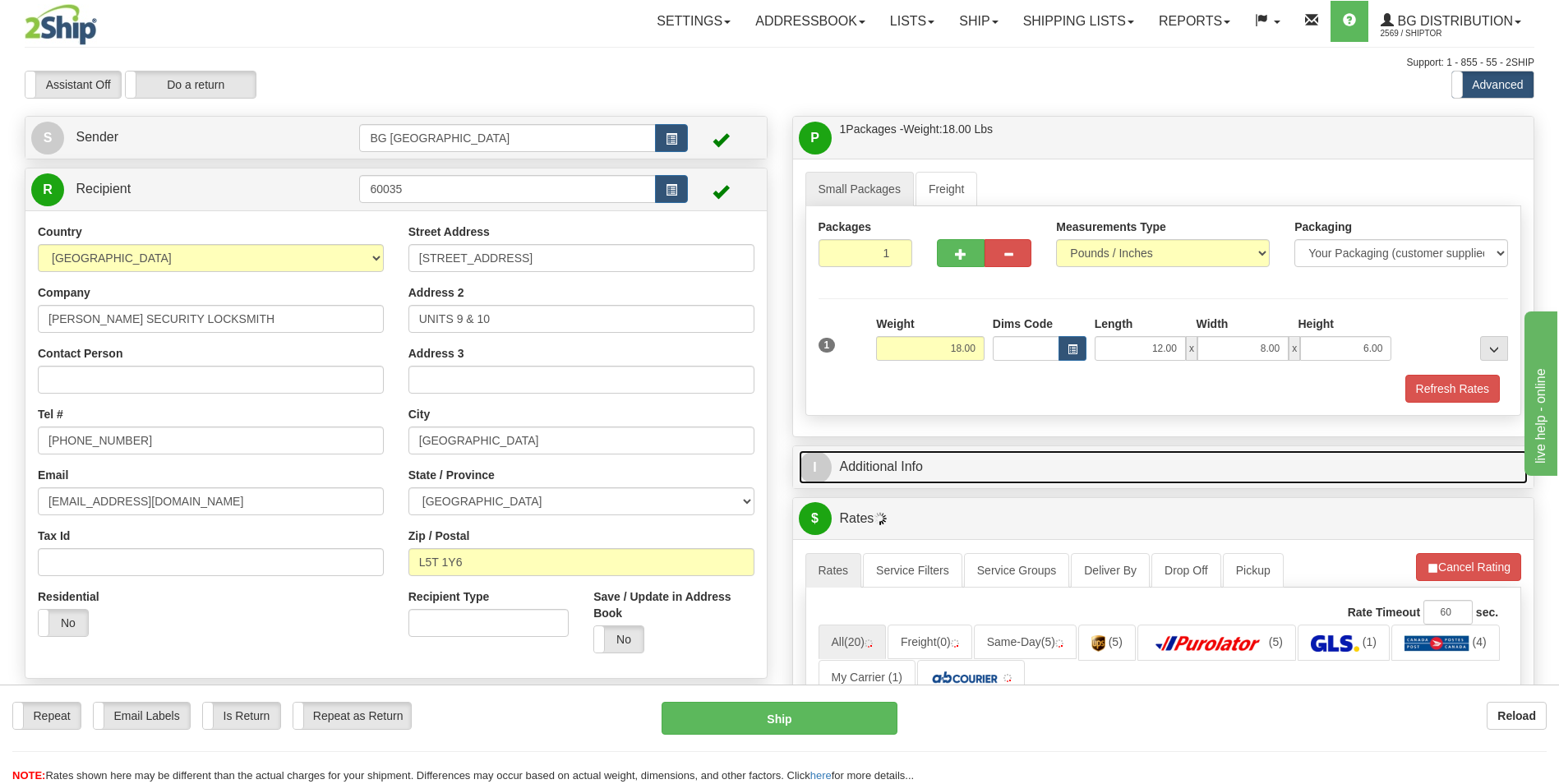
click at [903, 473] on link "I Additional Info" at bounding box center [1163, 466] width 729 height 33
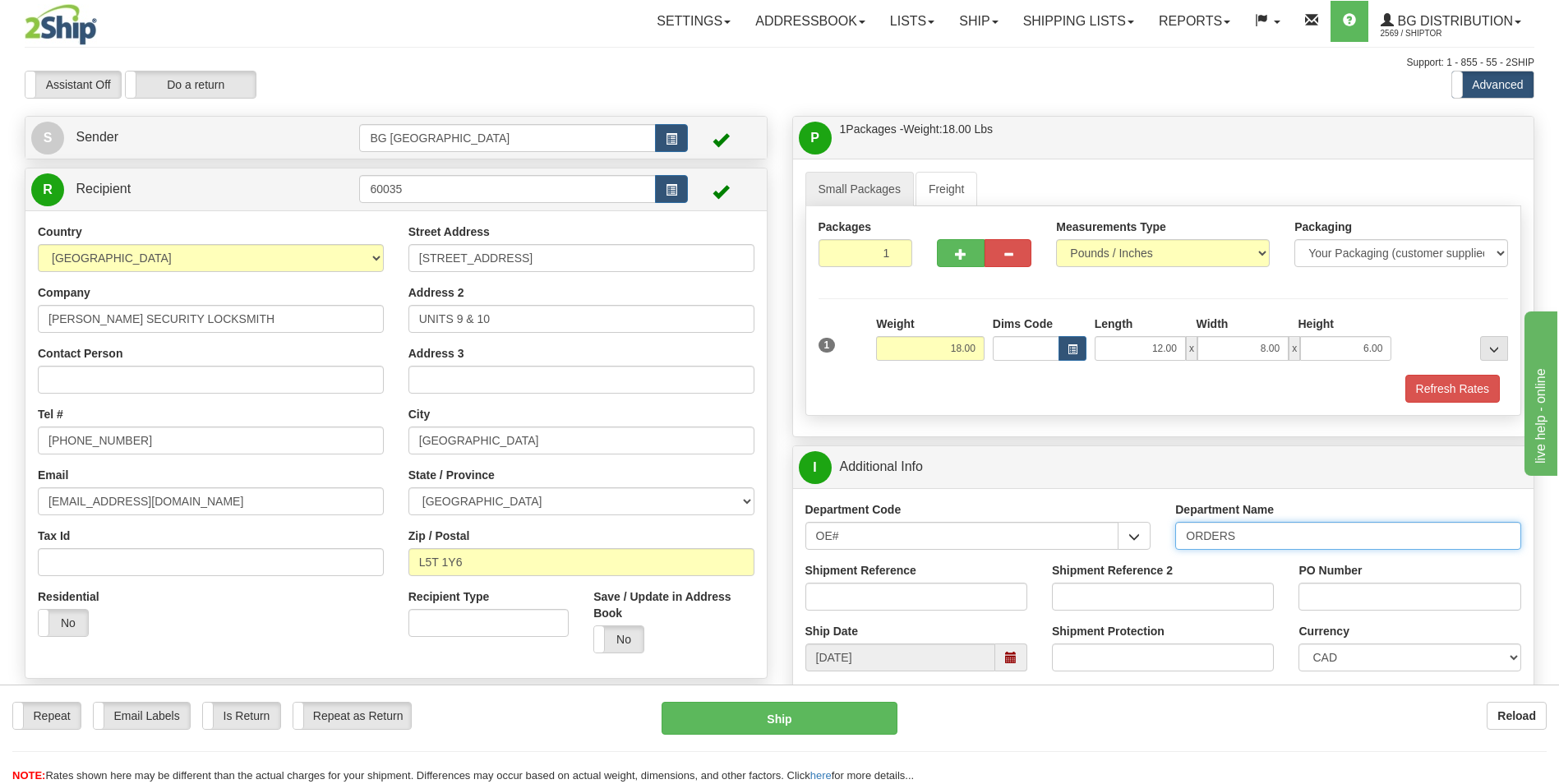
click at [1240, 530] on input "ORDERS" at bounding box center [1348, 535] width 346 height 28
type input "70181906-02"
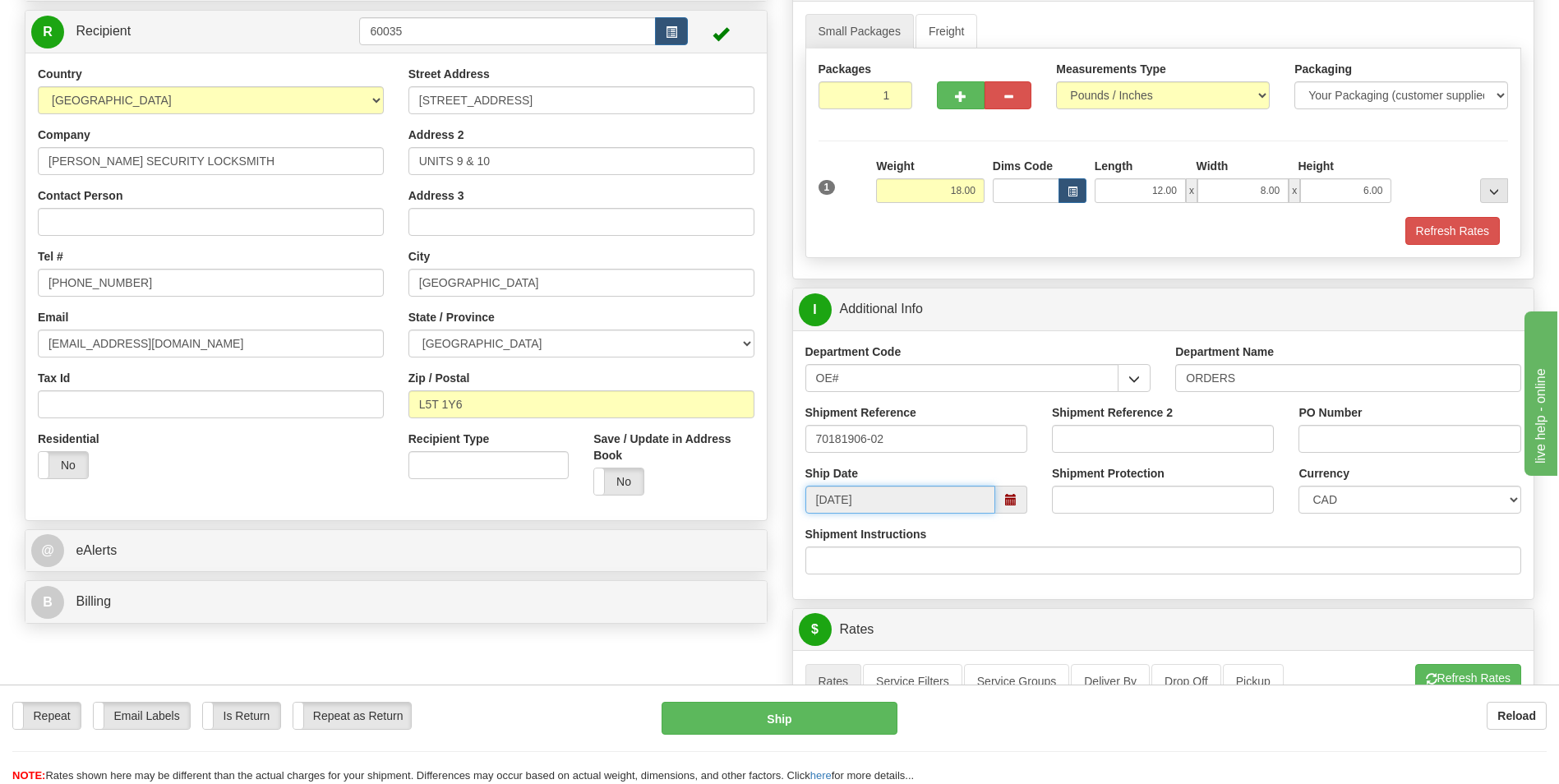
scroll to position [329, 0]
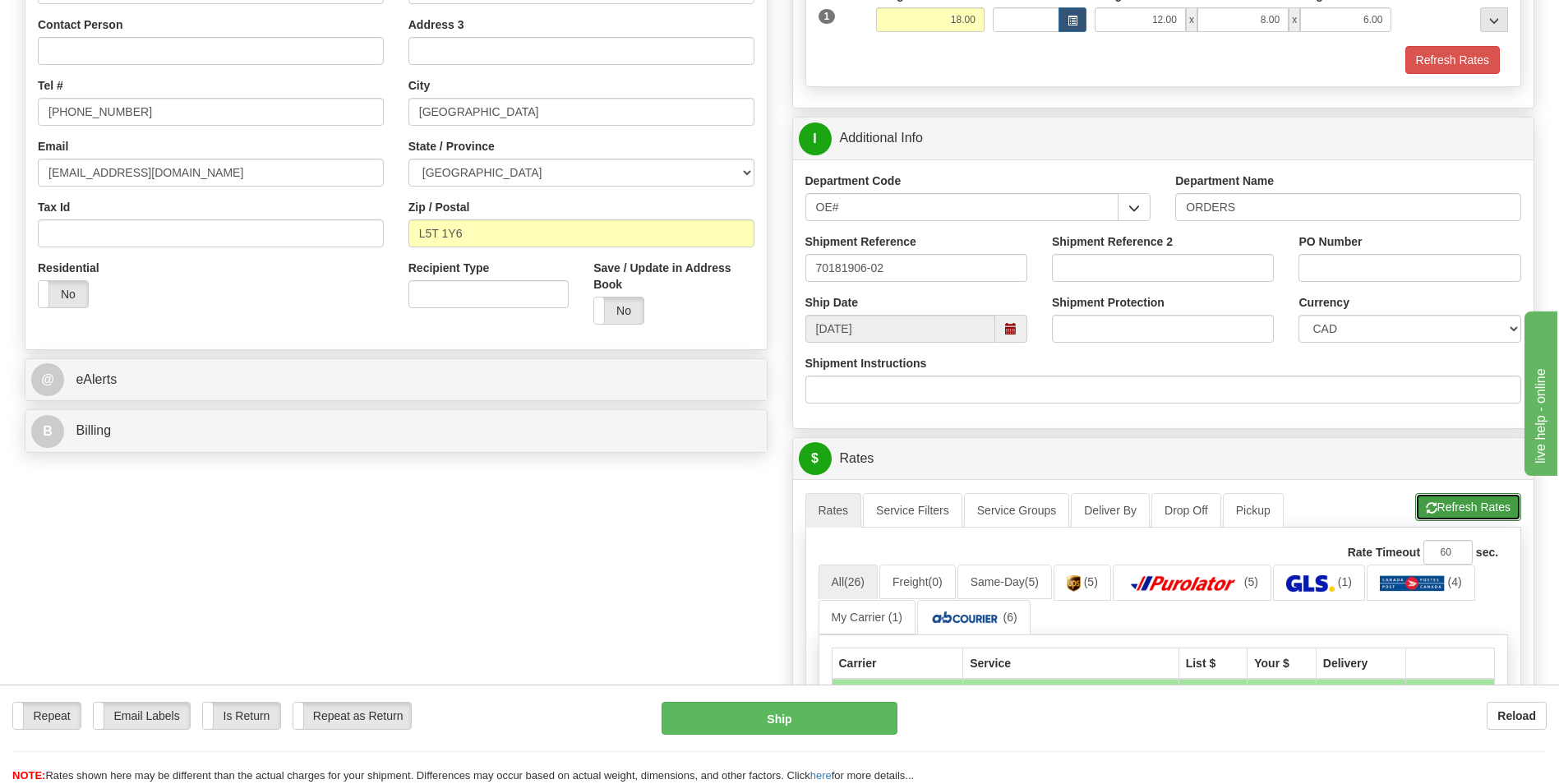
click at [1426, 506] on span "button" at bounding box center [1431, 508] width 12 height 11
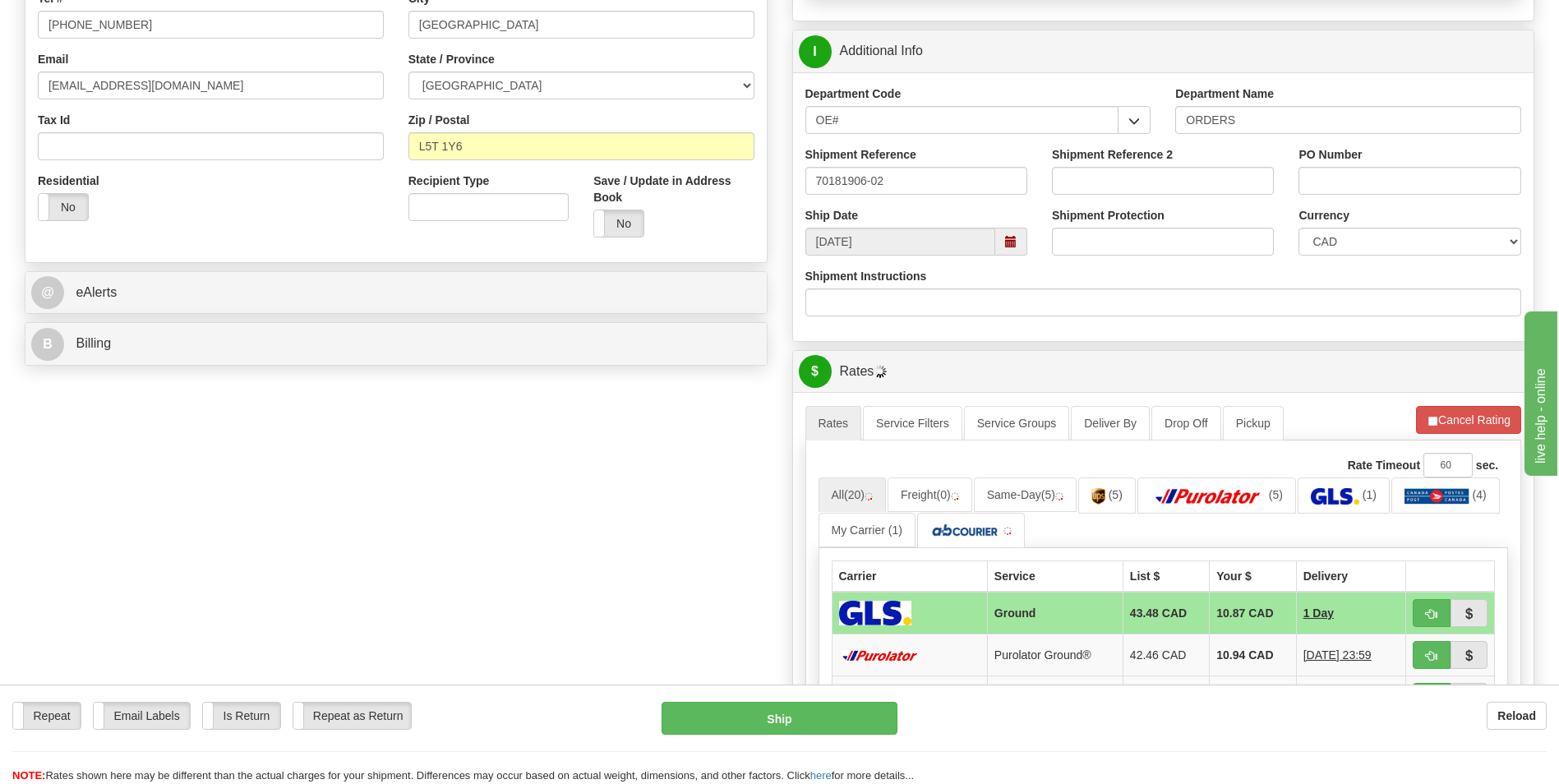
scroll to position [657, 0]
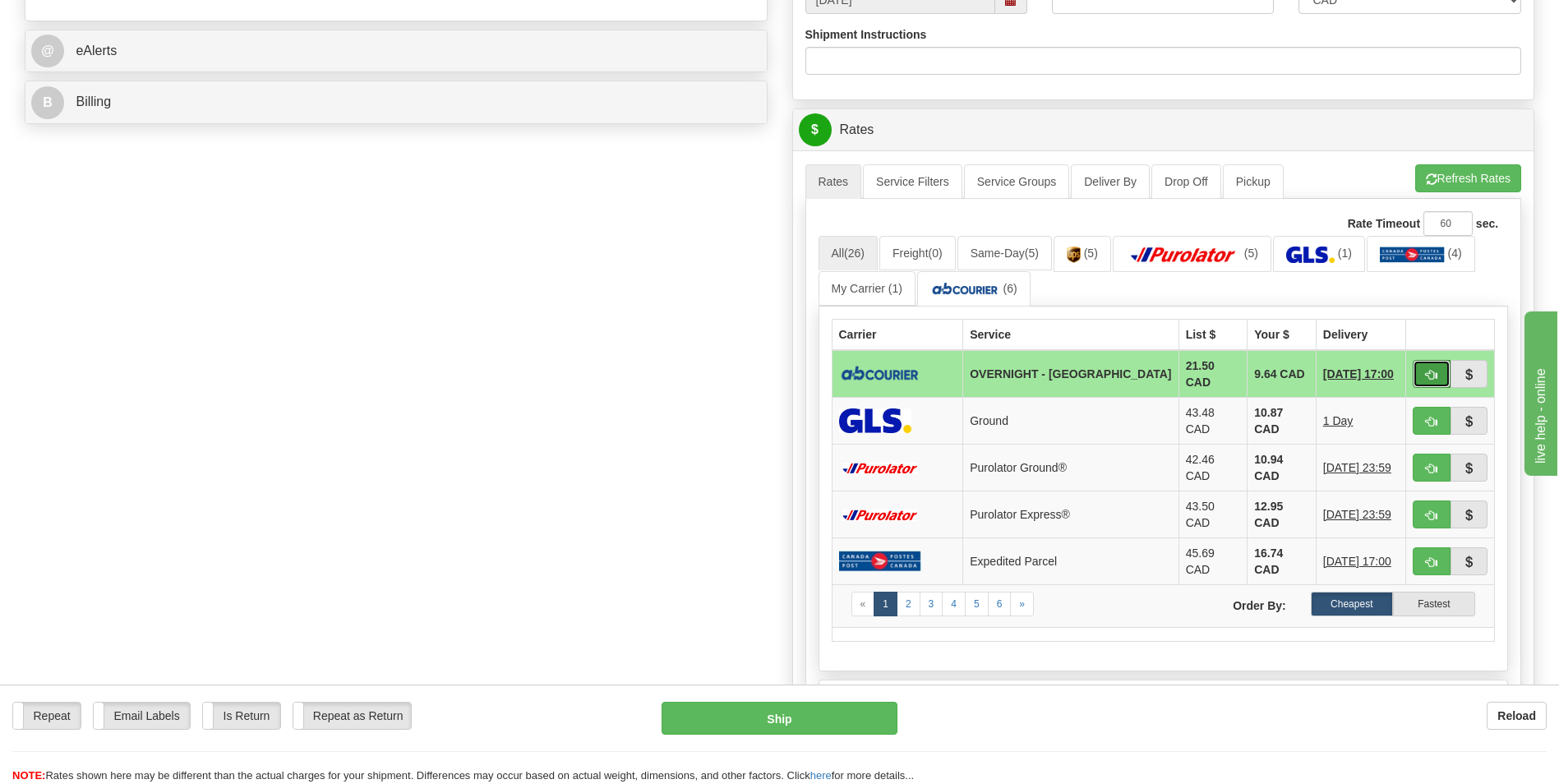
click at [1432, 374] on span "button" at bounding box center [1431, 375] width 12 height 11
type input "4"
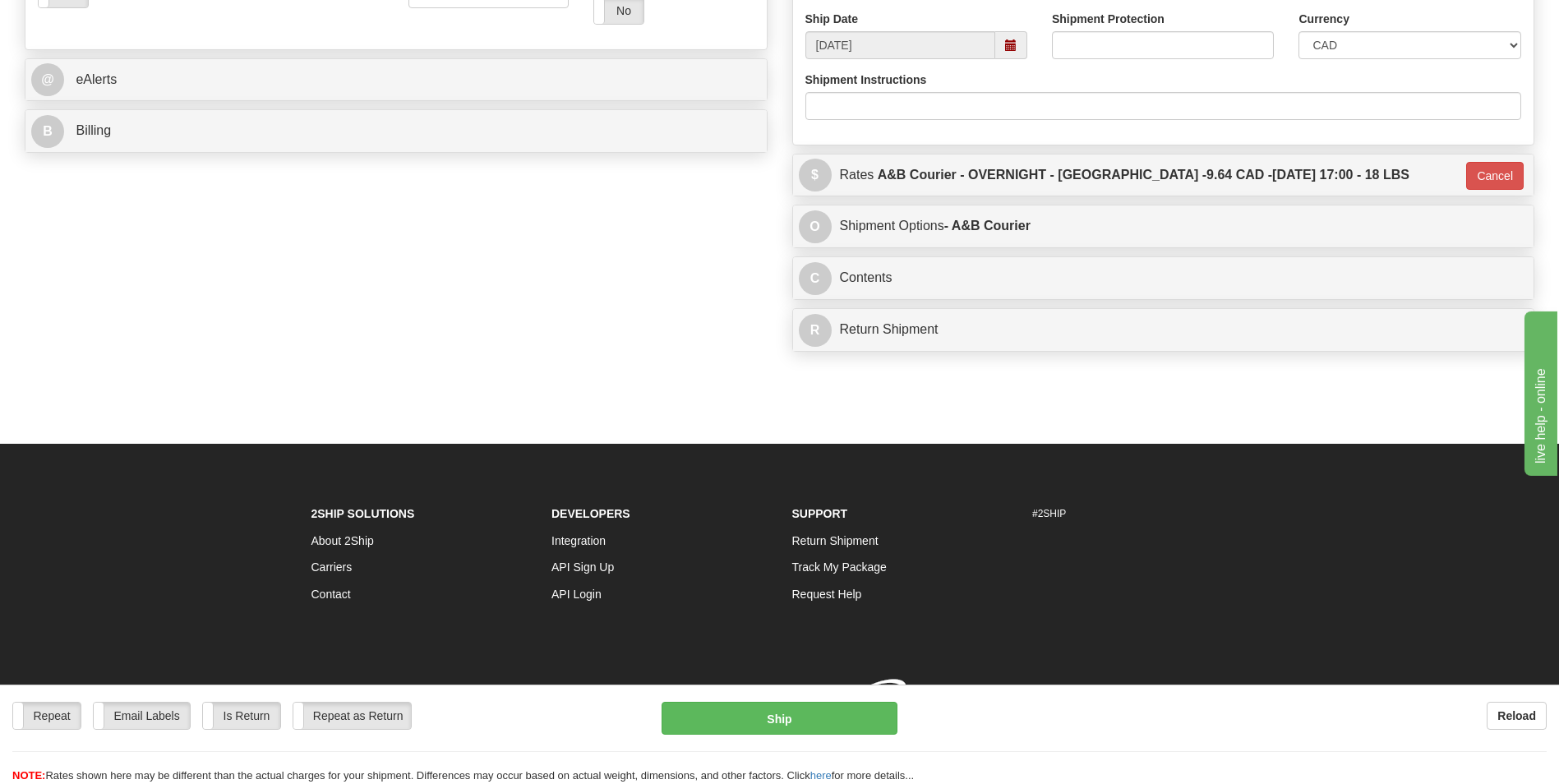
scroll to position [643, 0]
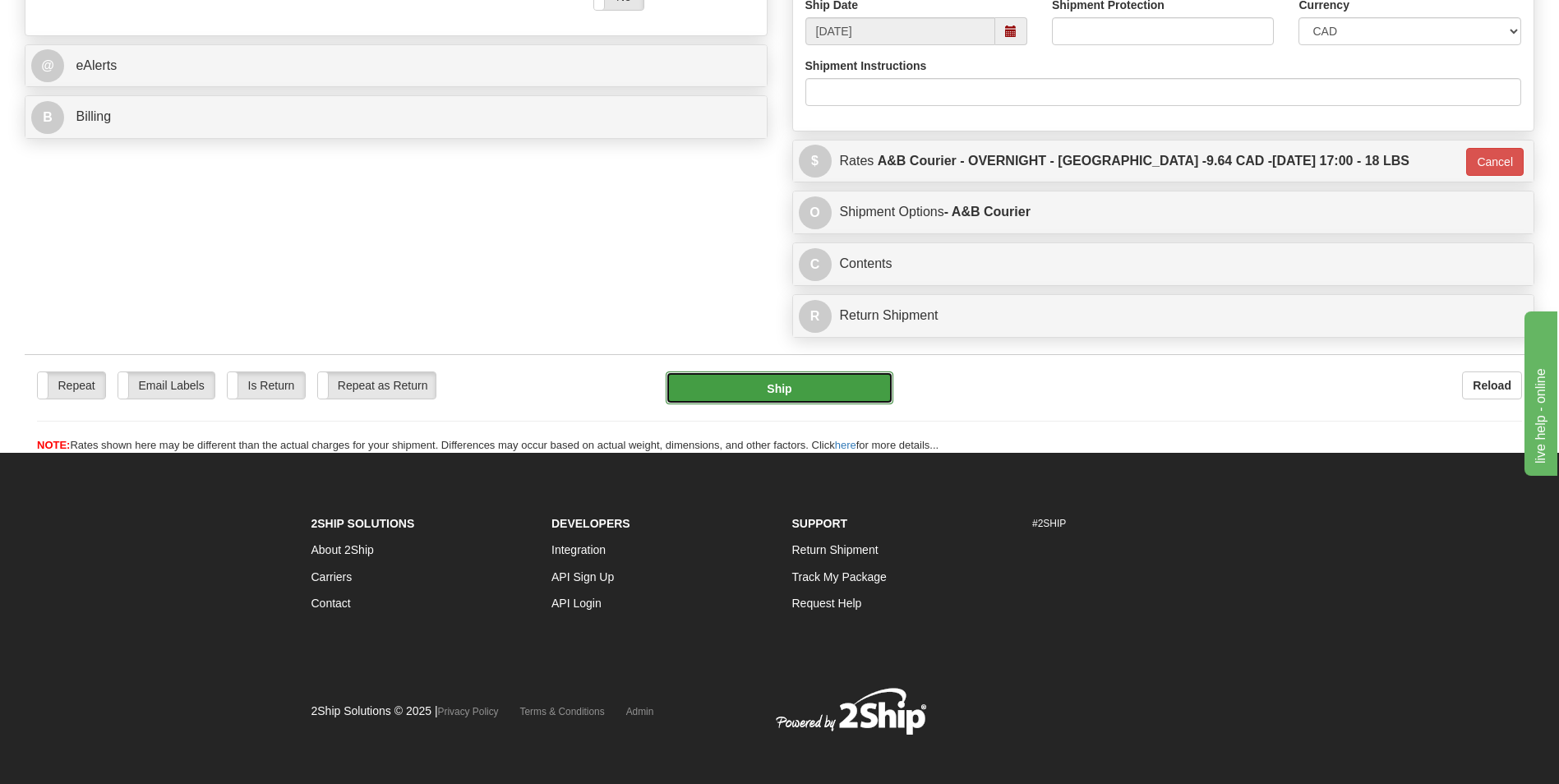
click at [802, 382] on button "Ship" at bounding box center [779, 387] width 227 height 32
click at [793, 372] on button "Ship" at bounding box center [779, 387] width 227 height 32
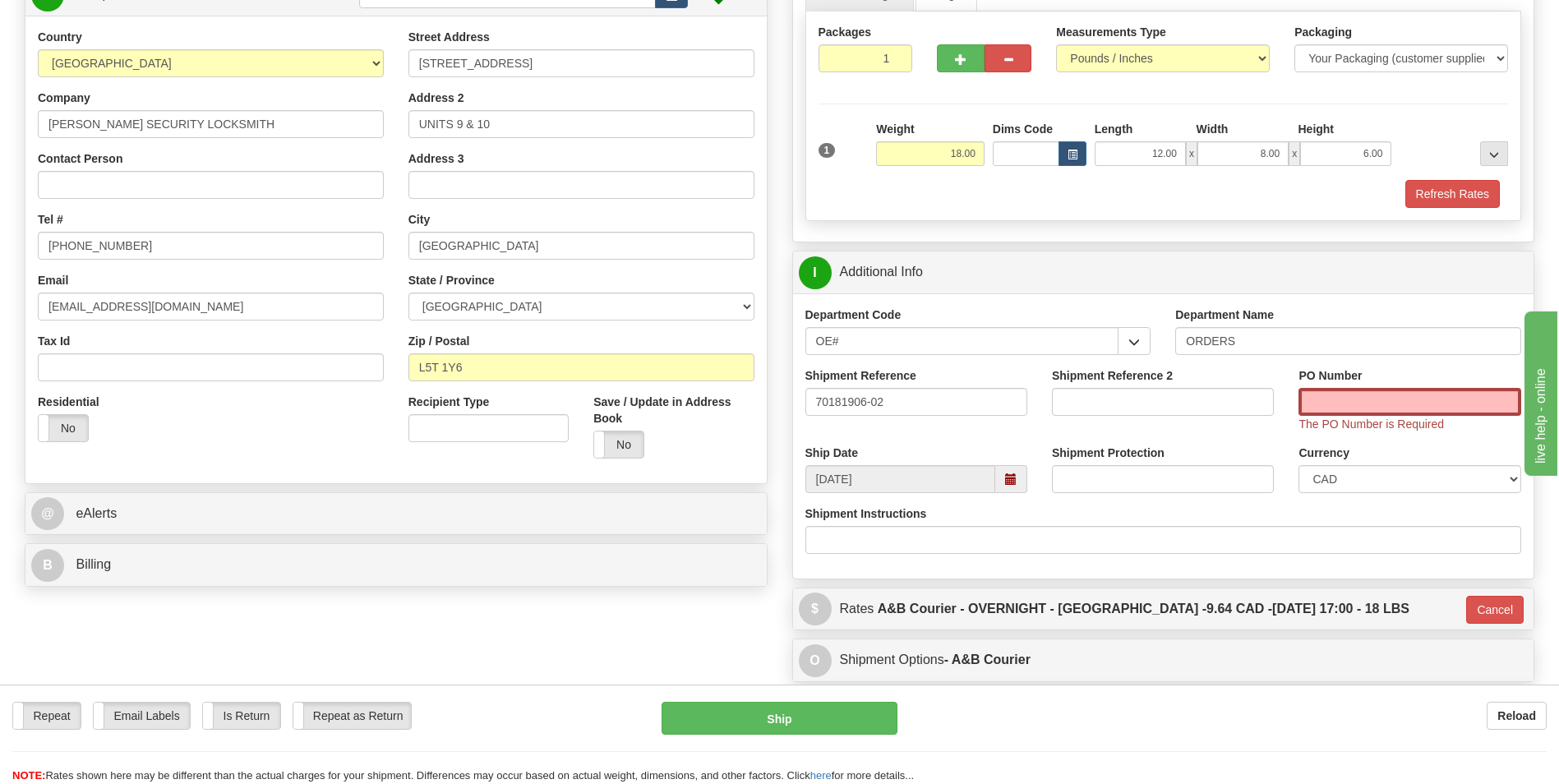
scroll to position [150, 0]
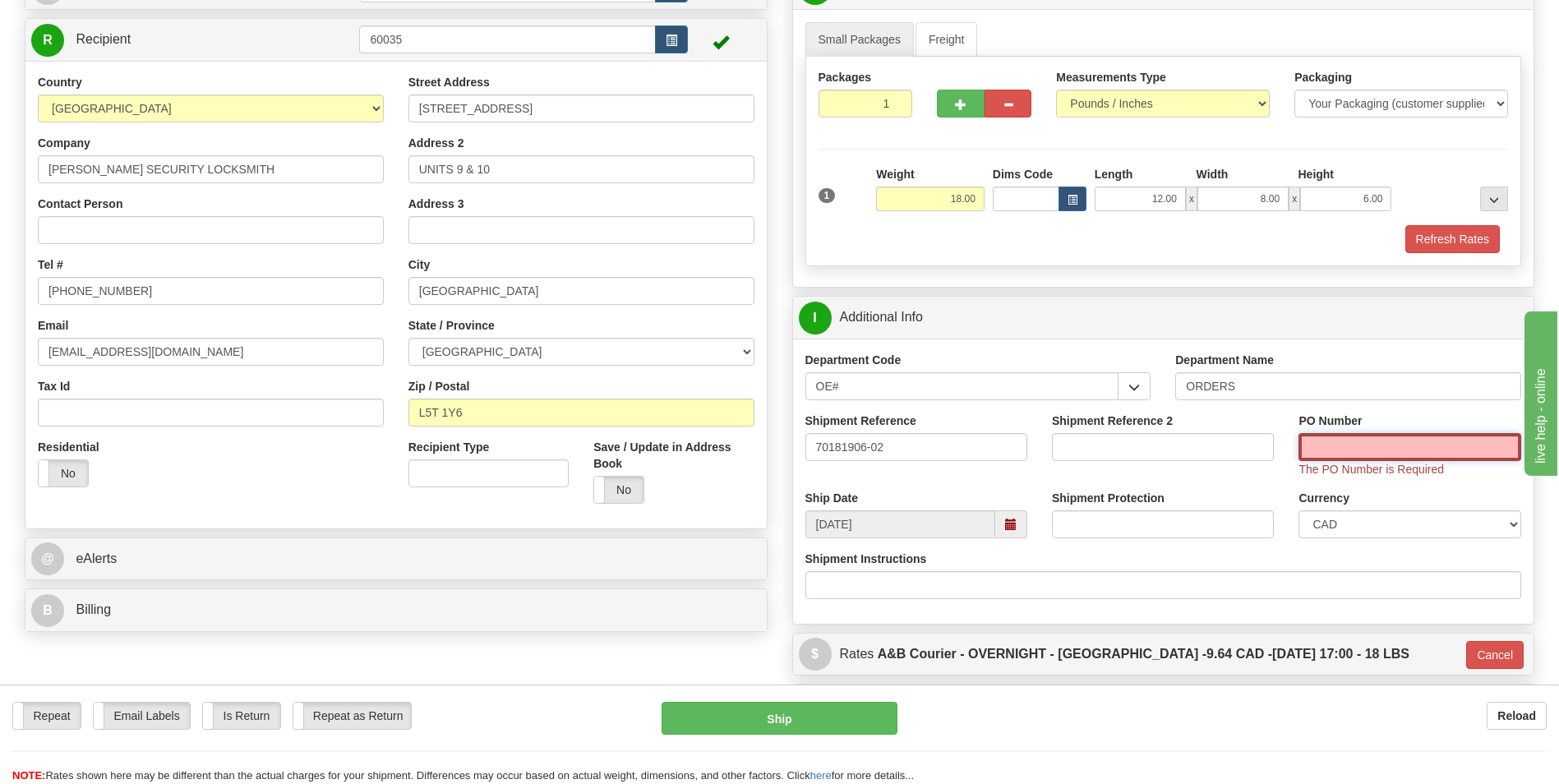
click at [1401, 451] on input "PO Number" at bounding box center [1409, 446] width 222 height 28
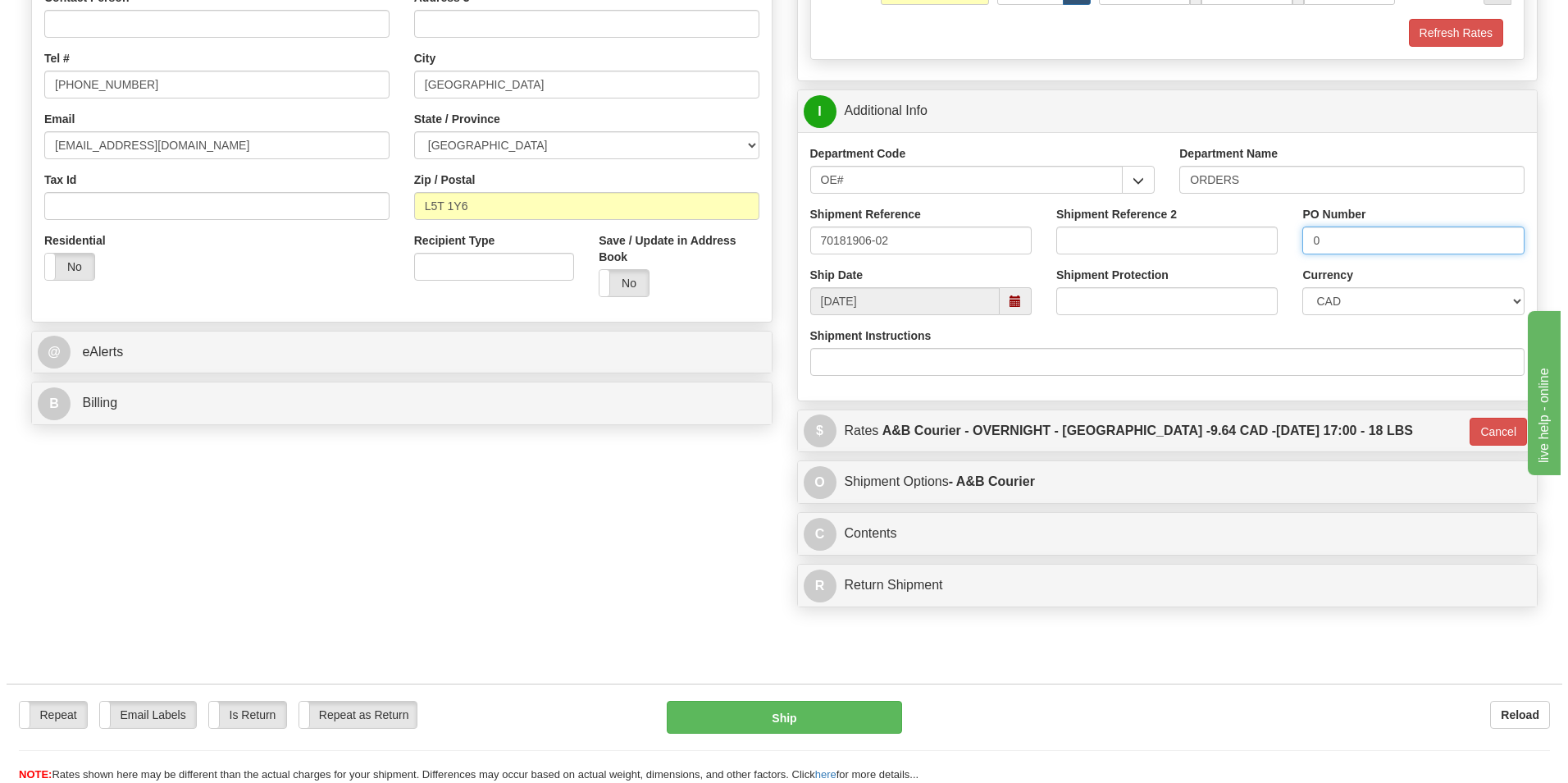
scroll to position [612, 0]
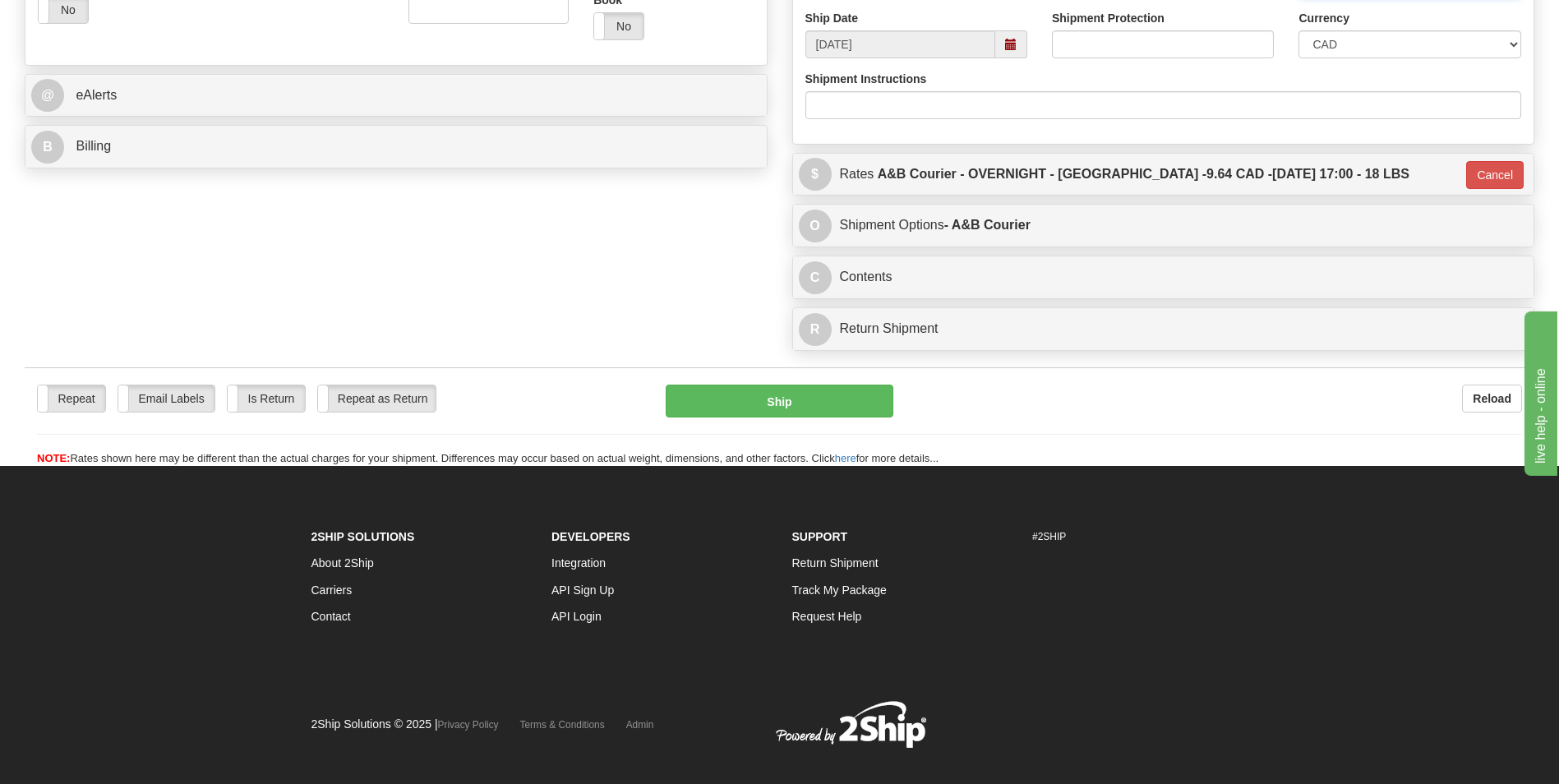
type input "0"
click at [715, 424] on div "Repeat Repeat Email Labels Email Labels Edit Is Return Is Return Repeat as Retu…" at bounding box center [779, 425] width 1509 height 82
click at [719, 391] on button "Ship" at bounding box center [779, 401] width 227 height 32
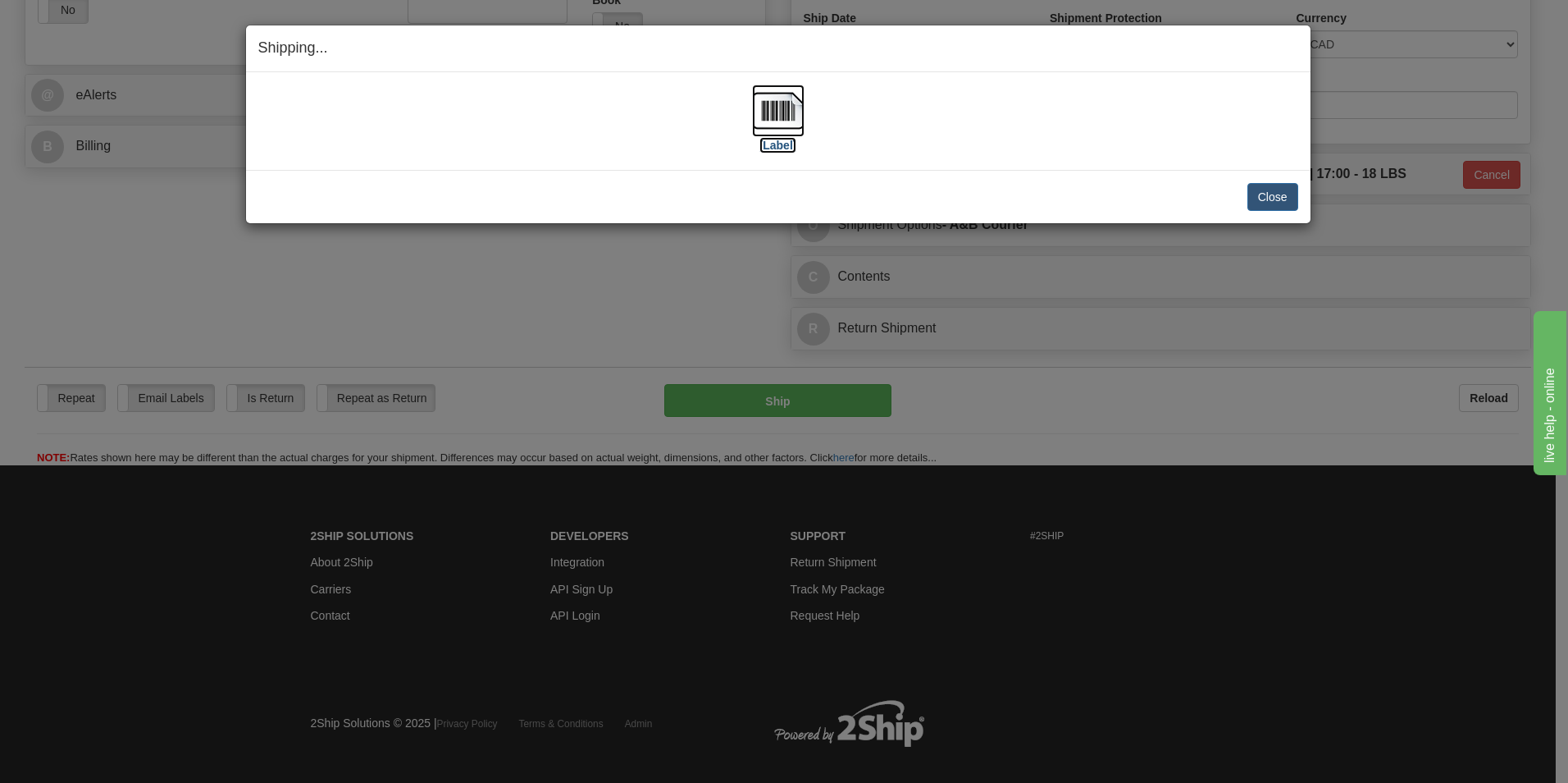
click at [789, 110] on img at bounding box center [778, 111] width 52 height 52
click at [1254, 199] on button "Close" at bounding box center [1272, 196] width 51 height 28
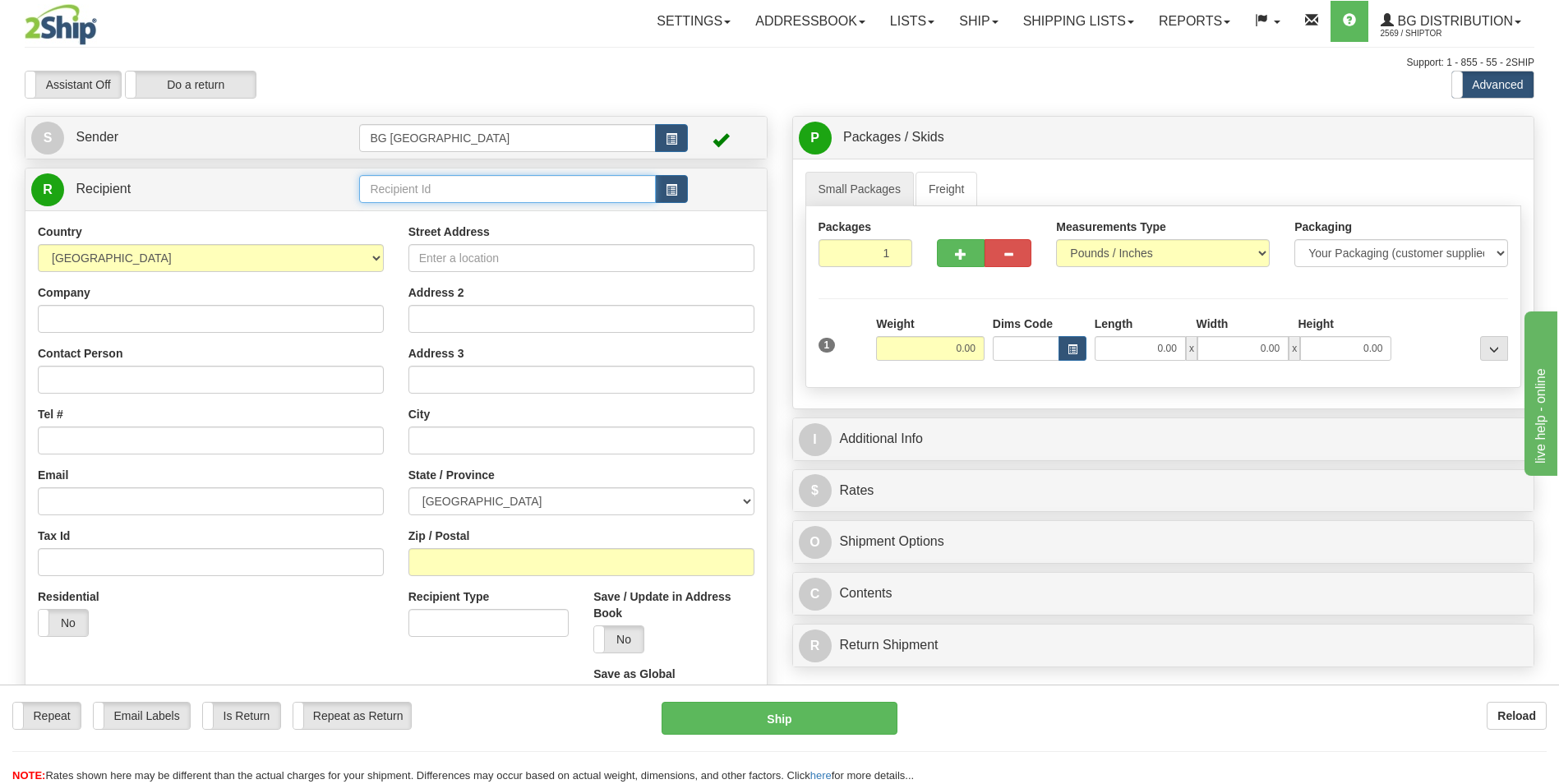
click at [432, 187] on input "text" at bounding box center [507, 188] width 296 height 28
click at [413, 211] on div "60209" at bounding box center [504, 214] width 280 height 18
type input "60209"
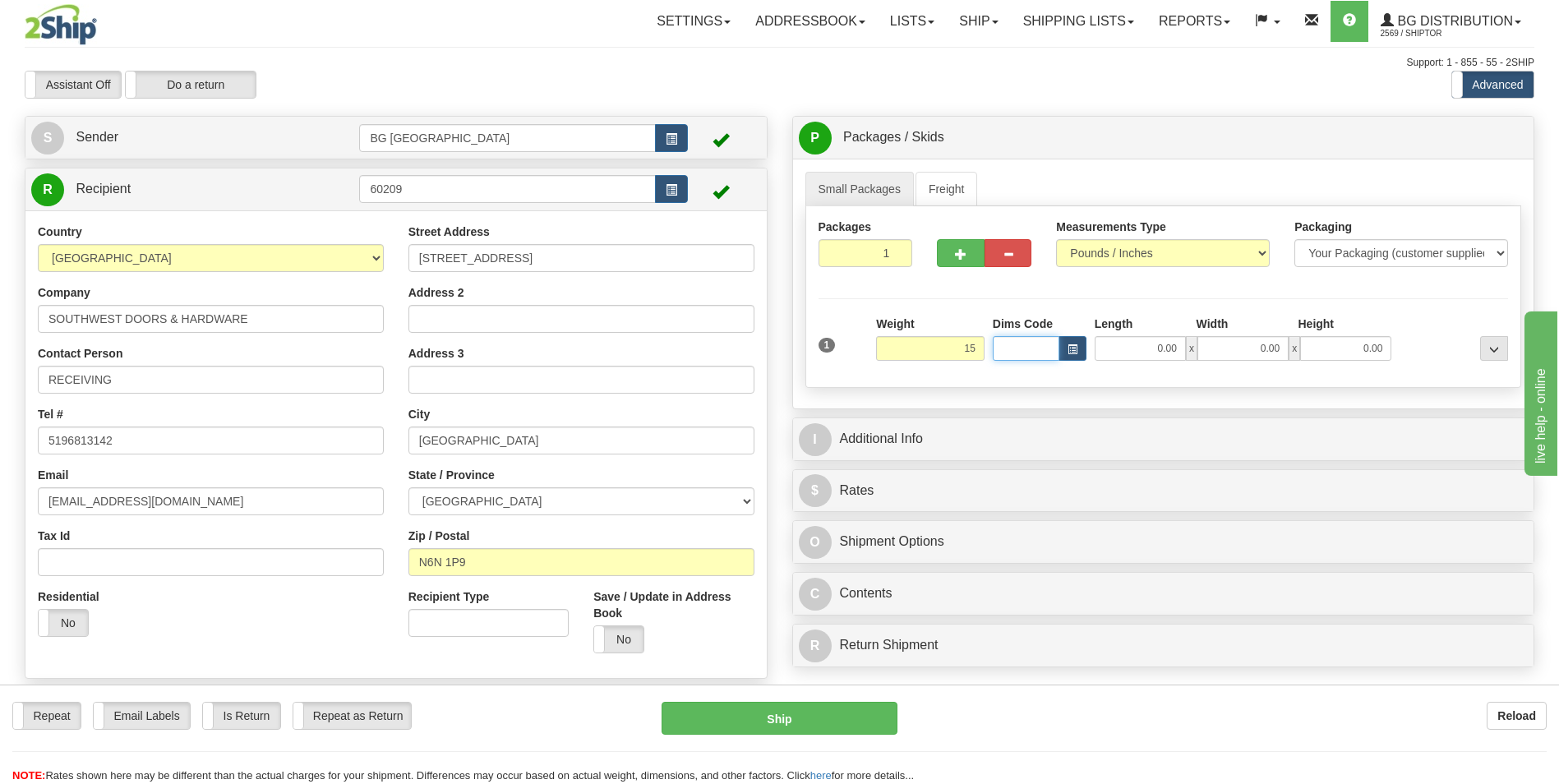
type input "15.00"
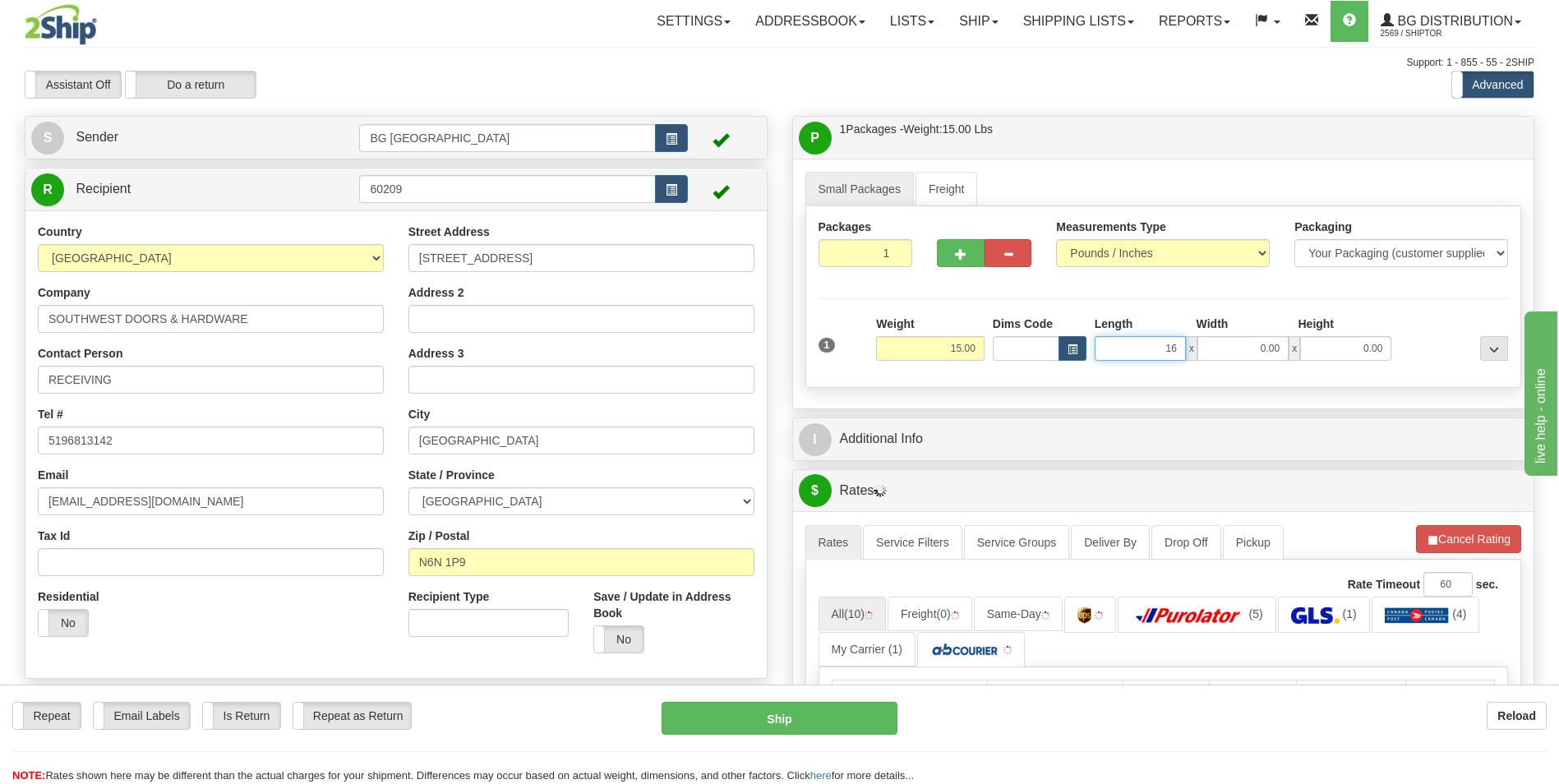
type input "16.00"
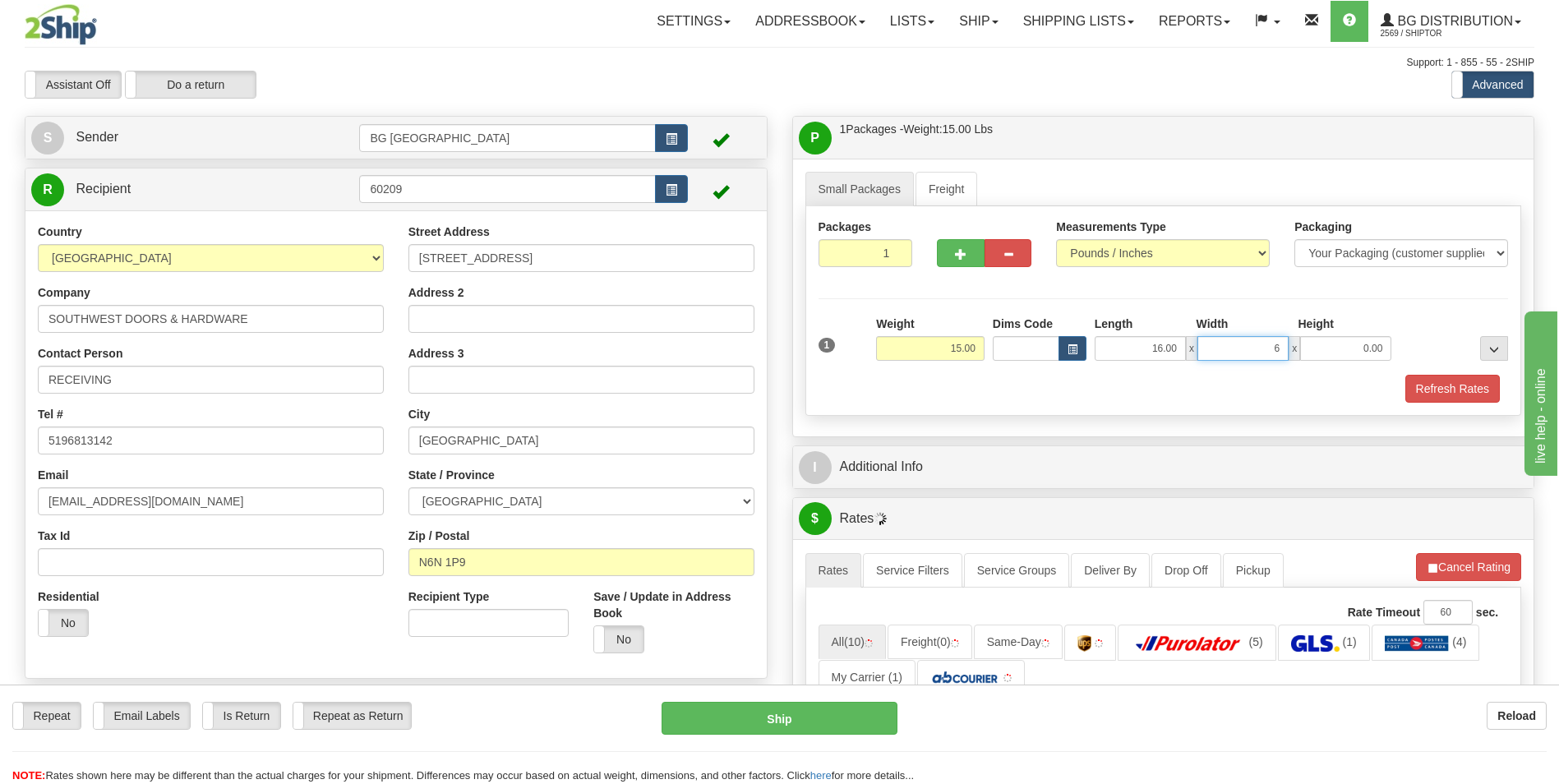
type input "6.00"
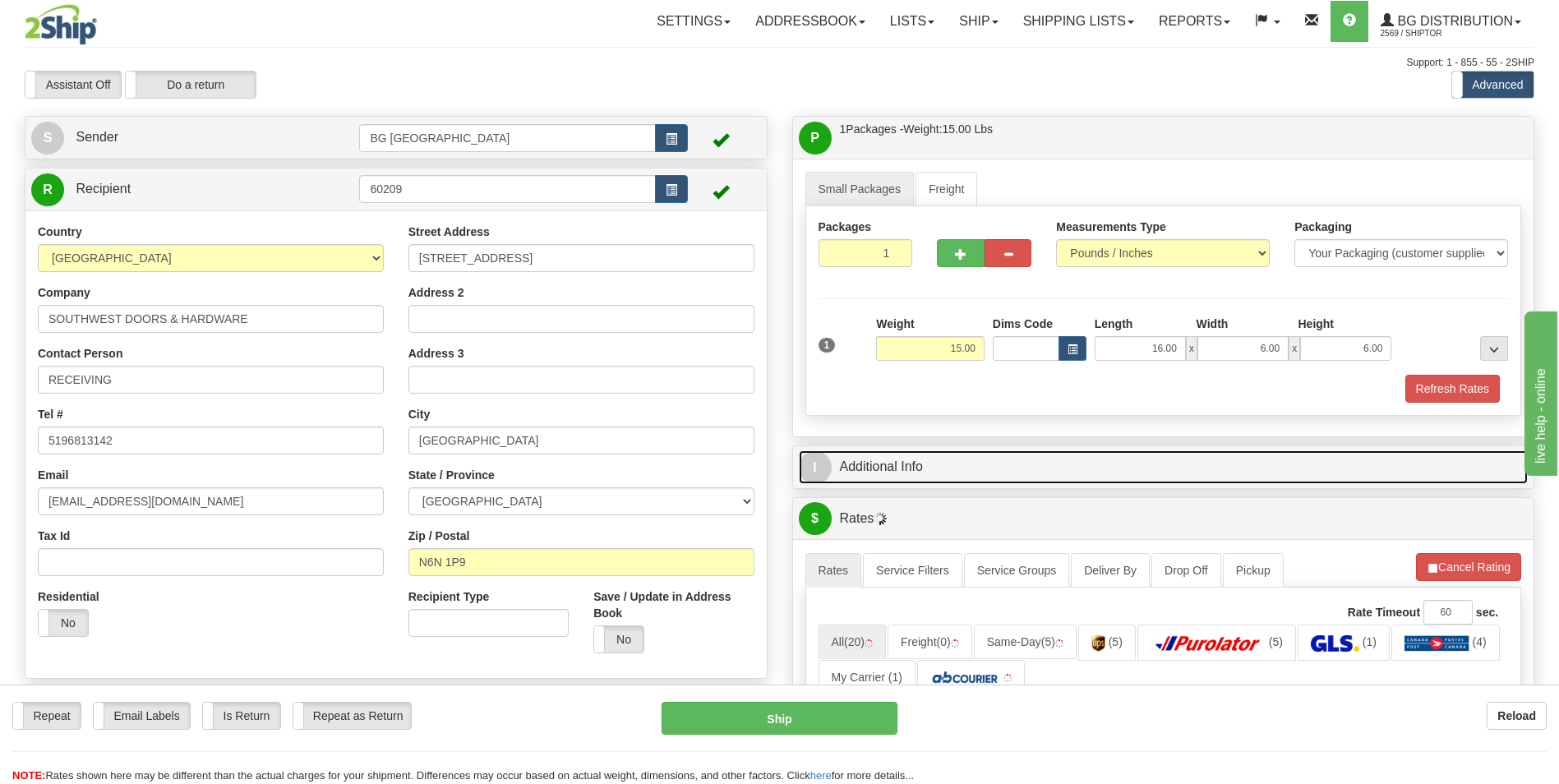
click at [946, 480] on link "I Additional Info" at bounding box center [1163, 466] width 729 height 33
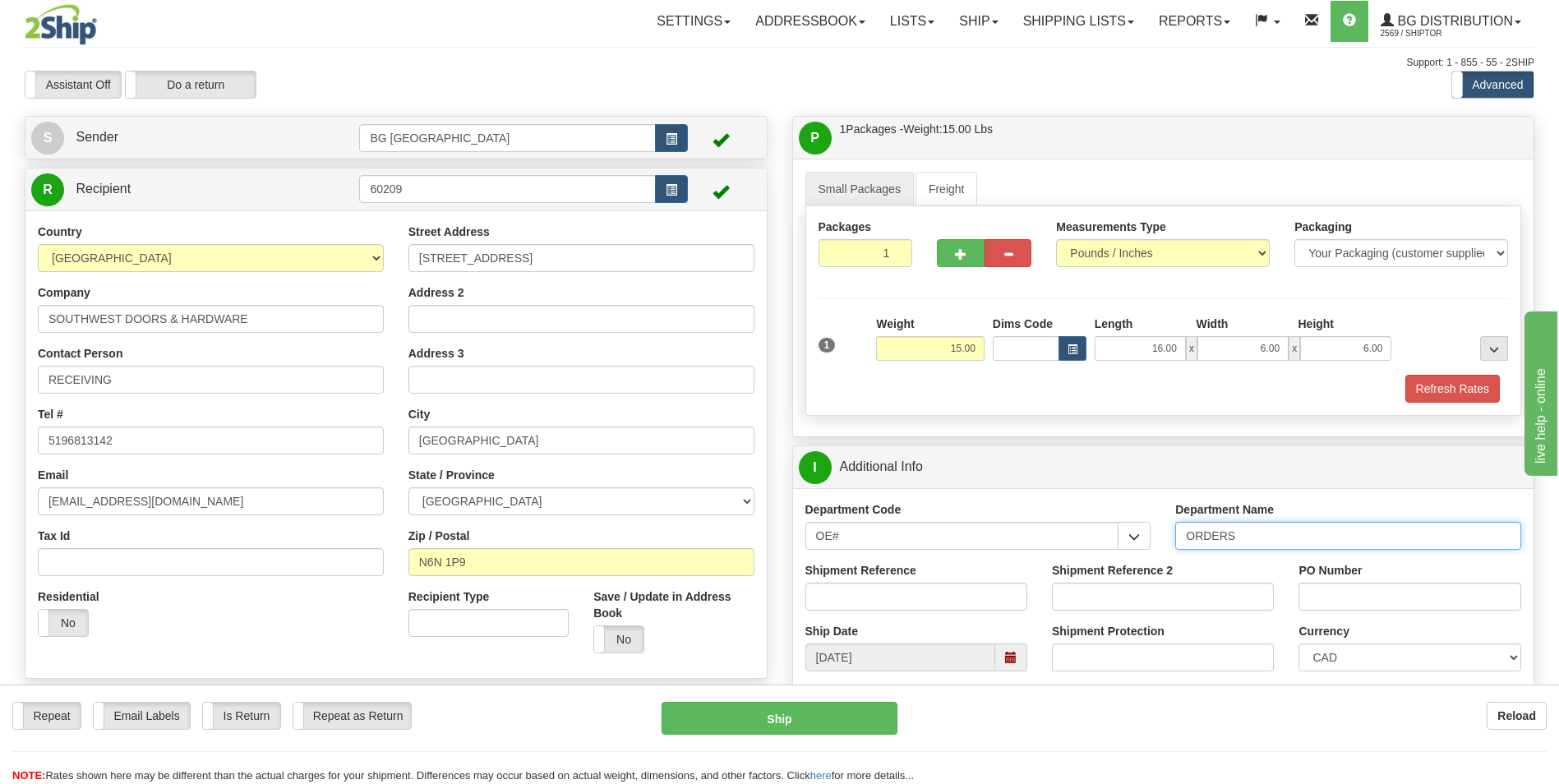
click at [1261, 534] on input "ORDERS" at bounding box center [1348, 535] width 346 height 28
type input "70184627-00"
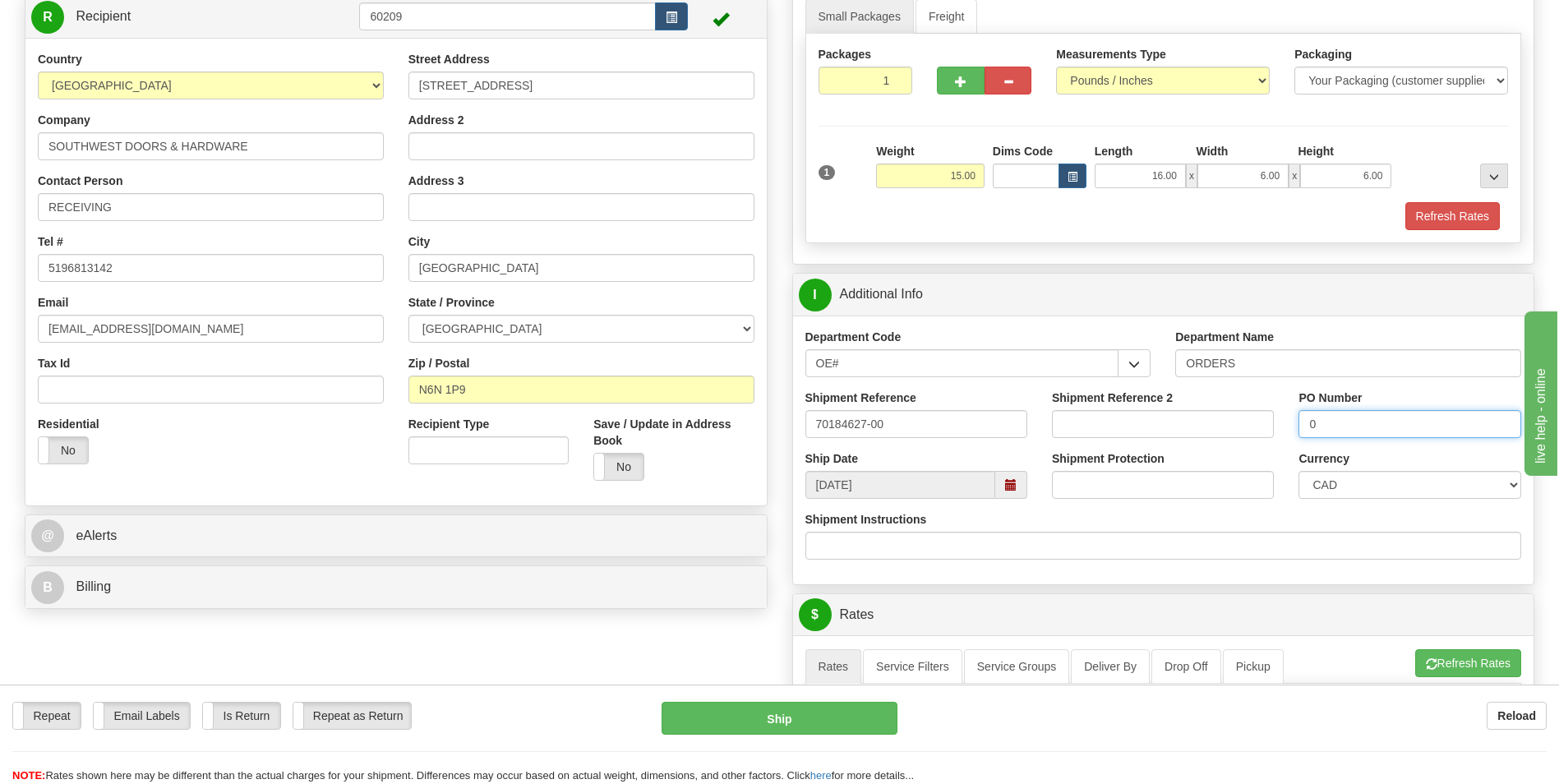
scroll to position [493, 0]
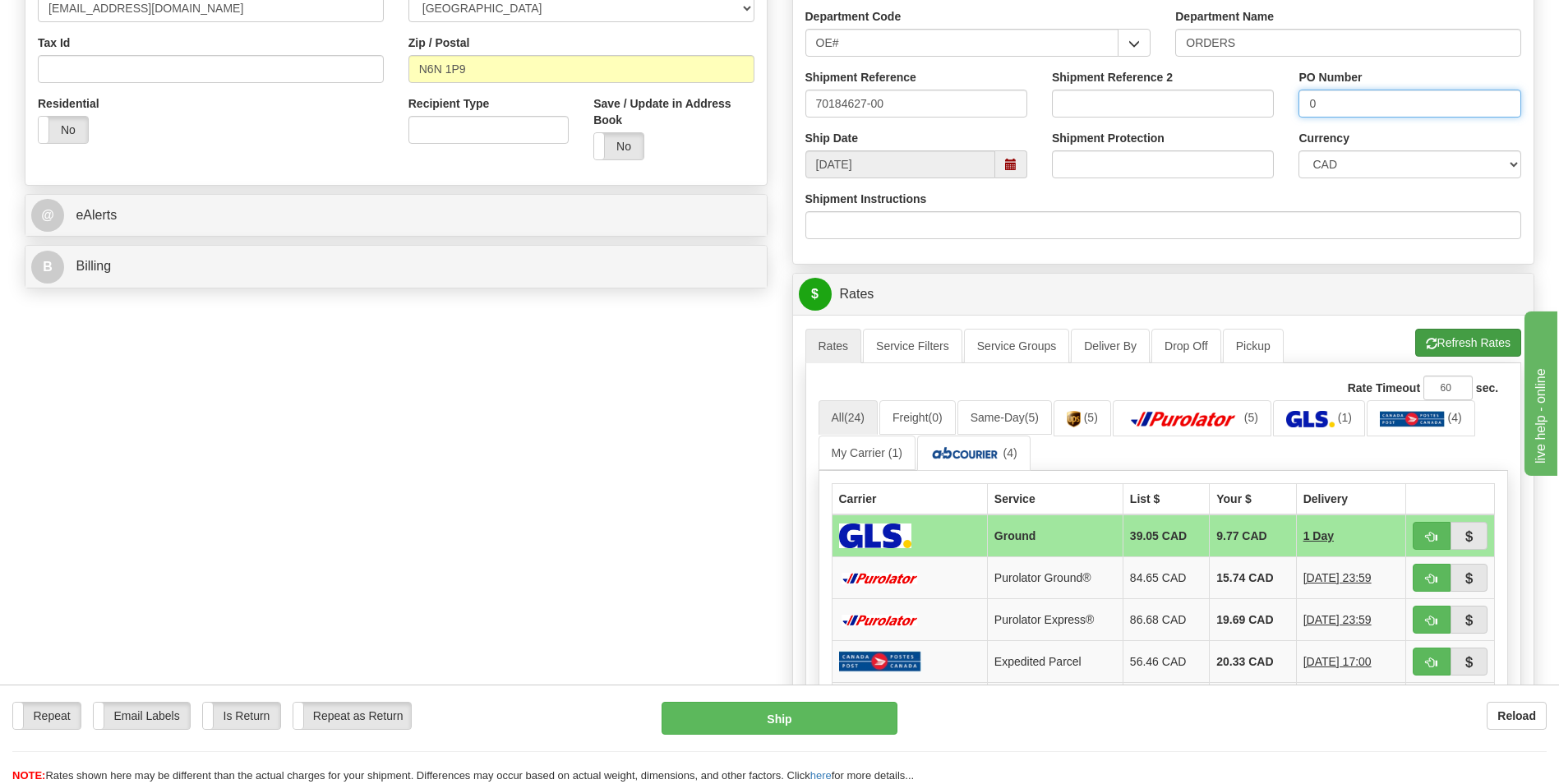
type input "0"
click at [1484, 353] on button "Refresh Rates" at bounding box center [1469, 342] width 106 height 28
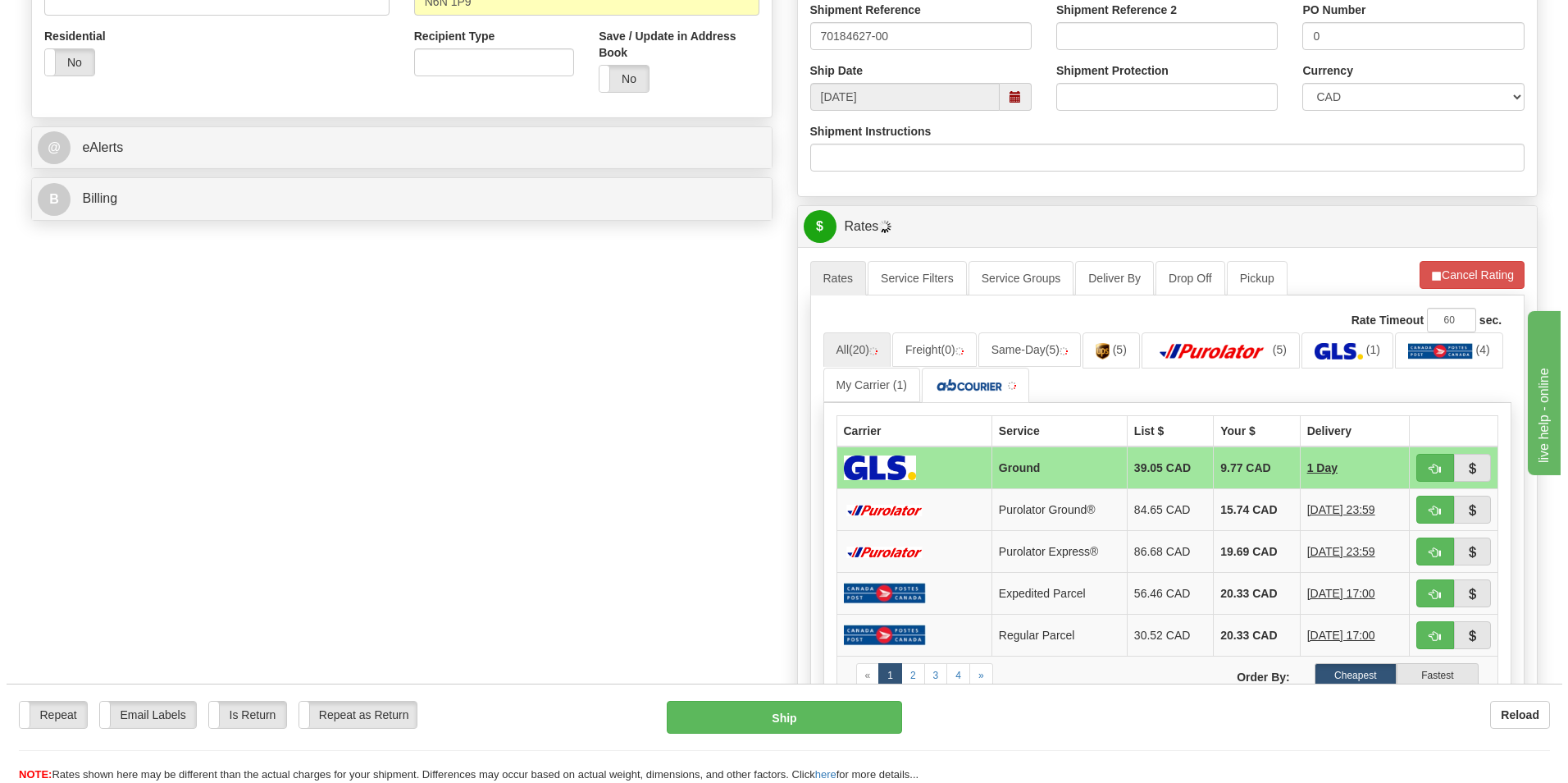
scroll to position [574, 0]
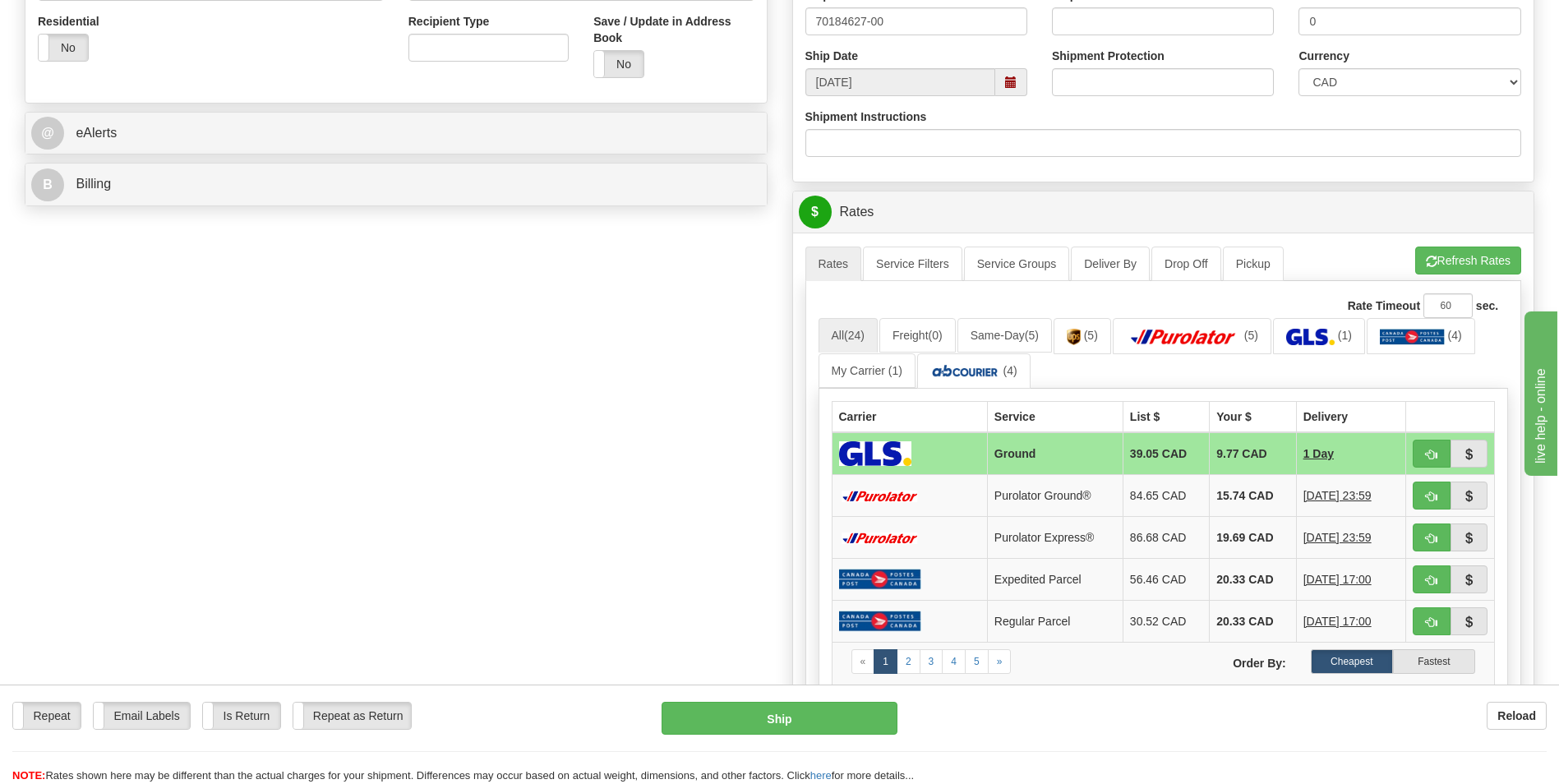
click at [1210, 495] on td "15.74 CAD" at bounding box center [1253, 496] width 87 height 41
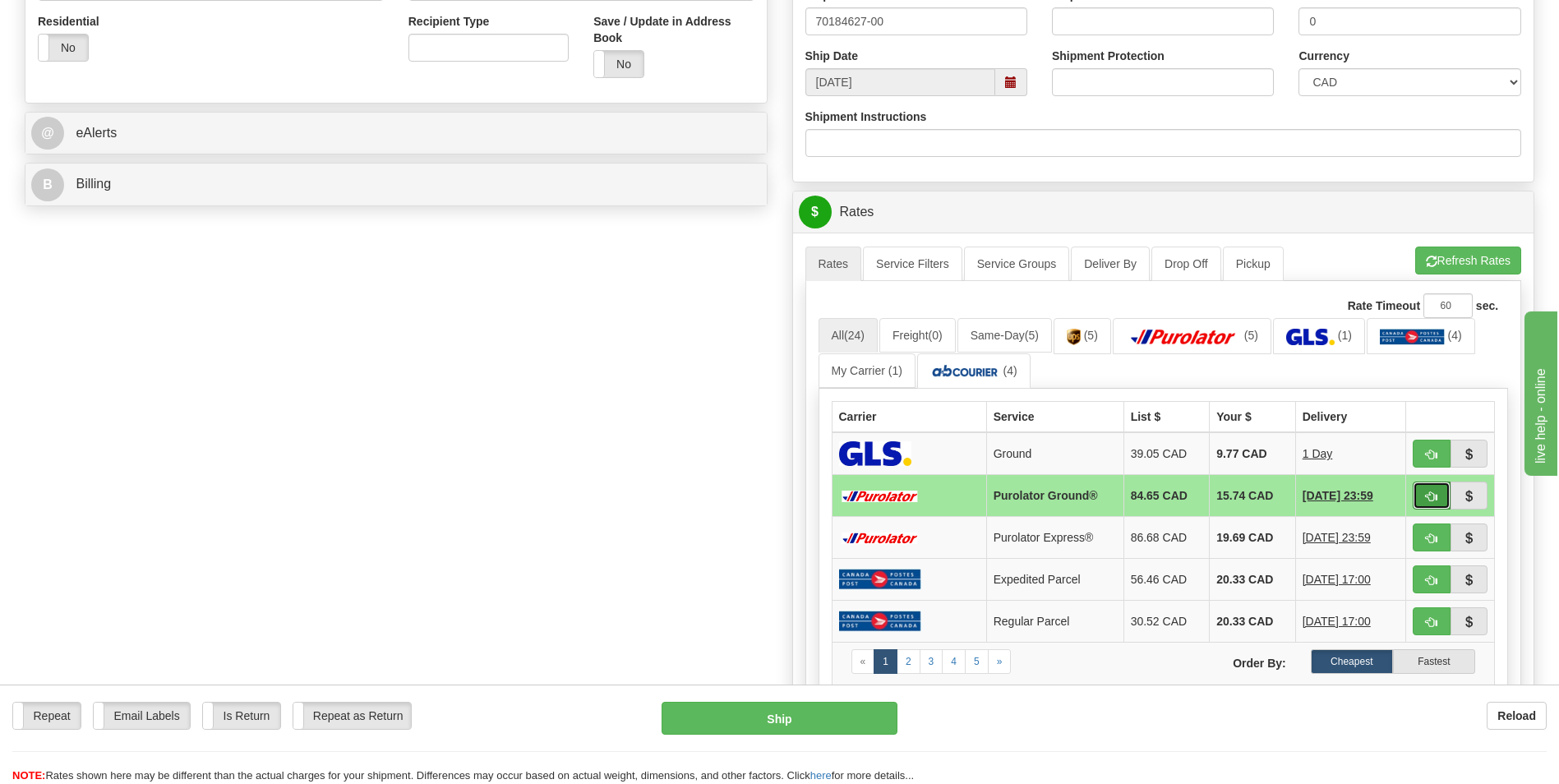
click at [1413, 493] on button "button" at bounding box center [1432, 495] width 38 height 28
type input "260"
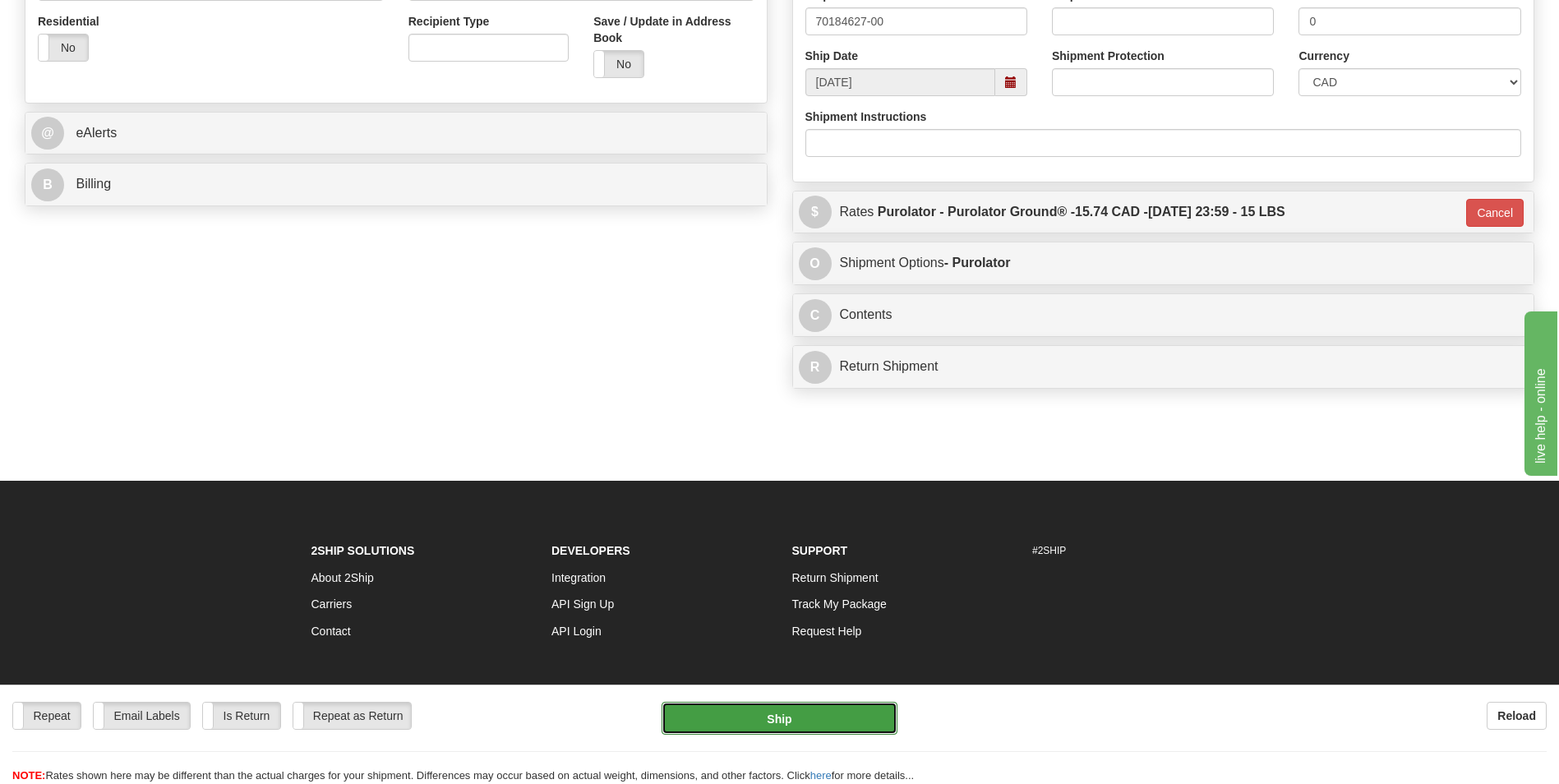
click at [806, 733] on button "Ship" at bounding box center [779, 717] width 235 height 32
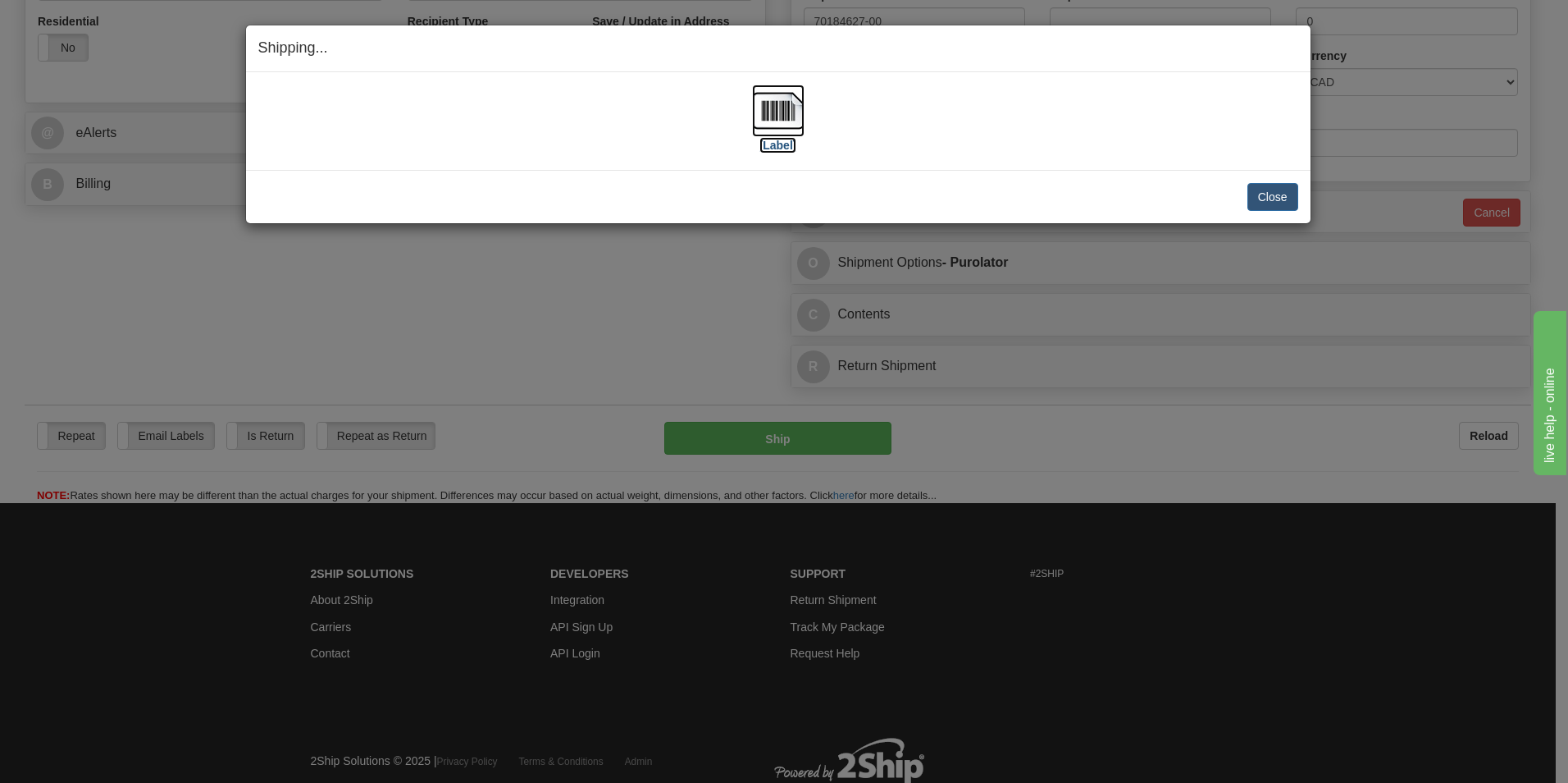
click at [765, 114] on img at bounding box center [778, 111] width 52 height 52
click at [1264, 198] on button "Close" at bounding box center [1272, 196] width 51 height 28
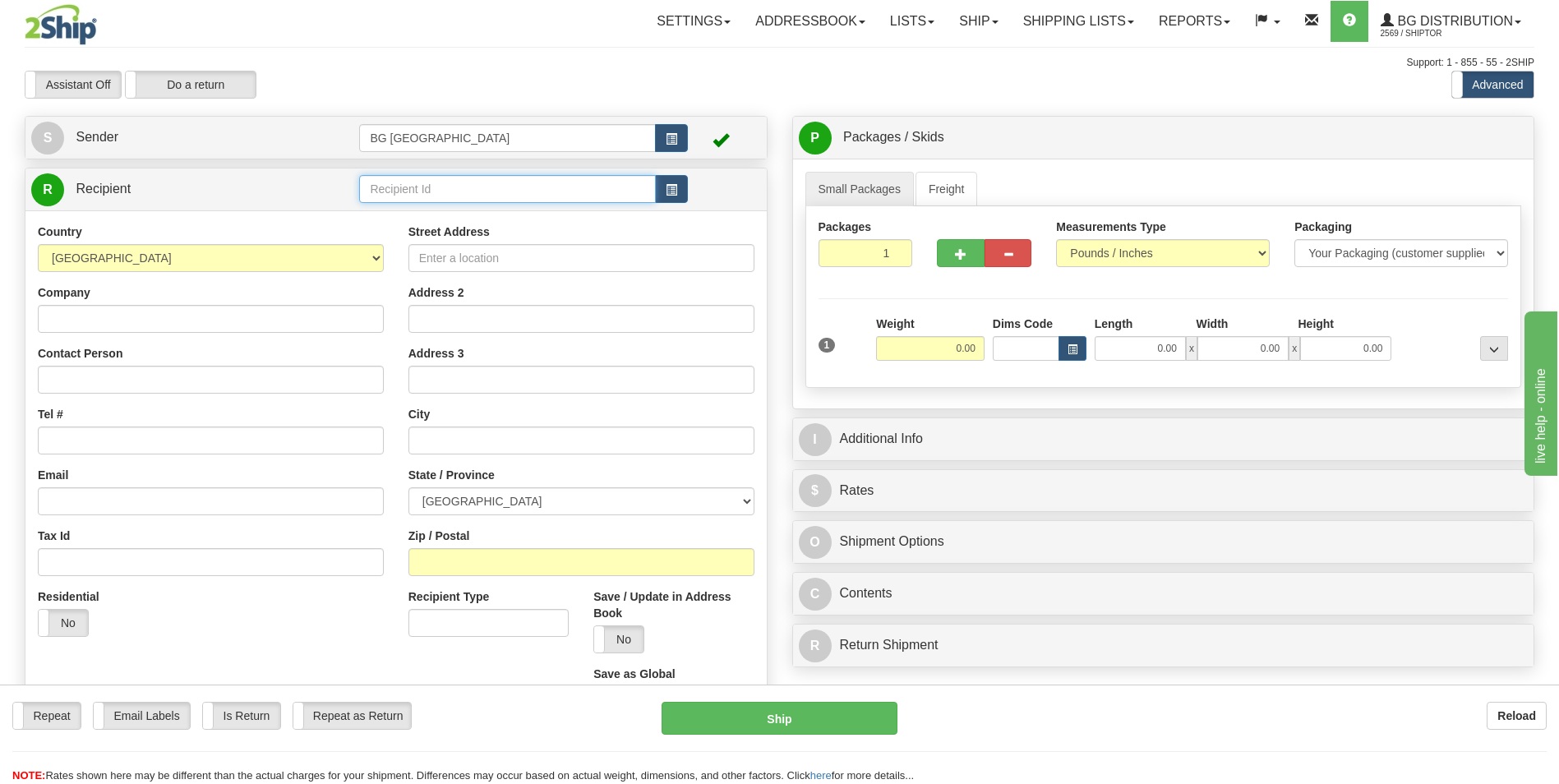
click at [382, 191] on input "text" at bounding box center [507, 188] width 296 height 28
click at [376, 211] on div "60018" at bounding box center [504, 214] width 280 height 18
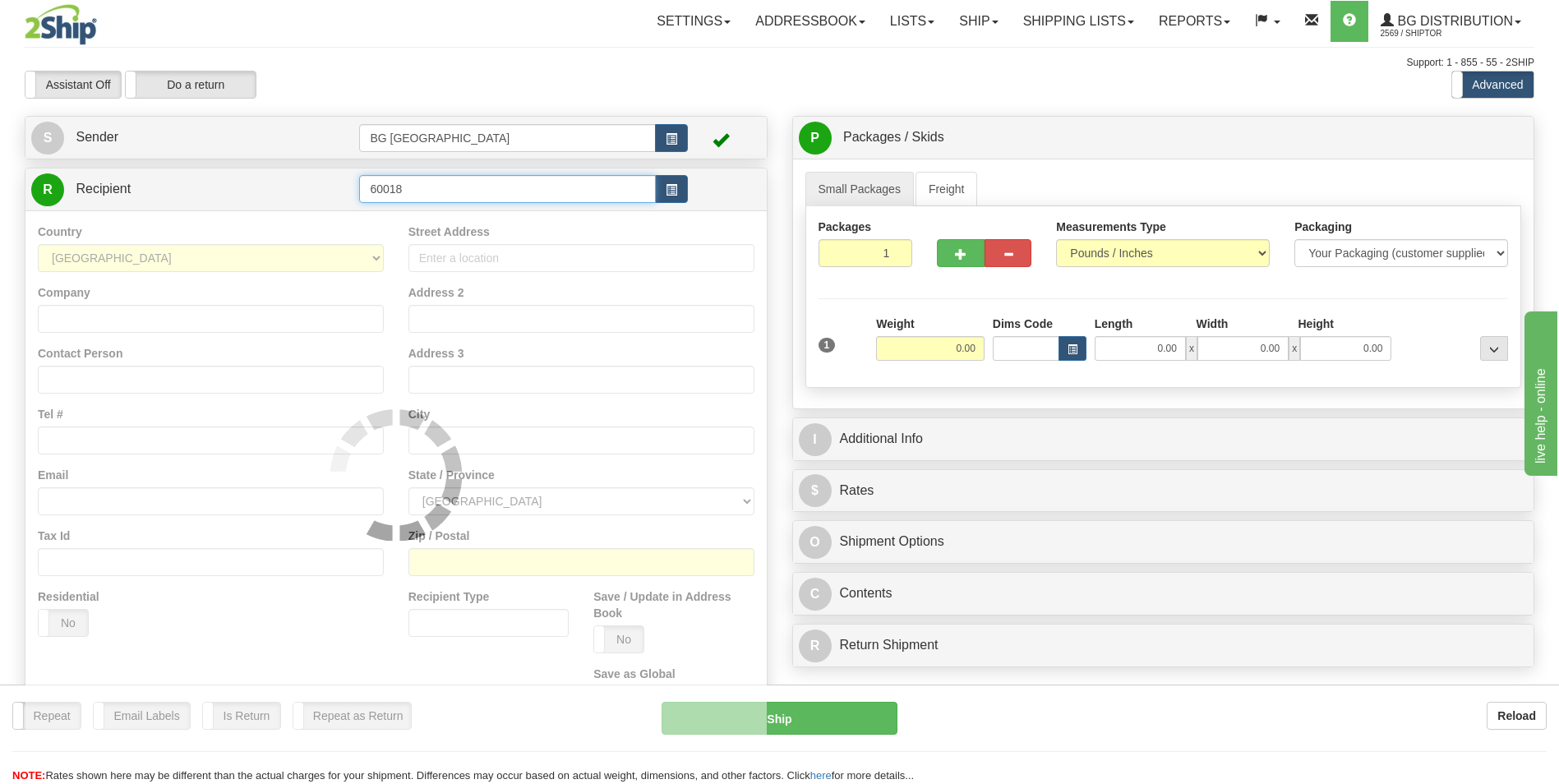
type input "60018"
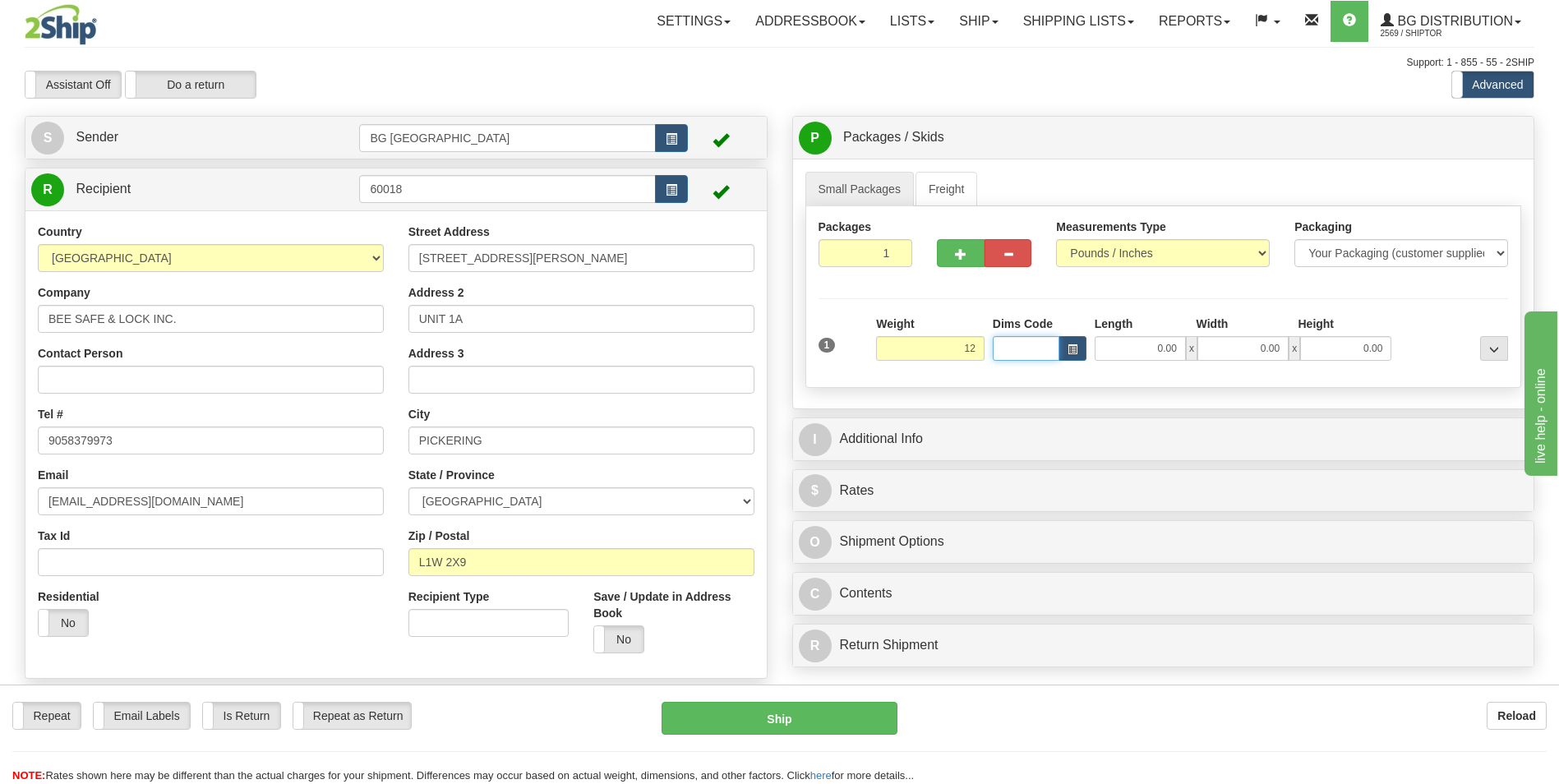
type input "12.00"
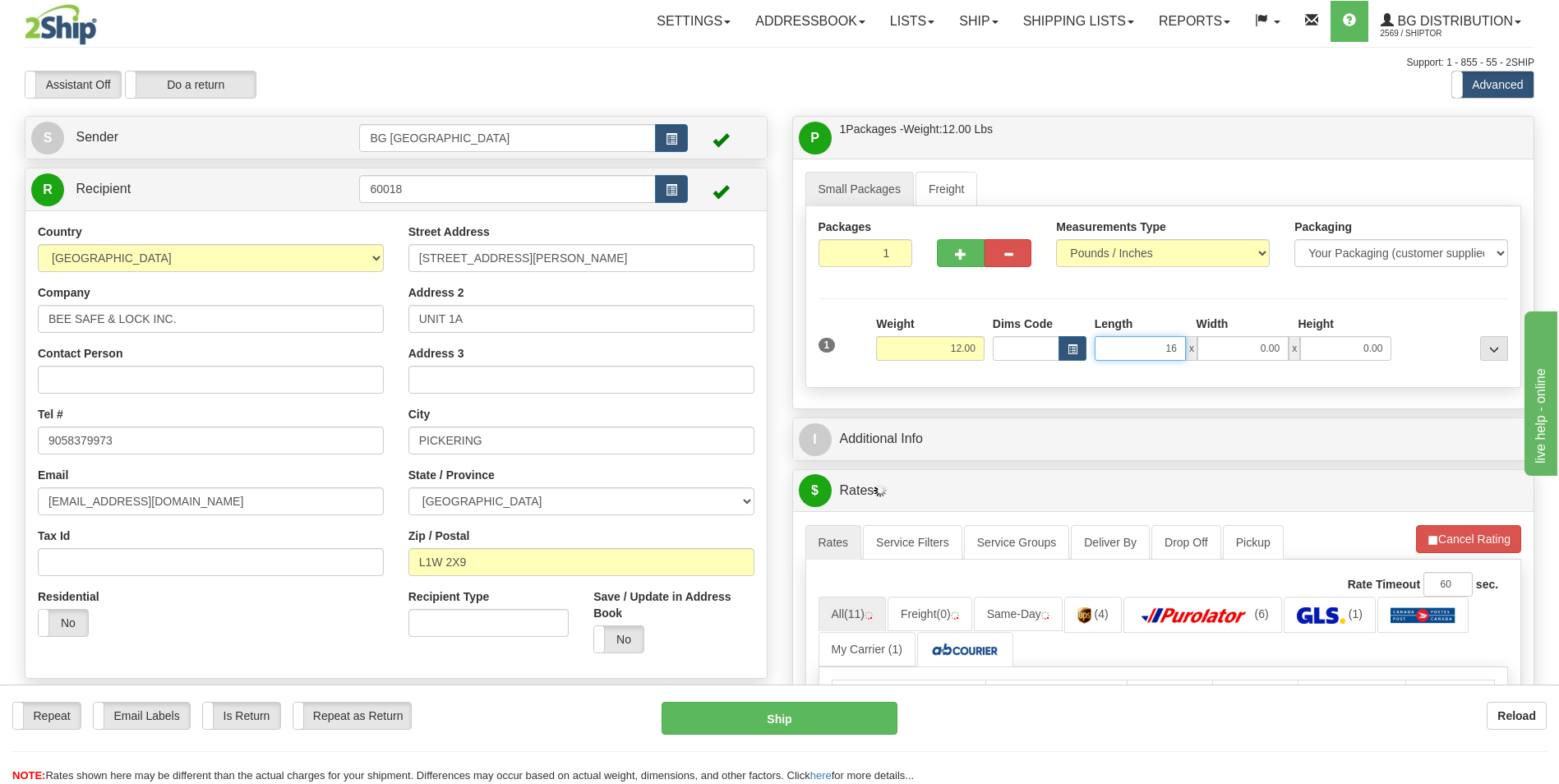
type input "16.00"
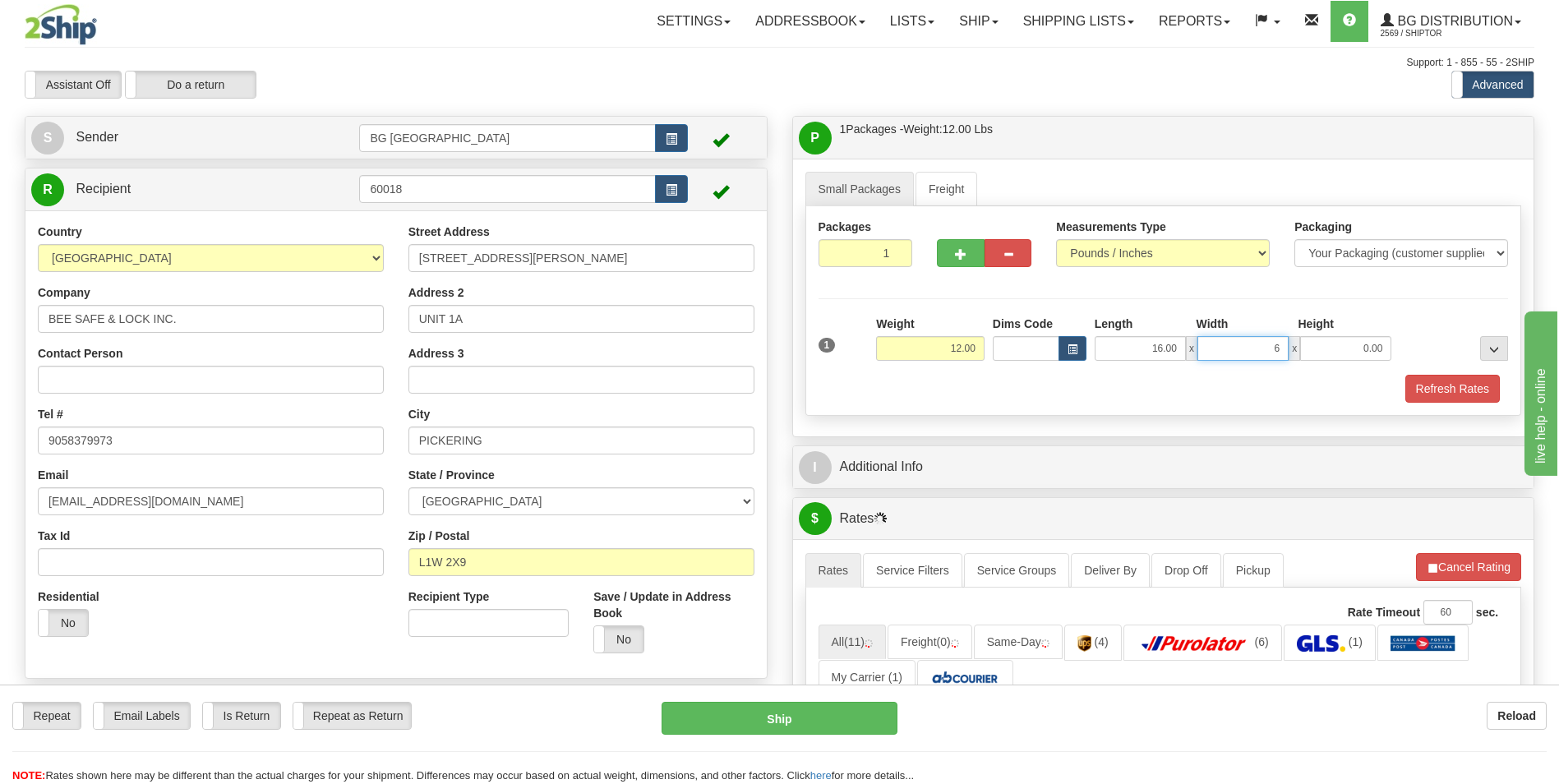
type input "6.00"
click at [898, 490] on div "P Packages / Skids 1 Packages - Weight: 12.00 Lbs 1 Skids - Weight: NaN Lbs Shi…" at bounding box center [1163, 709] width 767 height 1187
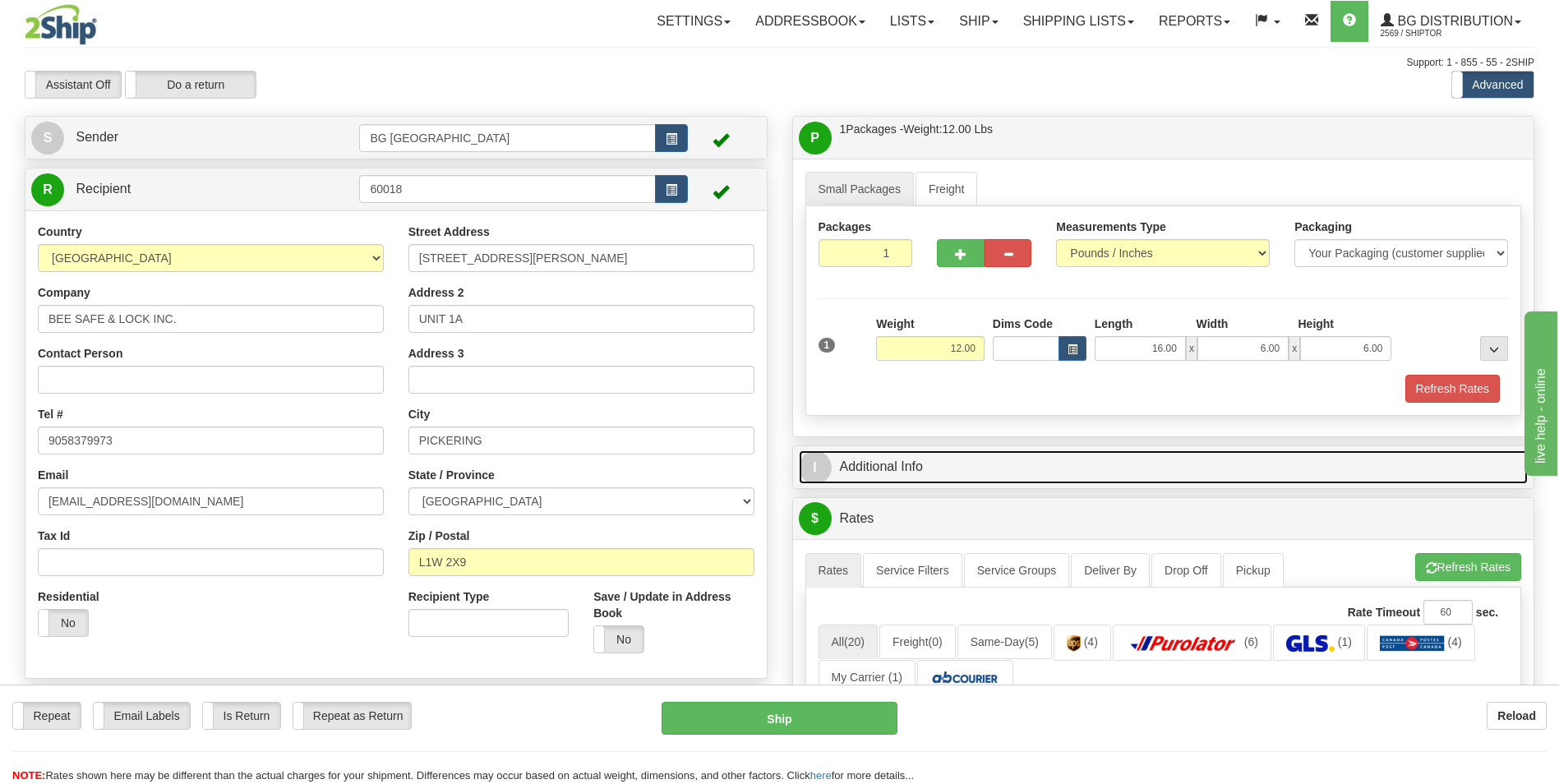
click at [911, 478] on link "I Additional Info" at bounding box center [1163, 466] width 729 height 33
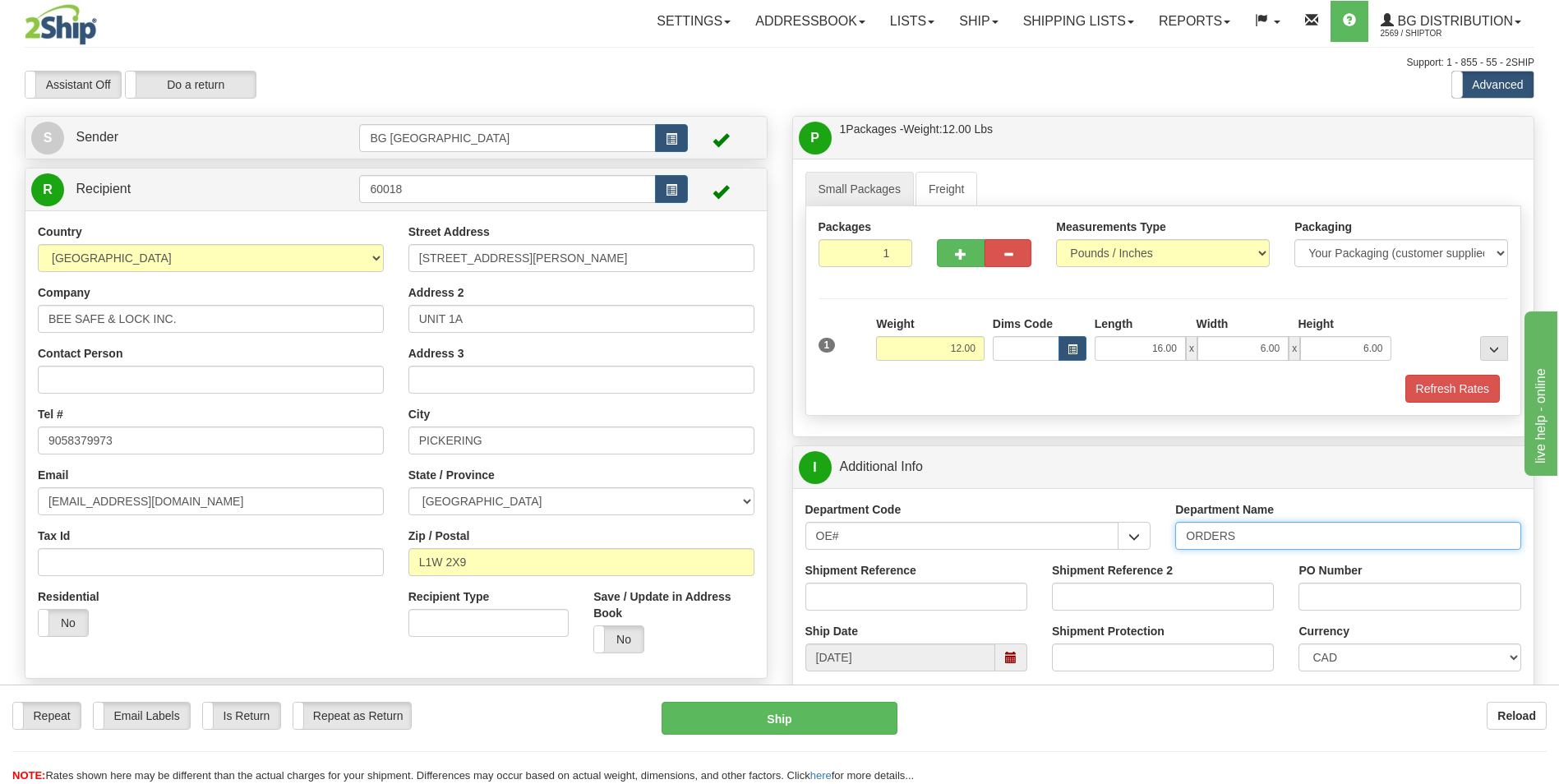
click at [1261, 541] on input "ORDERS" at bounding box center [1348, 535] width 346 height 28
type input "70184642-00"
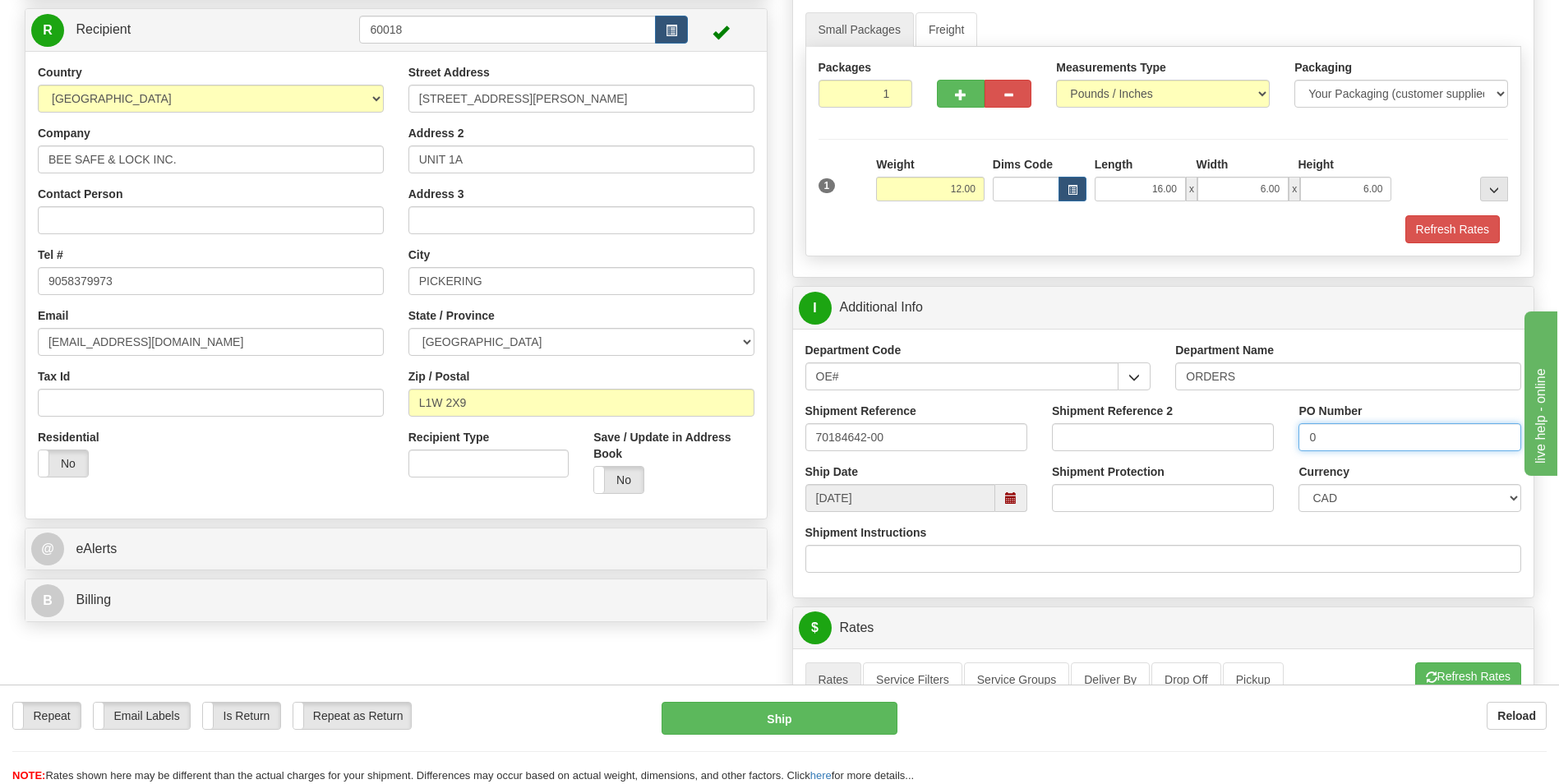
scroll to position [329, 0]
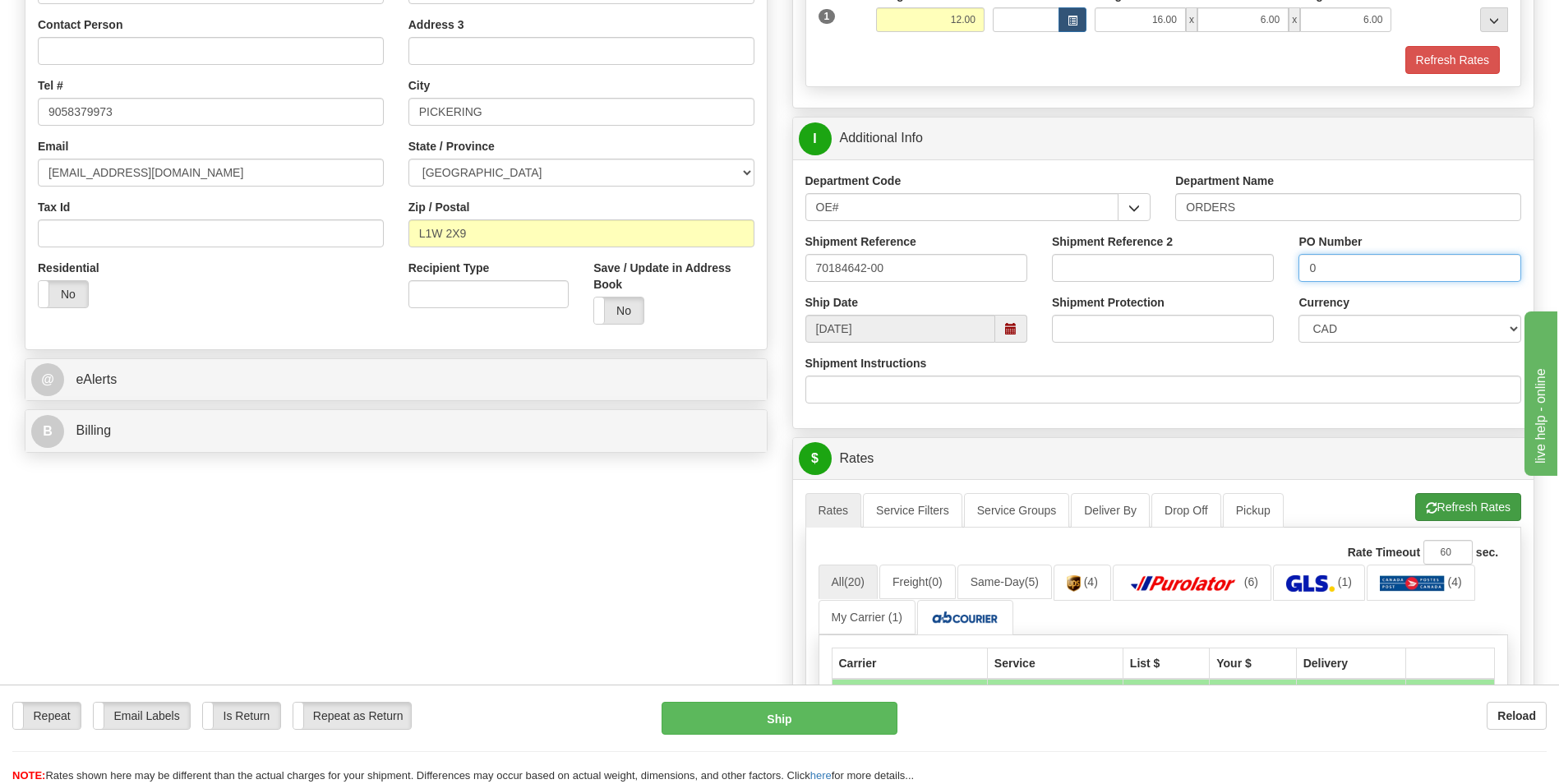
type input "0"
click at [1439, 514] on button "Refresh Rates" at bounding box center [1469, 506] width 106 height 28
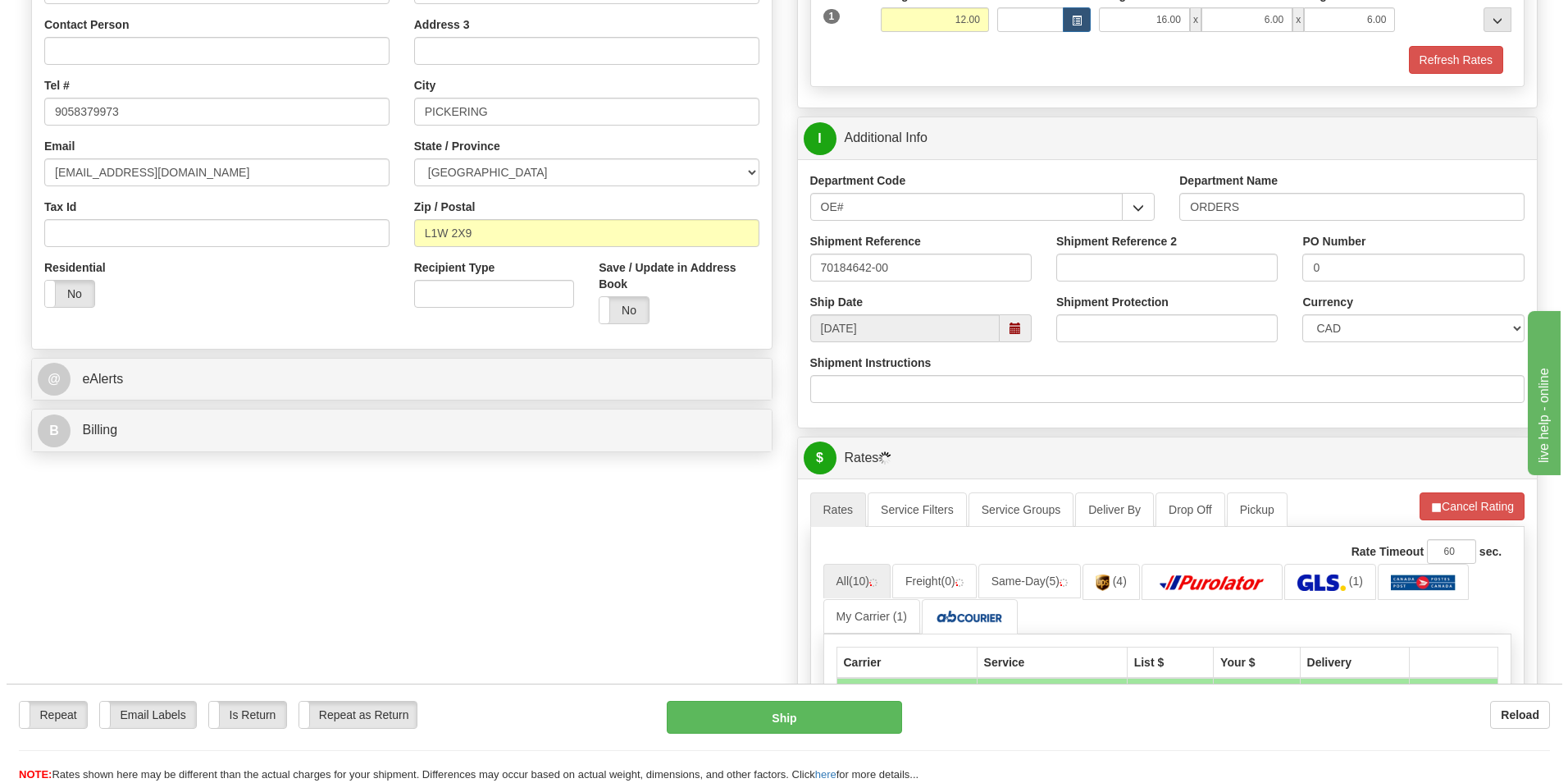
scroll to position [492, 0]
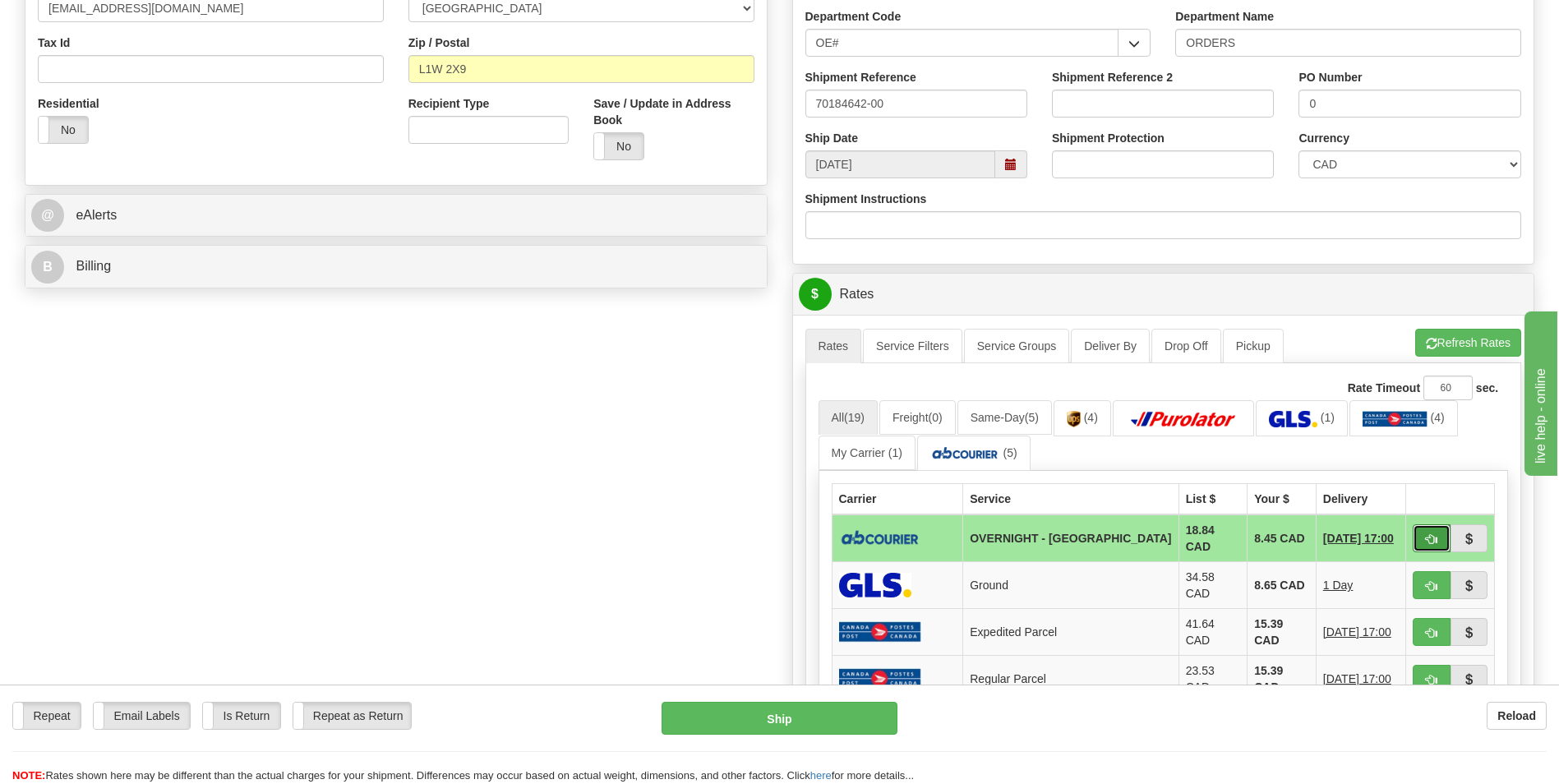
click at [1435, 533] on span "button" at bounding box center [1431, 539] width 12 height 11
type input "4"
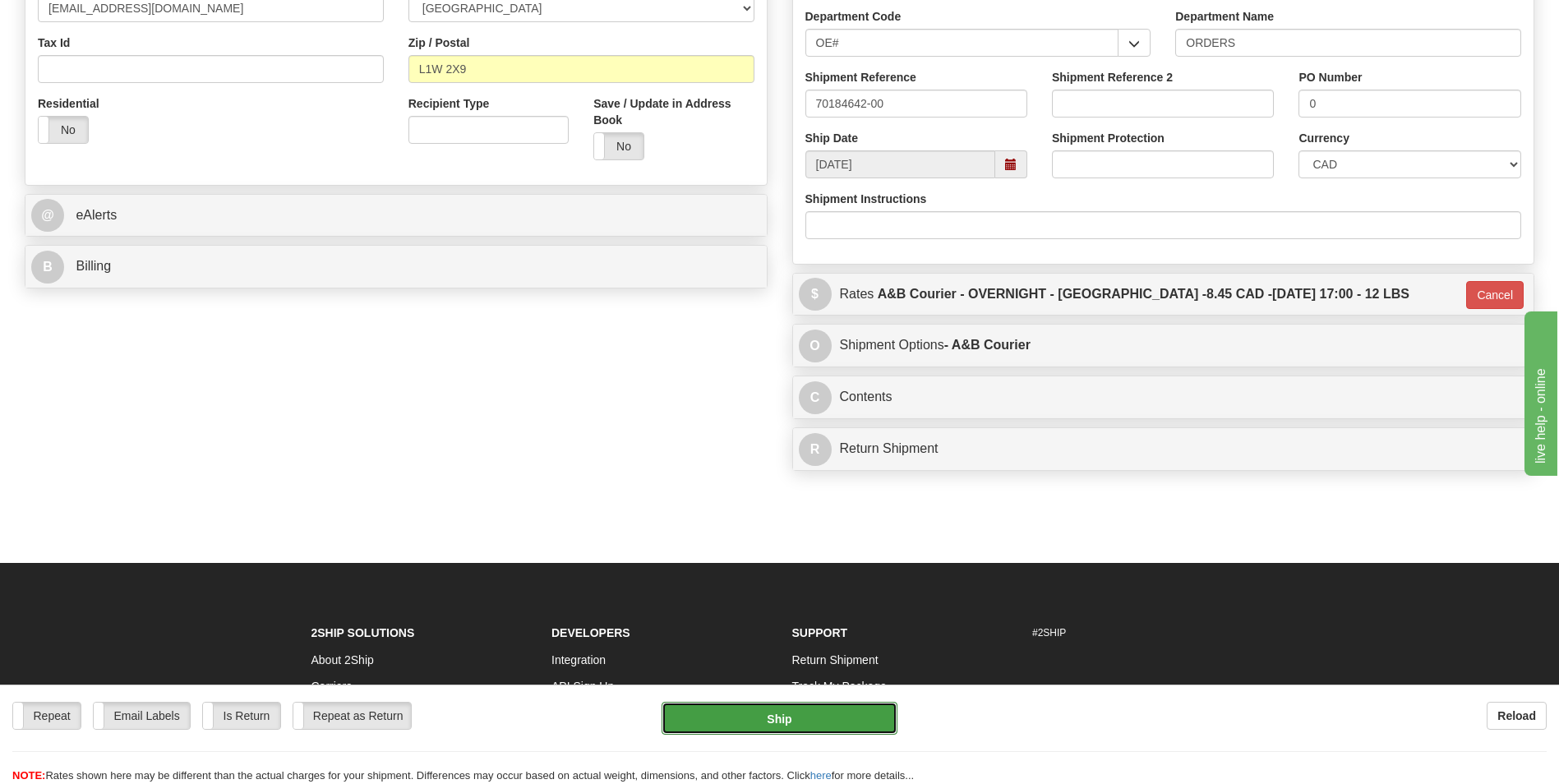
click at [710, 710] on button "Ship" at bounding box center [779, 717] width 235 height 32
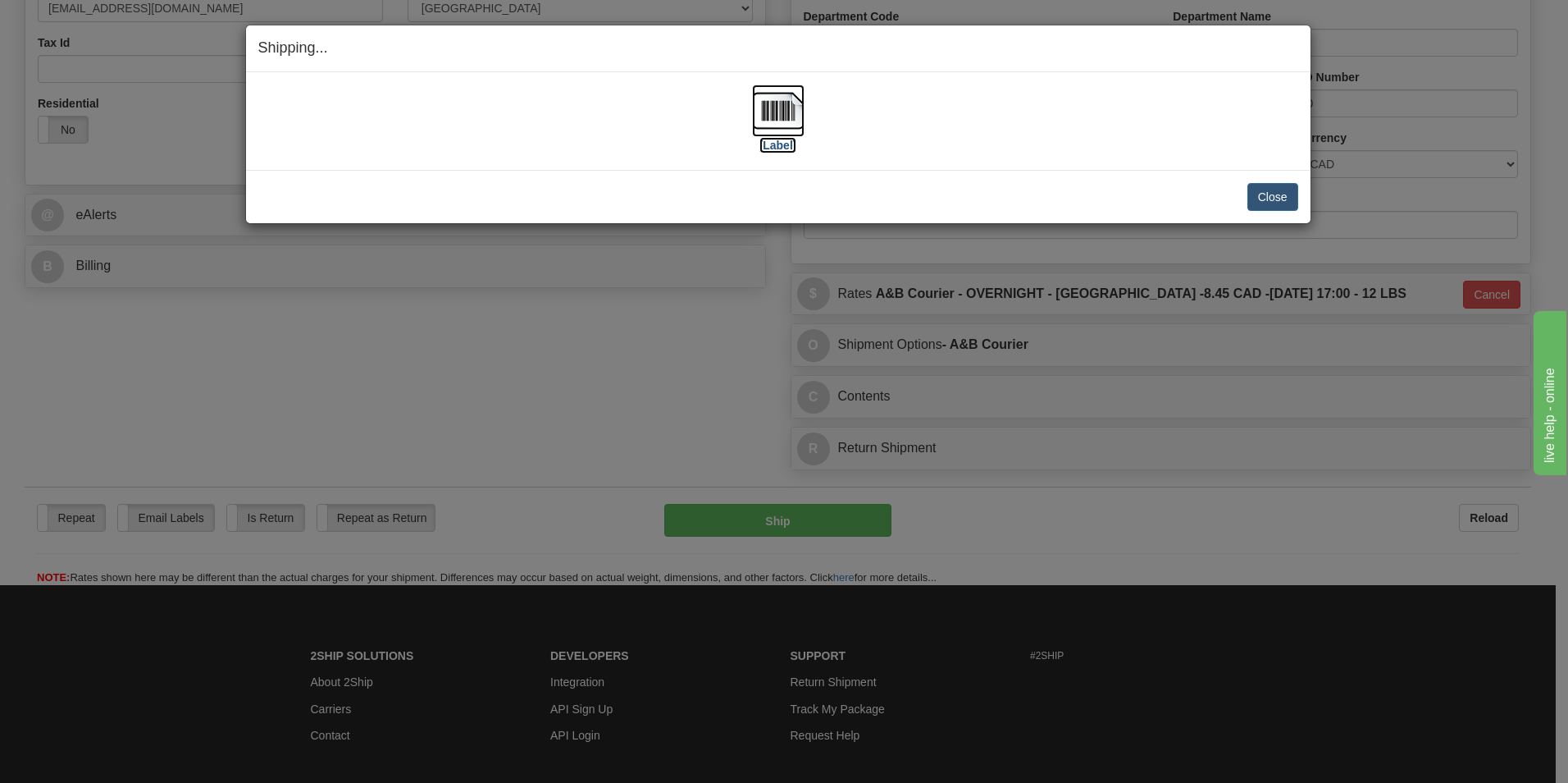
click at [783, 97] on img at bounding box center [778, 111] width 52 height 52
click at [1274, 201] on button "Close" at bounding box center [1272, 196] width 51 height 28
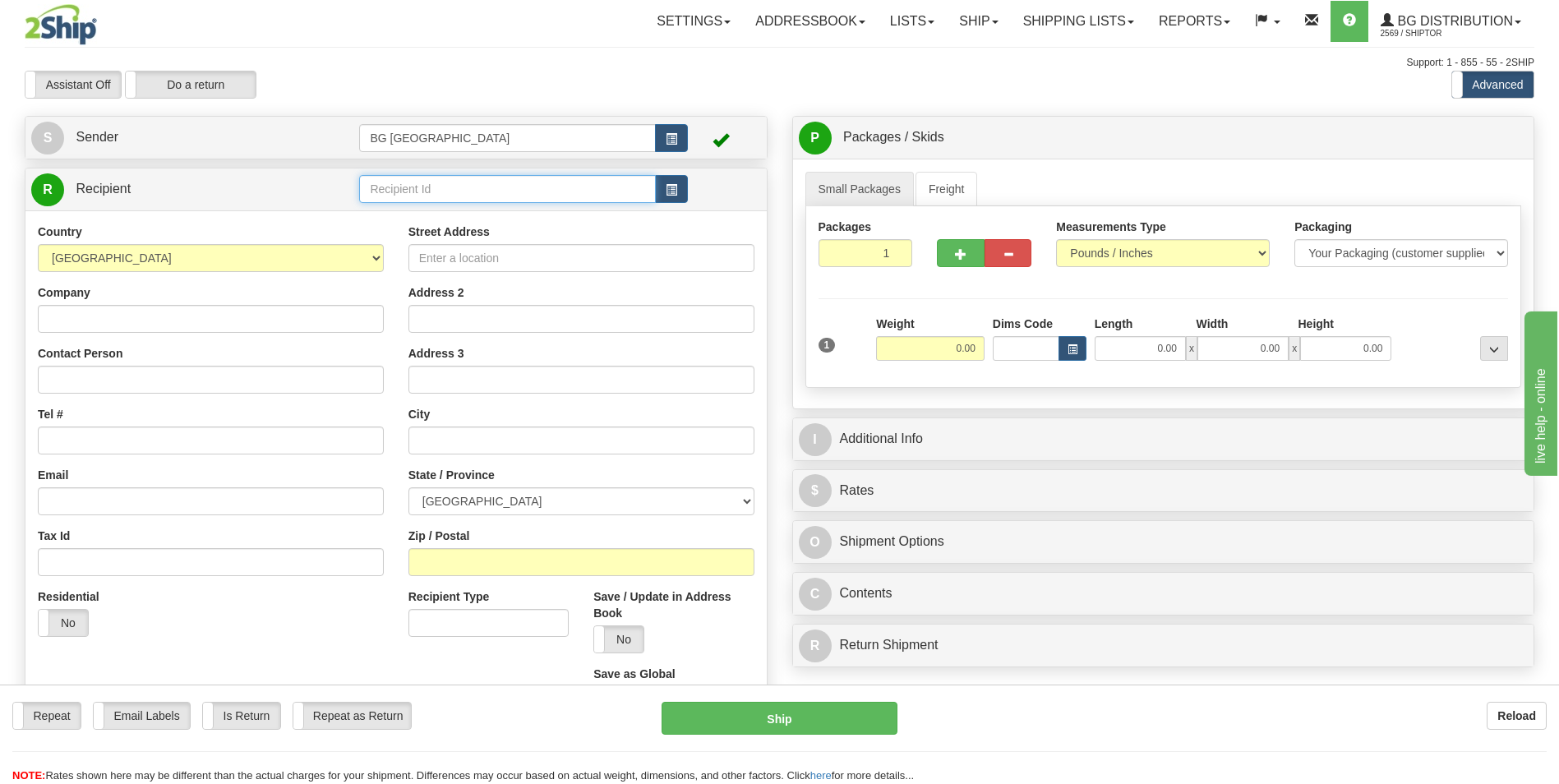
click at [384, 184] on input "text" at bounding box center [507, 188] width 296 height 28
click at [379, 209] on div "60160" at bounding box center [504, 214] width 280 height 18
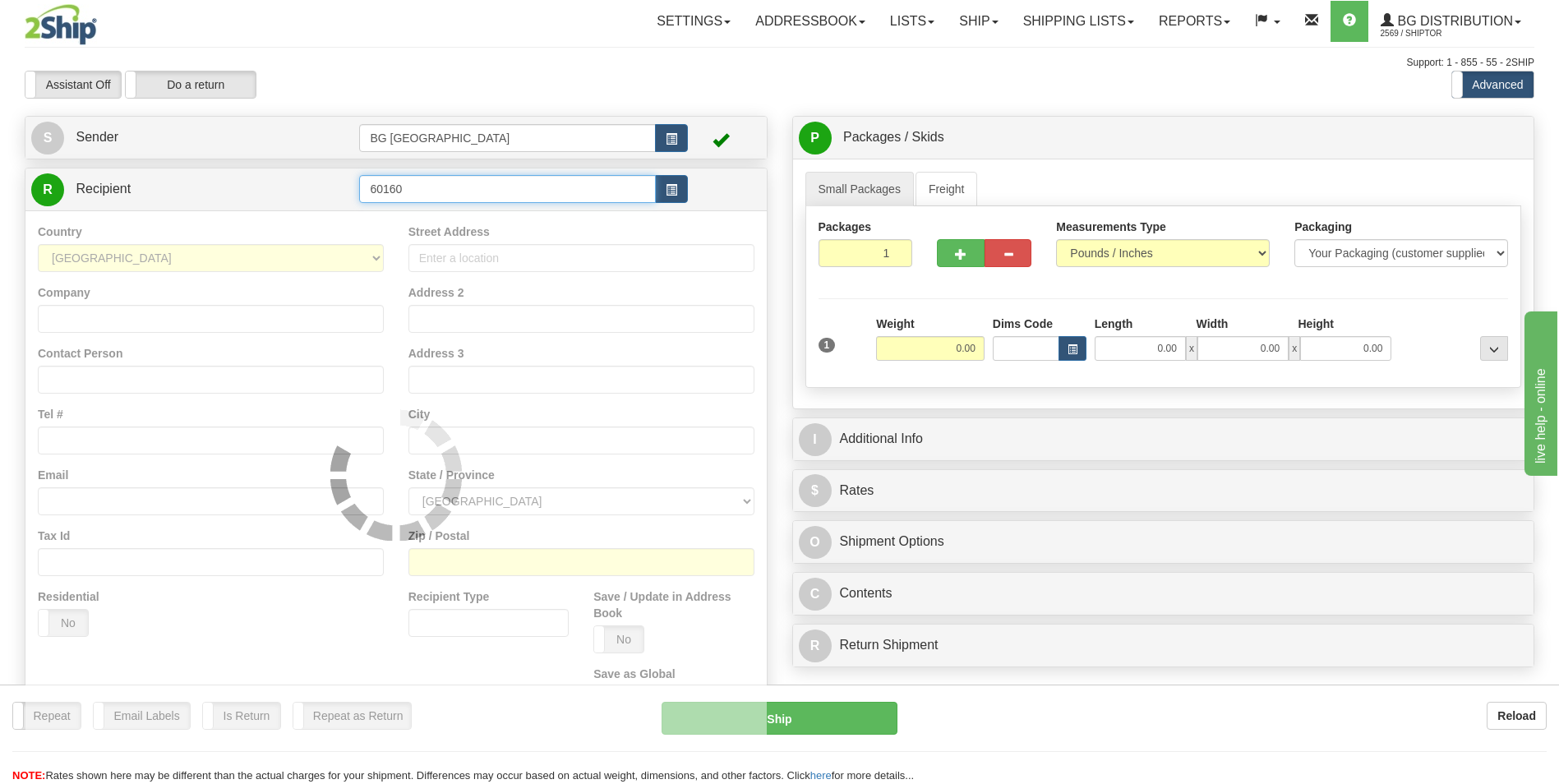
type input "60160"
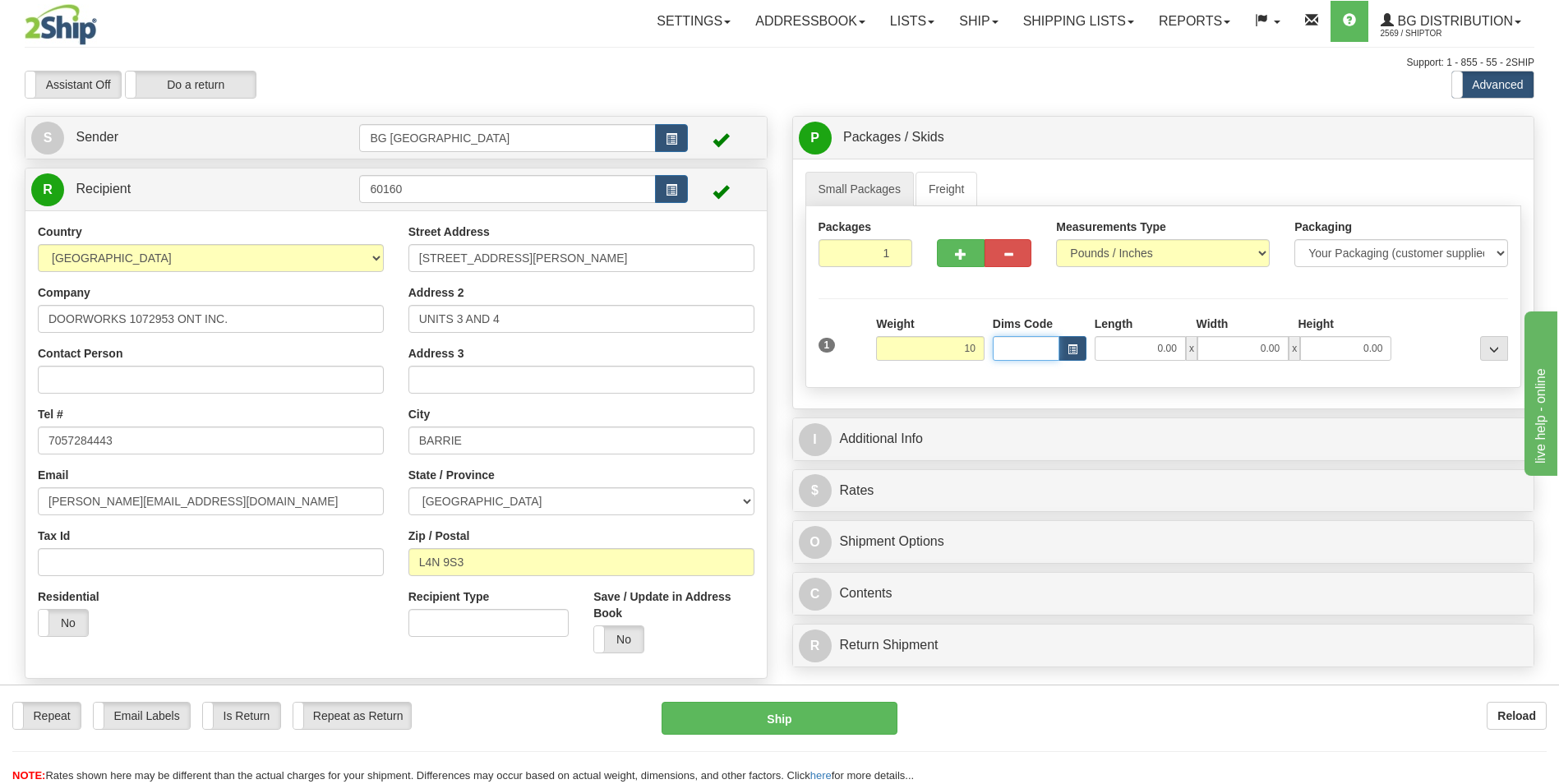
type input "10.00"
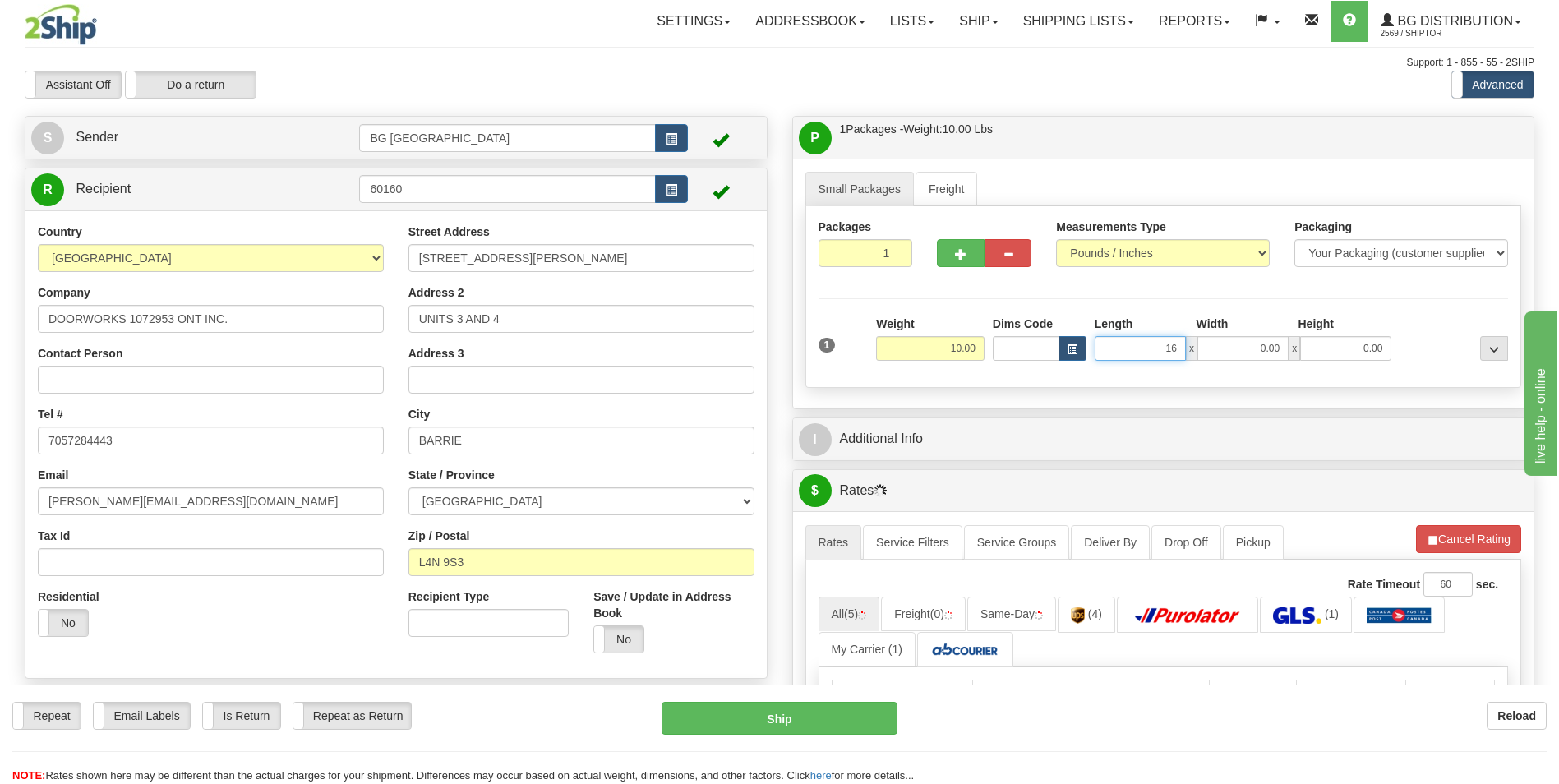
type input "16.00"
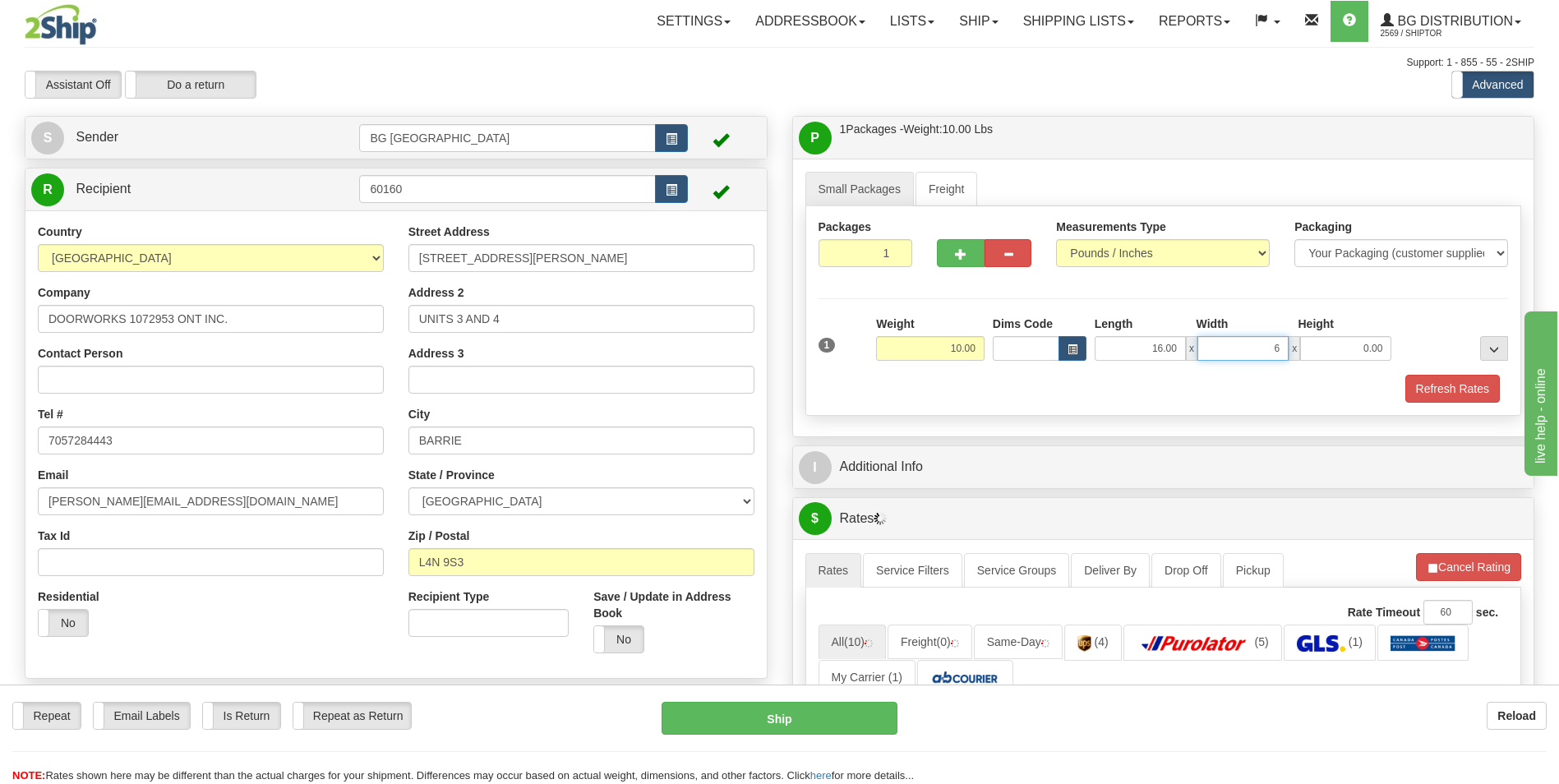
type input "6.00"
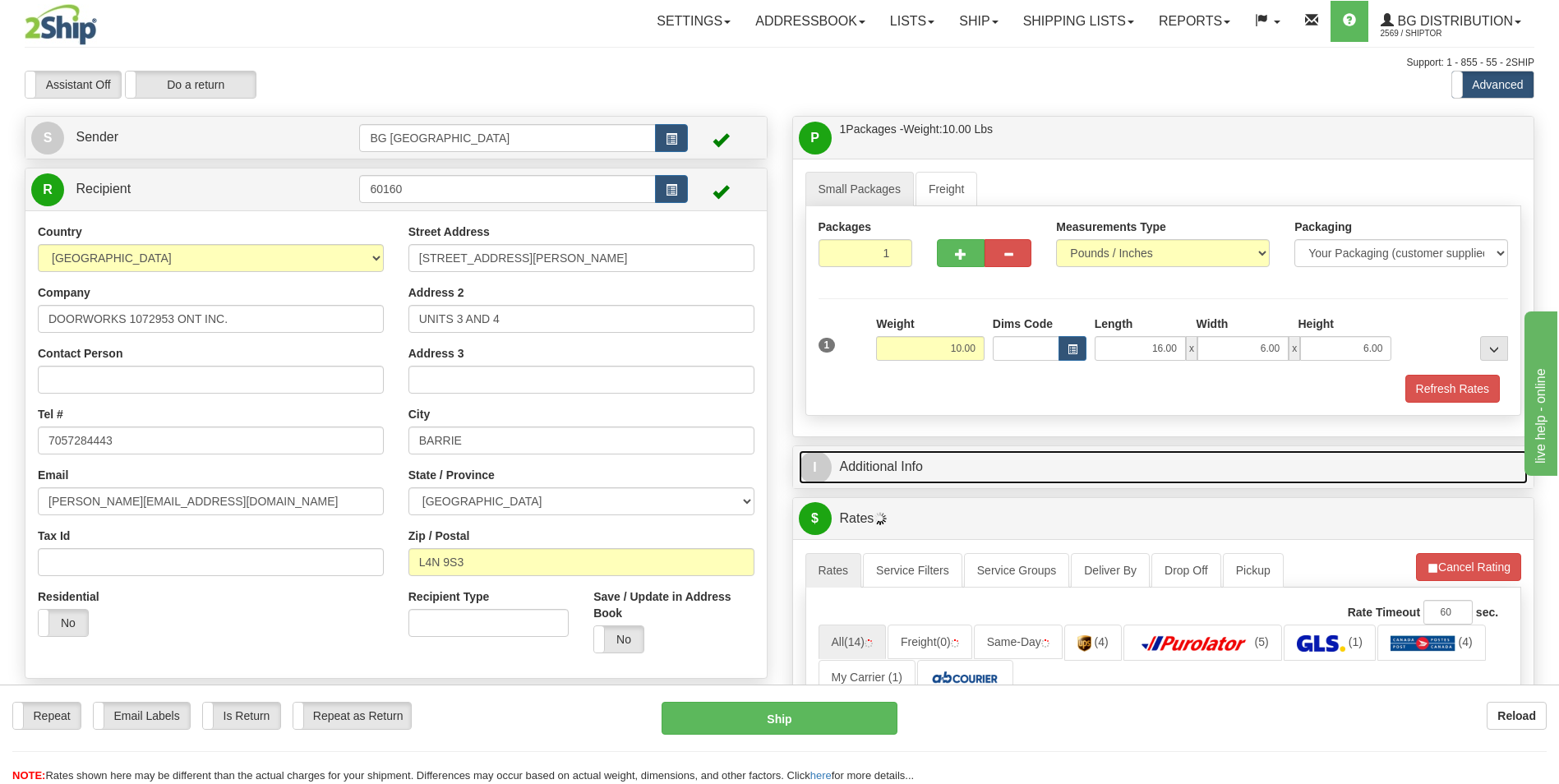
click at [937, 464] on link "I Additional Info" at bounding box center [1163, 466] width 729 height 33
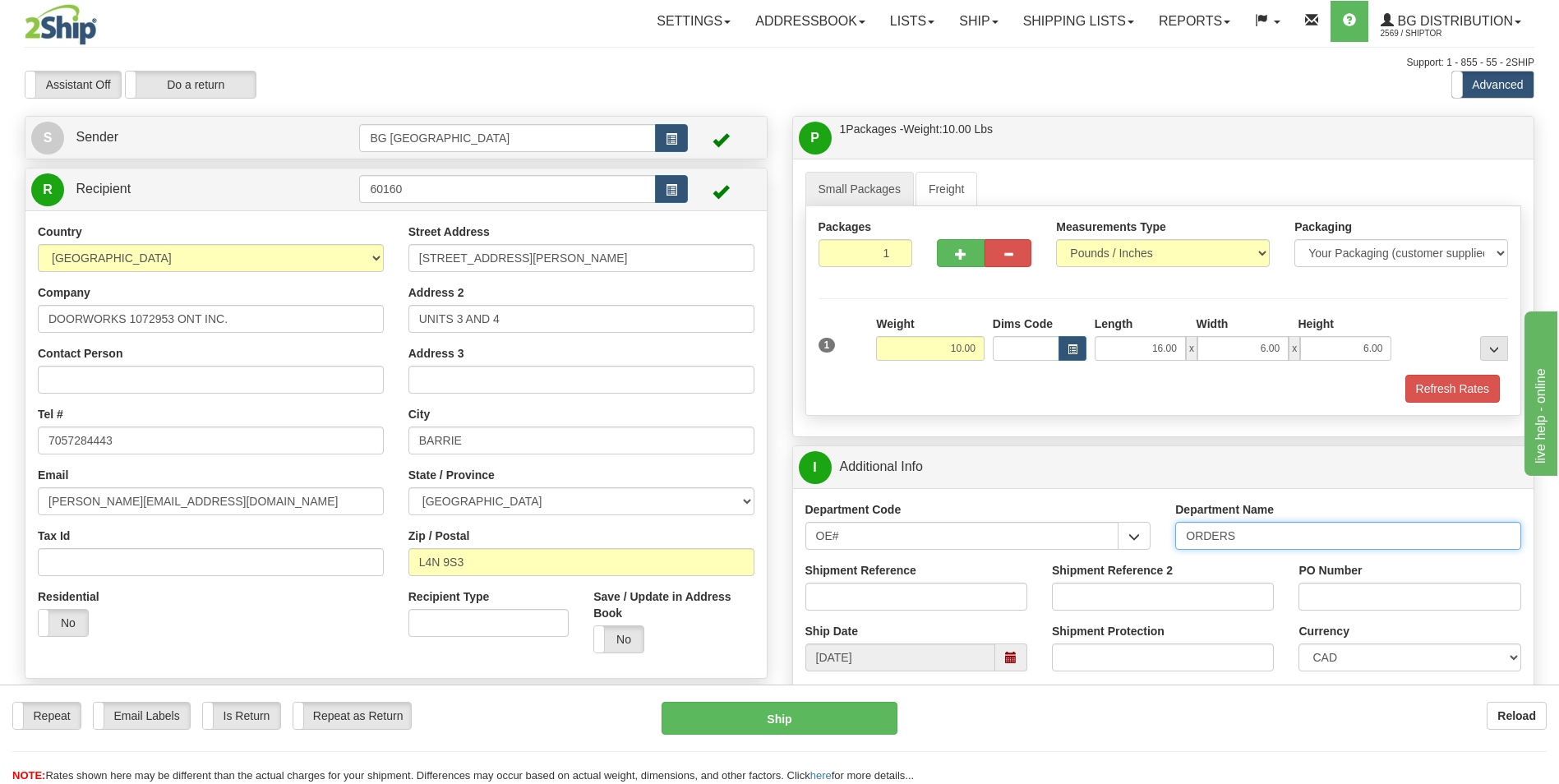
click at [1272, 540] on input "ORDERS" at bounding box center [1348, 535] width 346 height 28
type input "70184620-00"
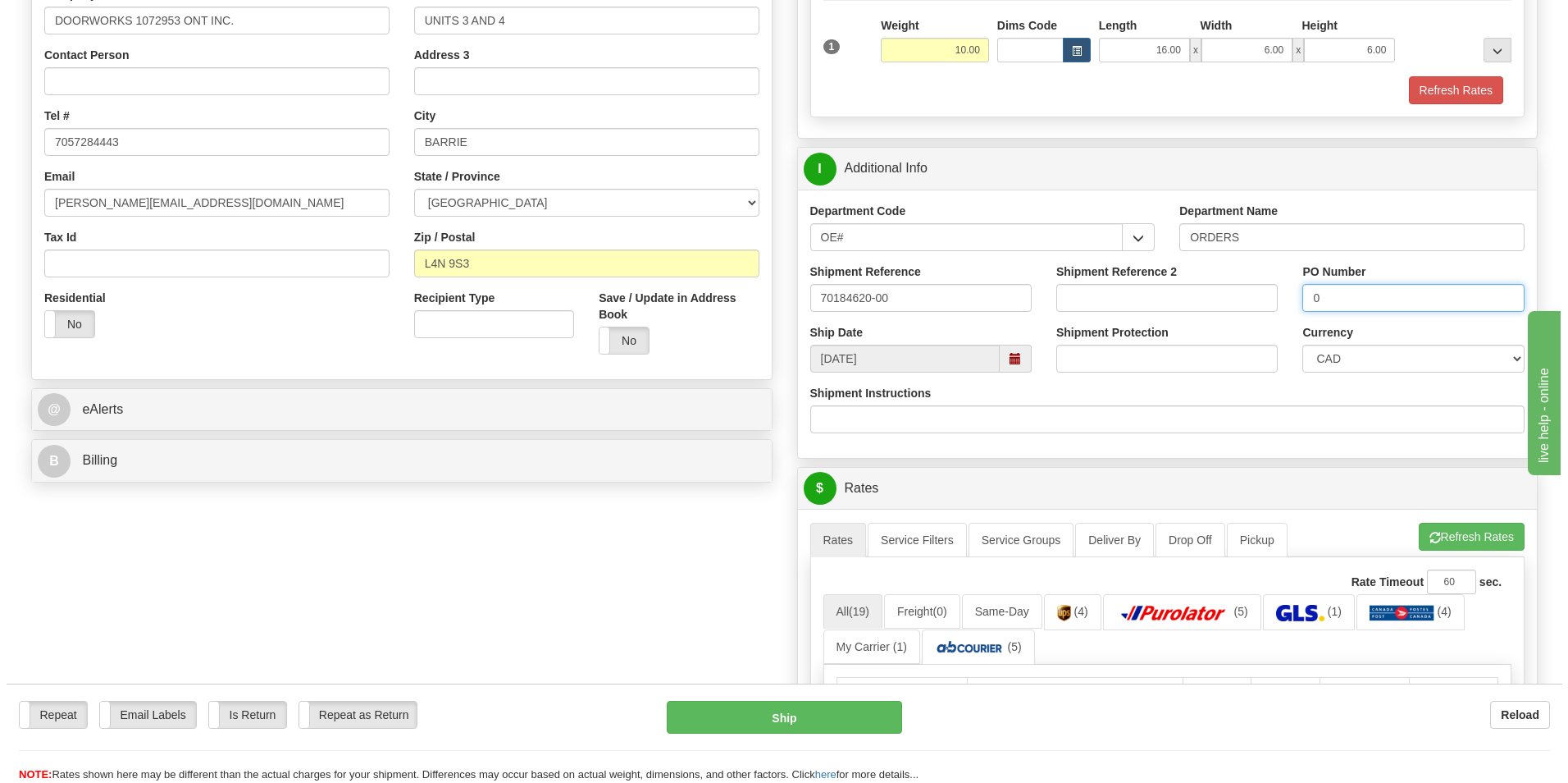
scroll to position [410, 0]
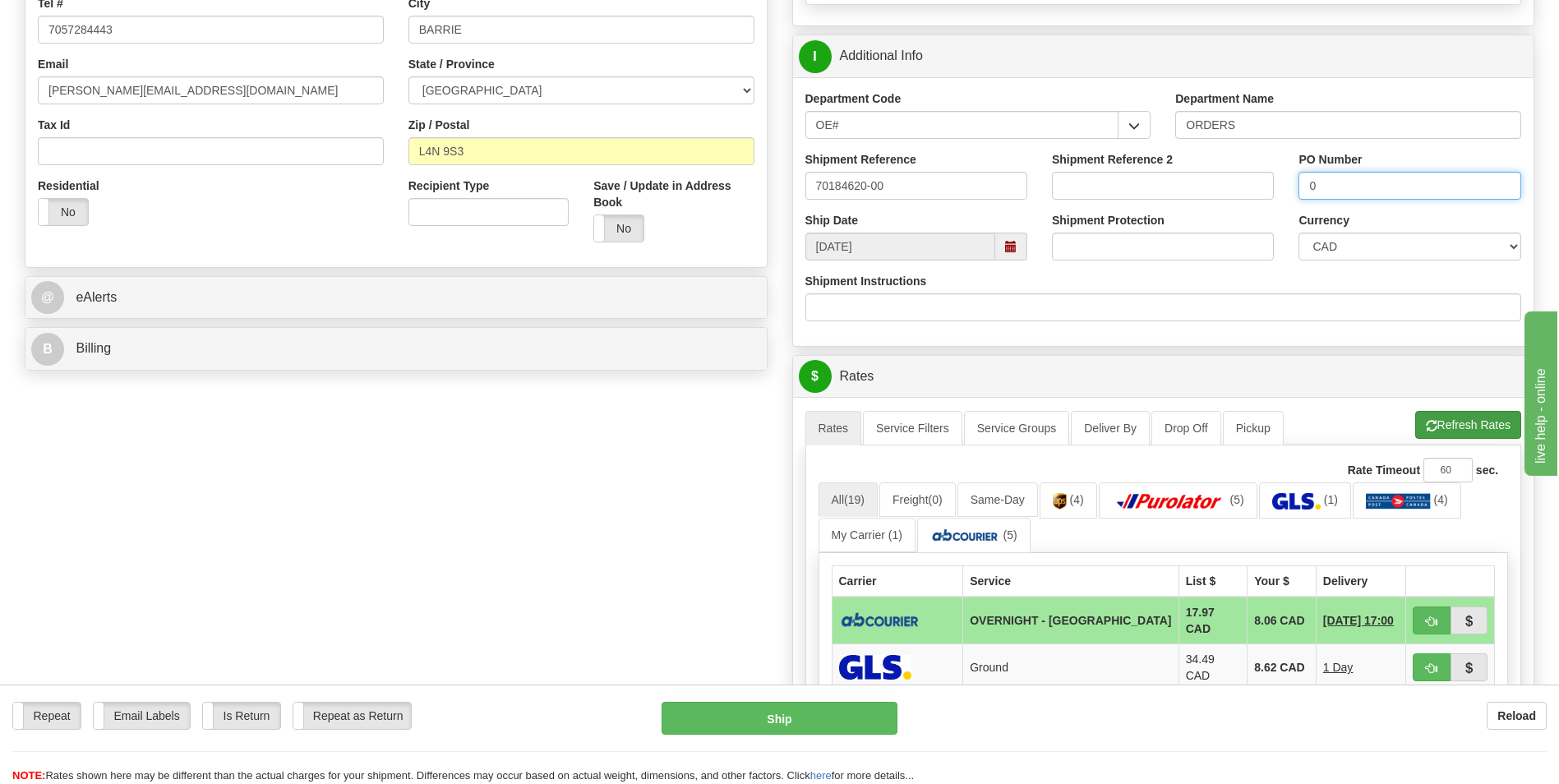
type input "0"
click at [1450, 438] on button "Refresh Rates" at bounding box center [1469, 424] width 106 height 28
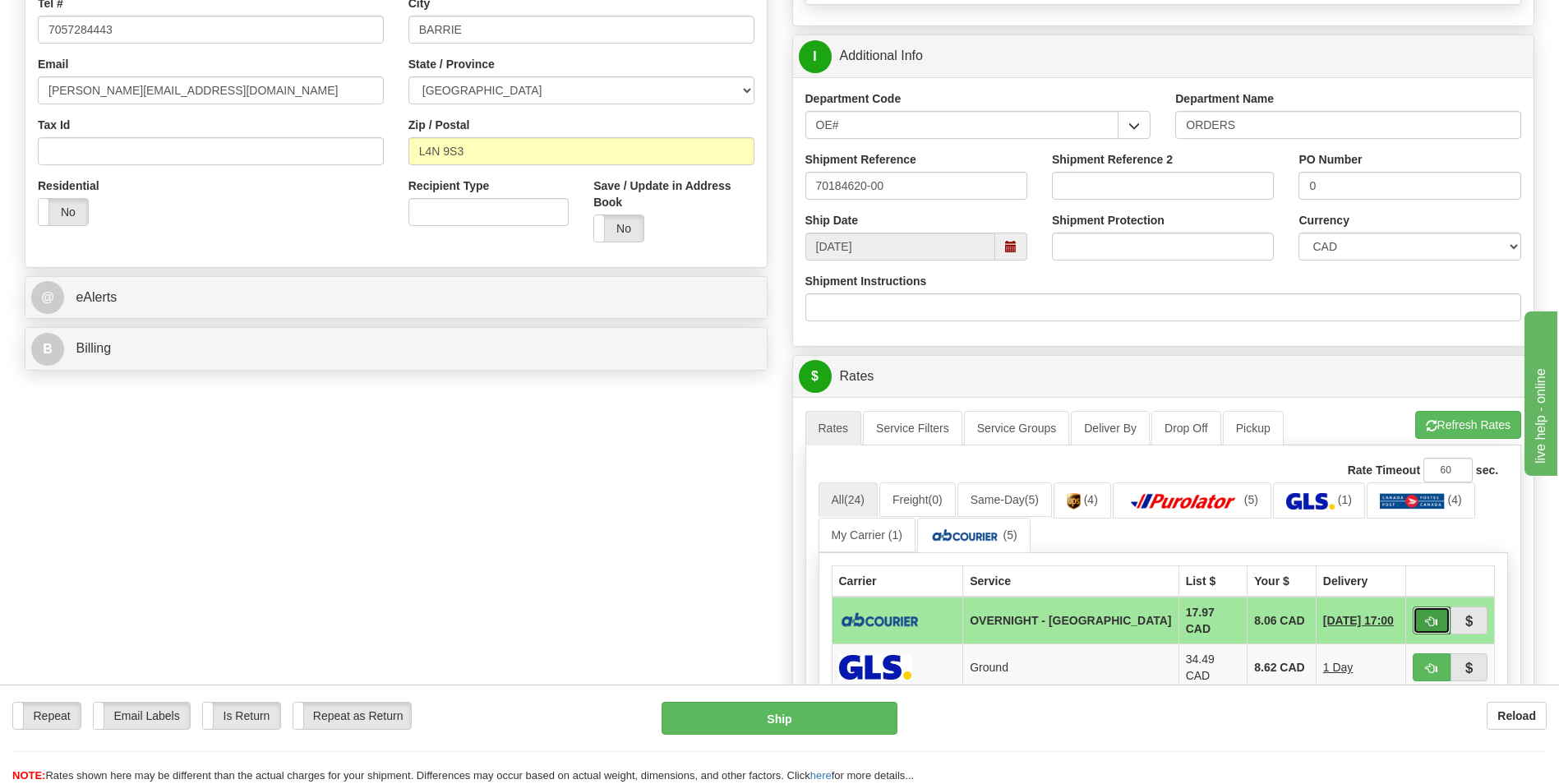
click at [1422, 614] on button "button" at bounding box center [1432, 620] width 38 height 28
type input "4"
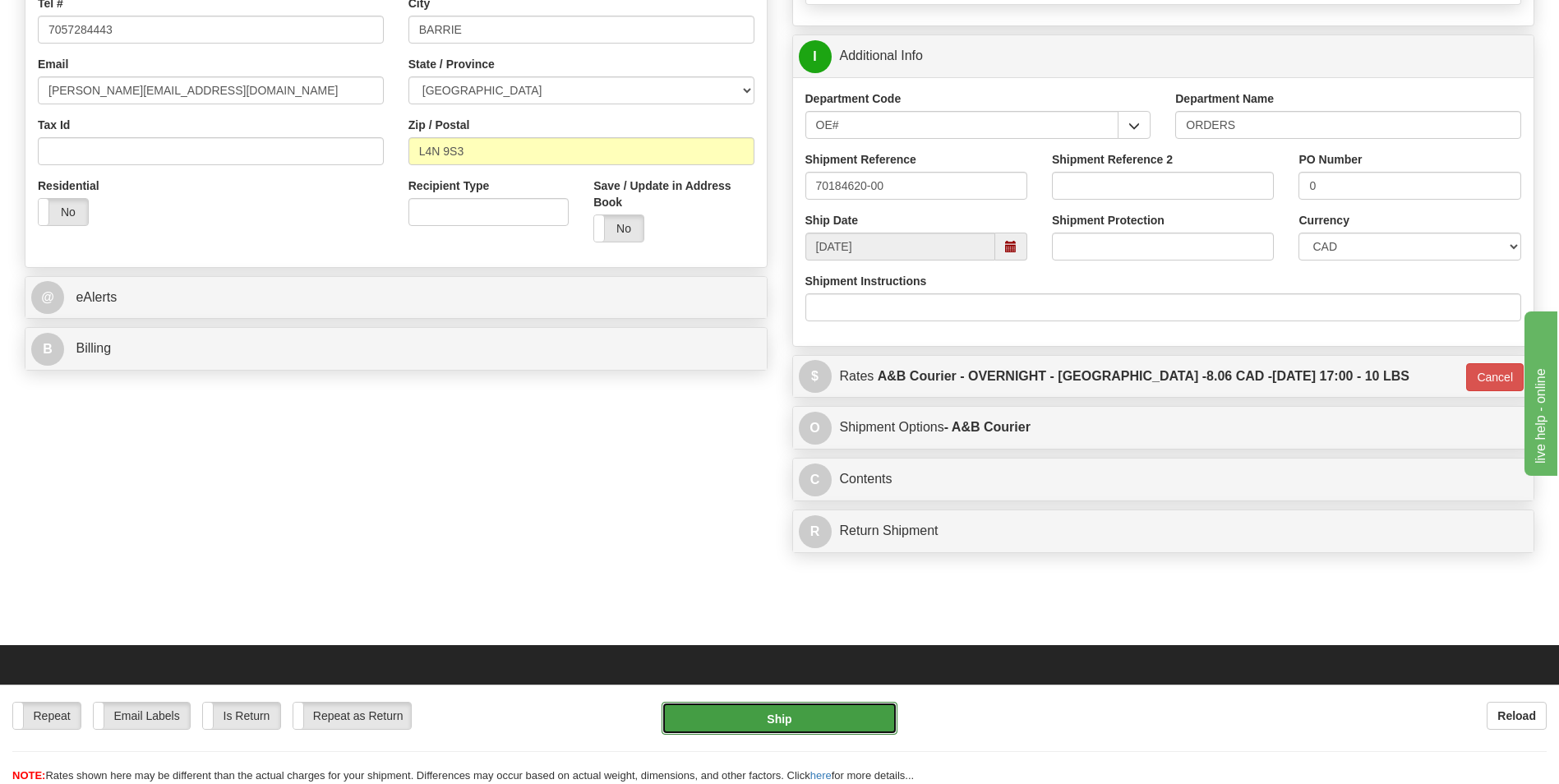
click at [851, 710] on button "Ship" at bounding box center [779, 717] width 235 height 32
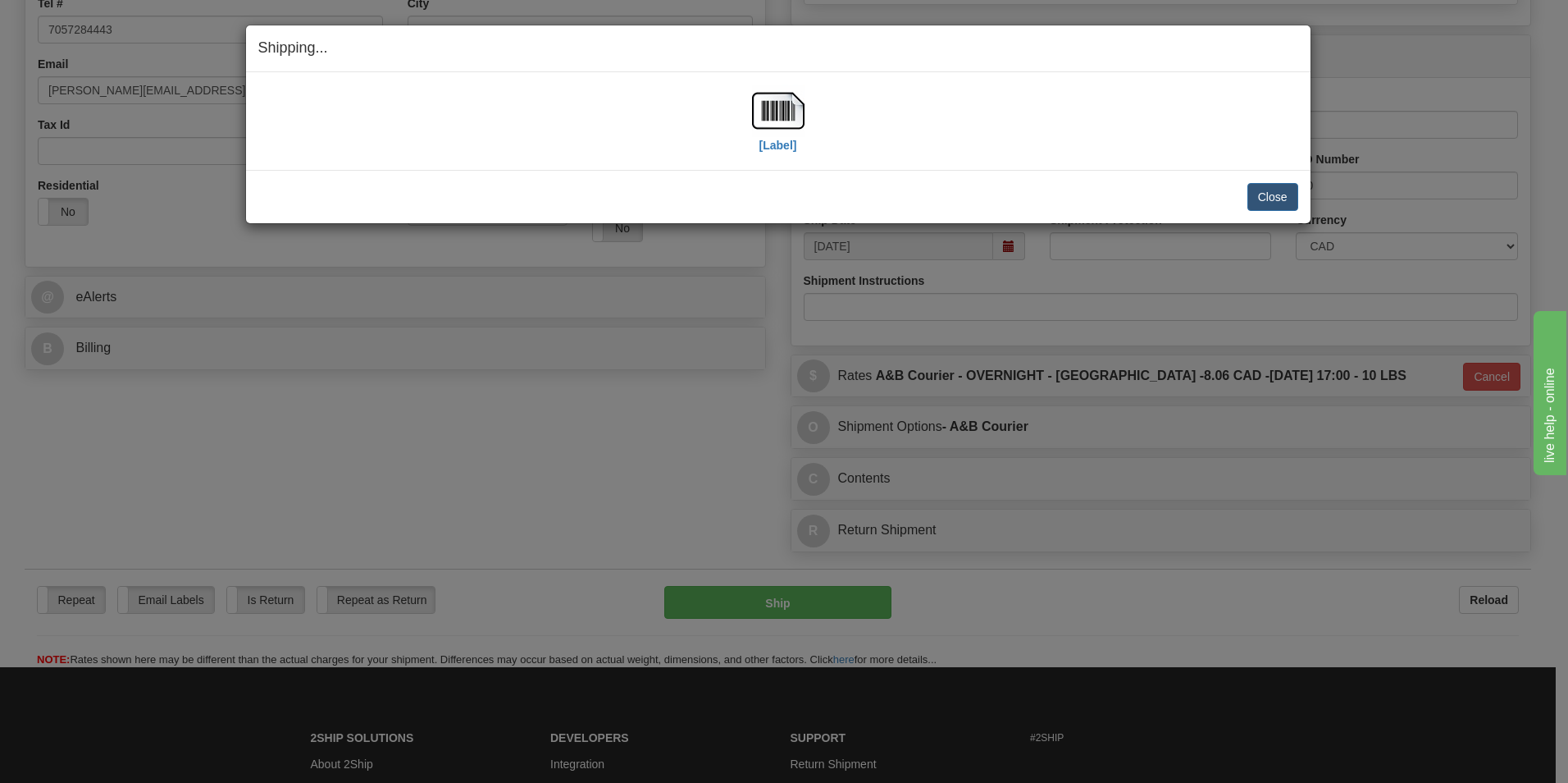
click at [809, 113] on div "[Label]" at bounding box center [778, 121] width 1040 height 73
click at [790, 118] on img at bounding box center [778, 111] width 52 height 52
click at [1260, 192] on button "Close" at bounding box center [1272, 196] width 51 height 28
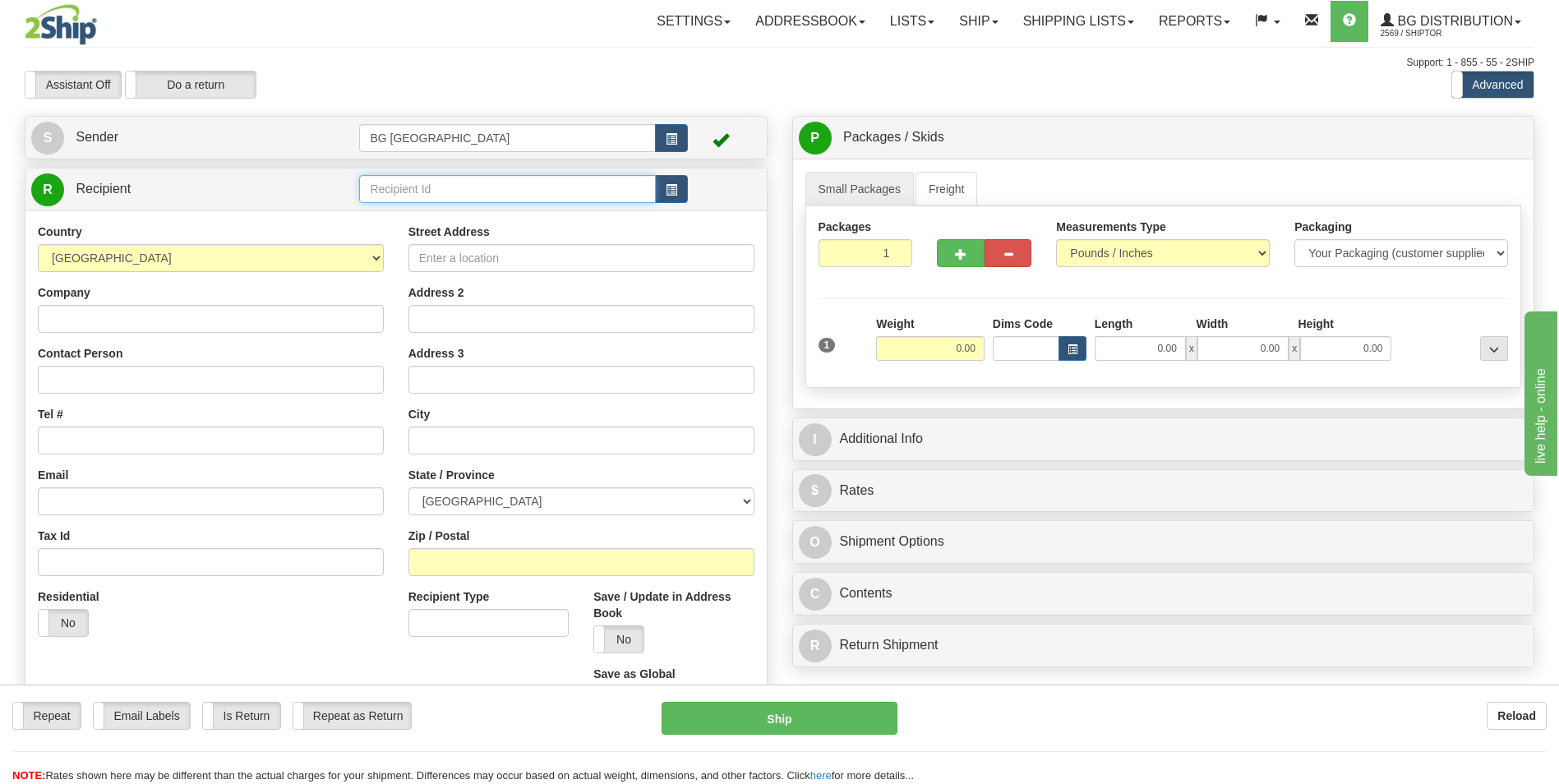
click at [506, 191] on input "text" at bounding box center [507, 188] width 296 height 28
click at [472, 206] on div "60799" at bounding box center [504, 214] width 280 height 18
type input "60799"
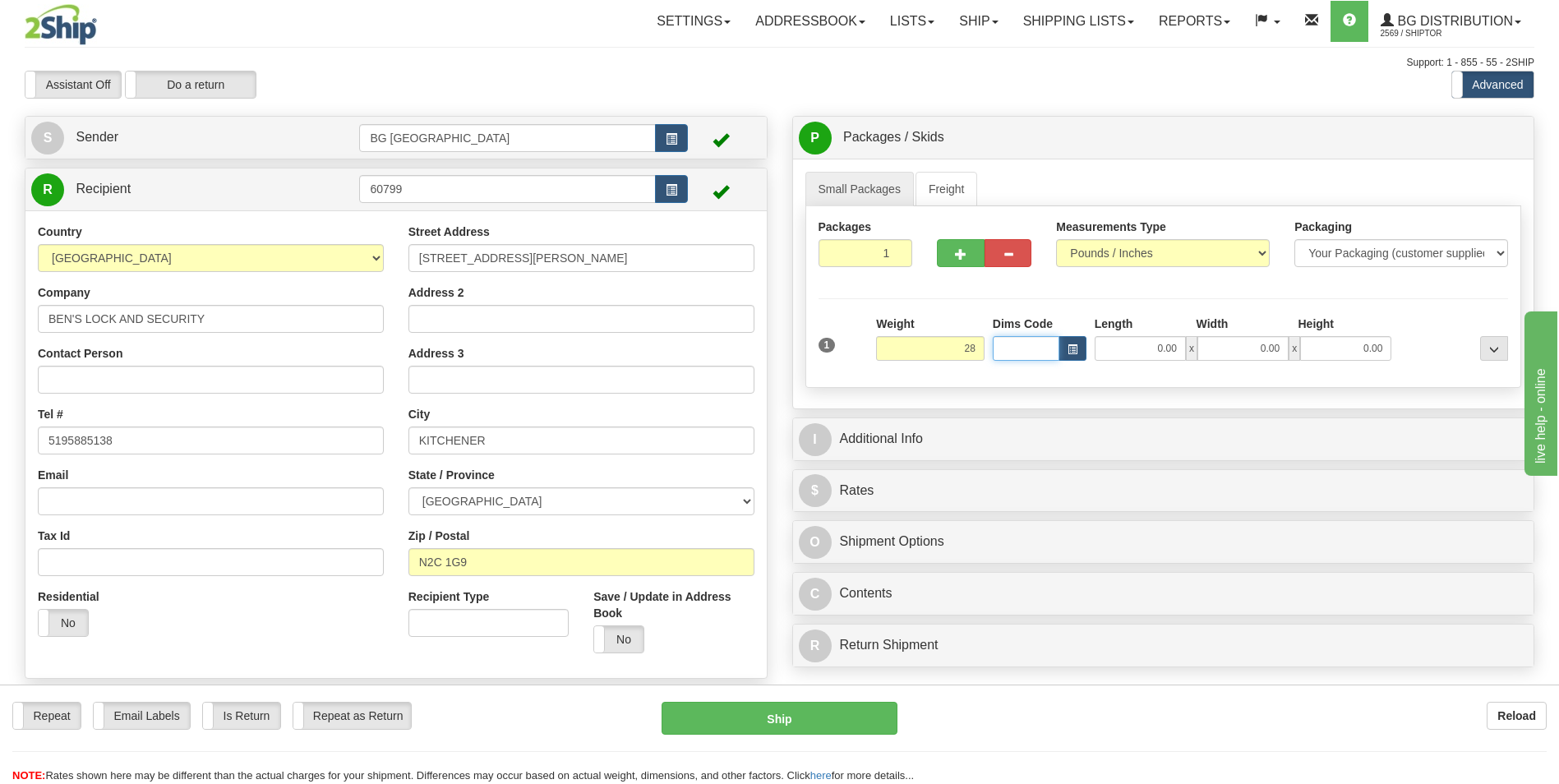
type input "28.00"
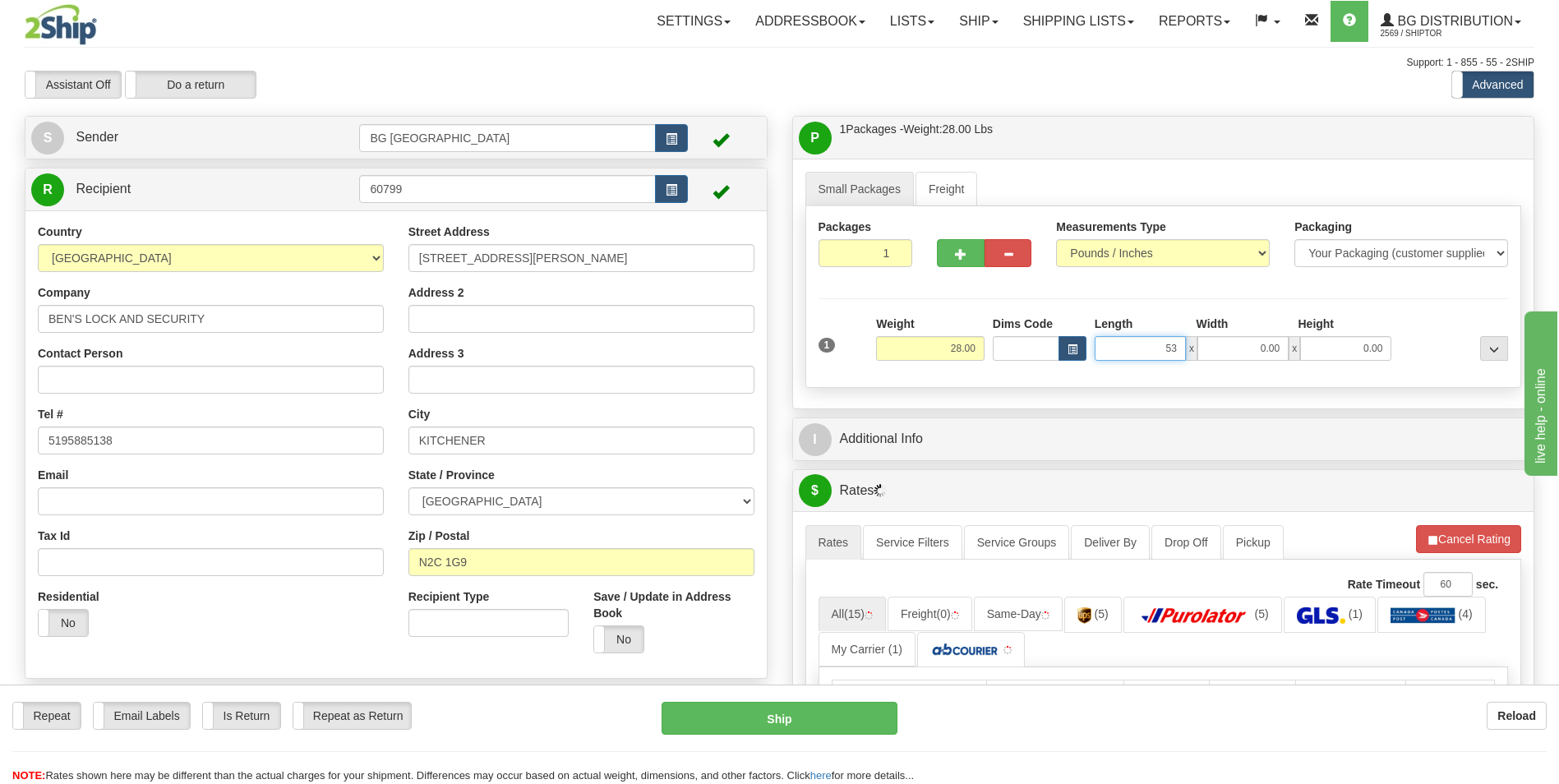
type input "53.00"
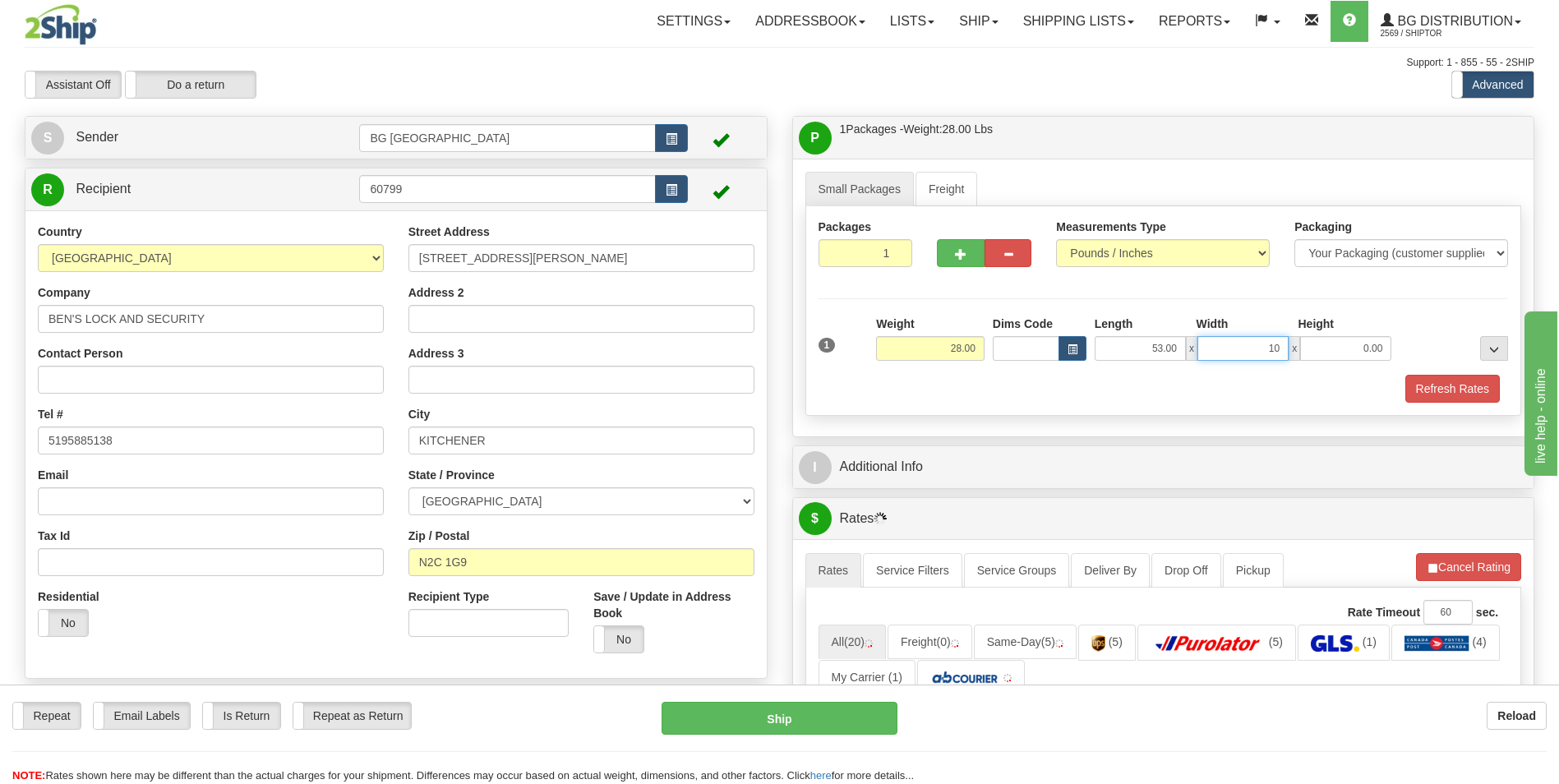
type input "10.00"
type input "5.00"
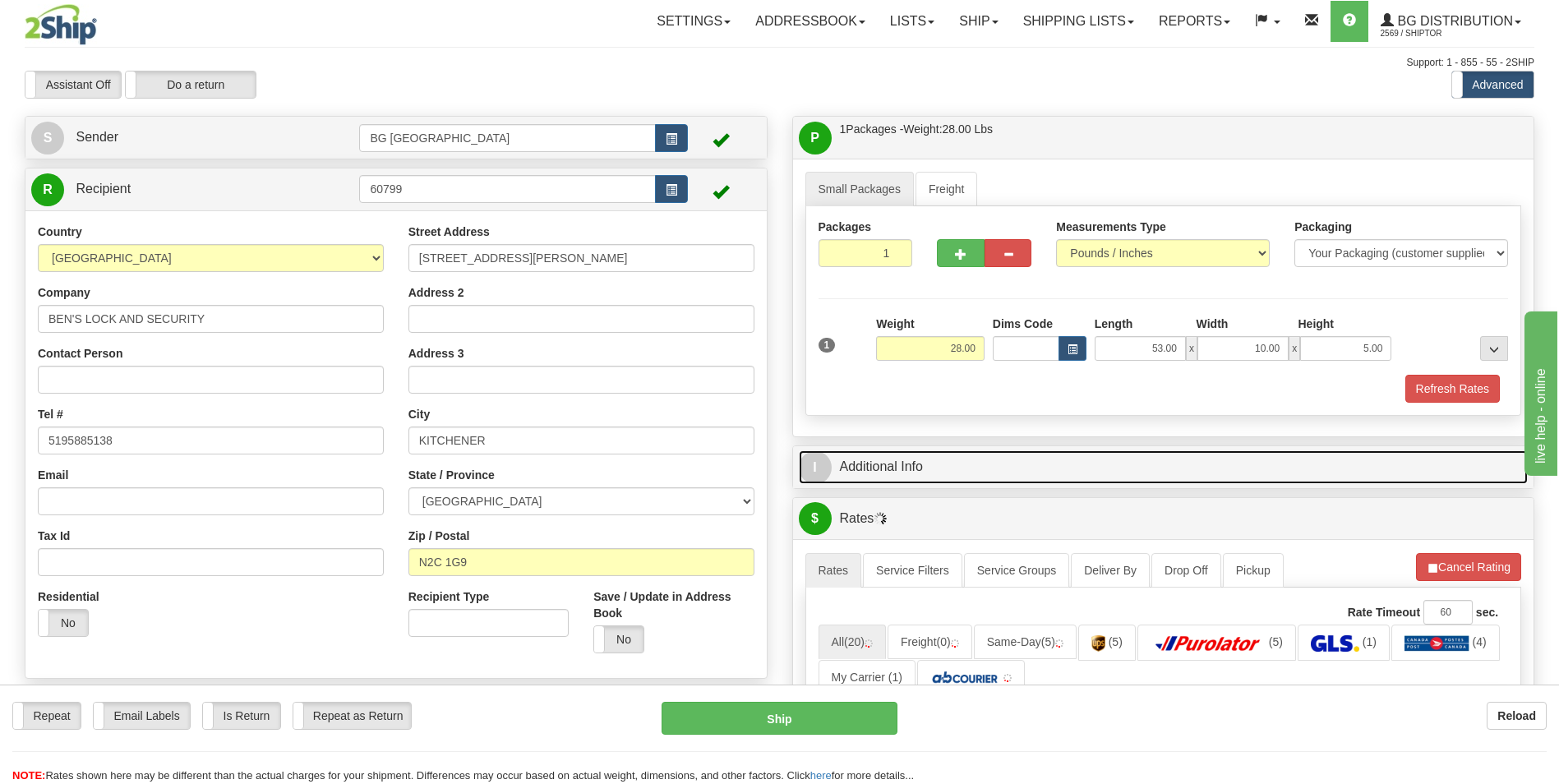
click at [930, 464] on link "I Additional Info" at bounding box center [1163, 466] width 729 height 33
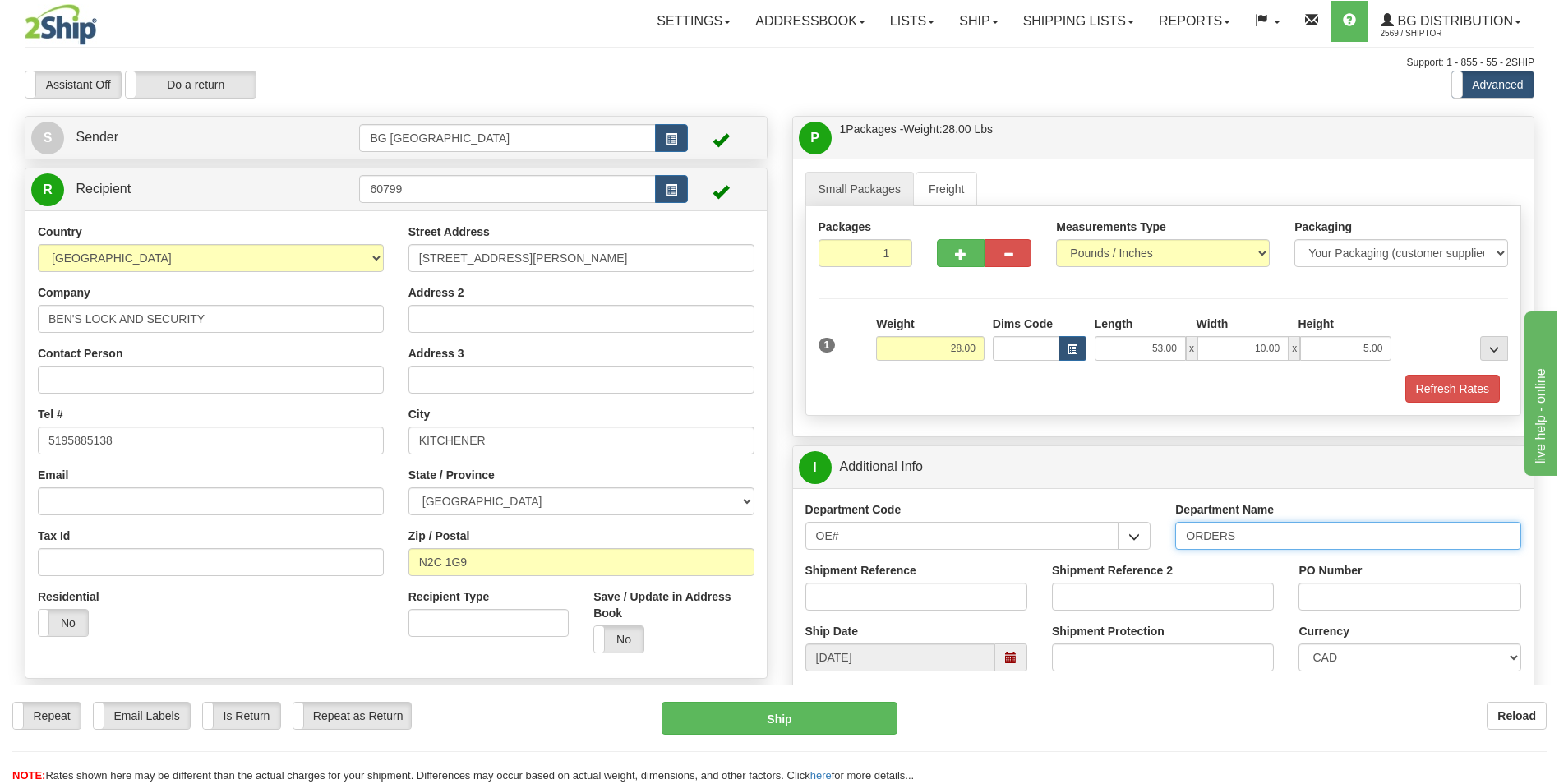
click at [1303, 530] on input "ORDERS" at bounding box center [1348, 535] width 346 height 28
type input "70184645-00"
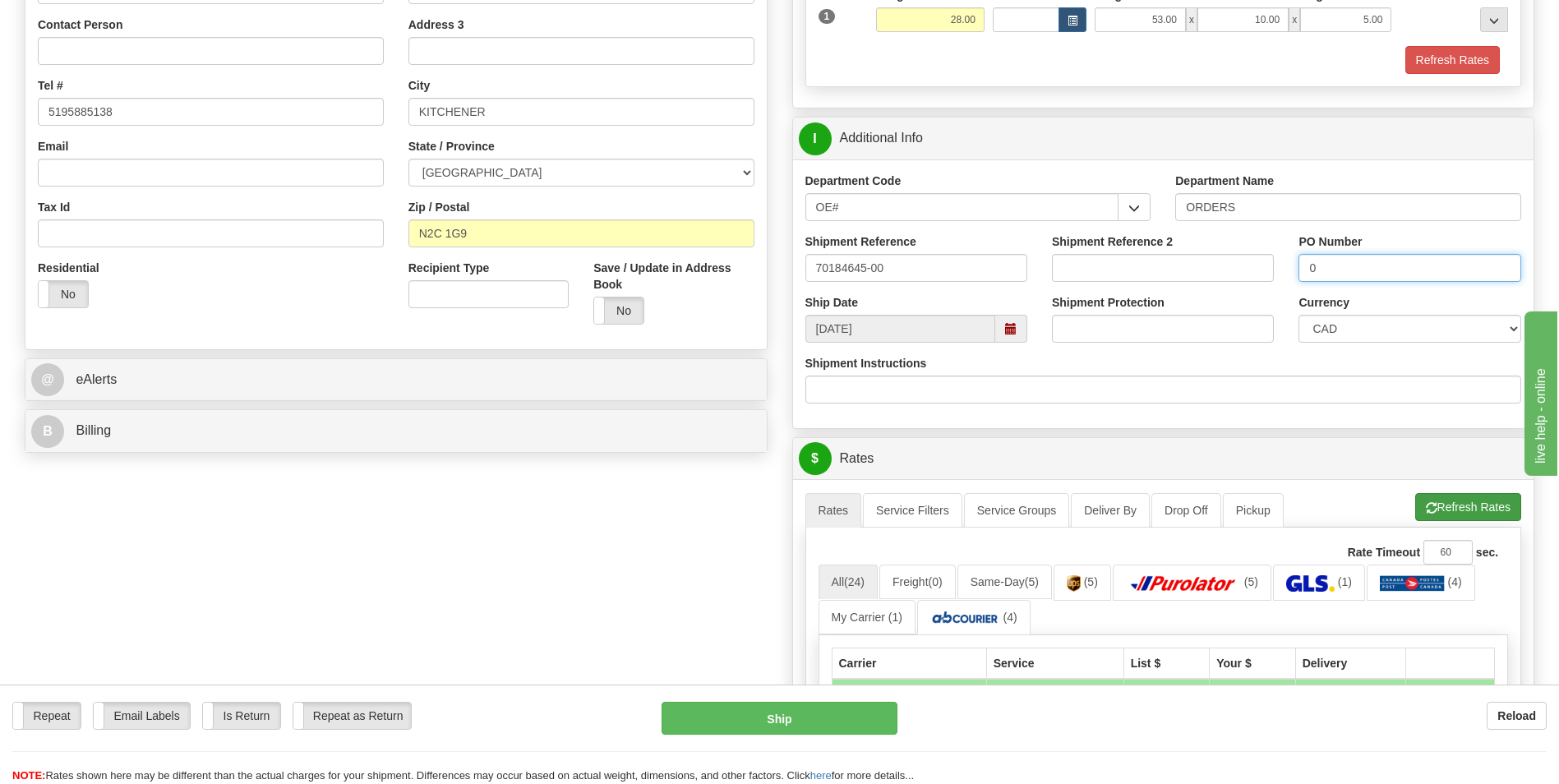
type input "0"
click at [1427, 512] on span "button" at bounding box center [1431, 508] width 12 height 11
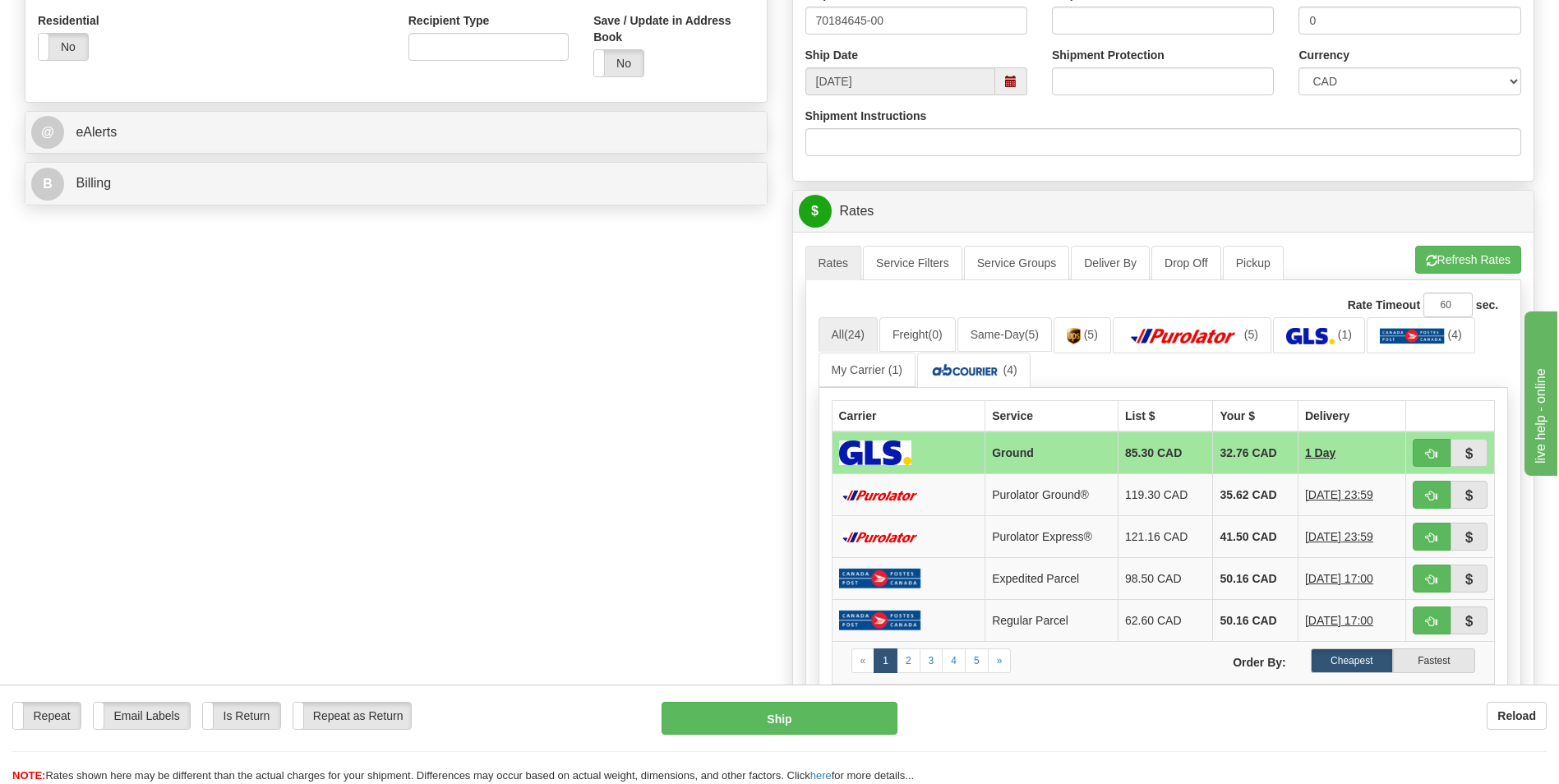
scroll to position [739, 0]
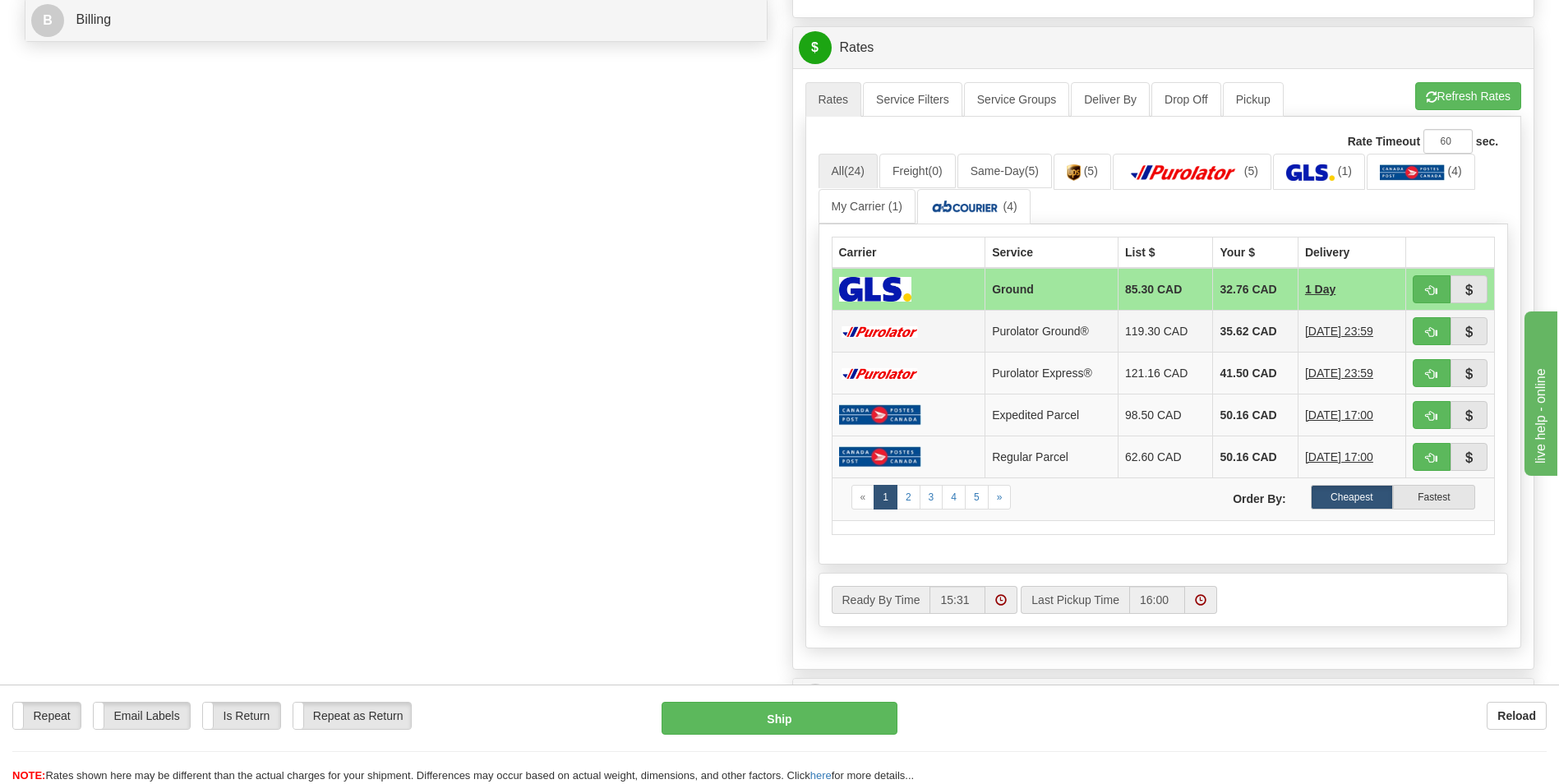
click at [1219, 331] on td "35.62 CAD" at bounding box center [1255, 332] width 85 height 41
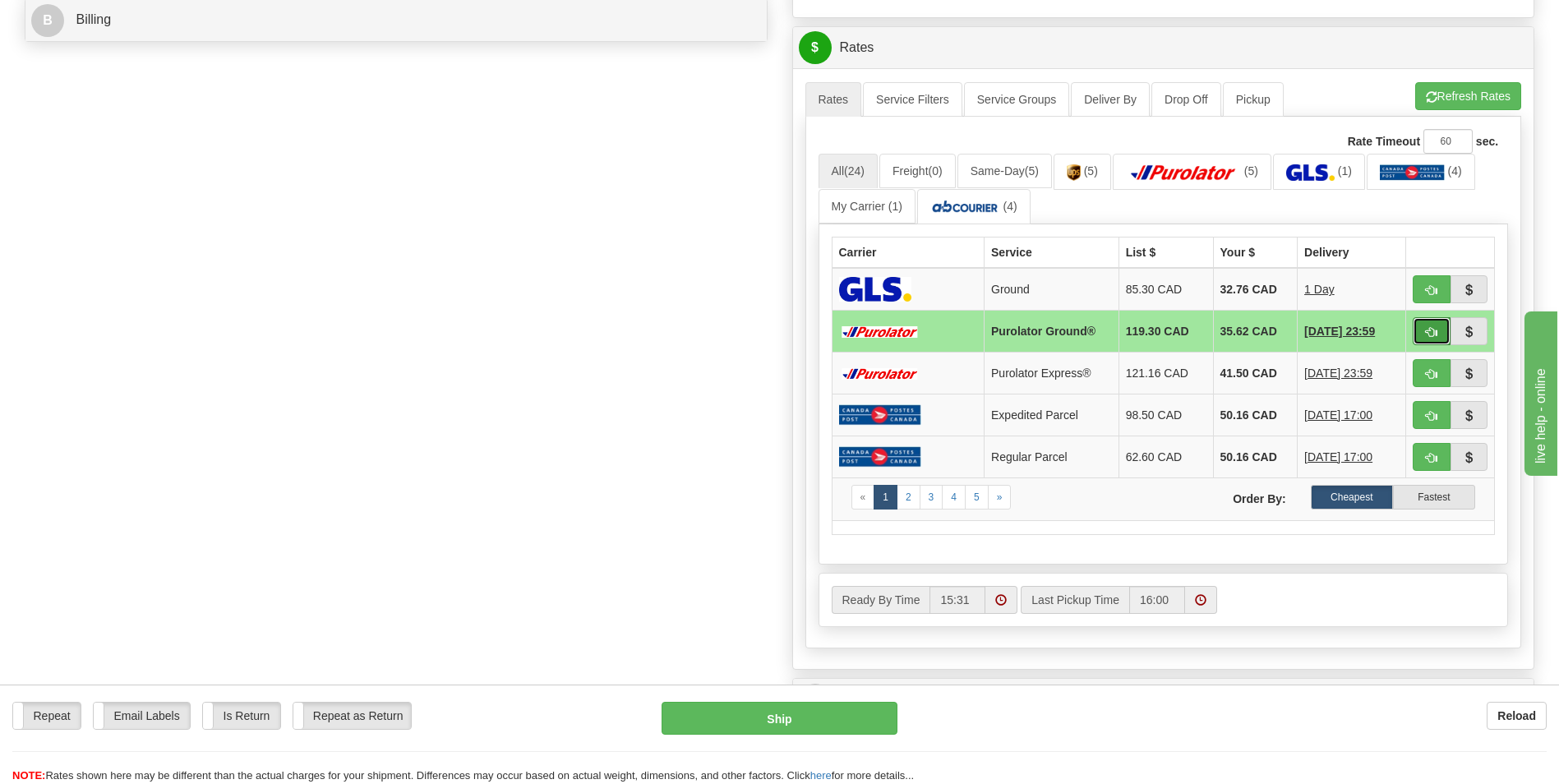
click at [1435, 333] on span "button" at bounding box center [1431, 333] width 12 height 11
type input "260"
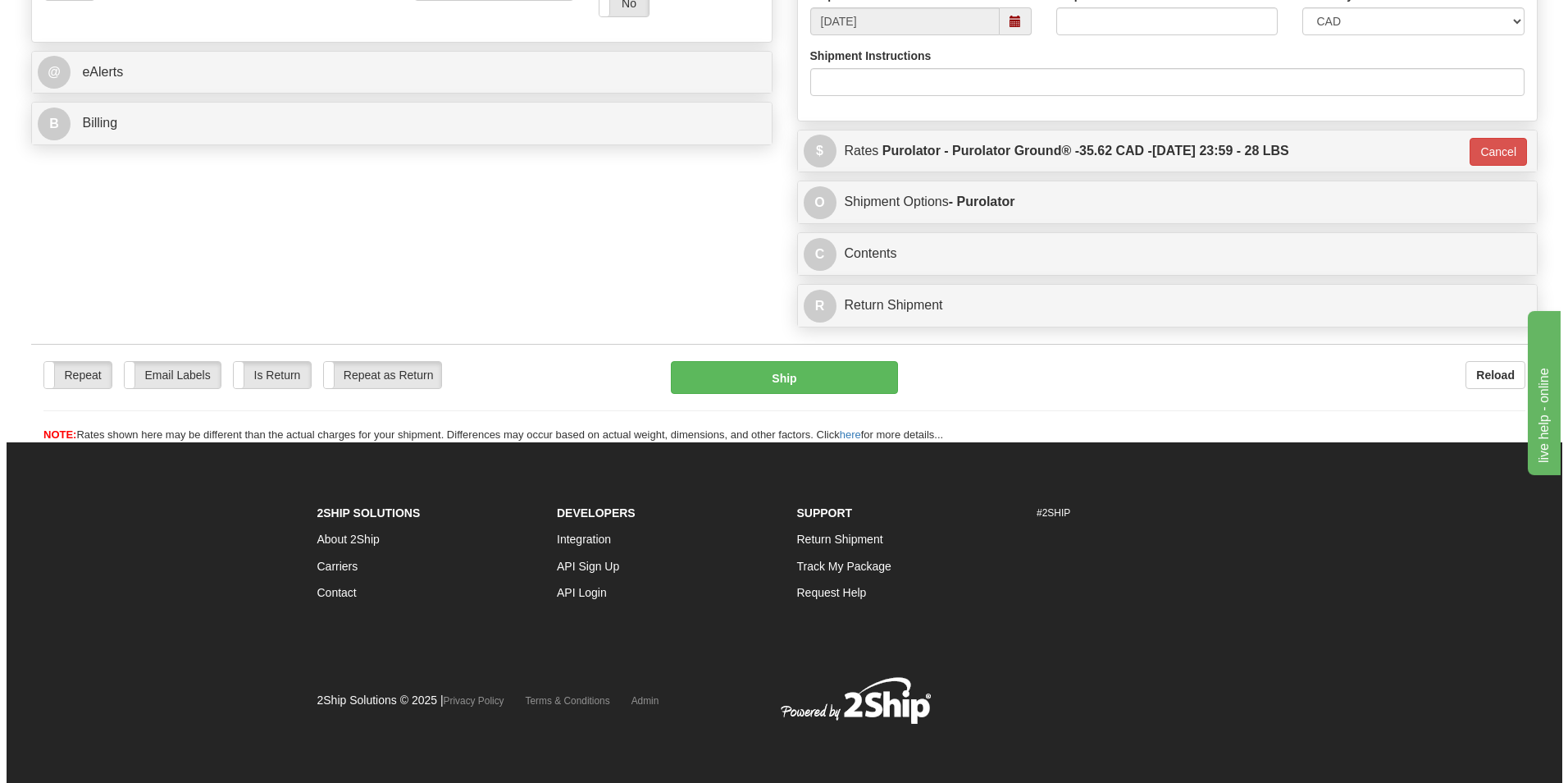
scroll to position [634, 0]
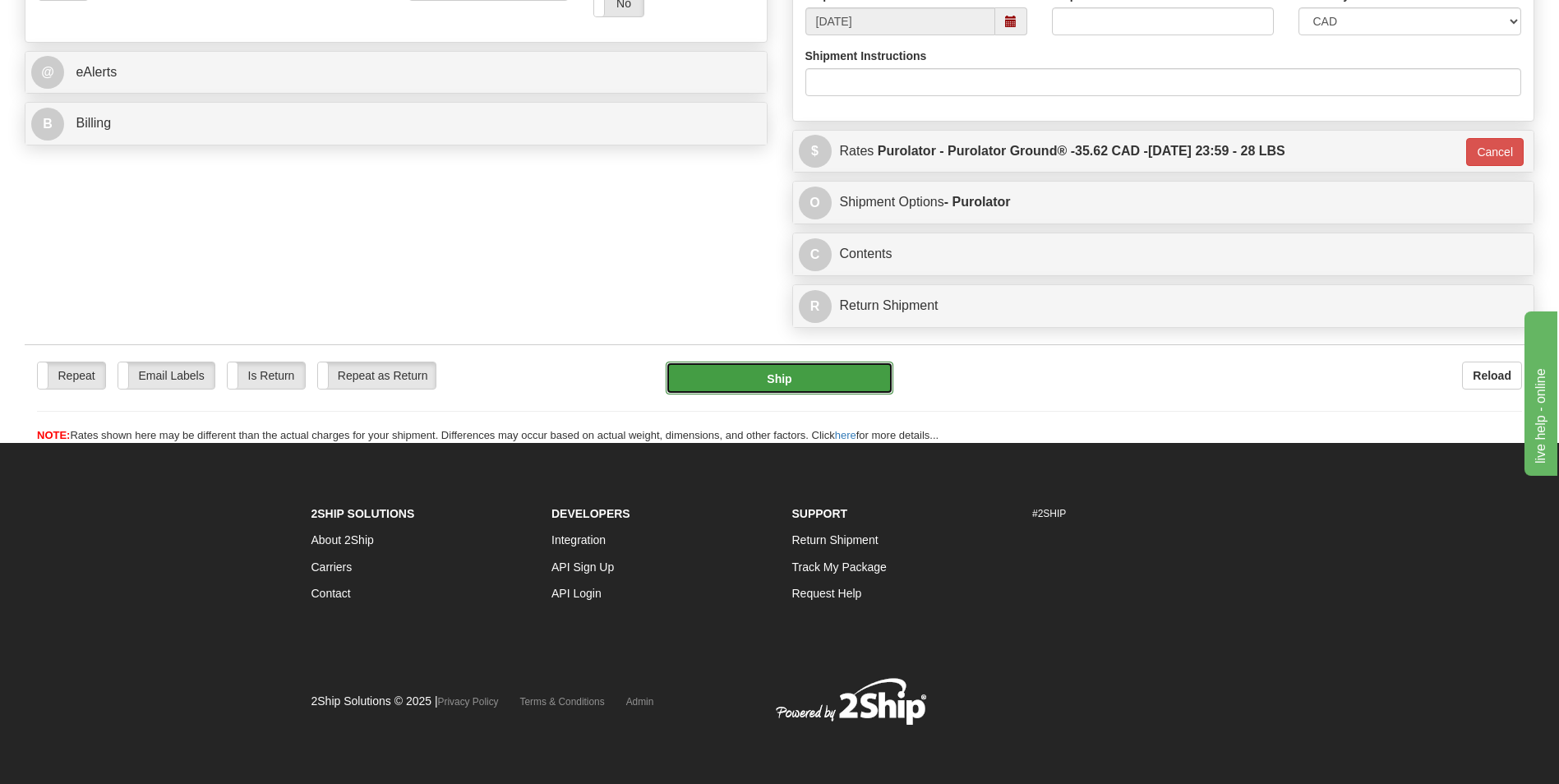
click at [785, 391] on button "Ship" at bounding box center [779, 378] width 227 height 32
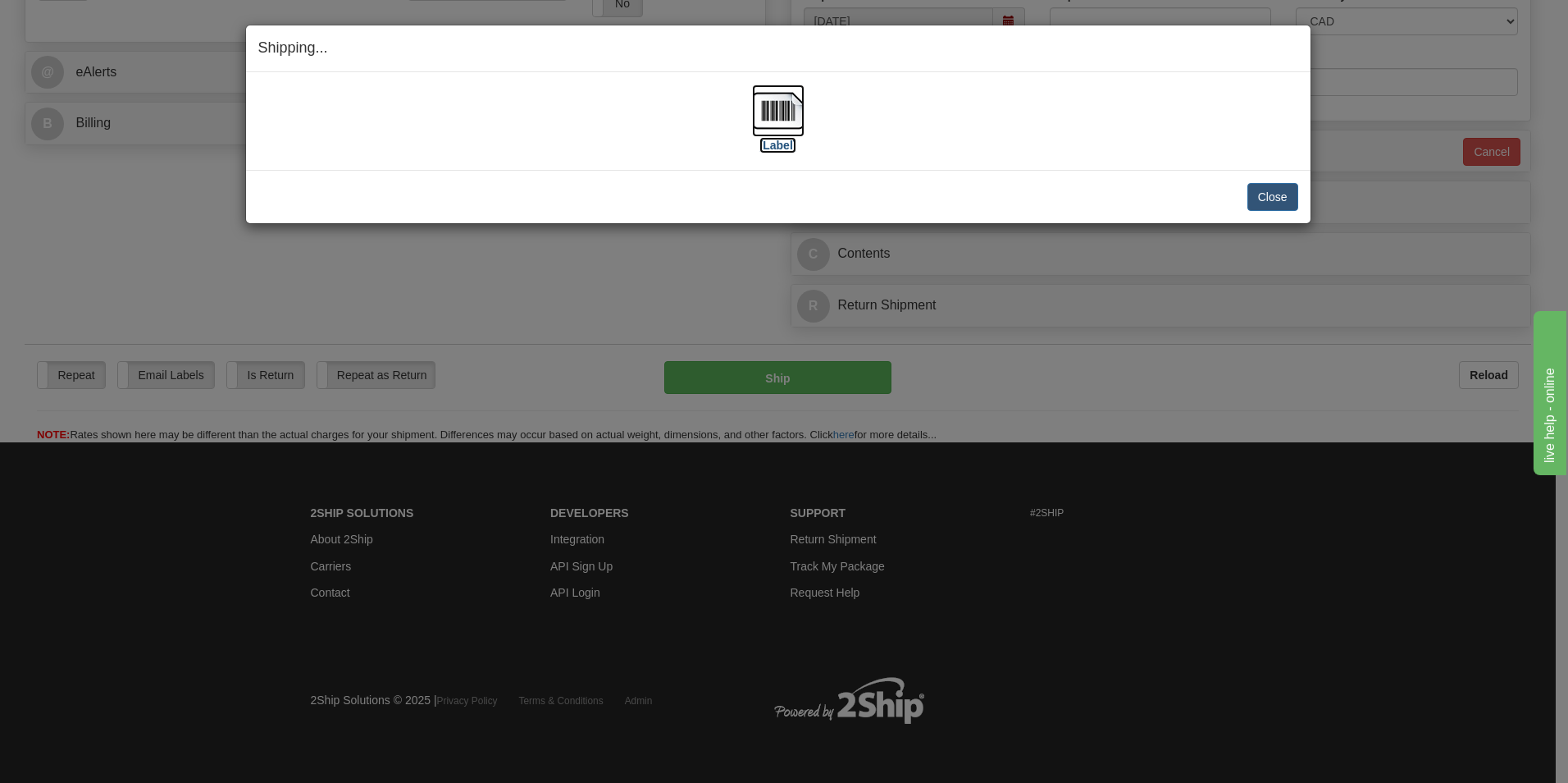
click at [785, 114] on img at bounding box center [778, 111] width 52 height 52
click at [1257, 183] on button "Close" at bounding box center [1272, 196] width 51 height 28
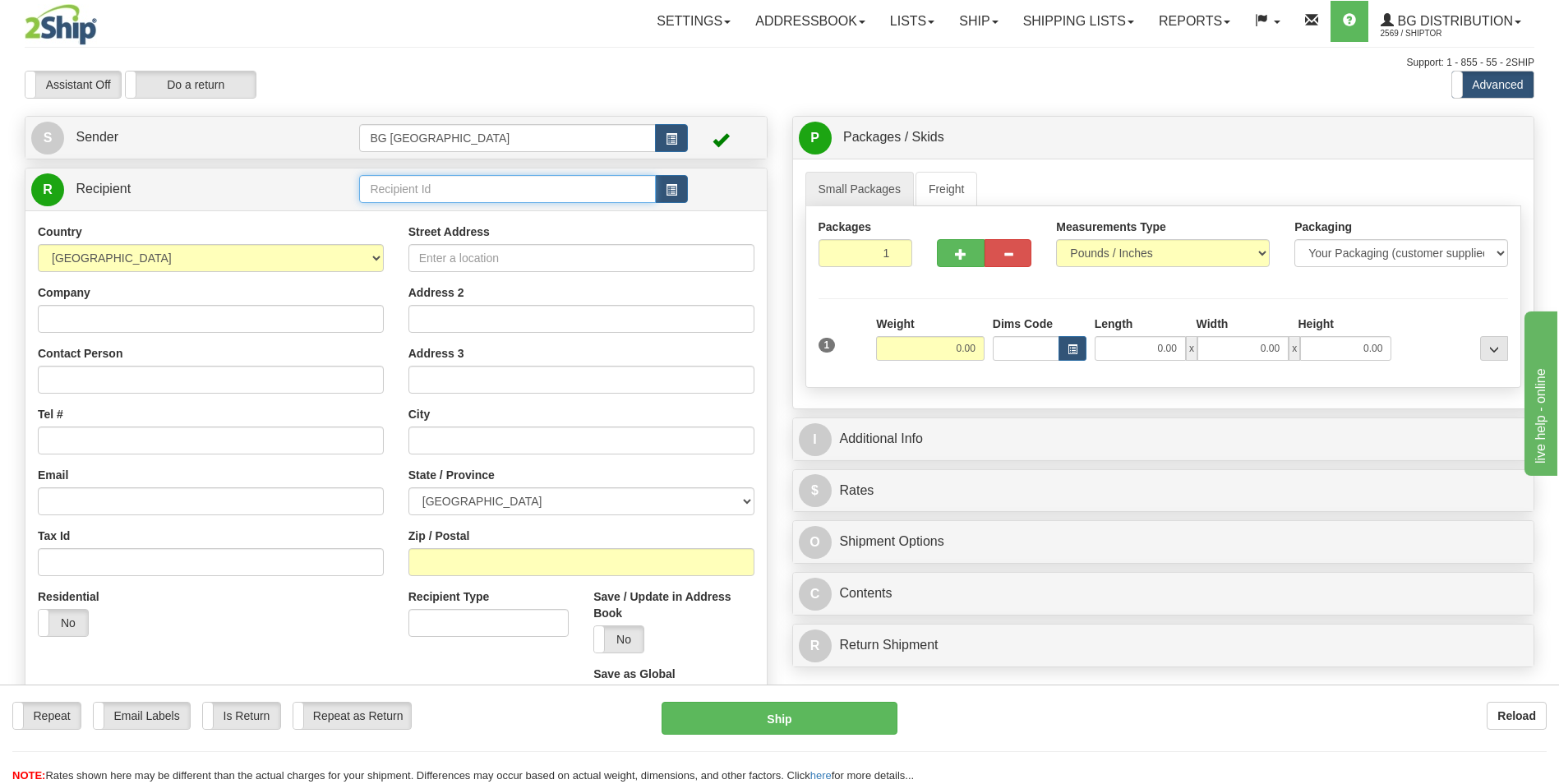
click at [447, 199] on input "text" at bounding box center [507, 188] width 296 height 28
click at [413, 205] on li "60311" at bounding box center [507, 214] width 294 height 22
type input "60311"
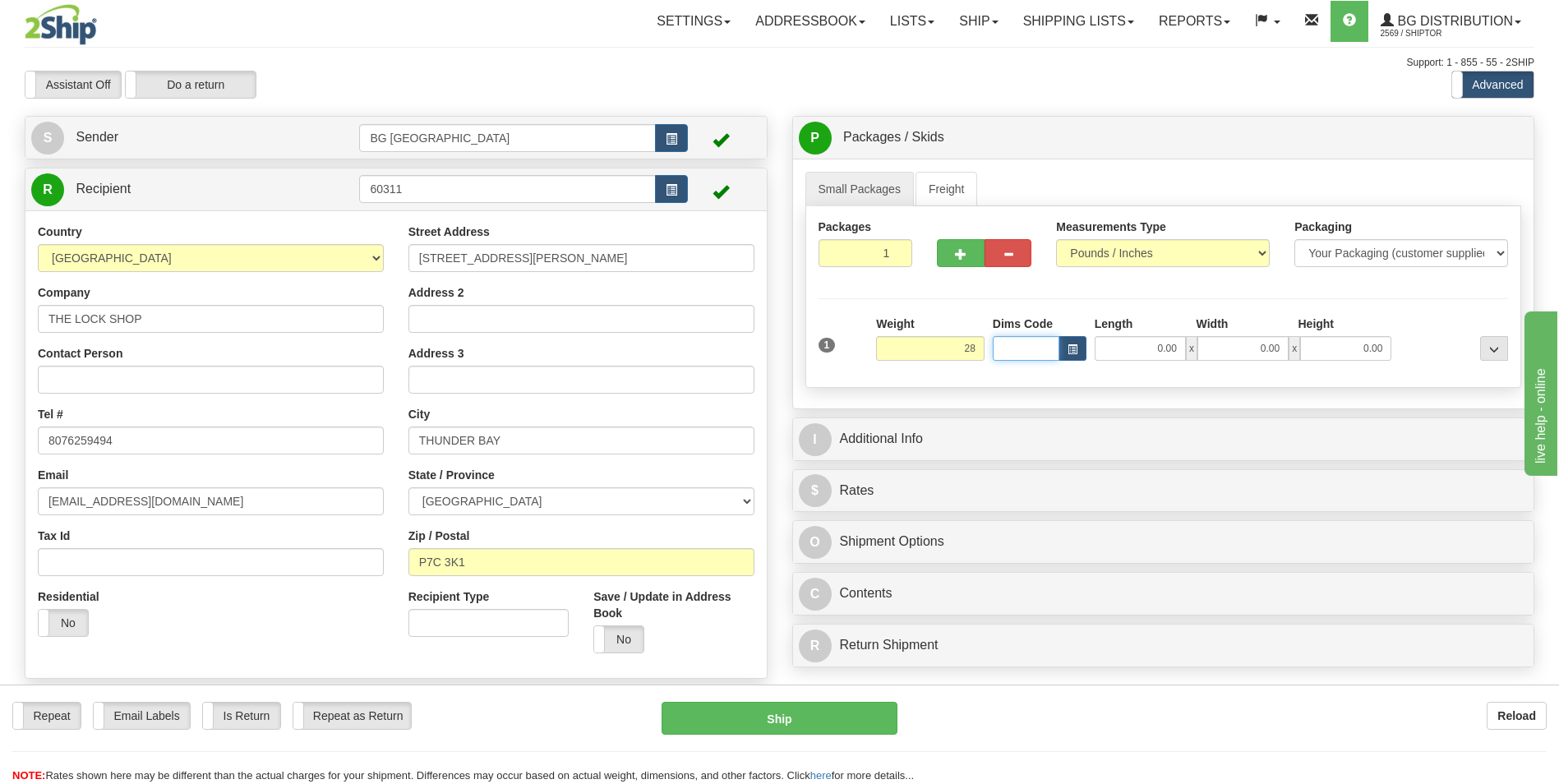
type input "28.00"
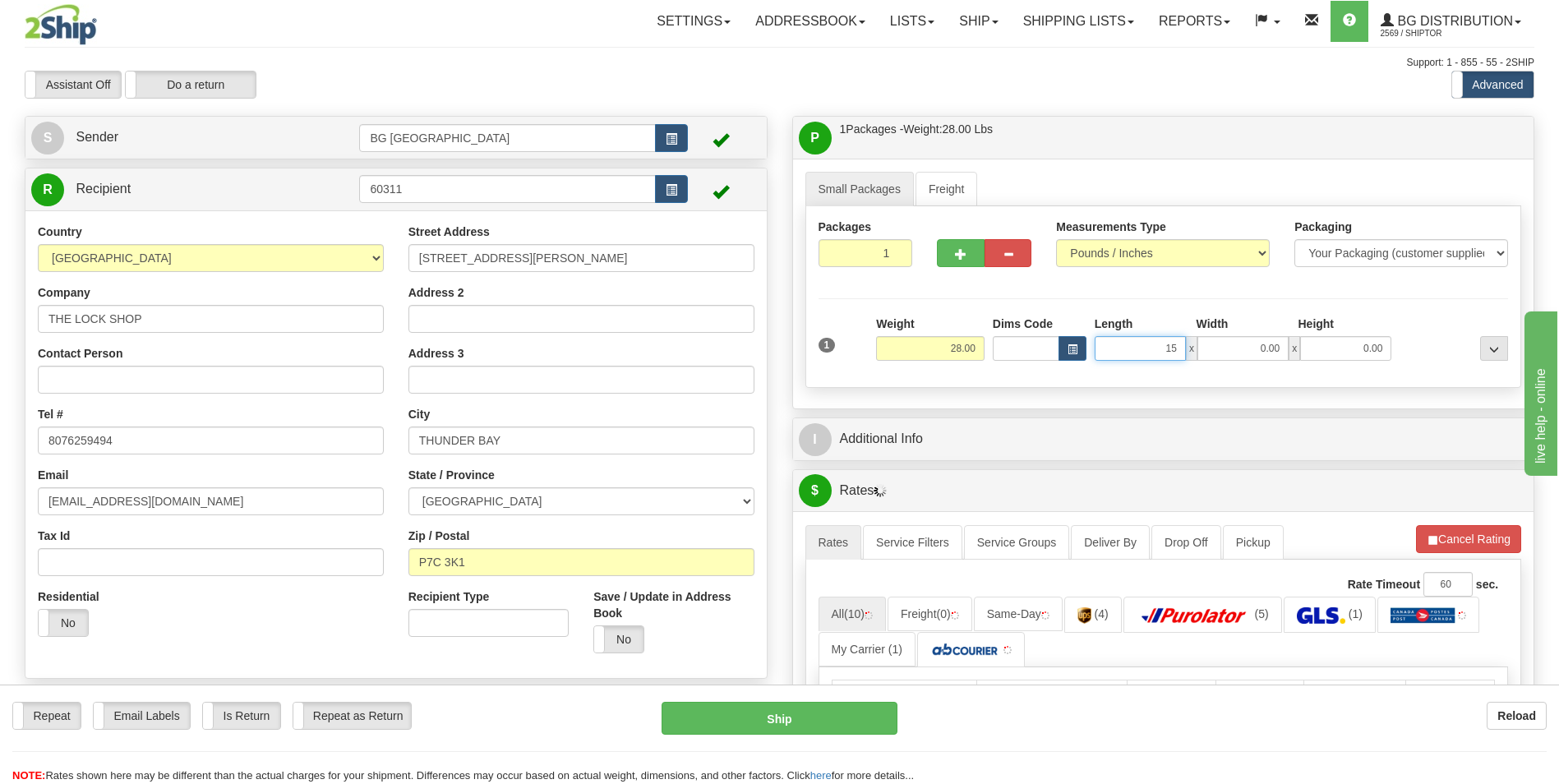
type input "15.00"
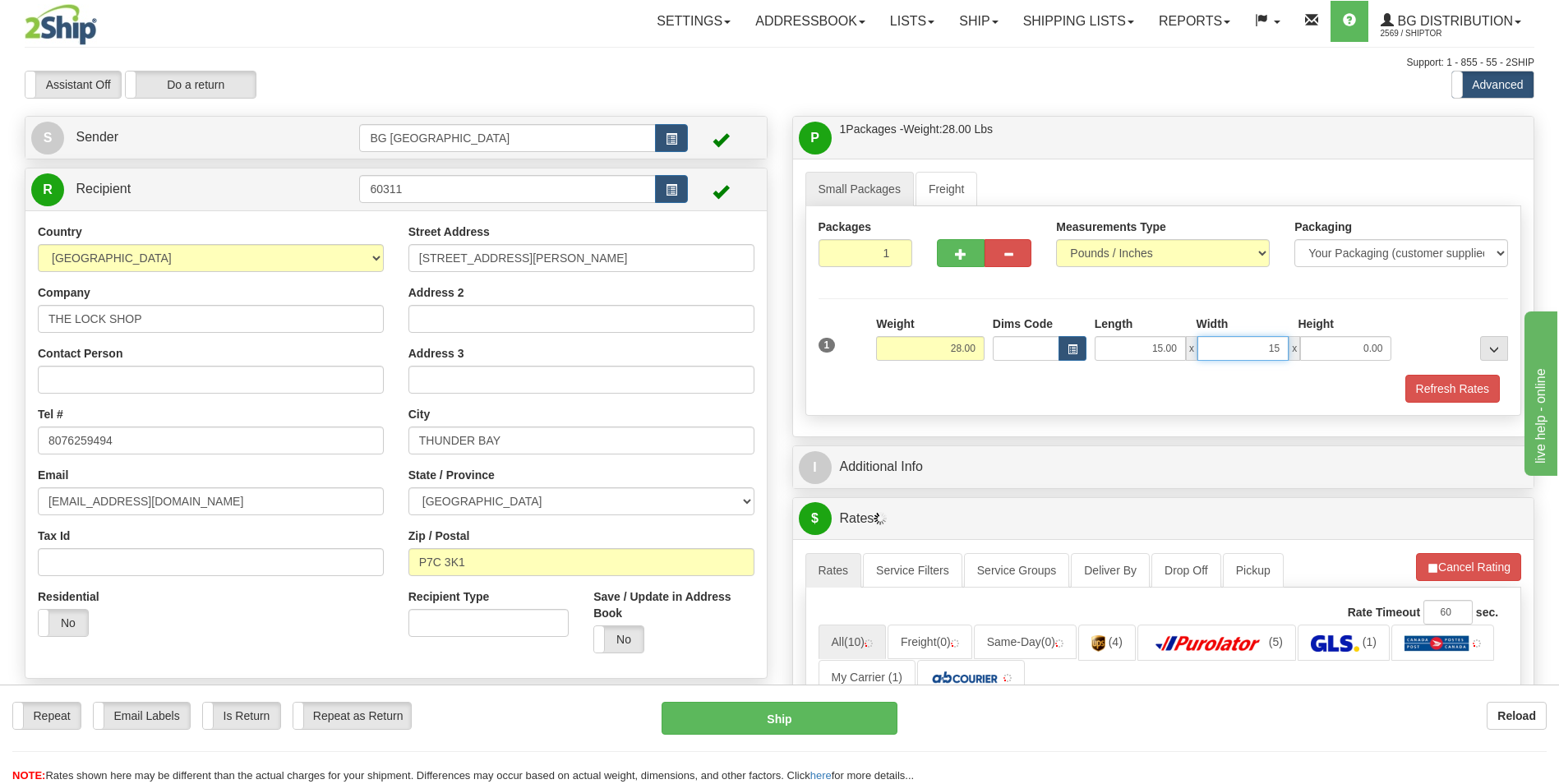
type input "15.00"
type input "10.00"
click at [1426, 394] on button "Refresh Rates" at bounding box center [1453, 388] width 95 height 28
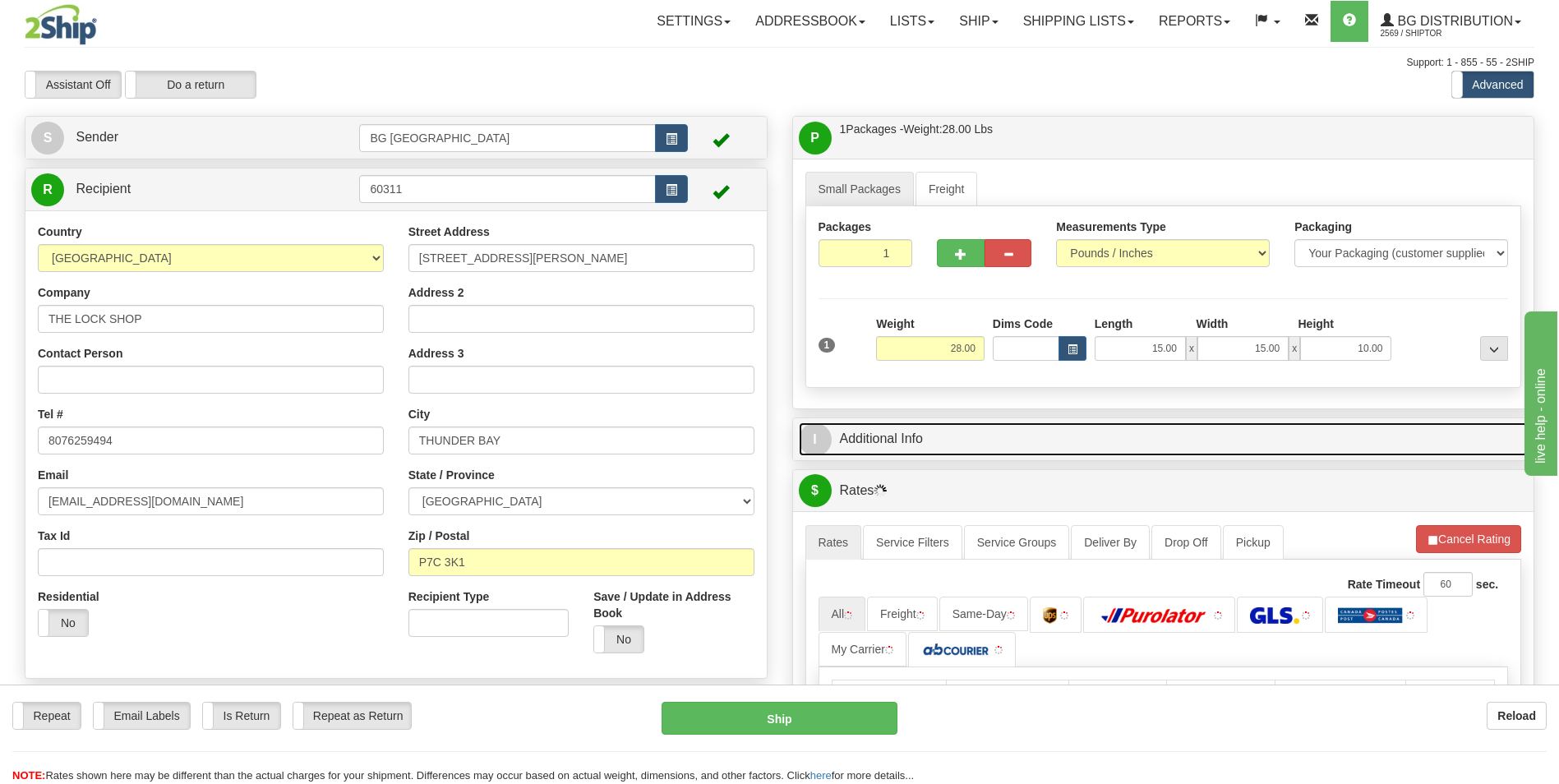
click at [918, 442] on link "I Additional Info" at bounding box center [1163, 439] width 729 height 33
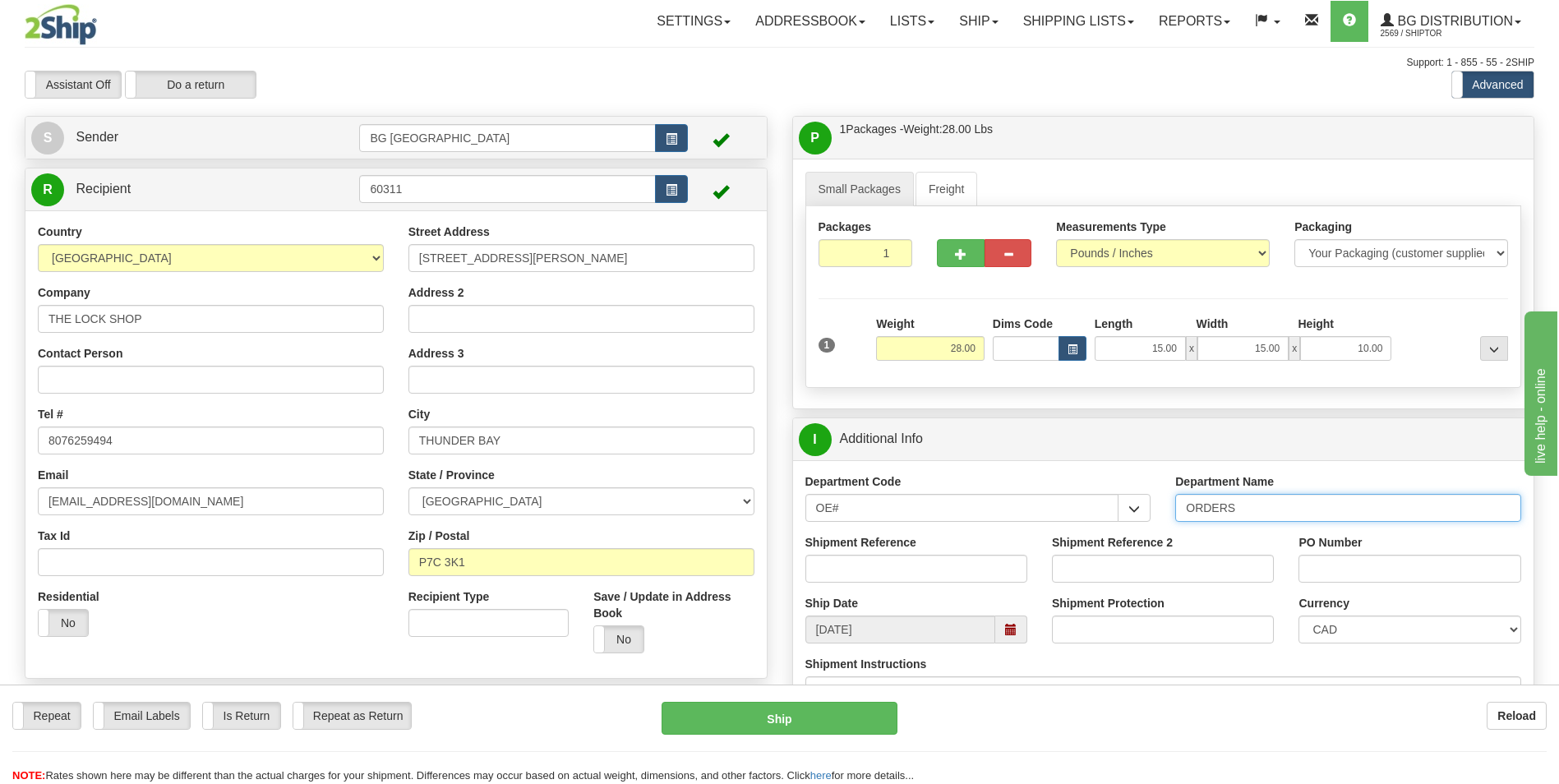
click at [1252, 511] on input "ORDERS" at bounding box center [1348, 507] width 346 height 28
type input "70184641-00"
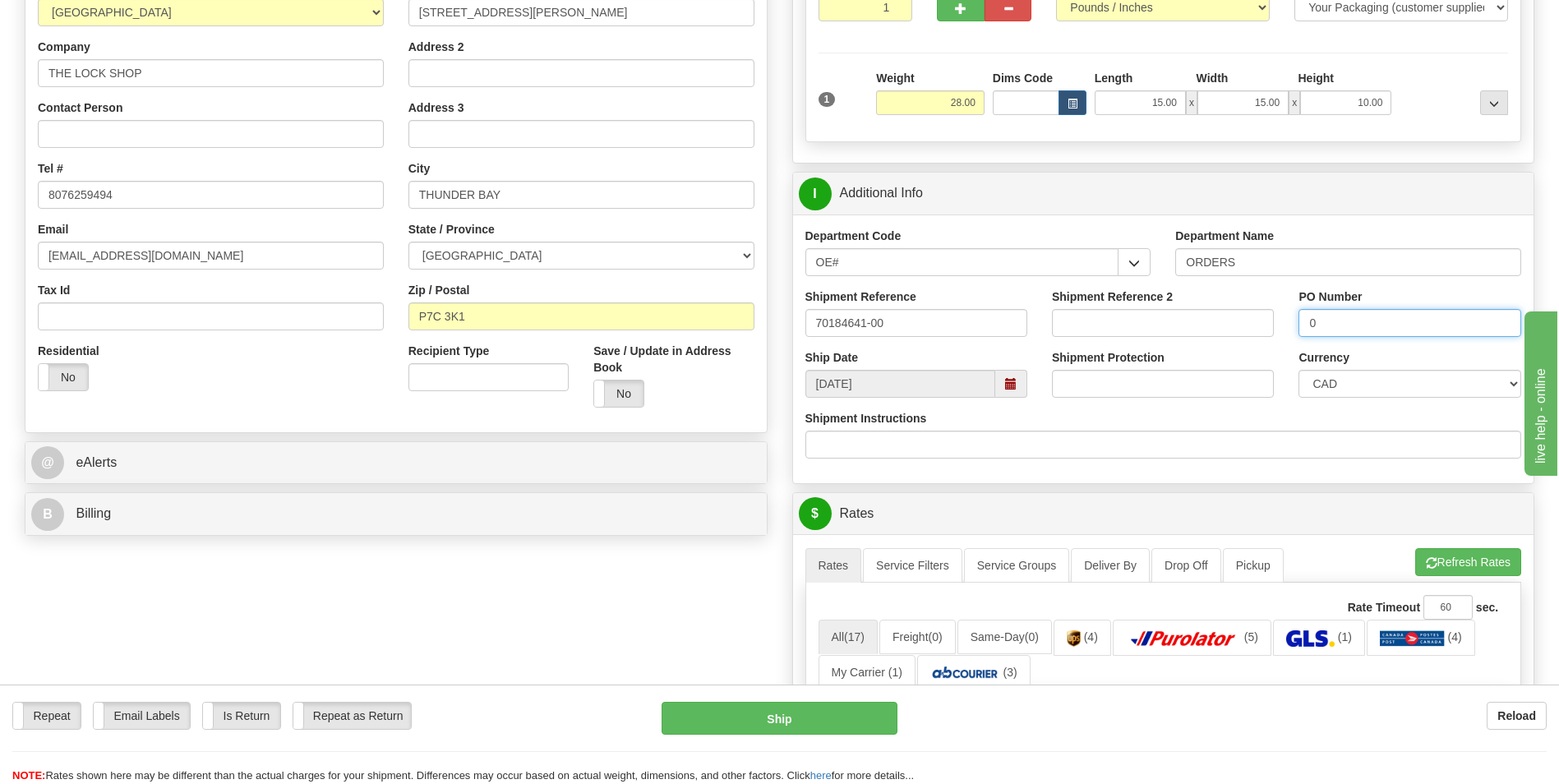
scroll to position [246, 0]
type input "0"
click at [1444, 554] on button "Refresh Rates" at bounding box center [1469, 561] width 106 height 28
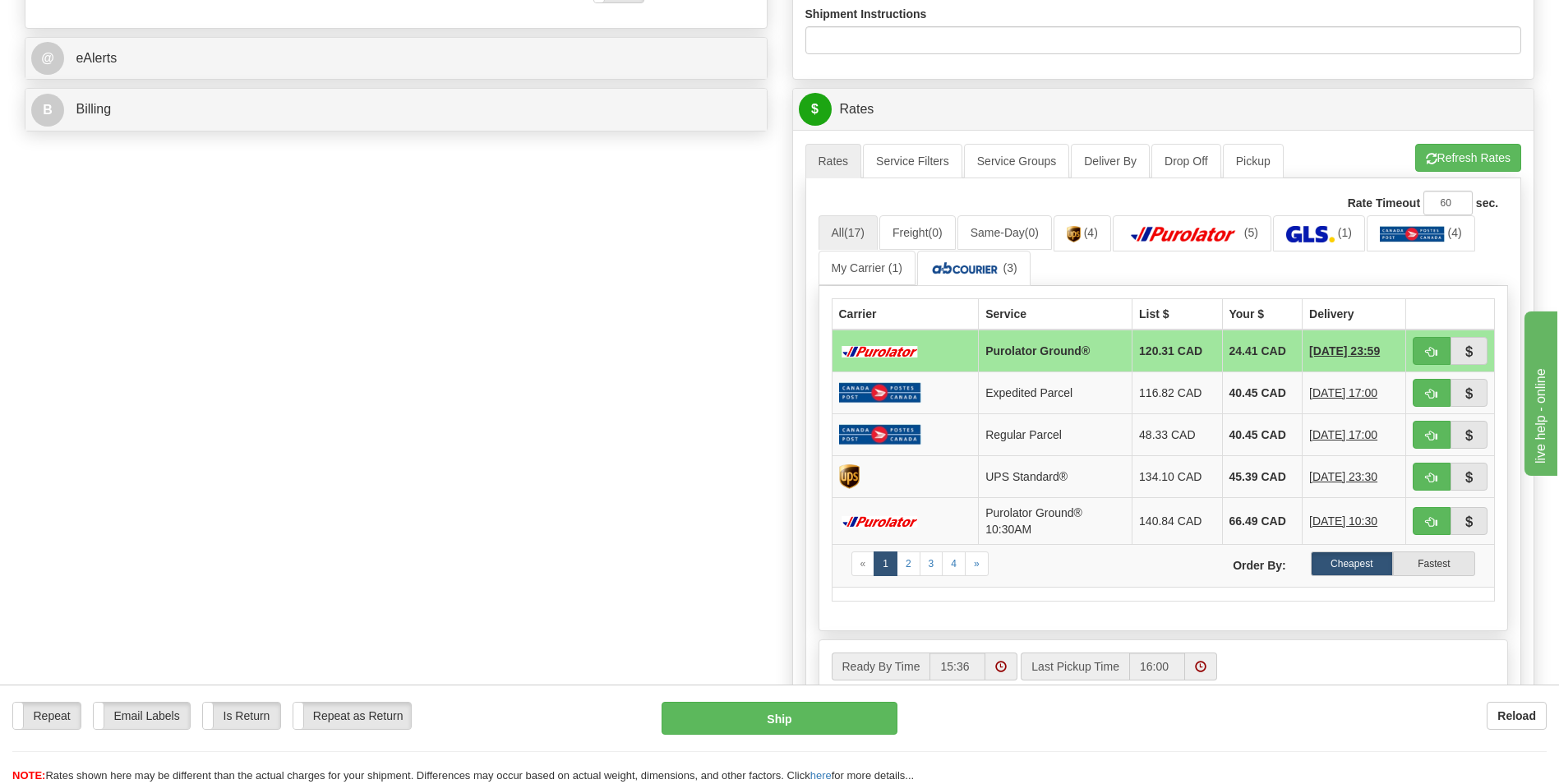
scroll to position [657, 0]
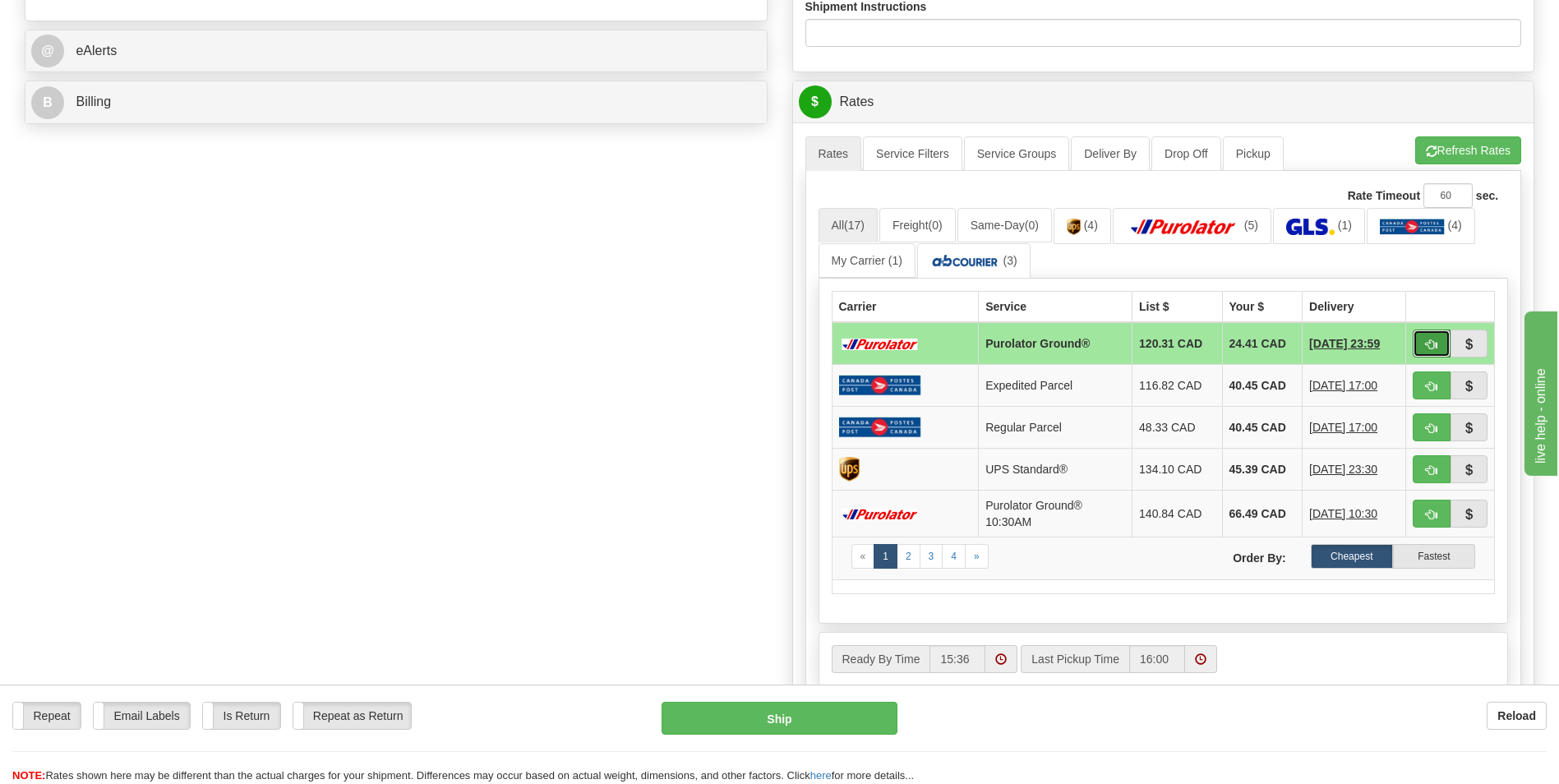
click at [1419, 343] on button "button" at bounding box center [1432, 343] width 38 height 28
type input "260"
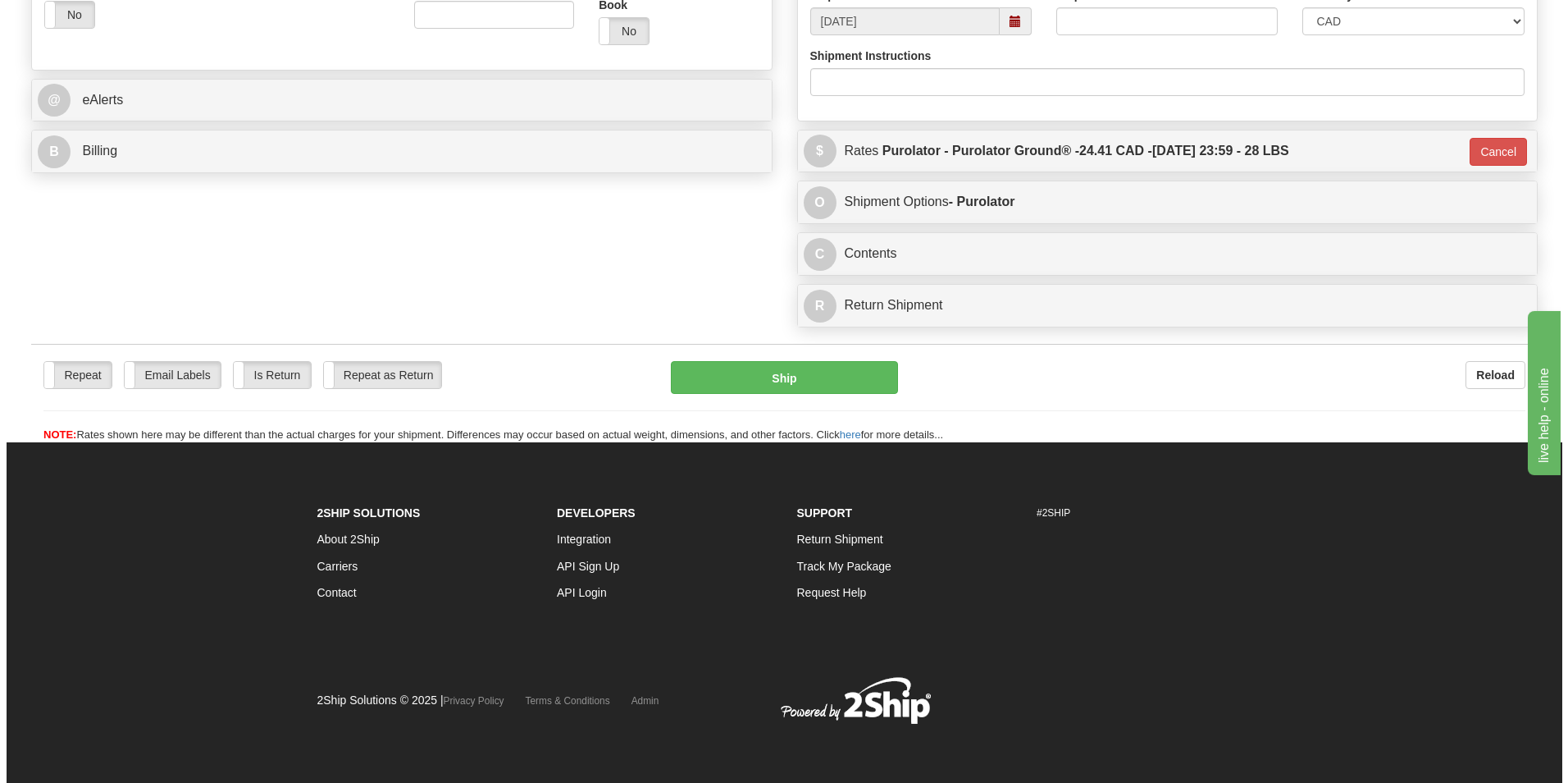
scroll to position [608, 0]
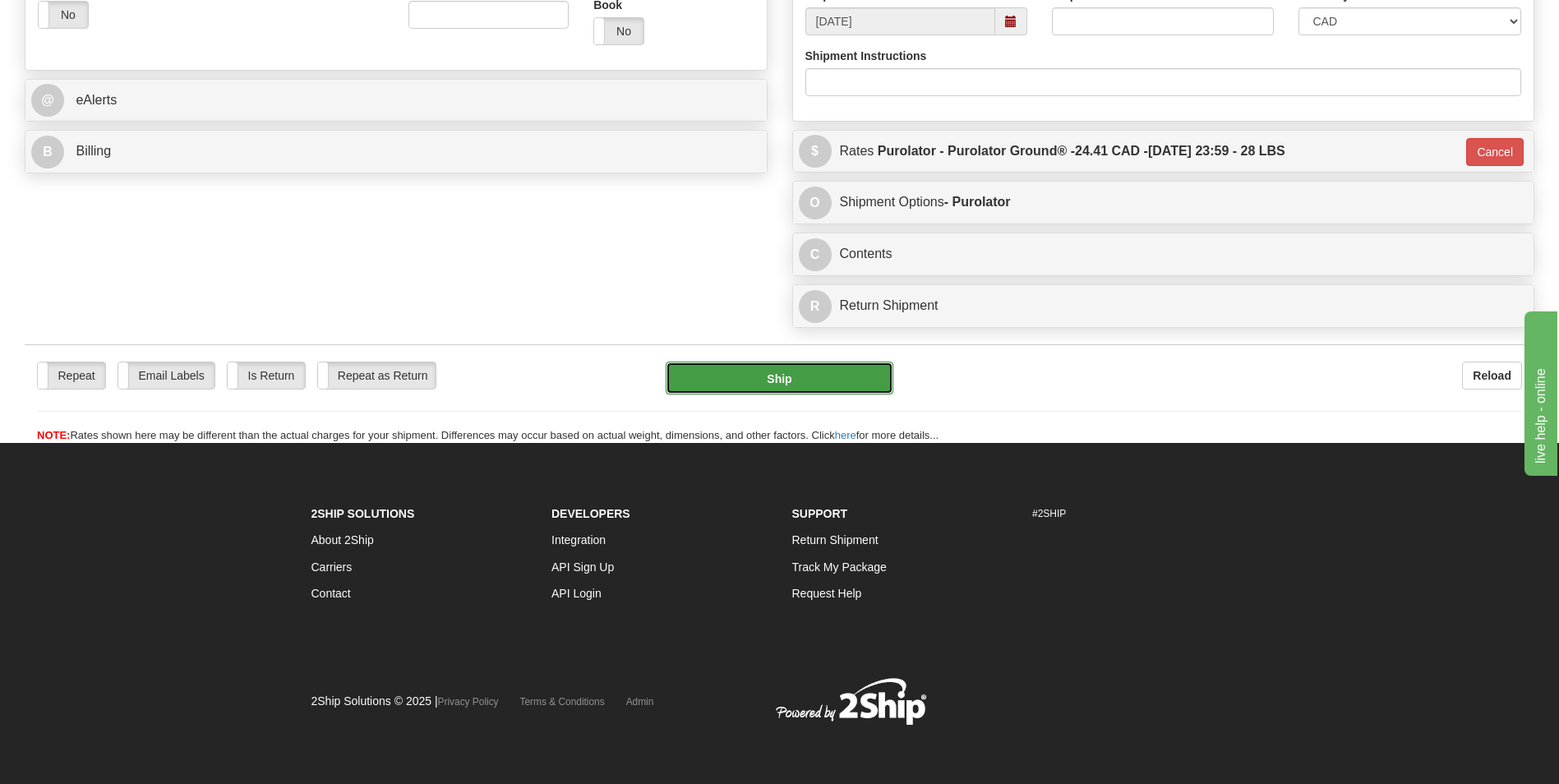
click at [775, 387] on button "Ship" at bounding box center [779, 378] width 227 height 32
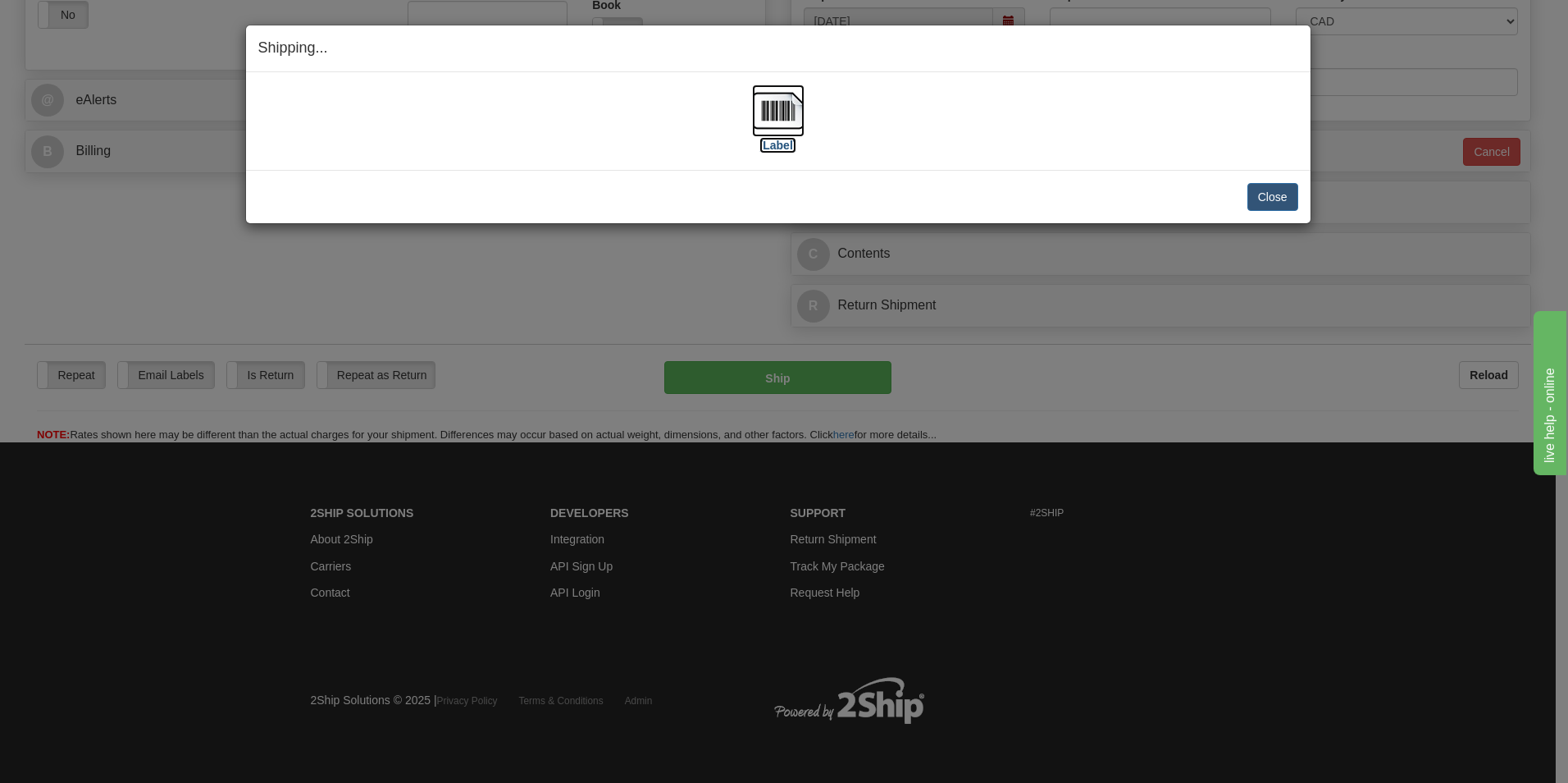
click at [773, 119] on img at bounding box center [778, 111] width 52 height 52
click at [1264, 196] on button "Close" at bounding box center [1272, 196] width 51 height 28
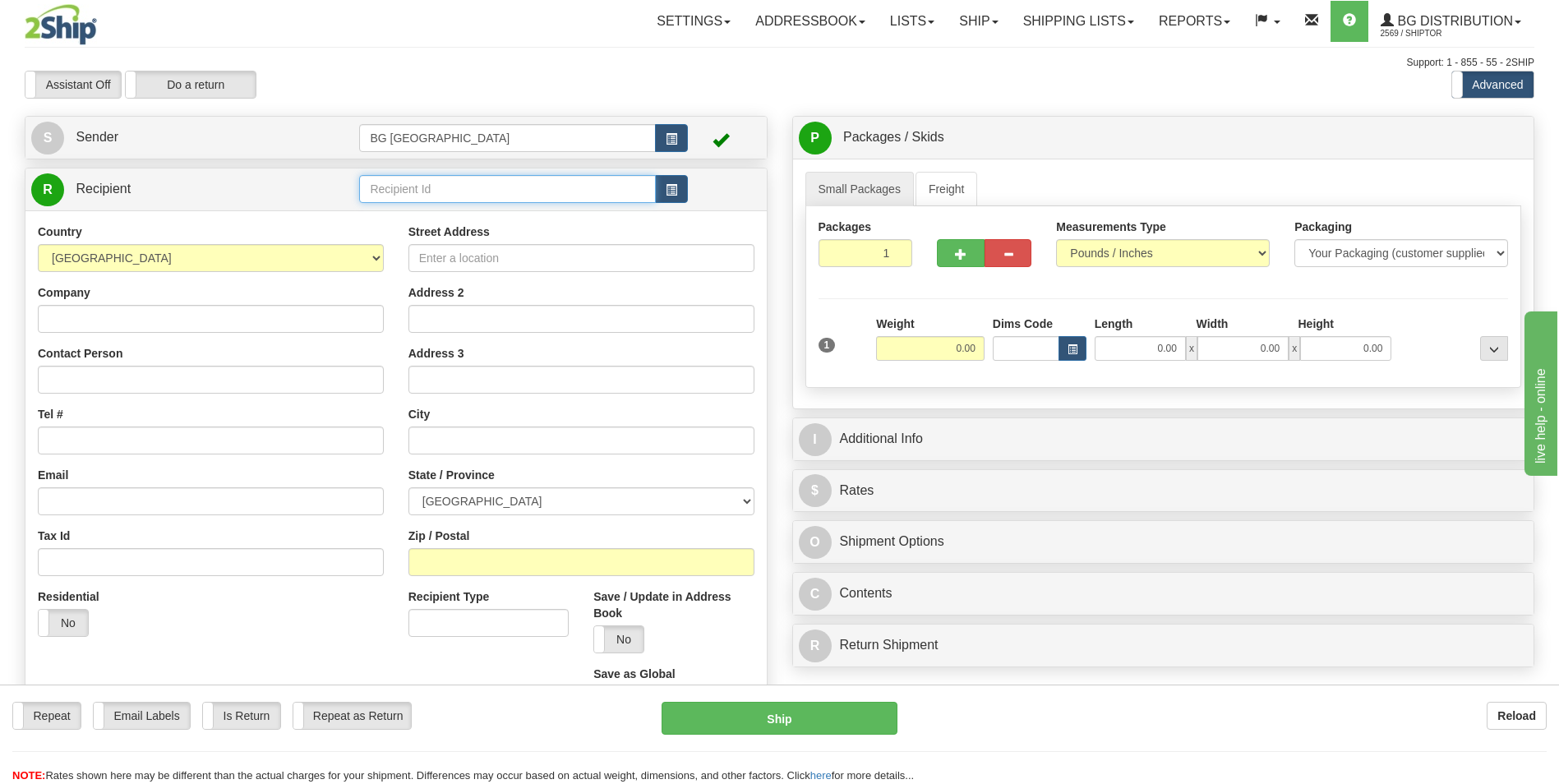
click at [422, 181] on input "text" at bounding box center [507, 188] width 296 height 28
click at [408, 205] on div "60175" at bounding box center [504, 214] width 280 height 18
type input "60175"
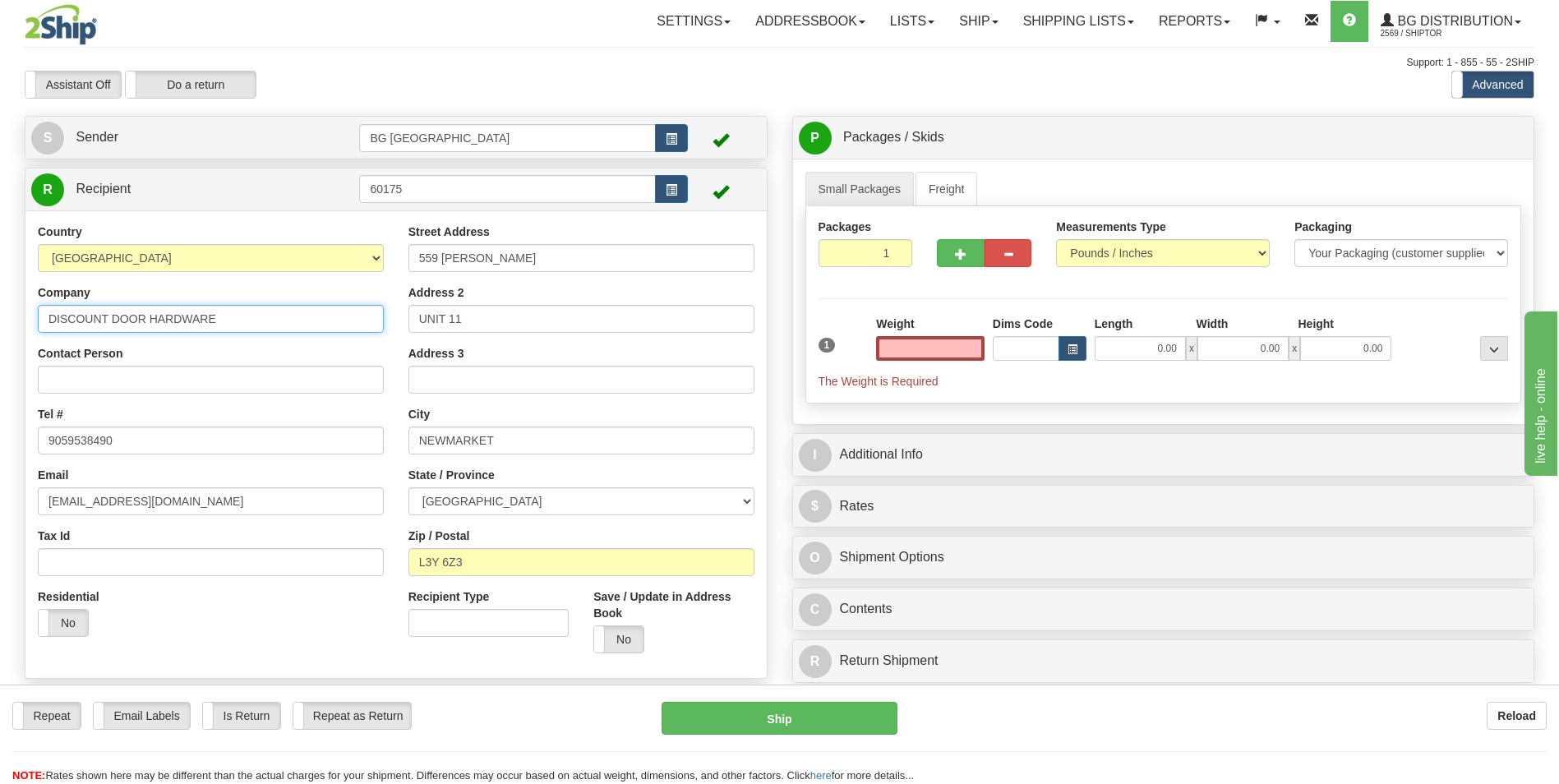
type input "0.00"
click at [234, 327] on input "DISCOUNT DOOR HARDWARE" at bounding box center [211, 318] width 346 height 28
paste input "CENTRE DE SANTE COMMUNAUTAI"
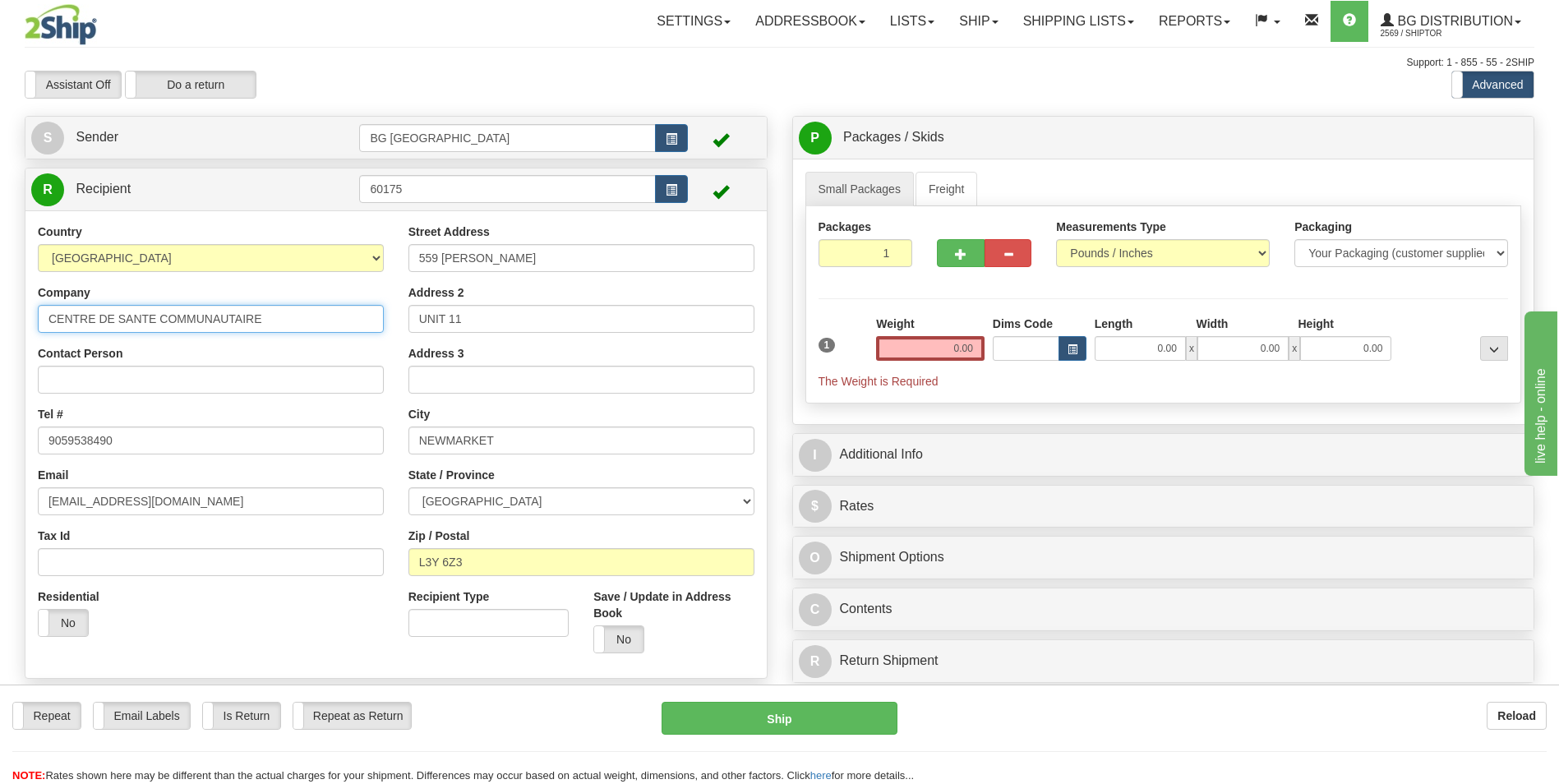
type input "CENTRE DE SANTE COMMUNAUTAIRE"
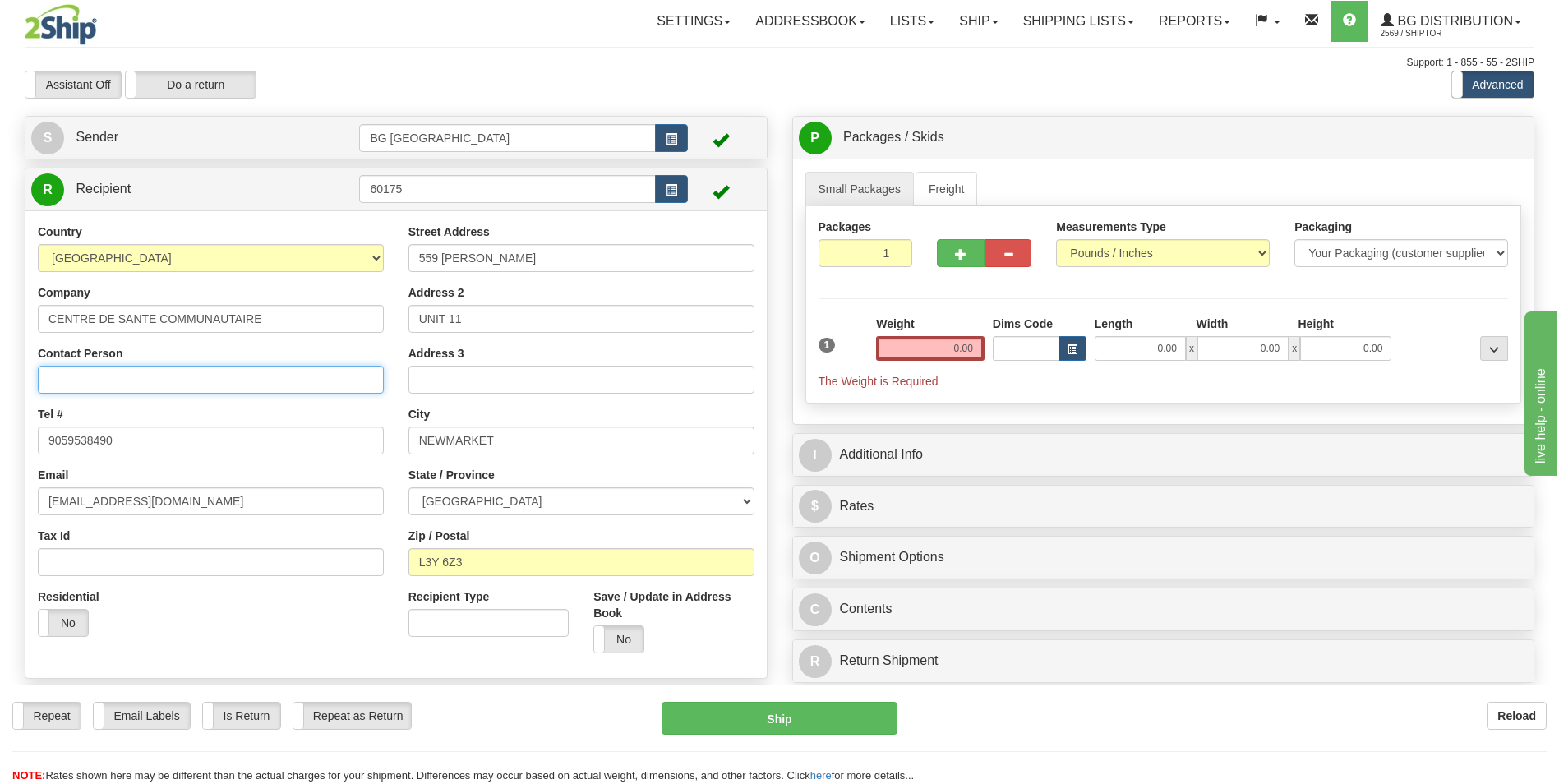
click at [200, 383] on input "Contact Person" at bounding box center [211, 379] width 346 height 28
paste input "DEBBIE SIMS"
type input "DEBBIE SIMS"
click at [116, 438] on input "9059538490" at bounding box center [211, 440] width 346 height 28
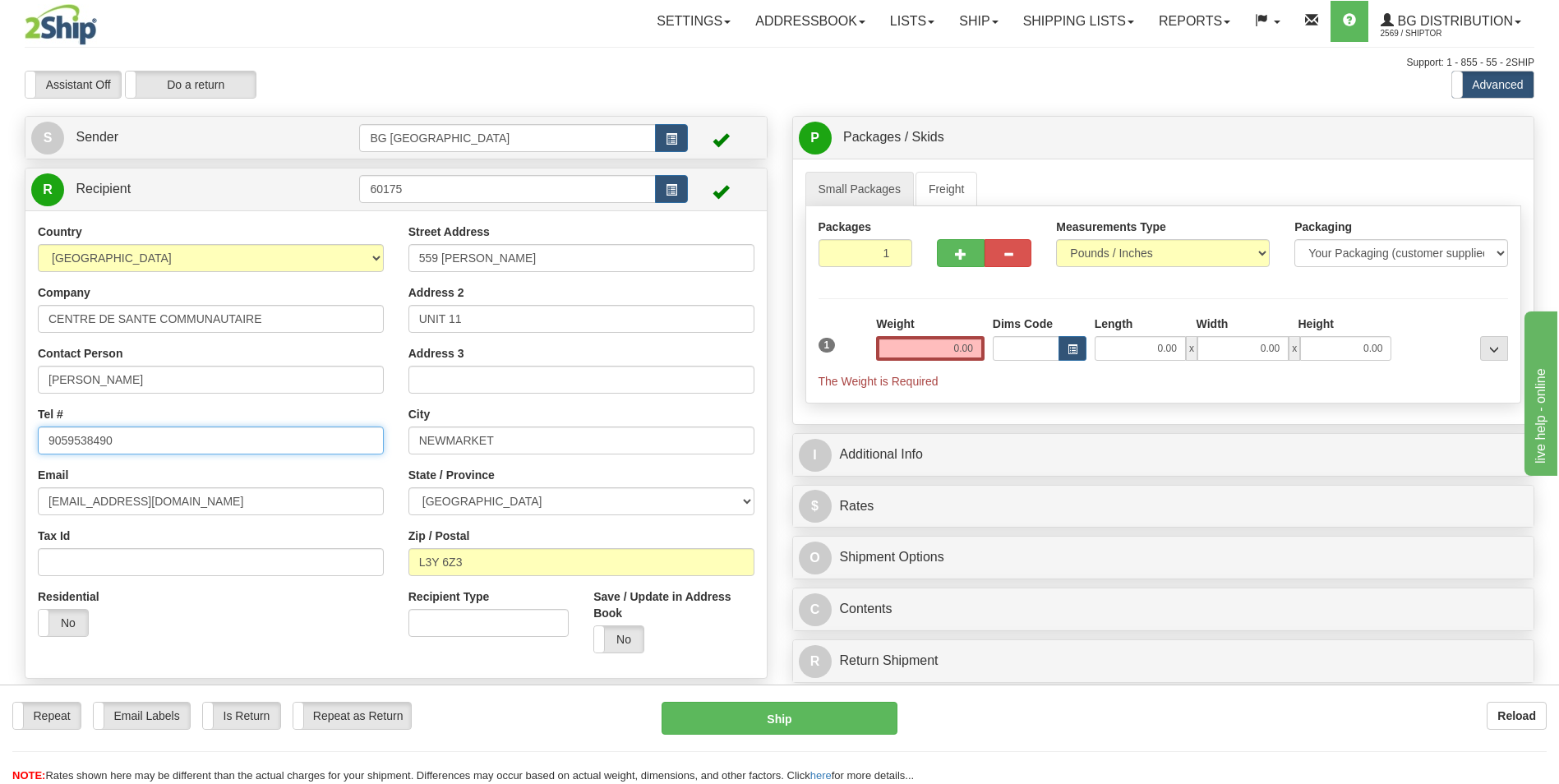
click at [116, 438] on input "9059538490" at bounding box center [211, 440] width 346 height 28
paste input "(905) 517 - 3684"
type input "(905) 517 - 3684"
click at [102, 506] on input "admin@discountdoorhardware.ca" at bounding box center [211, 501] width 346 height 28
click at [164, 351] on div "Contact Person DEBBIE SIMS" at bounding box center [211, 369] width 346 height 49
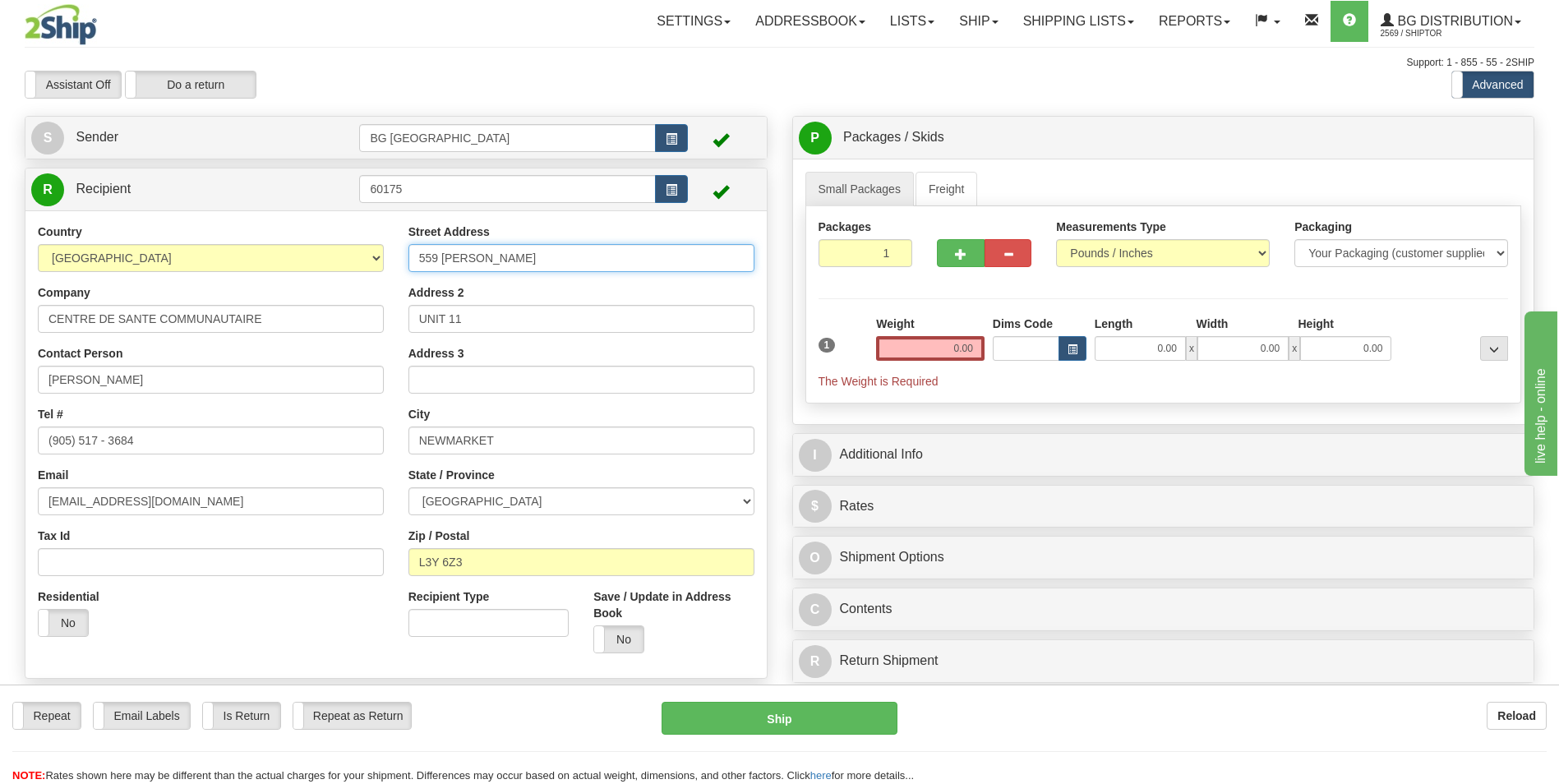
click at [494, 271] on input "559 STEVEN CRT" at bounding box center [582, 258] width 346 height 28
paste input "1320 BARTON STREET WEST"
type input "1320 BARTON STREET WEST"
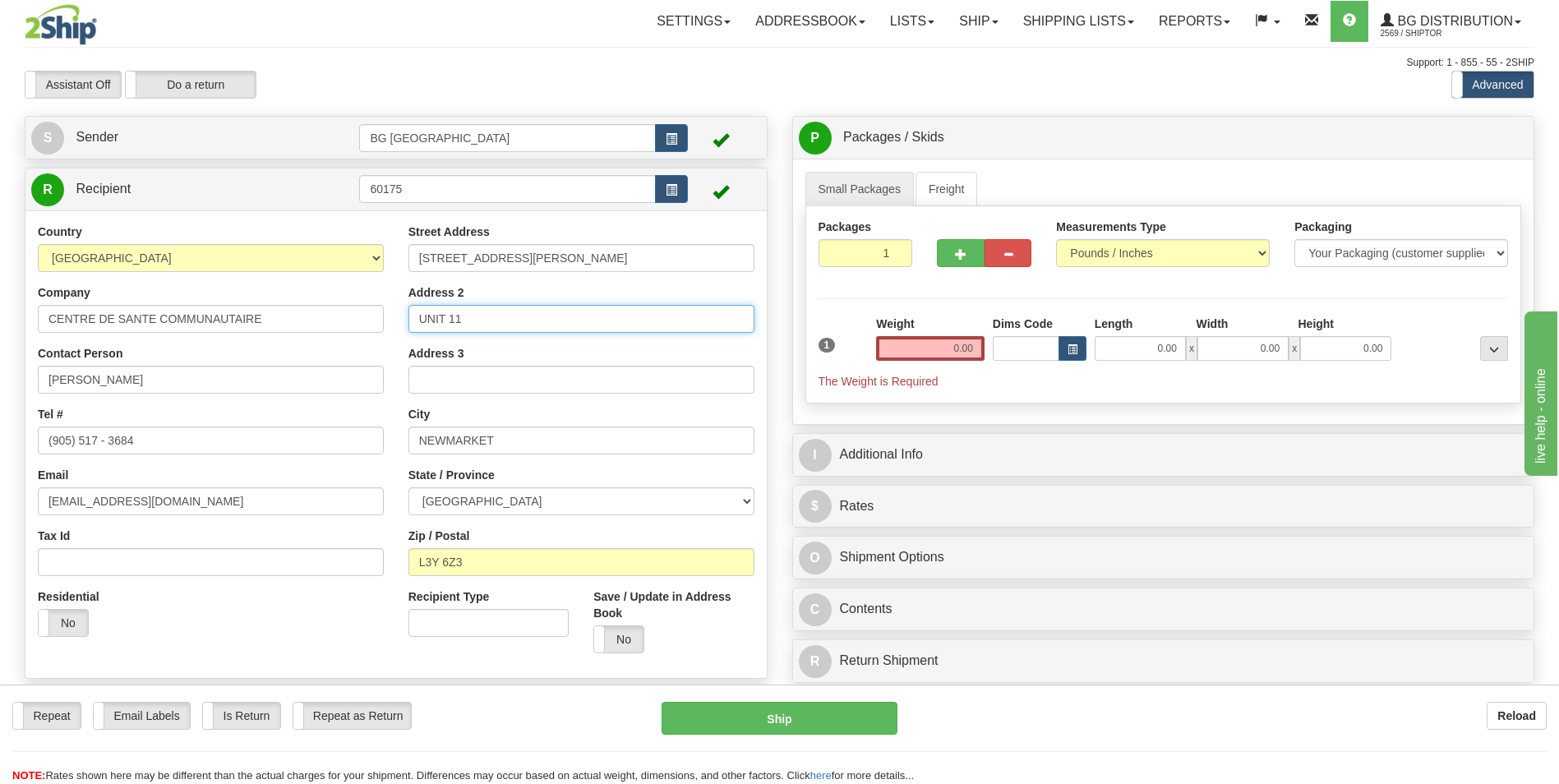
click at [472, 310] on input "UNIT 11" at bounding box center [582, 318] width 346 height 28
drag, startPoint x: 216, startPoint y: 598, endPoint x: 226, endPoint y: 593, distance: 11.2
click at [216, 598] on div "Residential Yes No" at bounding box center [210, 618] width 371 height 60
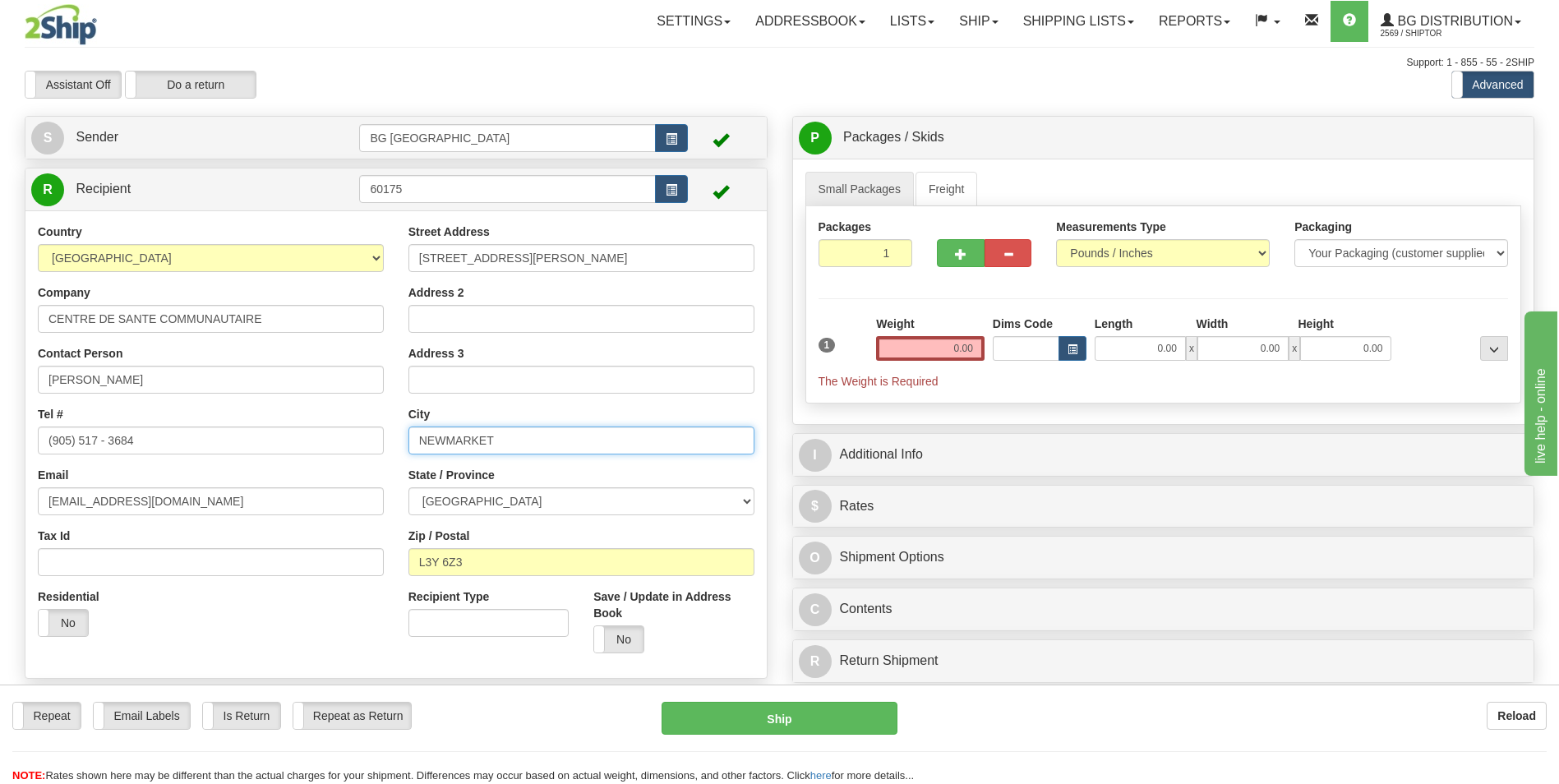
click at [455, 447] on input "NEWMARKET" at bounding box center [582, 440] width 346 height 28
paste input "HAMILTON"
type input "HAMILTON"
click at [455, 501] on select "ALBERTA BRITISH COLUMBIA MANITOBA NEW BRUNSWICK NEWFOUNDLAND NOVA SCOTIA NUNAVU…" at bounding box center [582, 501] width 346 height 28
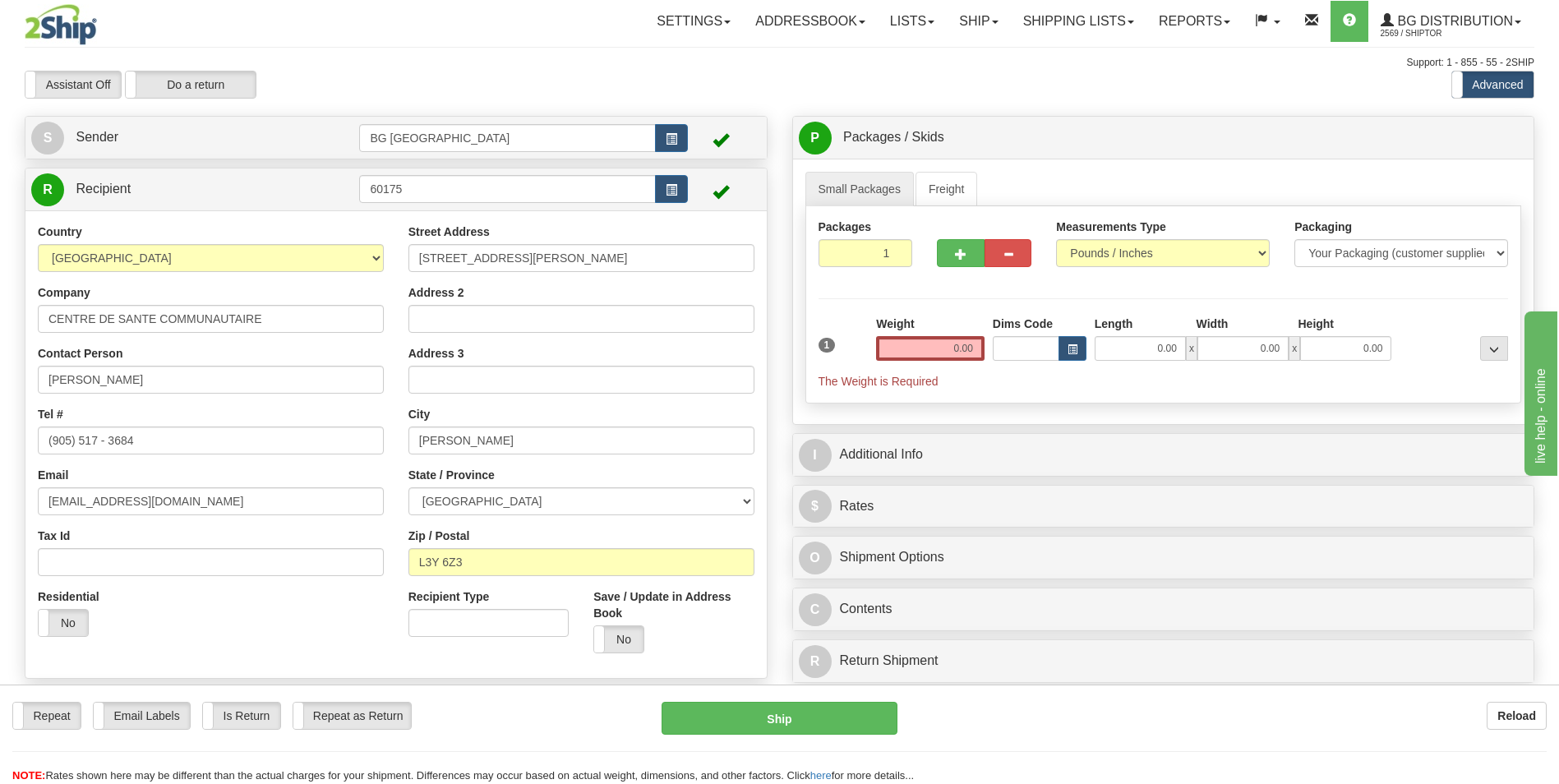
click at [641, 469] on div "State / Province ALBERTA BRITISH COLUMBIA MANITOBA NEW BRUNSWICK NEWFOUNDLAND N…" at bounding box center [582, 491] width 346 height 49
click at [313, 628] on div "Residential Yes No" at bounding box center [210, 618] width 371 height 60
click at [470, 565] on input "L3Y 6Z3" at bounding box center [582, 561] width 346 height 28
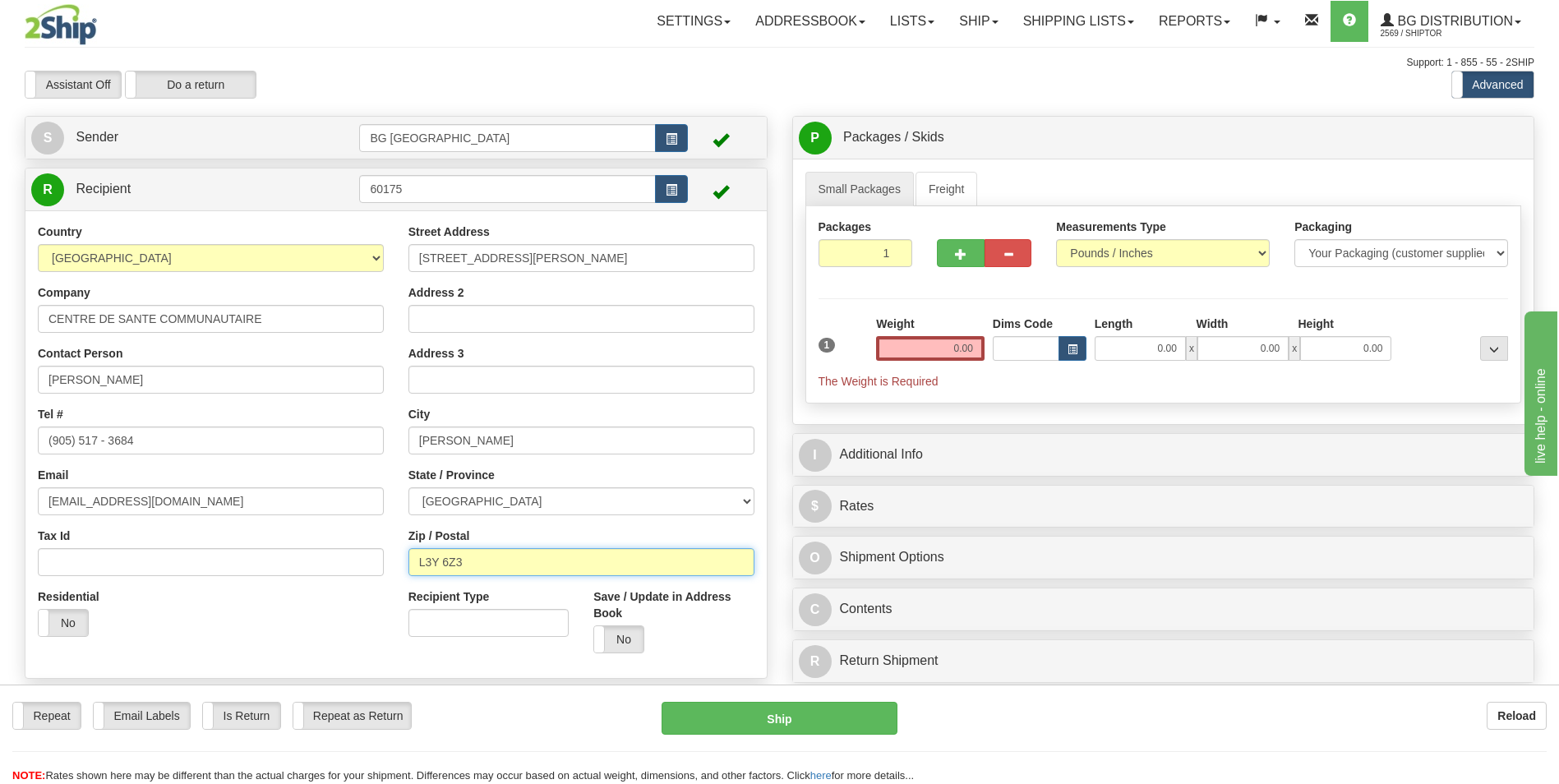
paste input "8H 2W1"
type input "L8H 2W1"
click at [896, 355] on input "0.00" at bounding box center [931, 348] width 108 height 24
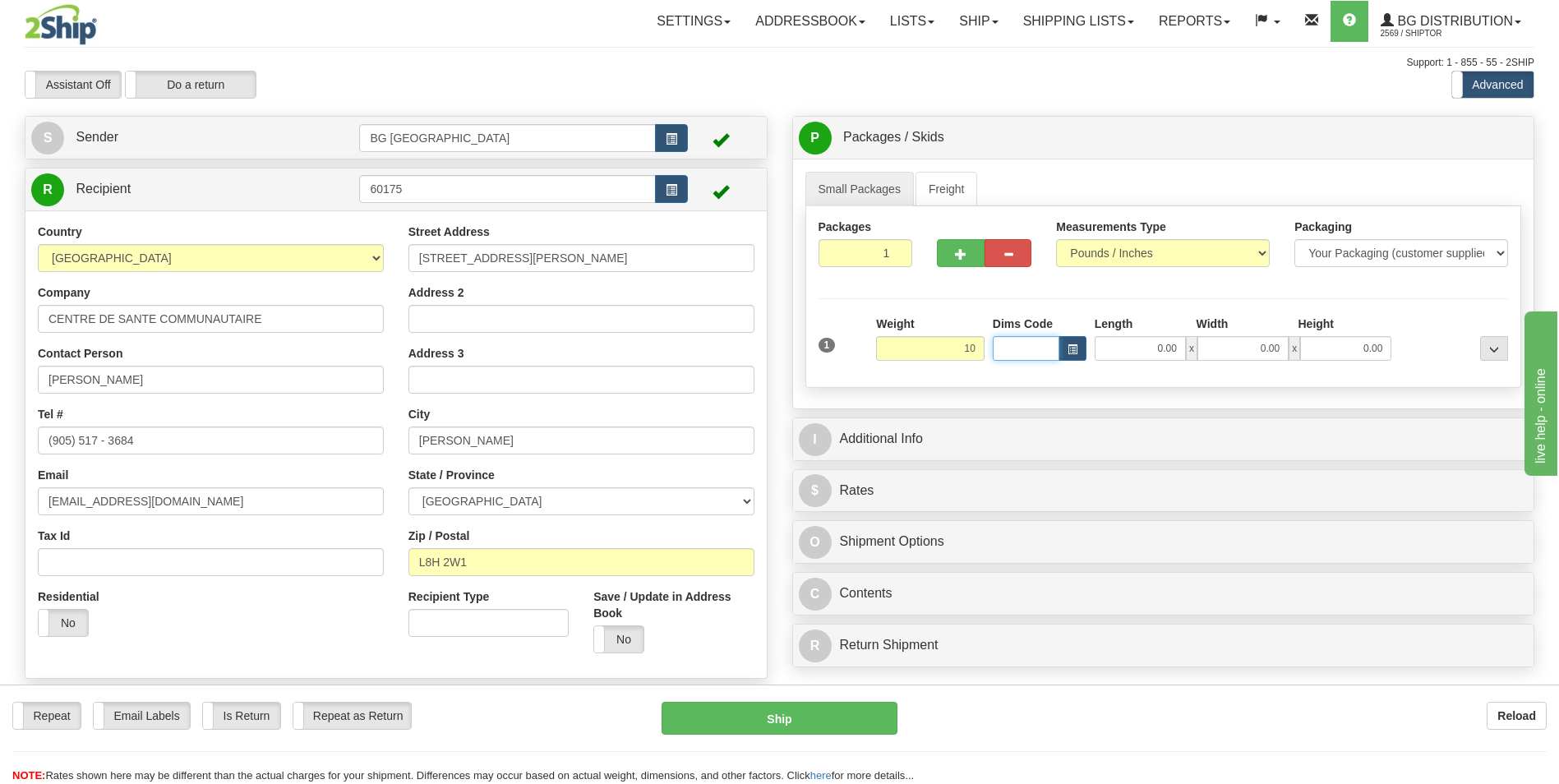
type input "10.00"
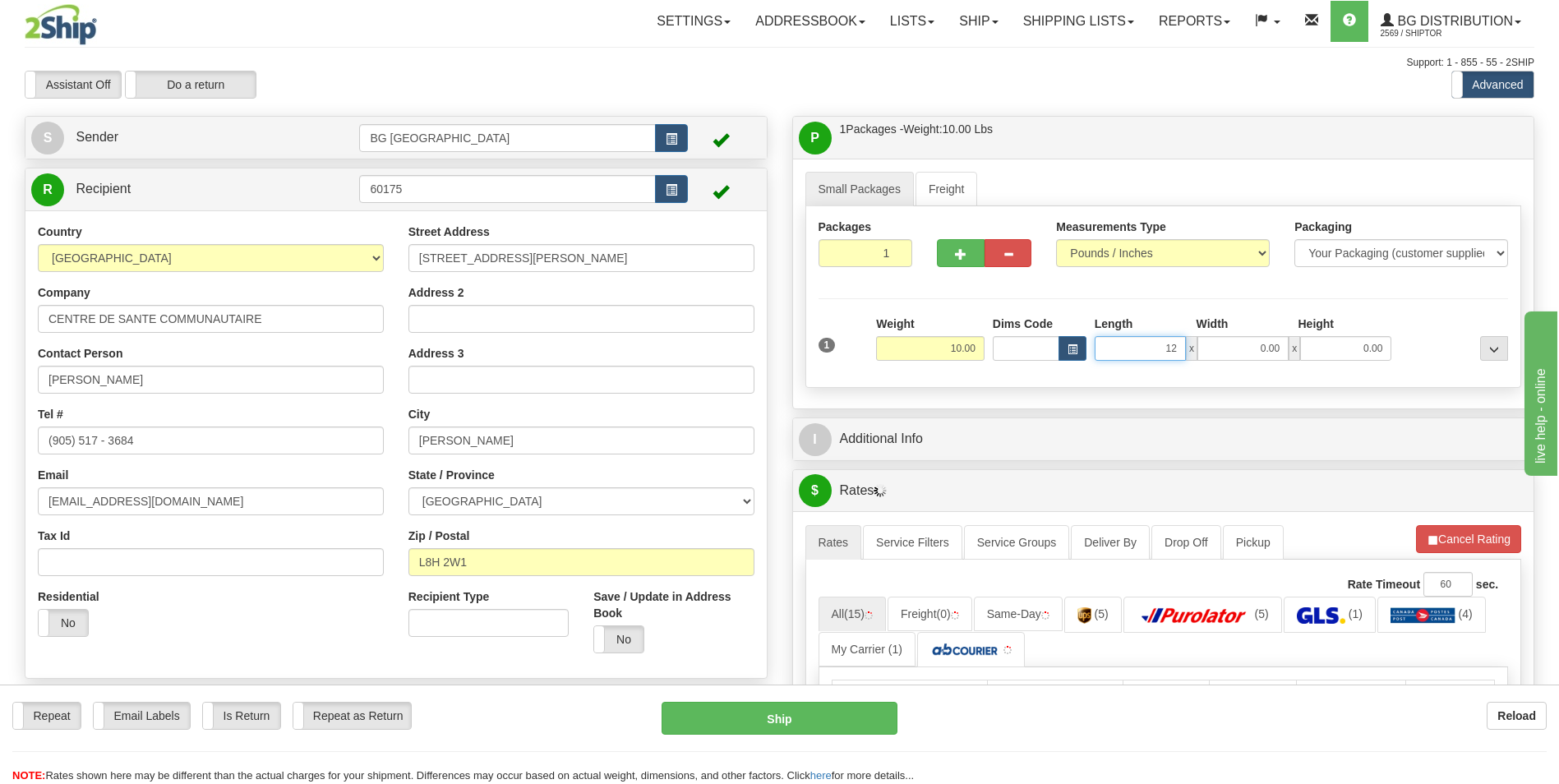
type input "12.00"
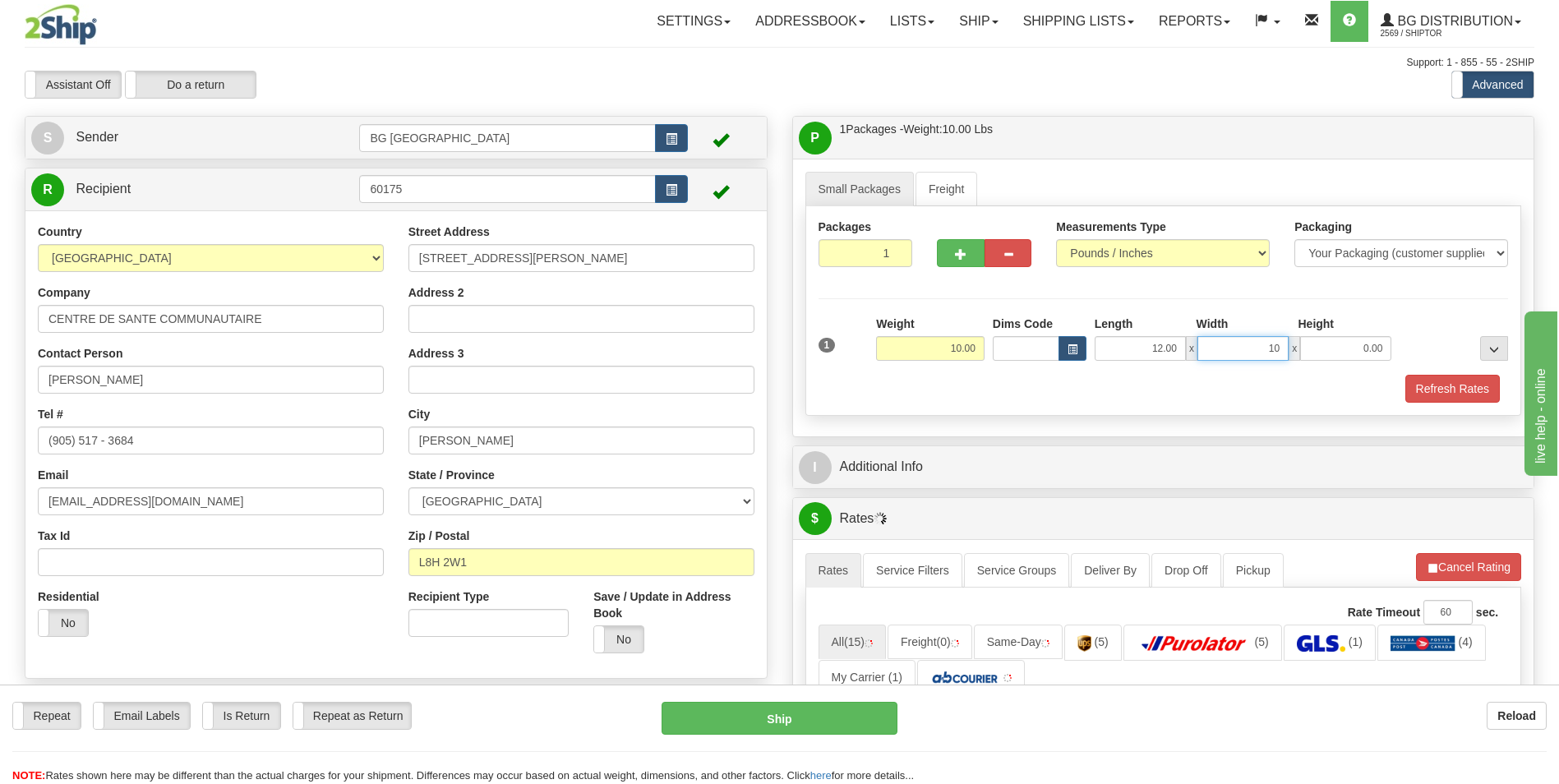
type input "10.00"
type input "8.00"
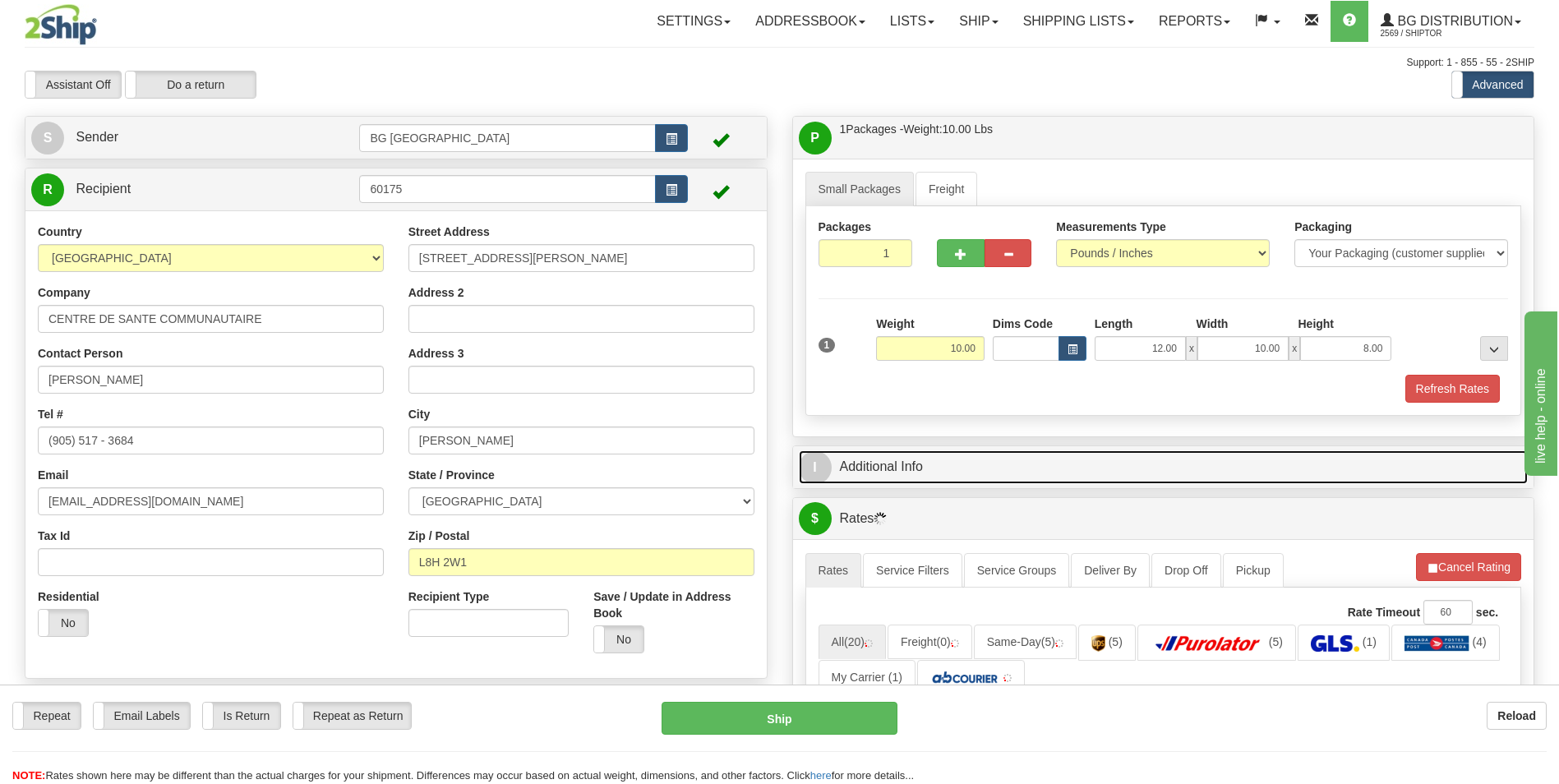
click at [913, 451] on link "I Additional Info" at bounding box center [1163, 466] width 729 height 33
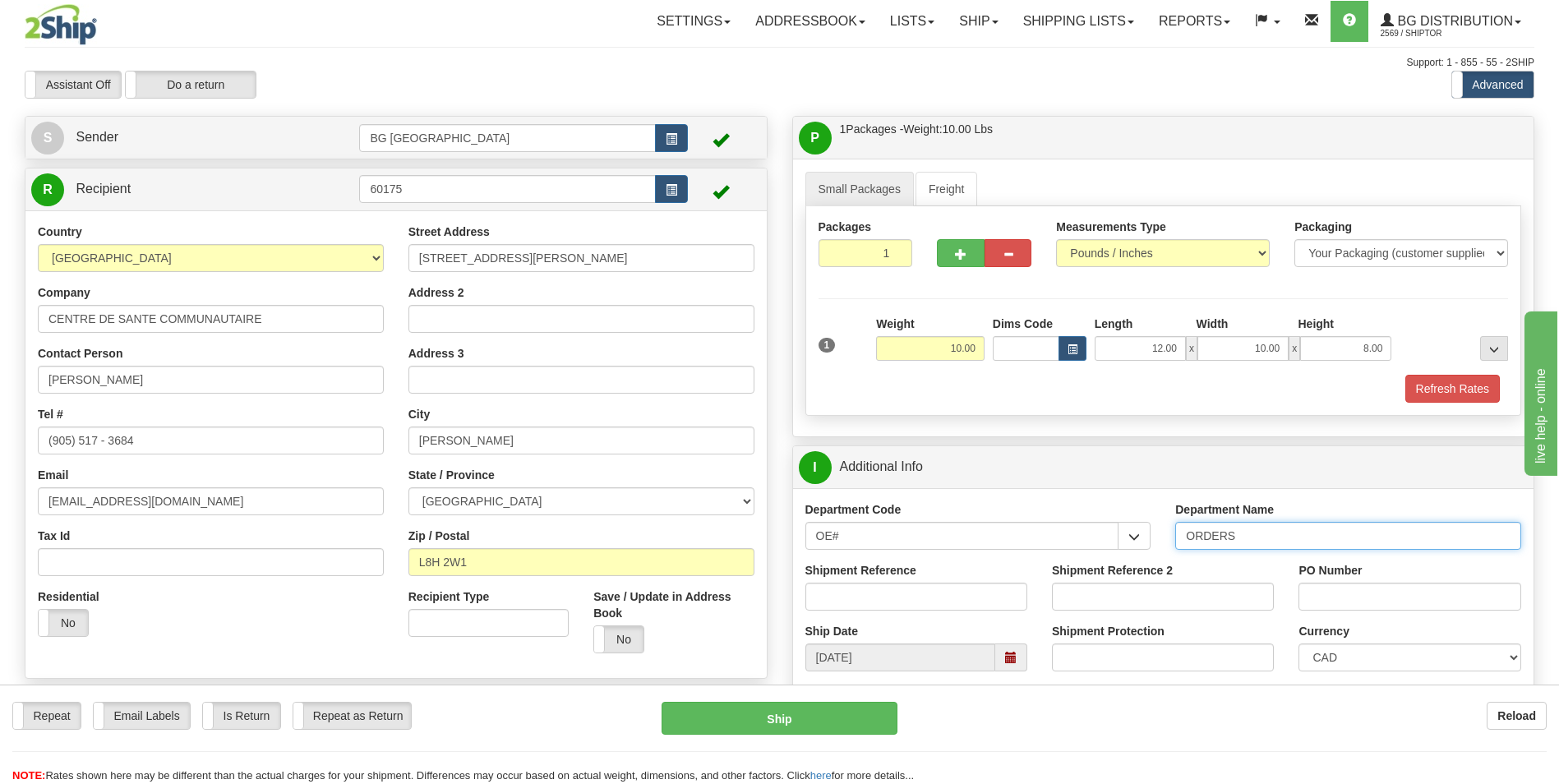
click at [1278, 539] on input "ORDERS" at bounding box center [1348, 535] width 346 height 28
type input "70184658-00"
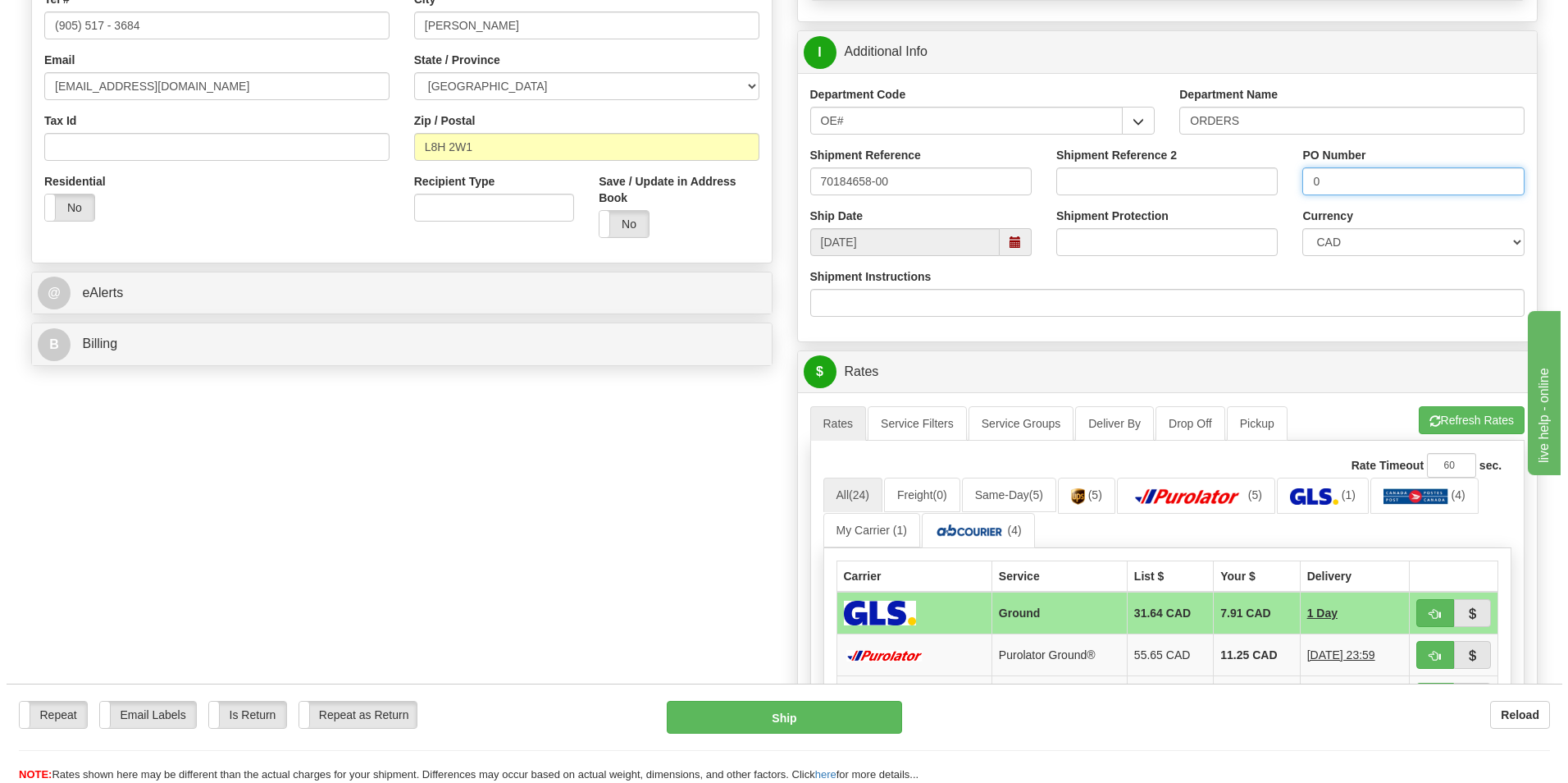
scroll to position [574, 0]
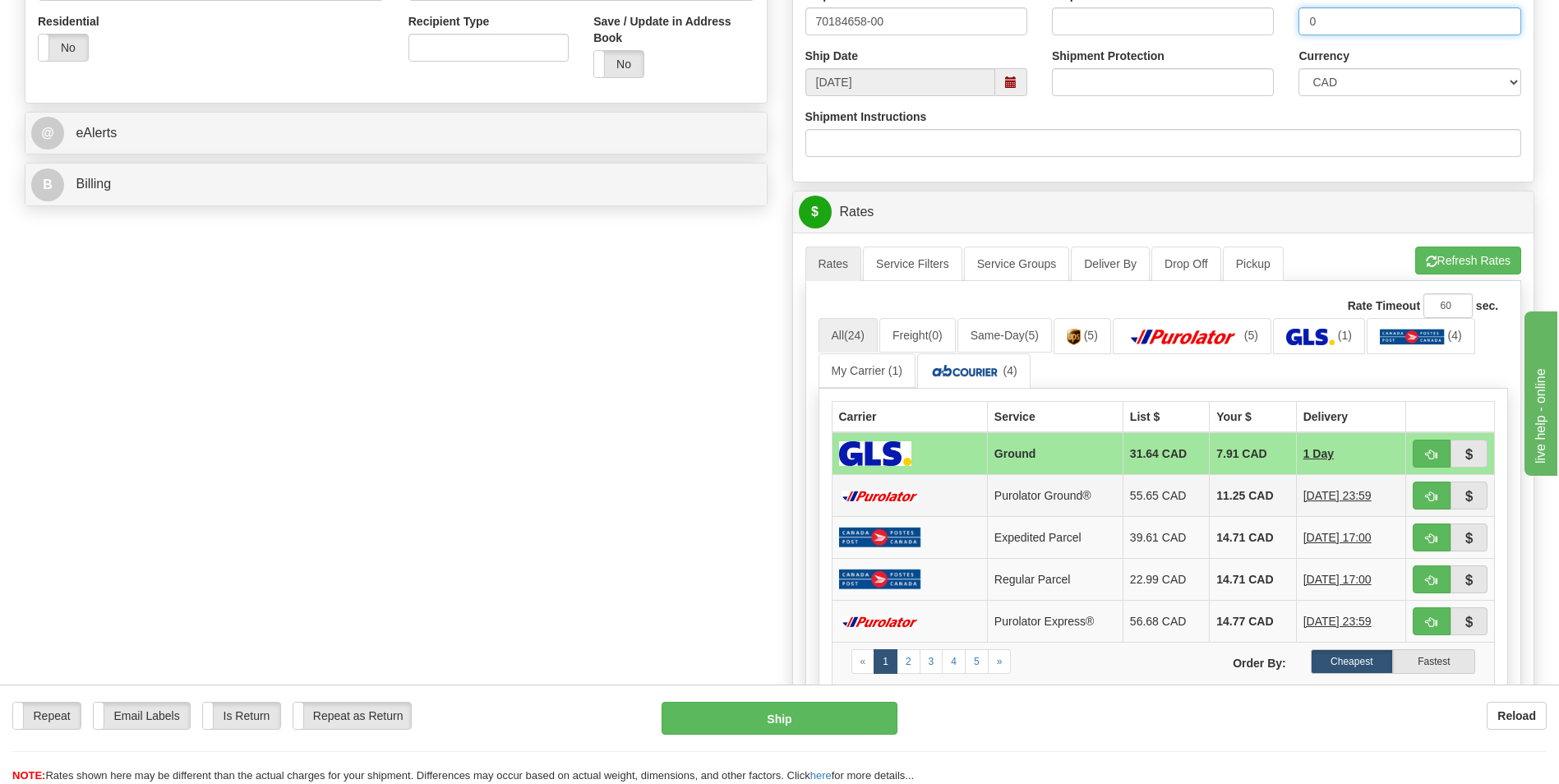
type input "0"
click at [1260, 497] on td "11.25 CAD" at bounding box center [1253, 496] width 87 height 41
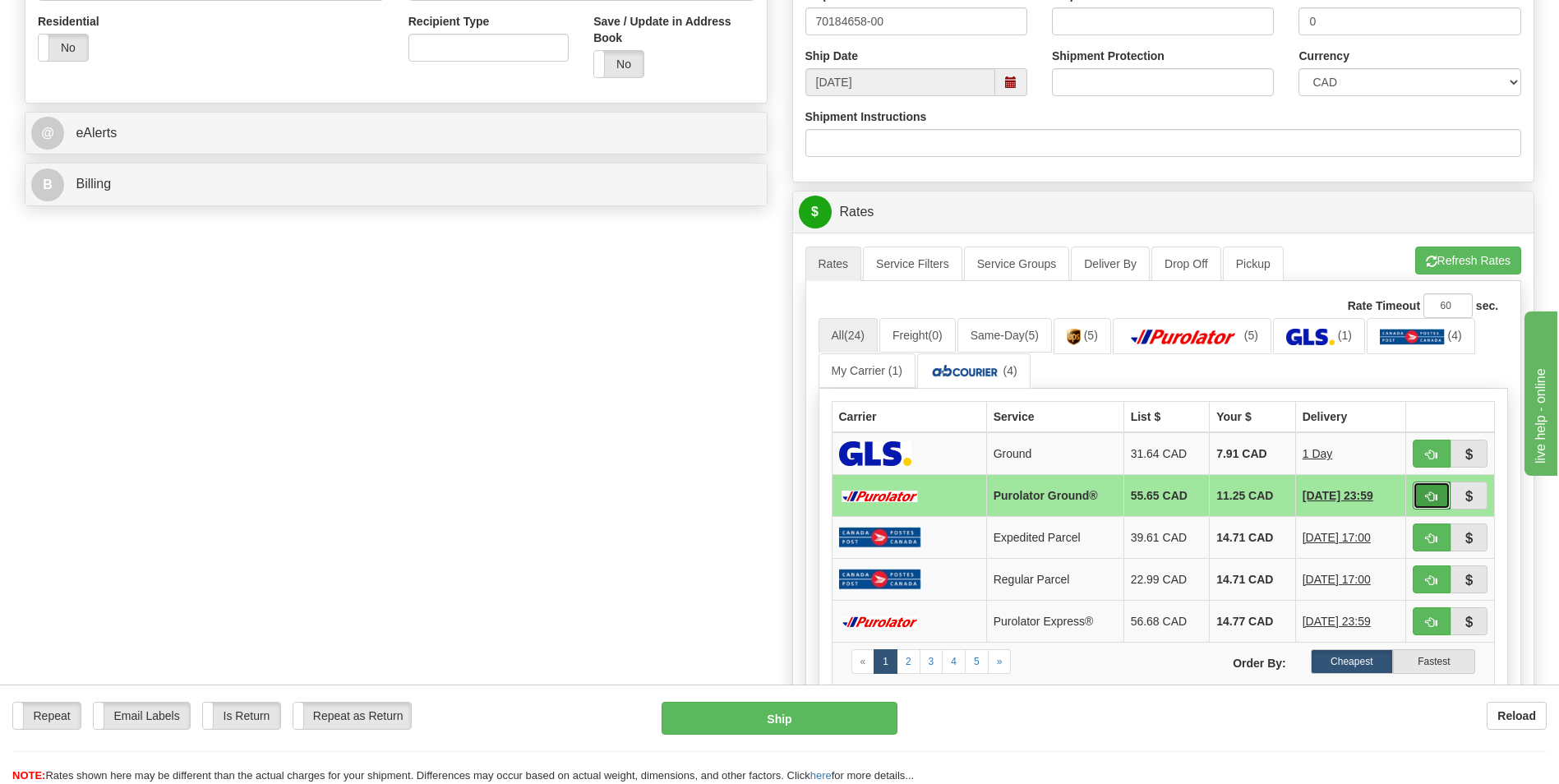
click at [1424, 493] on button "button" at bounding box center [1432, 495] width 38 height 28
type input "260"
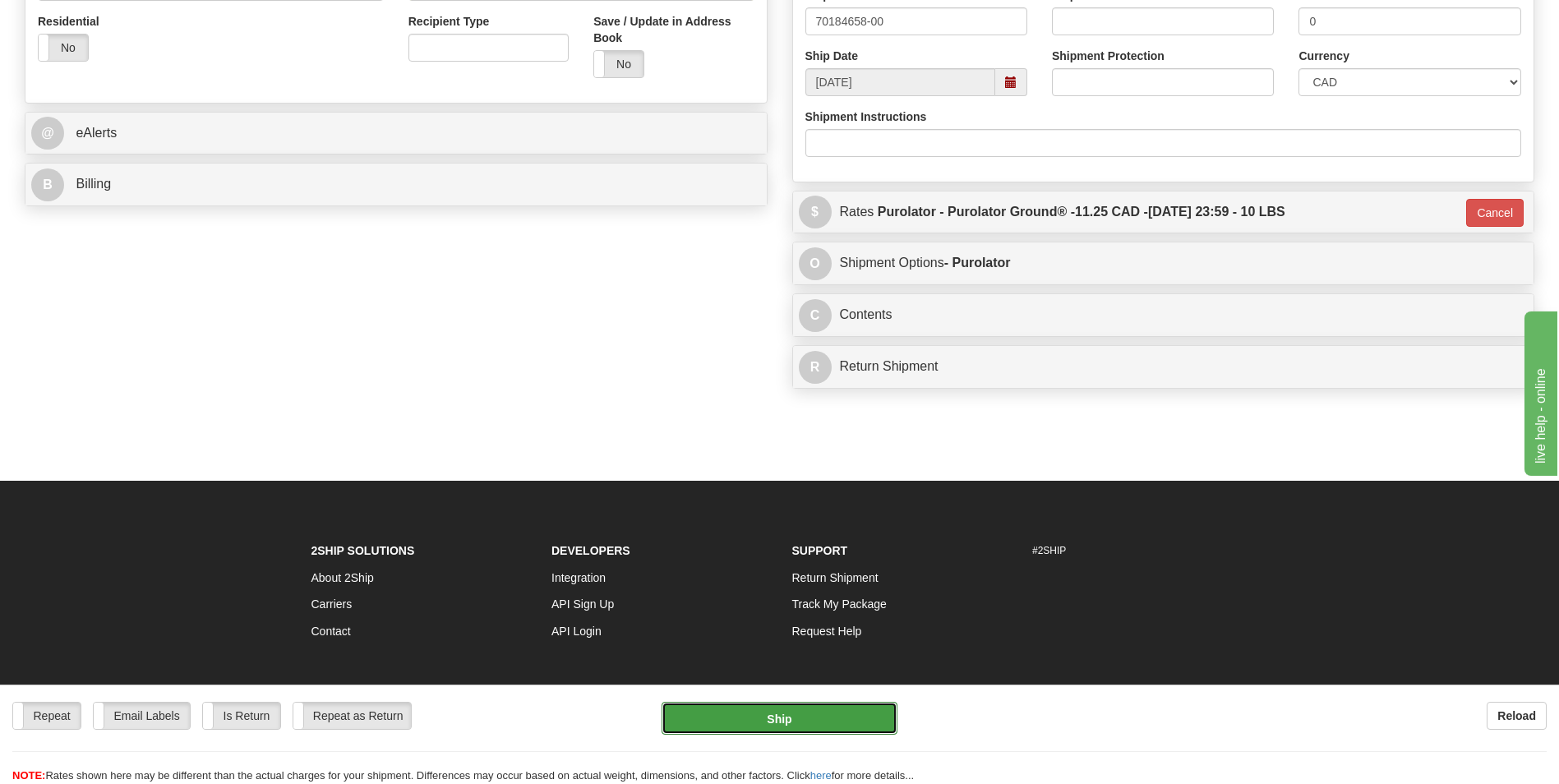
click at [821, 719] on button "Ship" at bounding box center [779, 717] width 235 height 32
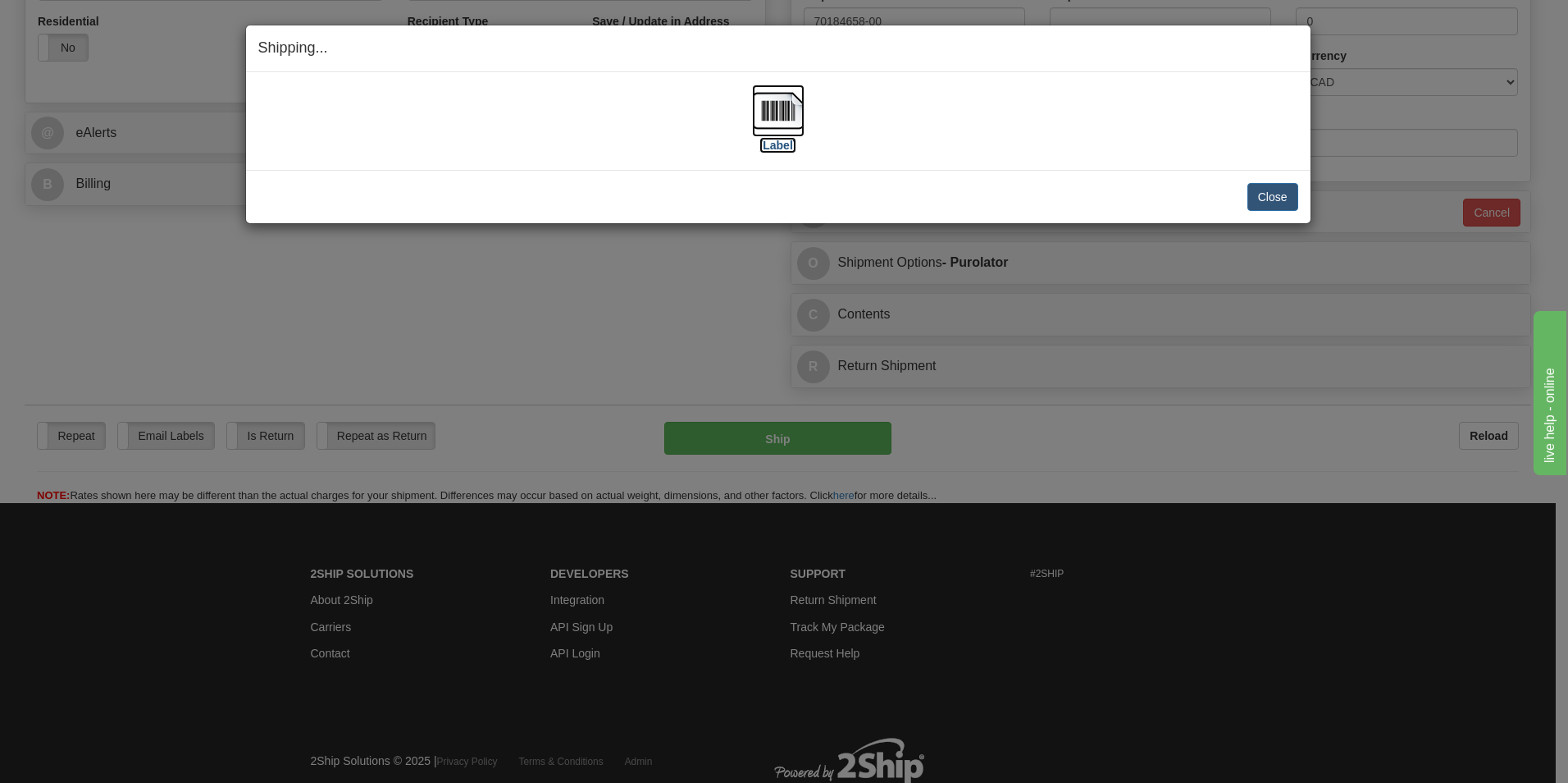
click at [783, 107] on img at bounding box center [778, 111] width 52 height 52
drag, startPoint x: 186, startPoint y: 340, endPoint x: 221, endPoint y: 329, distance: 36.7
click at [186, 340] on div "Shipping... Your SHIPMENT will EXPIRE in [Label] IMPORTANT NOTICE Embassy / Con…" at bounding box center [784, 392] width 1568 height 783
click at [1271, 208] on button "Close" at bounding box center [1272, 196] width 51 height 28
